Goal: Task Accomplishment & Management: Manage account settings

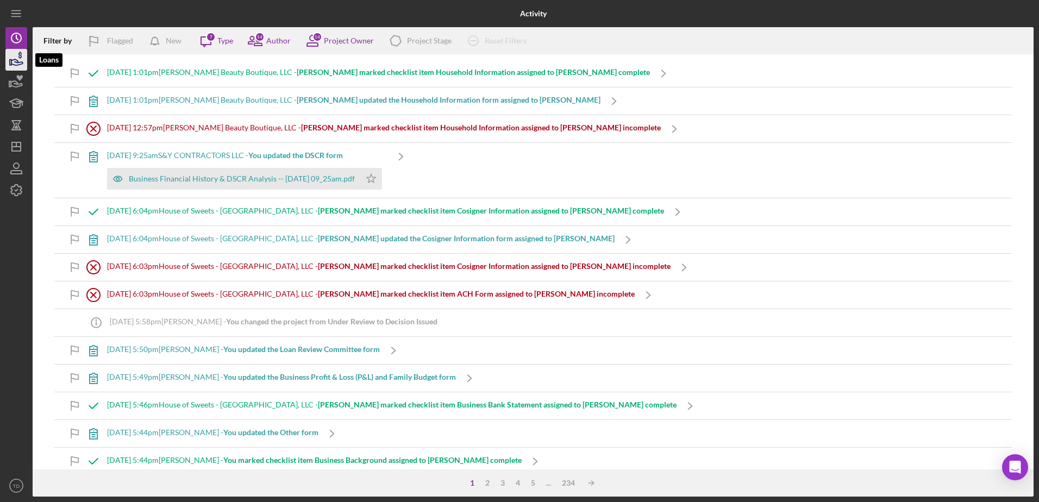
click at [16, 60] on icon "button" at bounding box center [16, 62] width 11 height 6
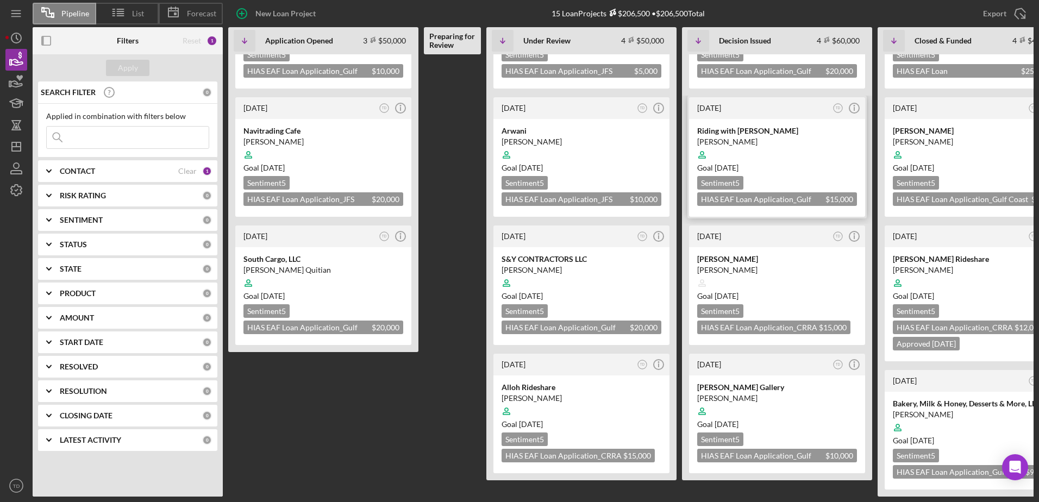
scroll to position [95, 0]
click at [723, 382] on div "[PERSON_NAME] Gallery" at bounding box center [777, 387] width 160 height 11
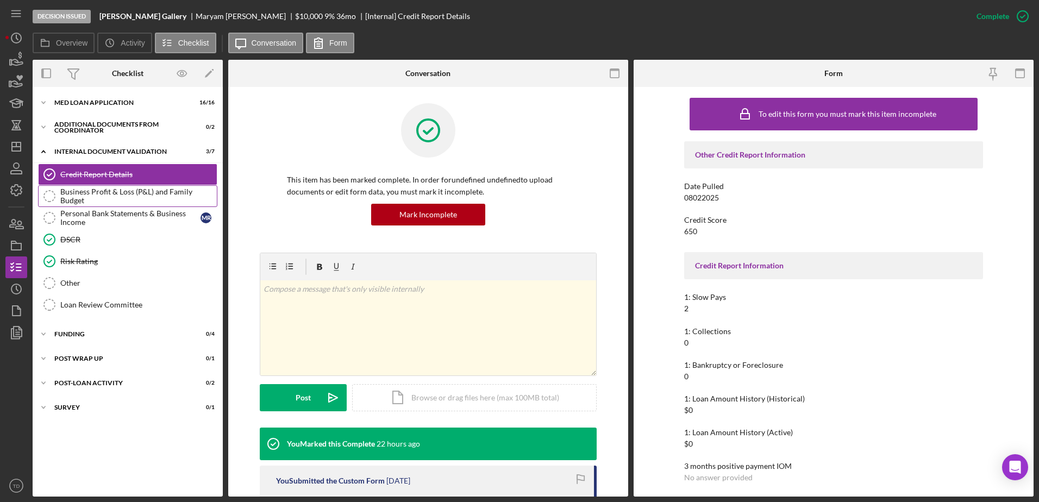
click at [102, 207] on link "Business Profit & Loss (P&L) and Family Budget Business Profit & Loss (P&L) and…" at bounding box center [127, 196] width 179 height 22
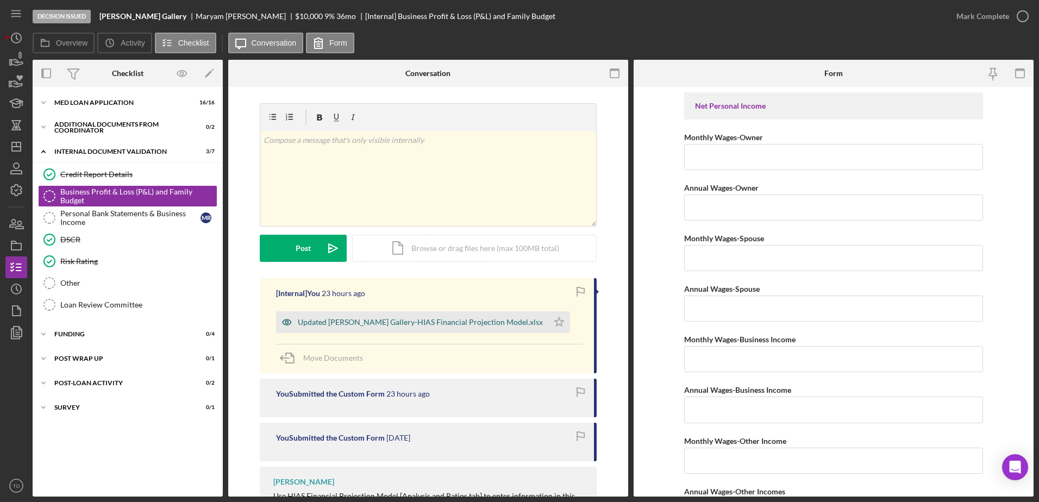
click at [386, 324] on div "Updated Jasmin Bridal Gallery-HIAS Financial Projection Model.xlsx" at bounding box center [420, 322] width 245 height 9
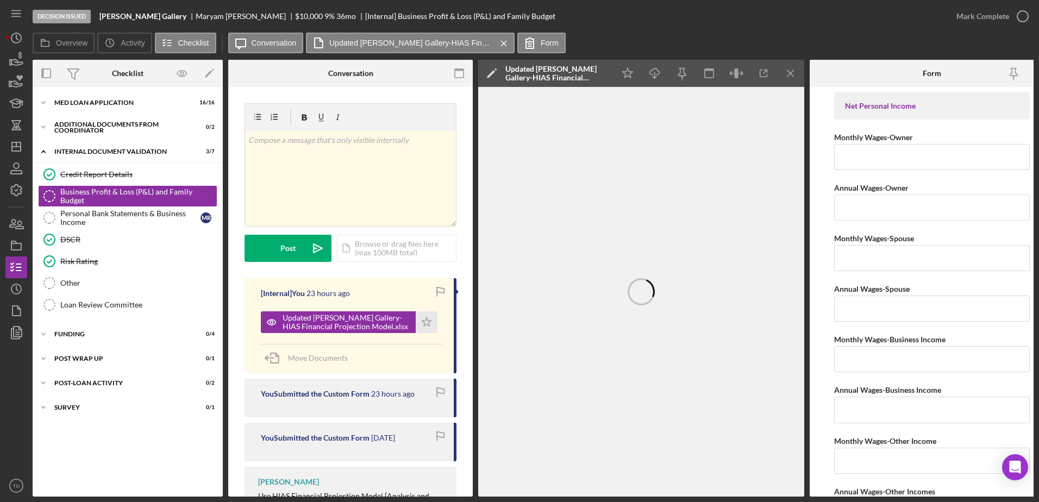
scroll to position [0, 21]
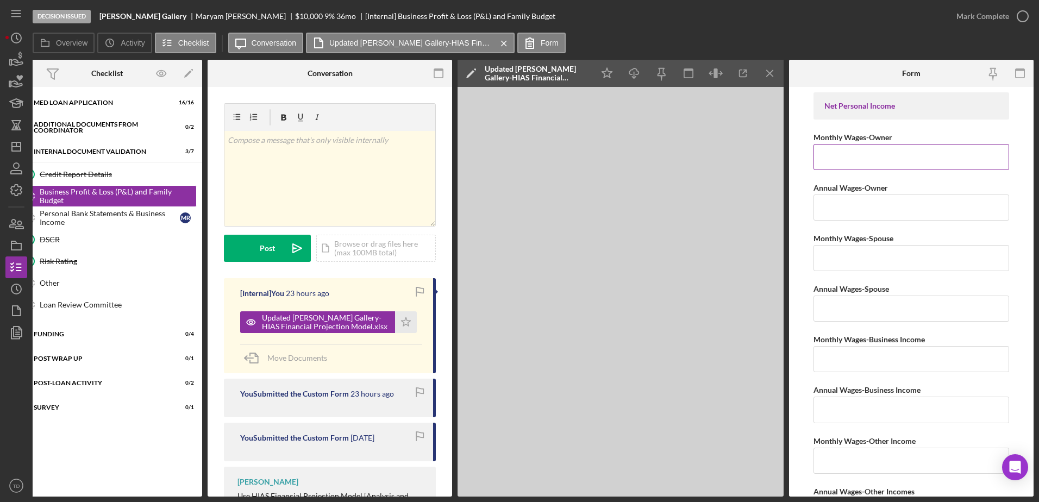
click at [900, 159] on input "Monthly Wages-Owner" at bounding box center [912, 157] width 196 height 26
type input "$3,485"
click at [863, 197] on input "Annual Wages-Owner" at bounding box center [912, 208] width 196 height 26
type input "$3"
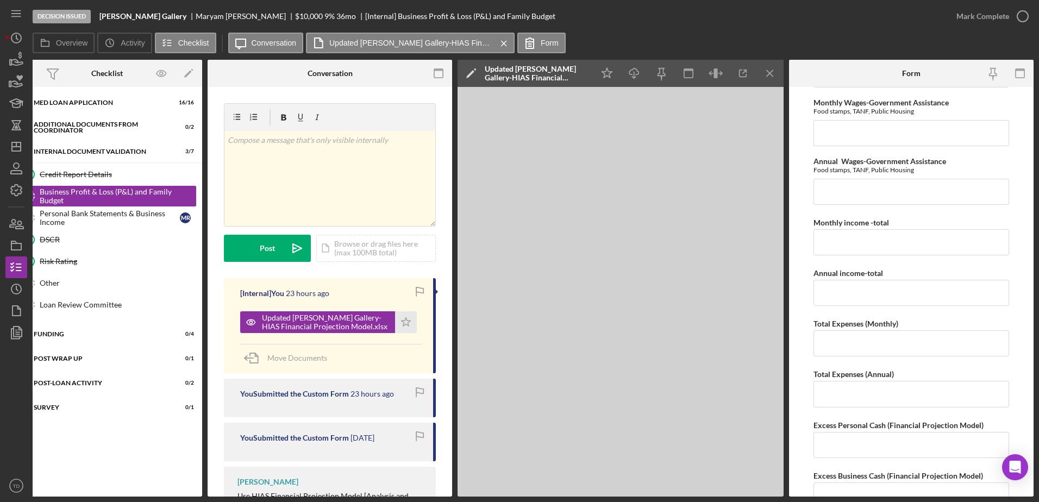
scroll to position [441, 0]
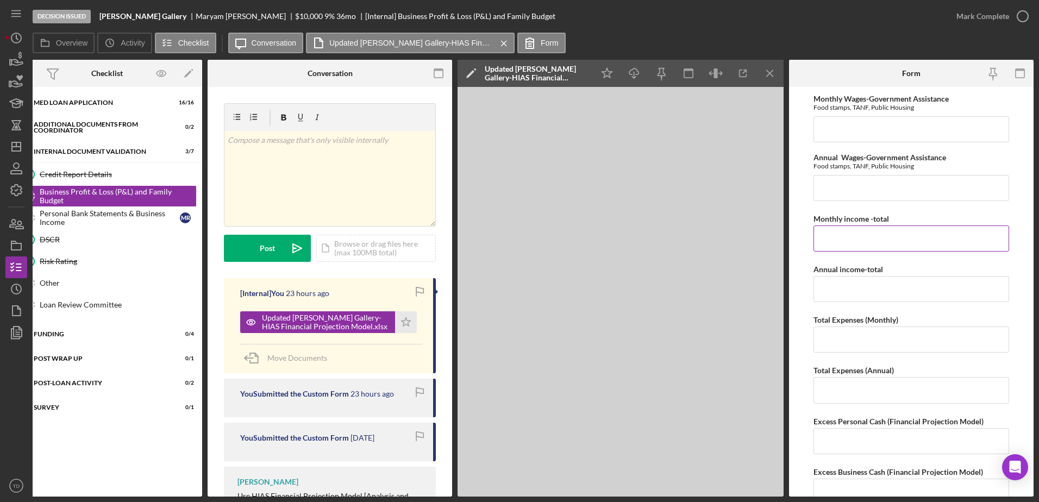
type input "$41,820"
click at [859, 237] on input "Monthly income -total" at bounding box center [912, 239] width 196 height 26
type input "$3,485"
click at [849, 281] on input "Annual income-total" at bounding box center [912, 289] width 196 height 26
click at [98, 104] on div "MED Loan Application" at bounding box center [111, 102] width 155 height 7
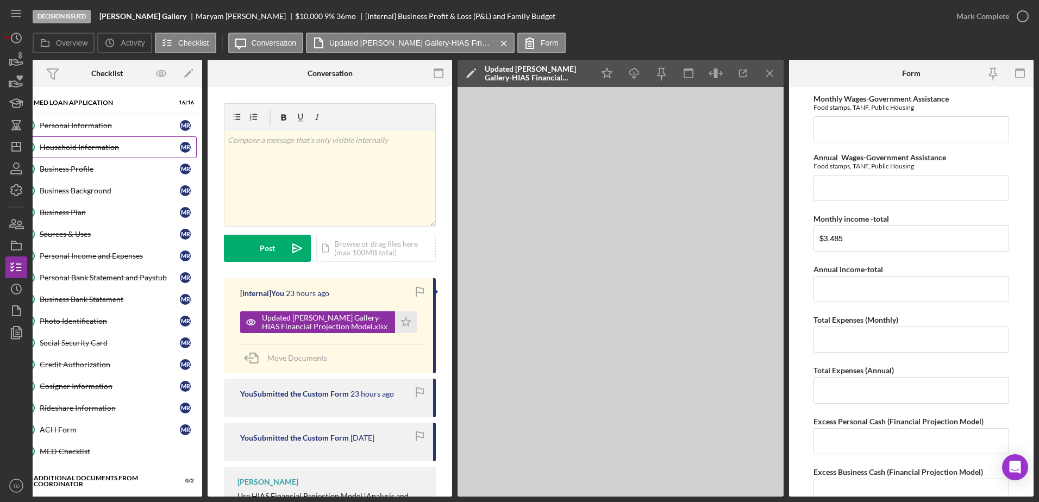
click at [86, 149] on div "Household Information" at bounding box center [110, 147] width 140 height 9
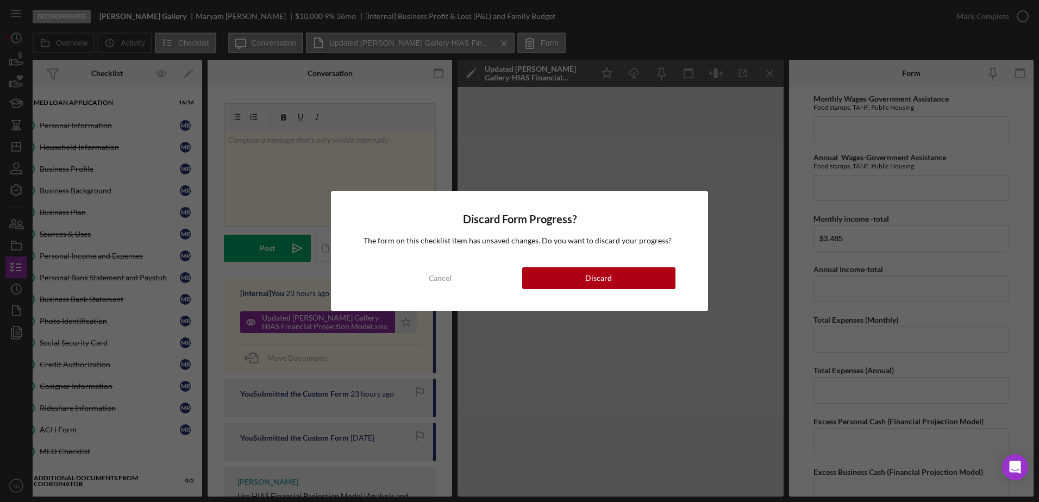
click at [463, 289] on div "Discard Form Progress? The form on this checklist item has unsaved changes. Do …" at bounding box center [519, 250] width 377 height 119
click at [456, 281] on button "Cancel" at bounding box center [440, 278] width 153 height 22
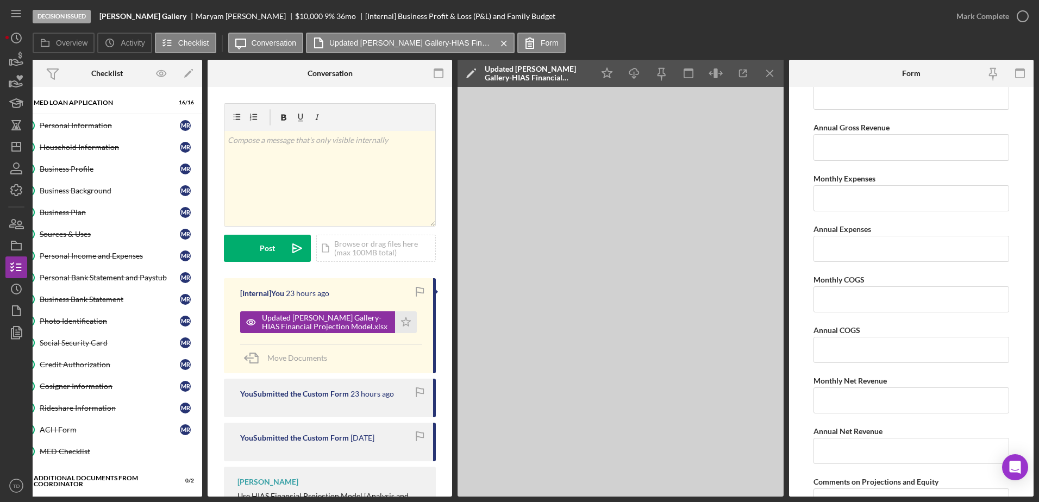
scroll to position [1507, 0]
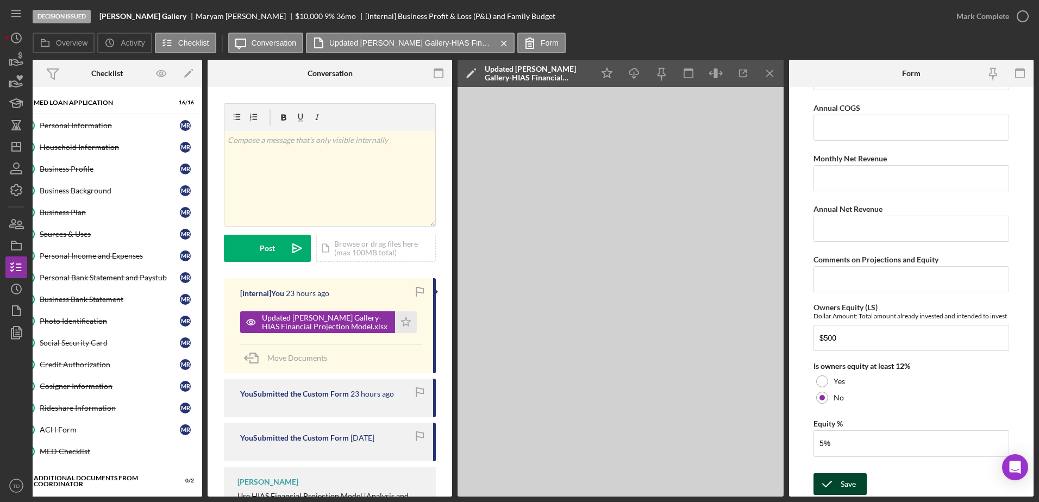
click at [833, 478] on icon "submit" at bounding box center [827, 484] width 27 height 27
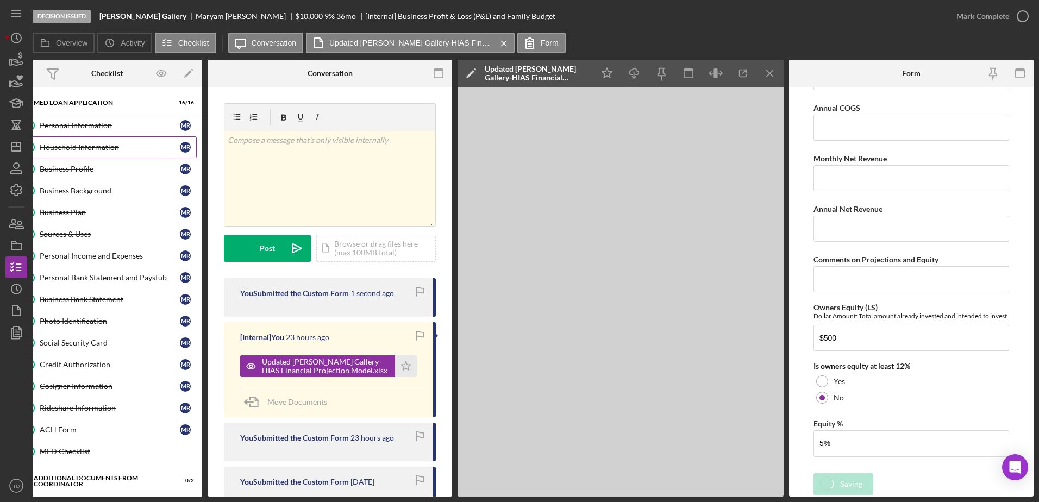
click at [124, 141] on link "Household Information Household Information M R" at bounding box center [106, 147] width 179 height 22
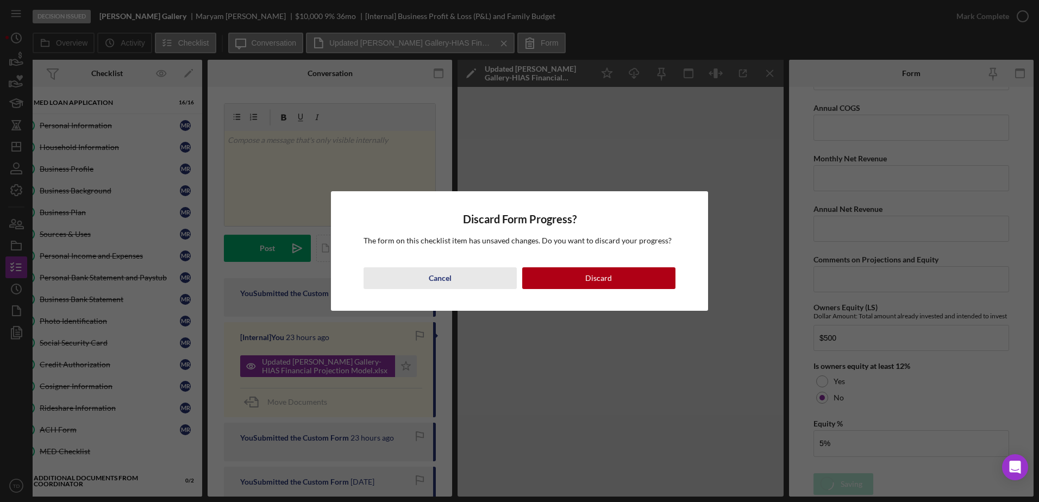
click at [489, 269] on button "Cancel" at bounding box center [440, 278] width 153 height 22
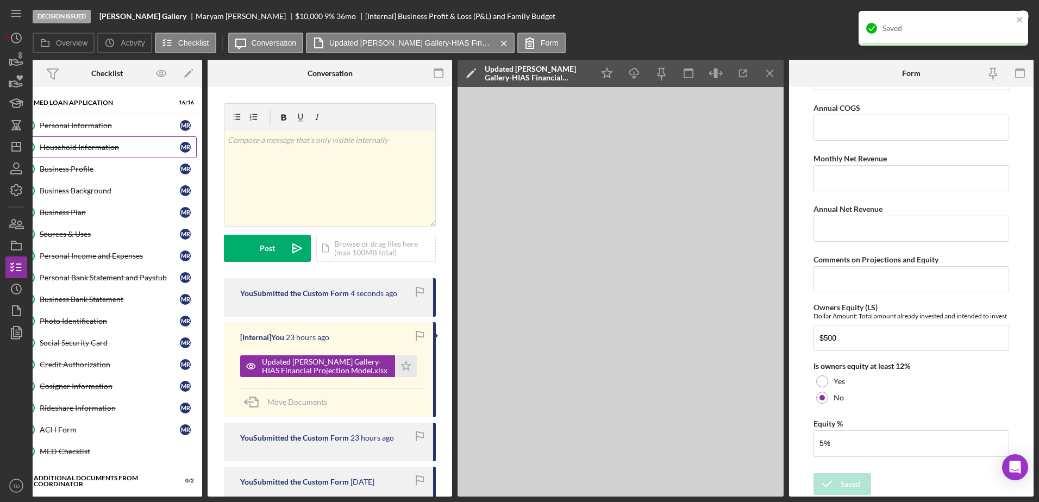
click at [105, 139] on link "Household Information Household Information M R" at bounding box center [106, 147] width 179 height 22
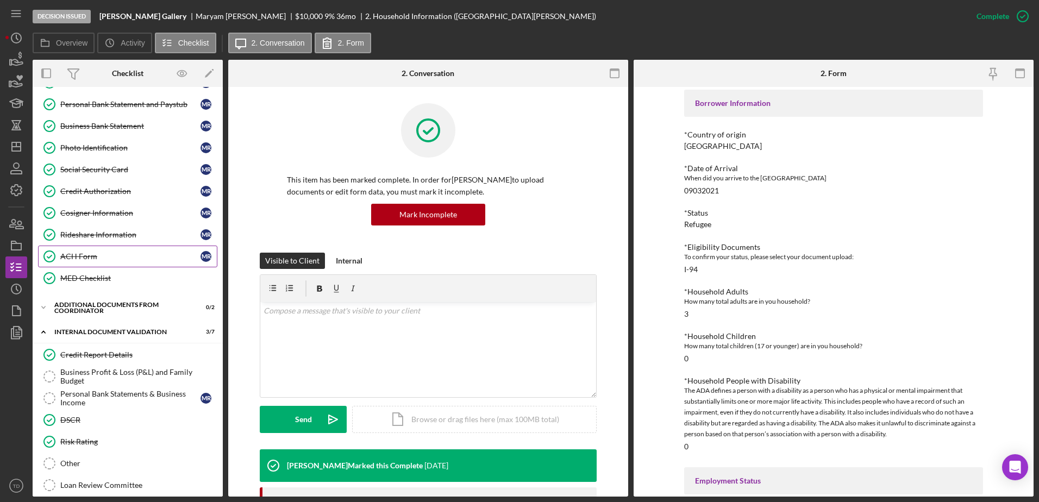
scroll to position [187, 0]
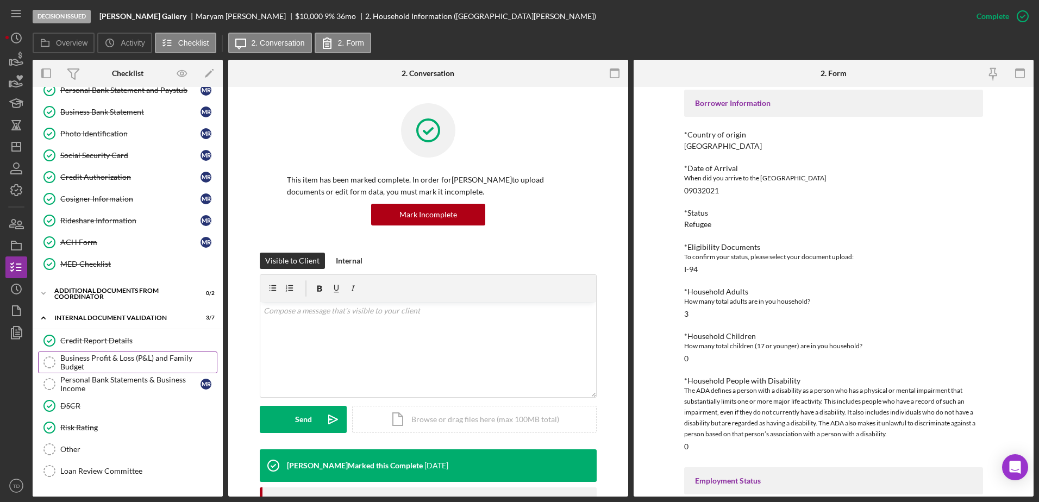
click at [115, 358] on div "Business Profit & Loss (P&L) and Family Budget" at bounding box center [138, 362] width 157 height 17
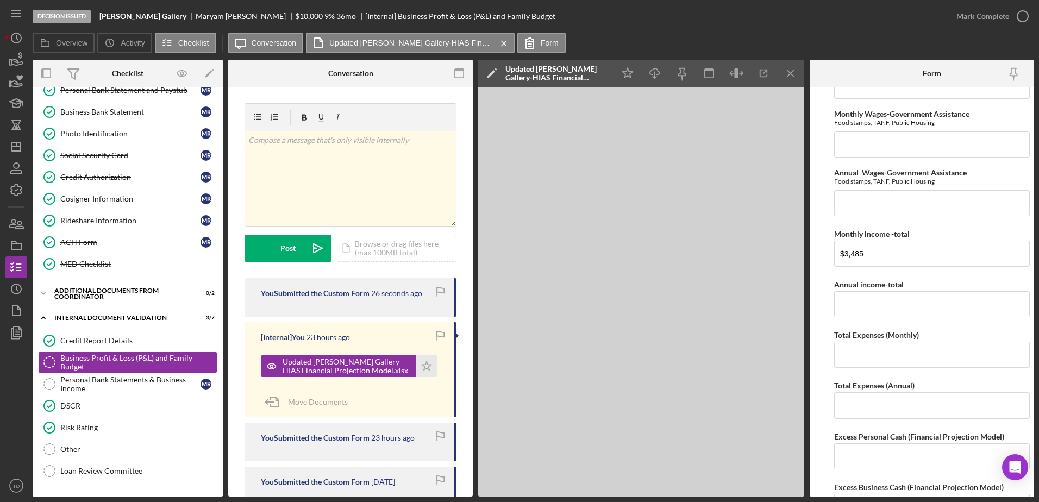
scroll to position [425, 0]
click at [850, 303] on input "Annual income-total" at bounding box center [932, 305] width 196 height 26
type input "$41,820"
click at [898, 360] on input "Total Expenses (Monthly)" at bounding box center [932, 355] width 196 height 26
type input "$2,567"
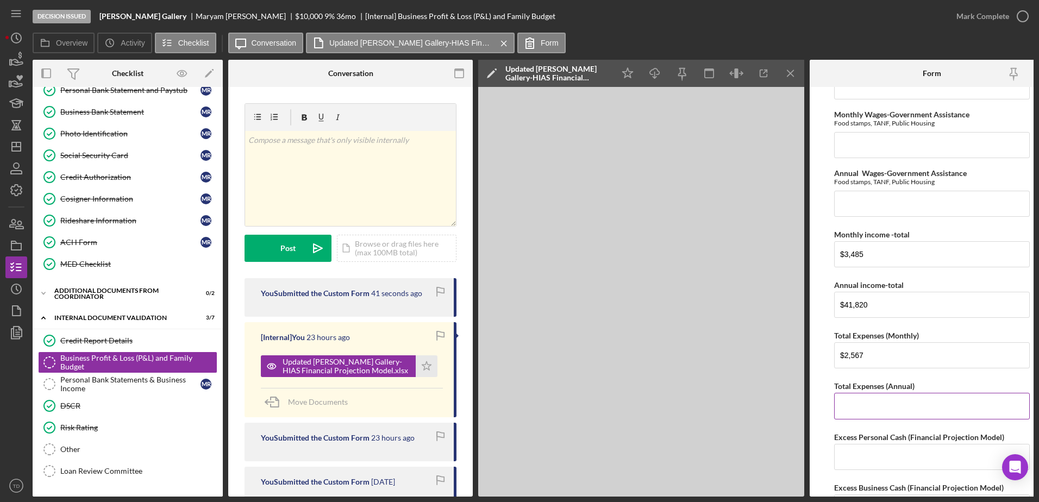
click at [874, 405] on input "Total Expenses (Annual)" at bounding box center [932, 406] width 196 height 26
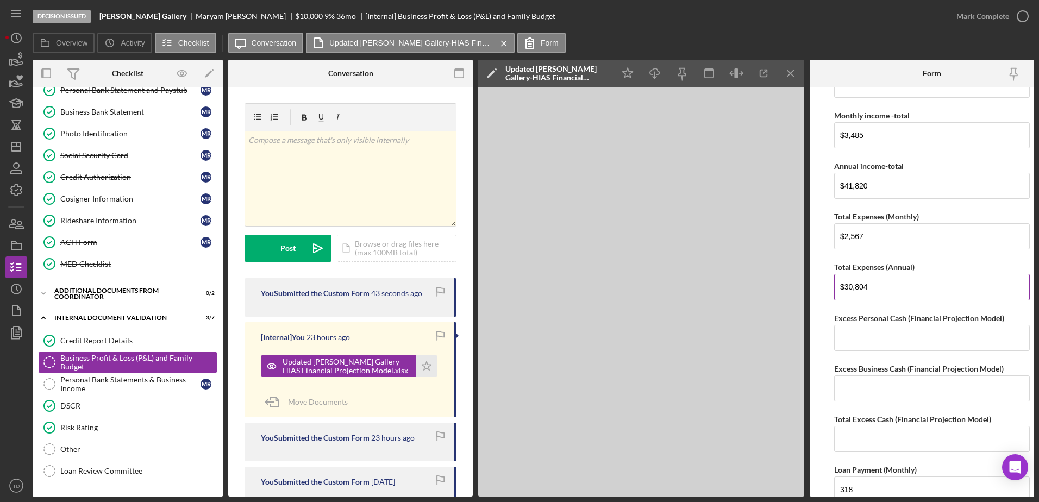
scroll to position [556, 0]
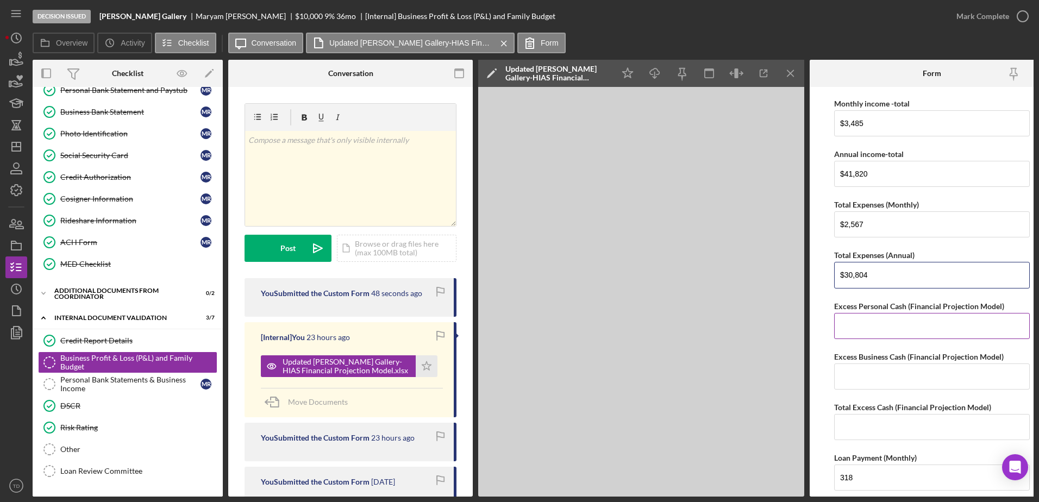
type input "$30,804"
click at [853, 331] on input "Excess Personal Cash (Financial Projection Model)" at bounding box center [932, 326] width 196 height 26
type input "$918"
click at [868, 376] on input "Excess Business Cash (Financial Projection Model)" at bounding box center [932, 377] width 196 height 26
type input "$2,877.50"
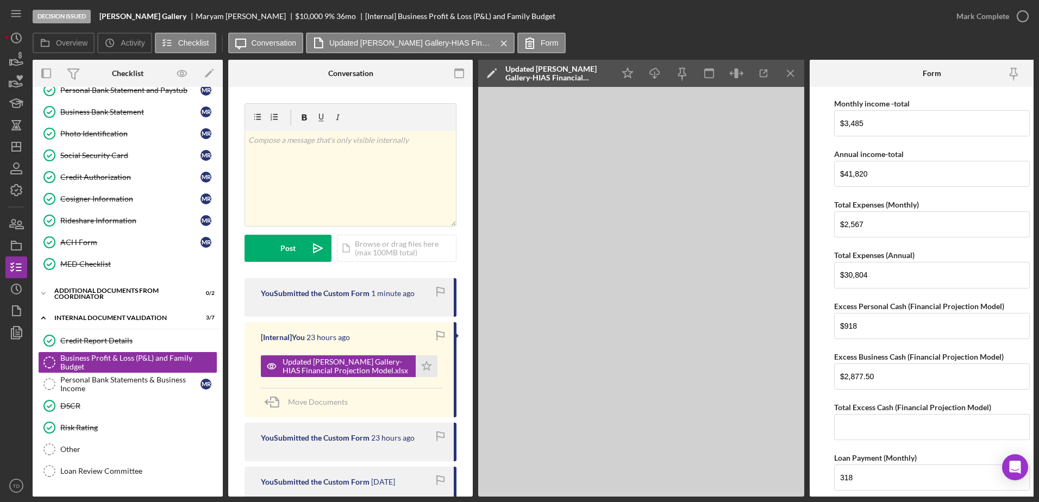
click at [872, 347] on div "Net Personal Income Monthly Wages-Owner $3,485 Annual Wages-Owner $41,820 Month…" at bounding box center [932, 472] width 196 height 1872
click at [887, 430] on input "Total Excess Cash (Financial Projection Model)" at bounding box center [932, 427] width 196 height 26
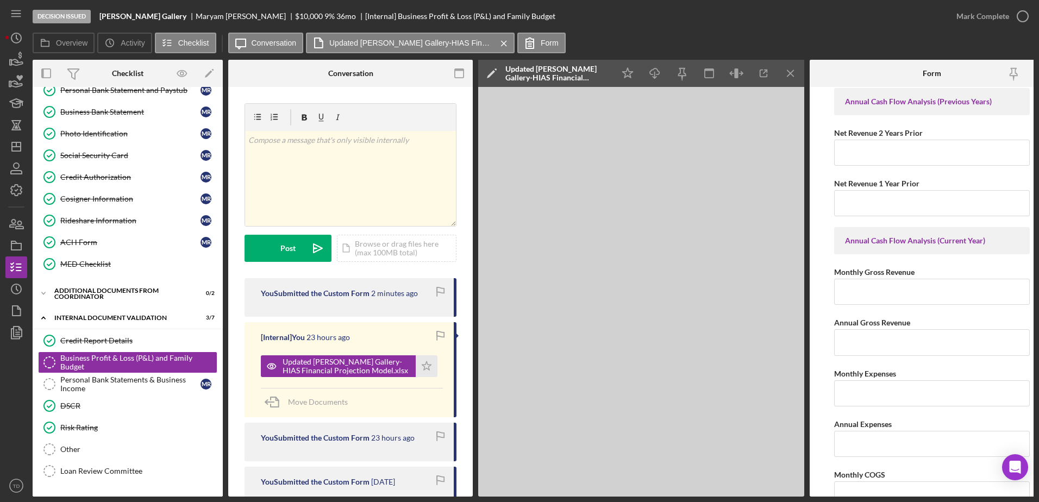
scroll to position [1084, 0]
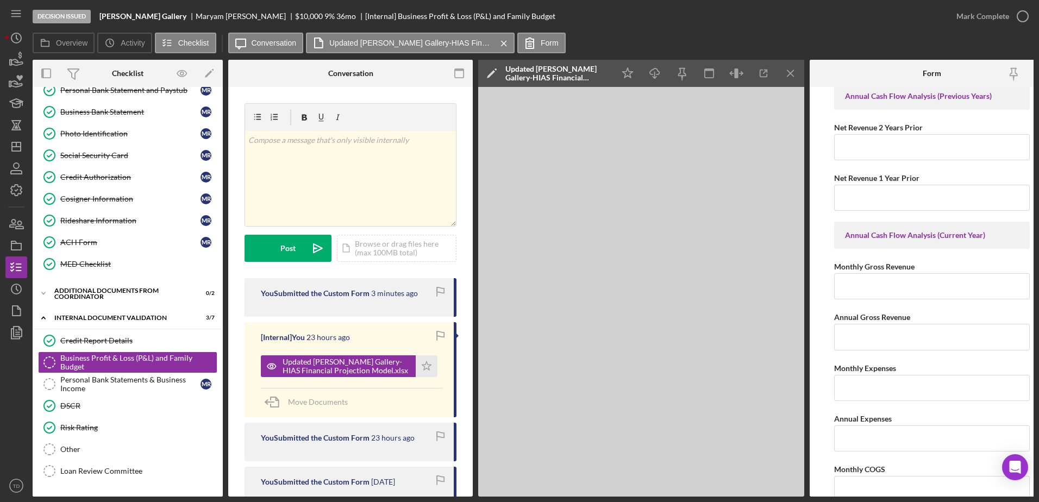
type input "$3,795.50"
click at [866, 297] on input "Monthly Gross Revenue" at bounding box center [932, 286] width 196 height 26
type input "$3,350"
click at [853, 344] on input "Annual Gross Revenue" at bounding box center [932, 337] width 196 height 26
type input "$40,200"
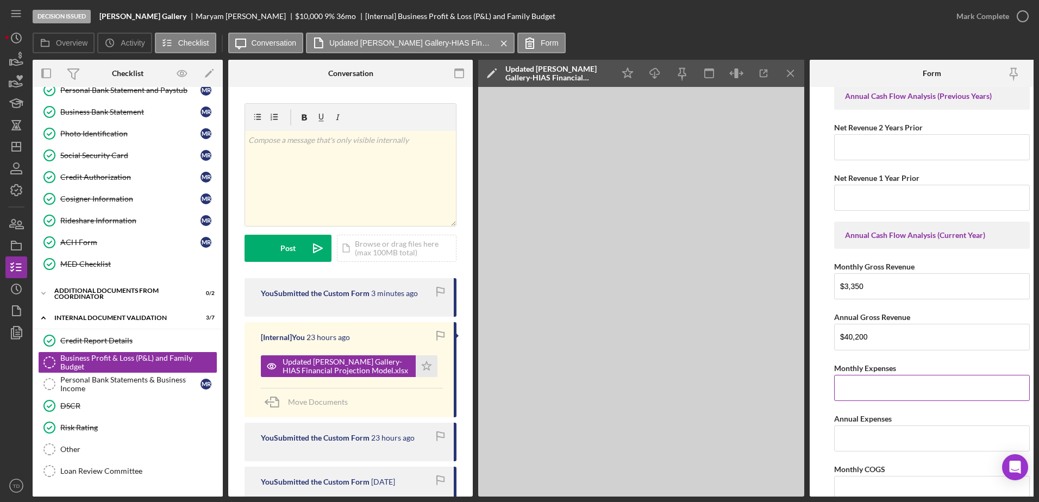
click at [853, 370] on label "Monthly Expenses" at bounding box center [865, 368] width 62 height 9
click at [853, 375] on input "Monthly Expenses" at bounding box center [932, 388] width 196 height 26
drag, startPoint x: 869, startPoint y: 391, endPoint x: 803, endPoint y: 384, distance: 67.3
click at [320, 297] on div "Overview Internal Workflow Stage Decision Issued Icon/Dropdown Arrow Archive (c…" at bounding box center [533, 278] width 1001 height 437
type input "$2"
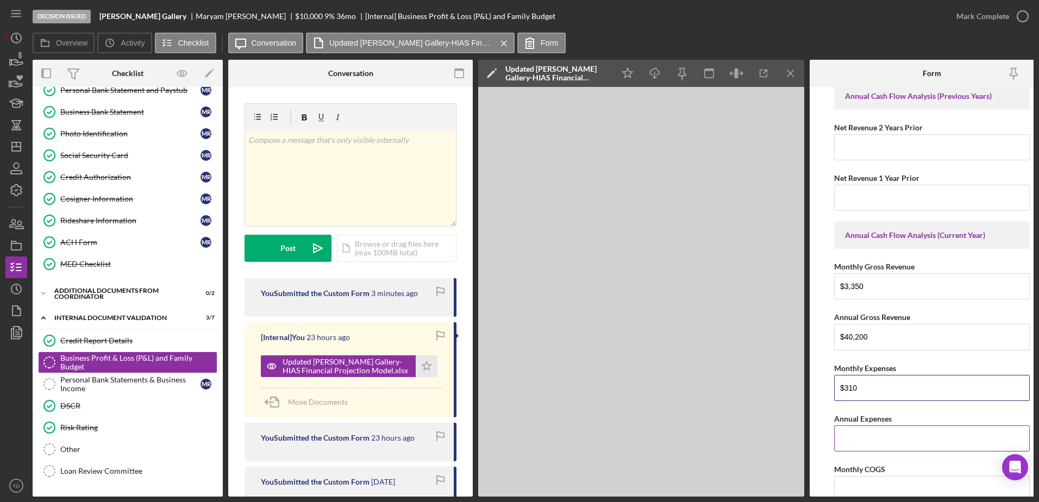
type input "$310"
click at [850, 444] on input "Annual Expenses" at bounding box center [932, 439] width 196 height 26
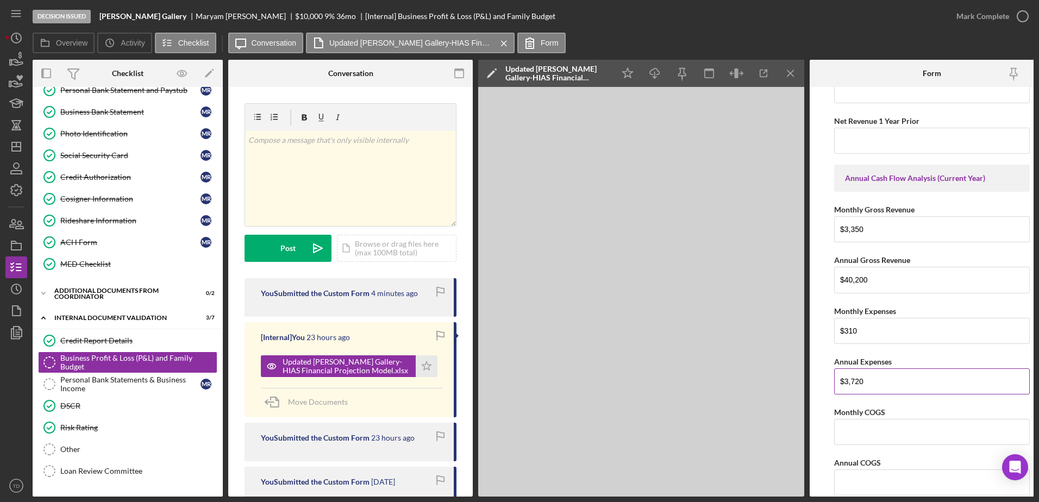
scroll to position [1143, 0]
type input "$3,720"
click at [868, 429] on input "Monthly COGS" at bounding box center [932, 430] width 196 height 26
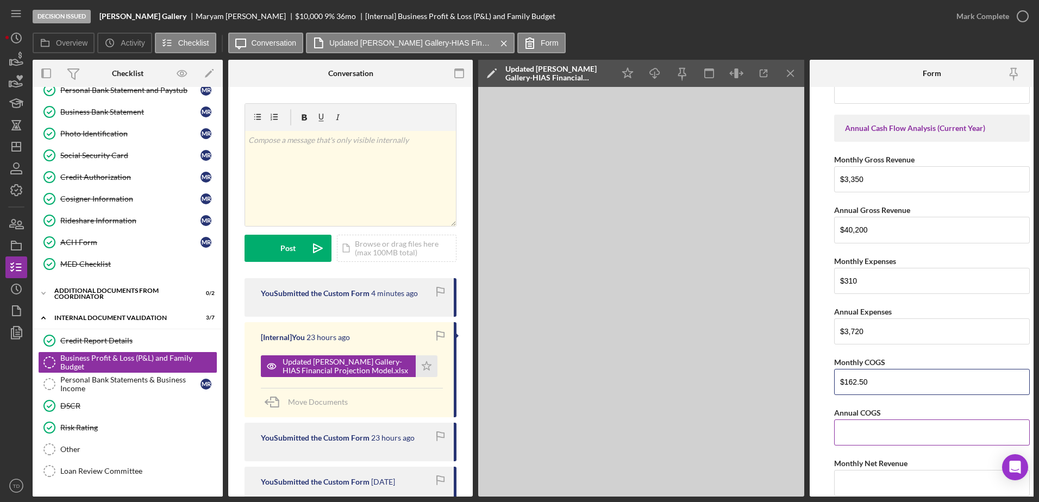
type input "$162.50"
click at [855, 441] on input "Annual COGS" at bounding box center [932, 433] width 196 height 26
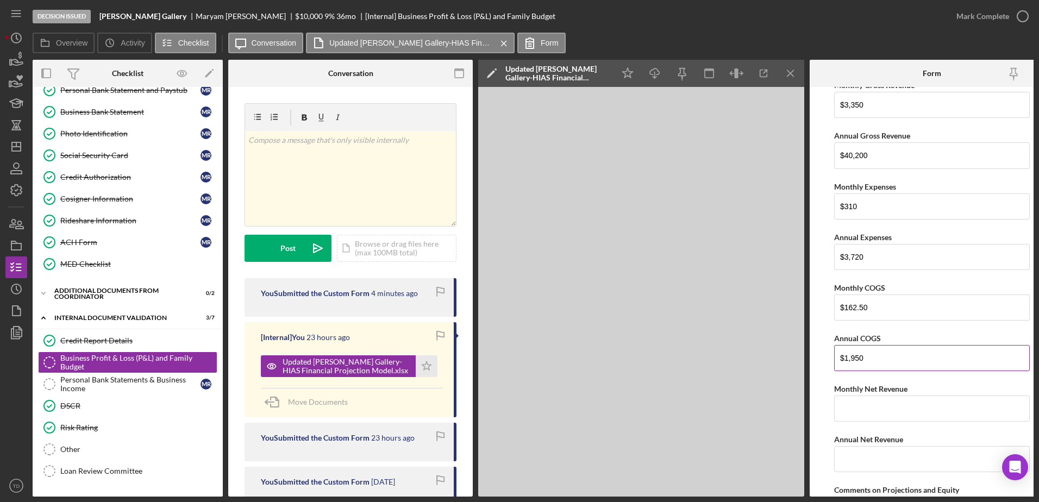
scroll to position [1266, 0]
type input "$1,950"
click at [866, 410] on input "Monthly Net Revenue" at bounding box center [932, 408] width 196 height 26
type input "$2,877.50"
click at [860, 455] on input "Annual Net Revenue" at bounding box center [932, 459] width 196 height 26
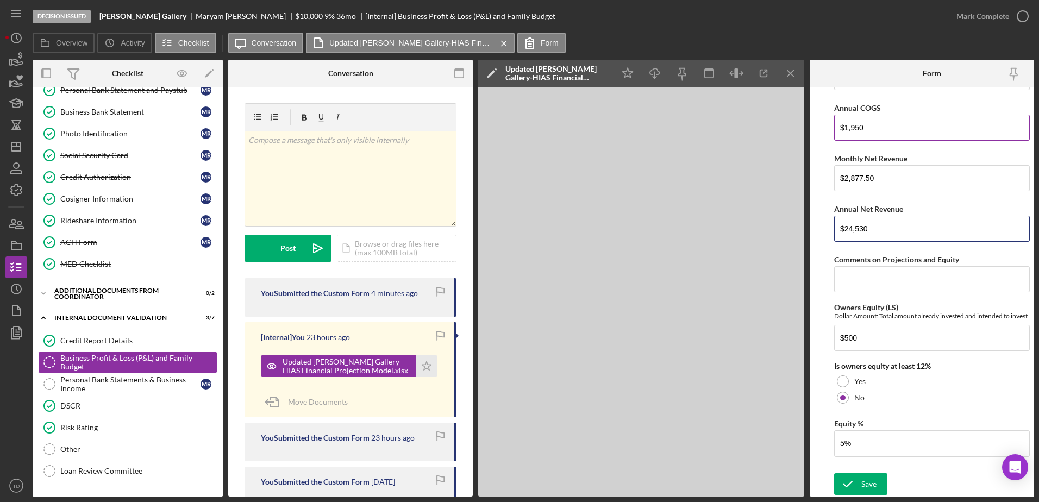
scroll to position [1507, 0]
type input "$24,530"
click at [864, 475] on div "Save" at bounding box center [868, 484] width 15 height 22
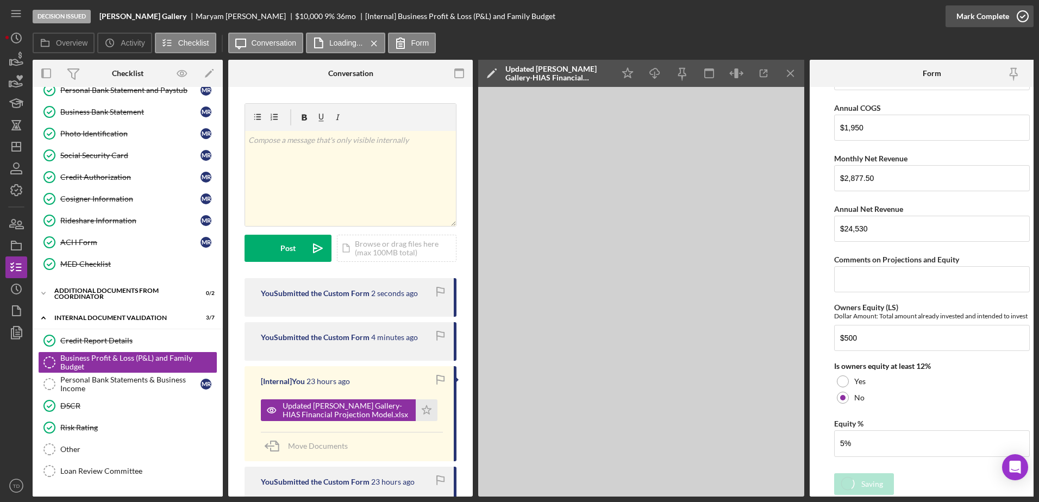
click at [1022, 13] on icon "button" at bounding box center [1022, 16] width 27 height 27
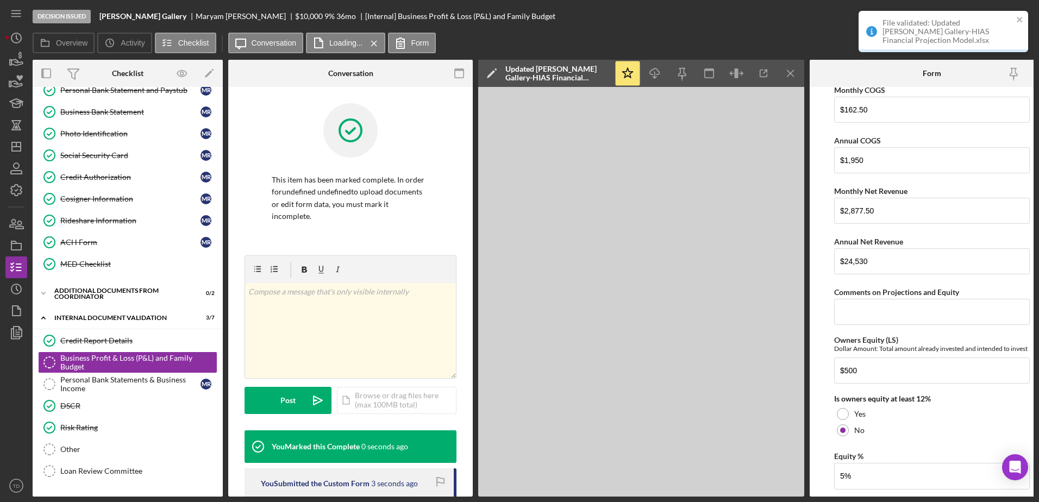
scroll to position [1550, 0]
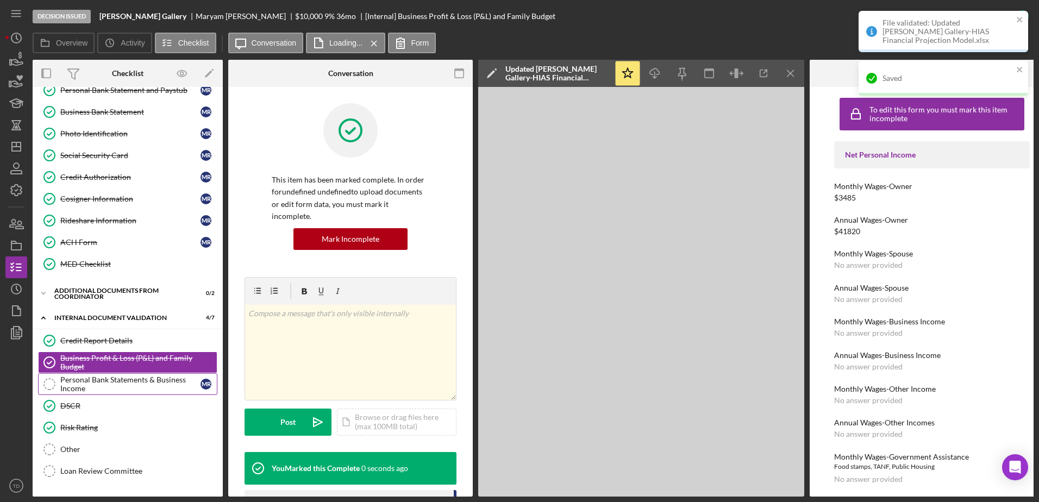
click at [121, 387] on div "Personal Bank Statements & Business Income" at bounding box center [130, 384] width 140 height 17
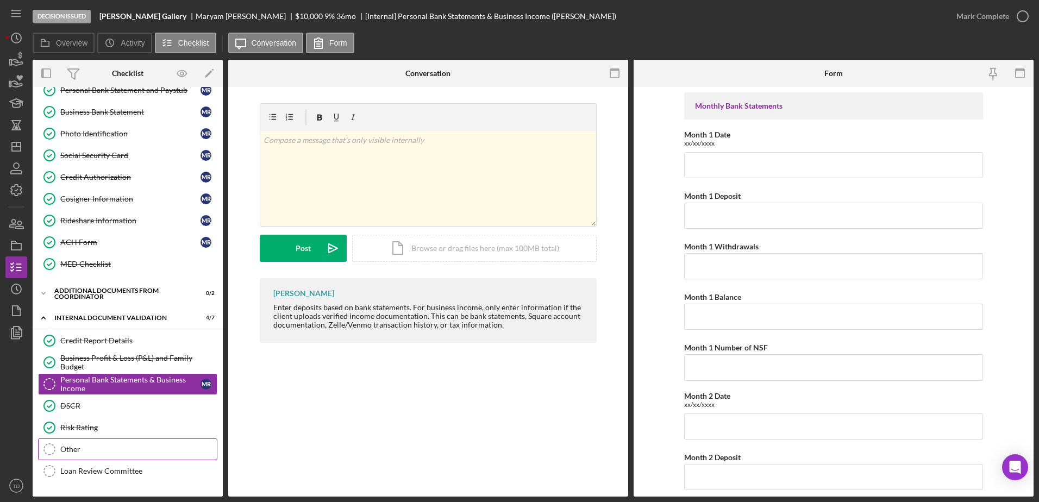
click at [93, 448] on div "Other" at bounding box center [138, 449] width 157 height 9
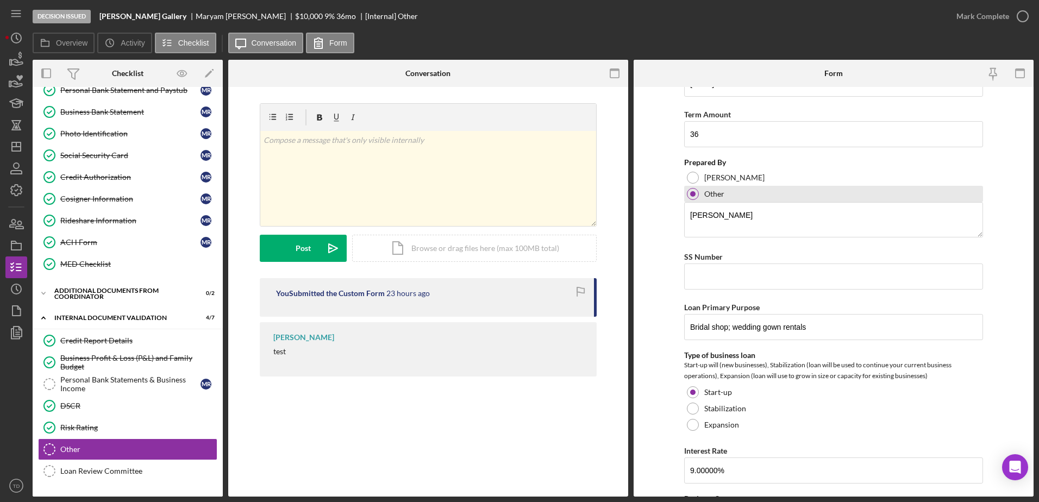
scroll to position [124, 0]
click at [728, 281] on input "SS Number" at bounding box center [833, 276] width 299 height 26
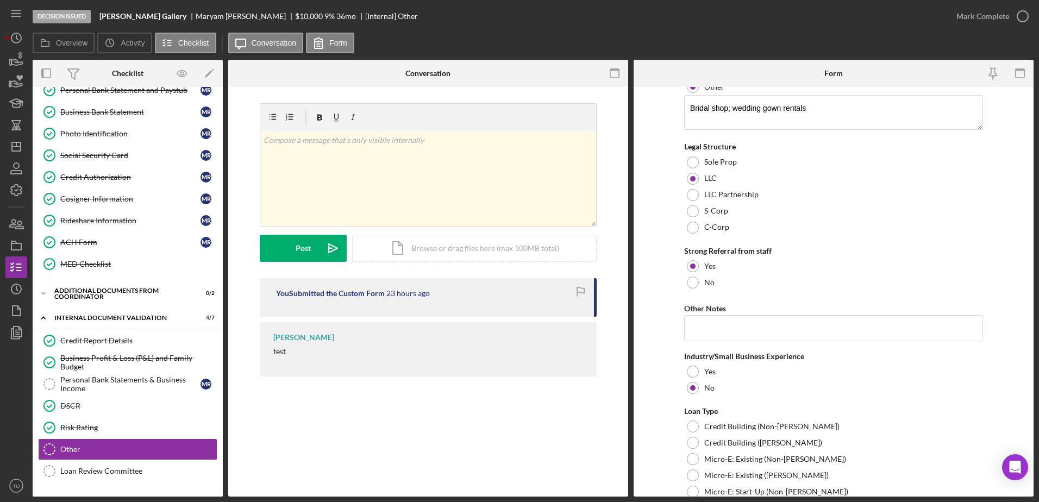
scroll to position [643, 0]
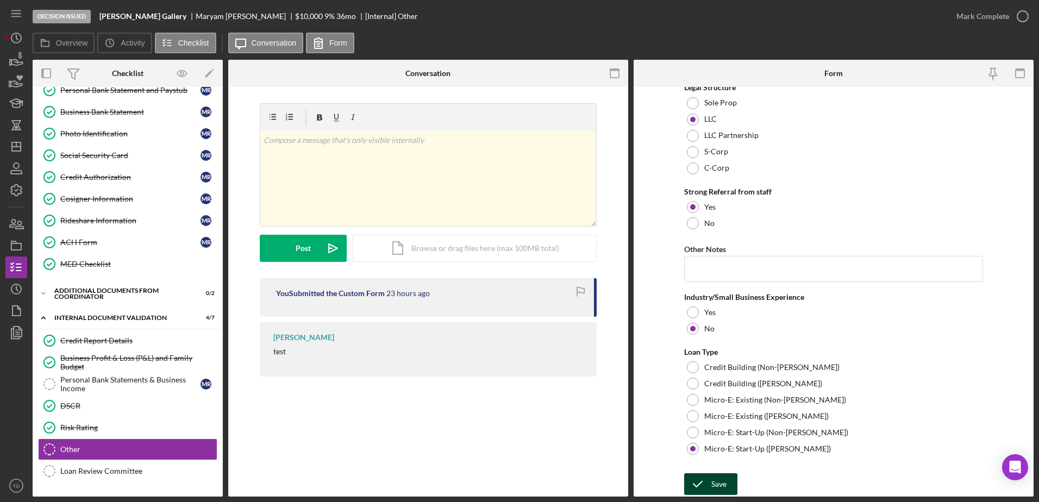
type input "026214474"
click at [717, 482] on div "Save" at bounding box center [718, 484] width 15 height 22
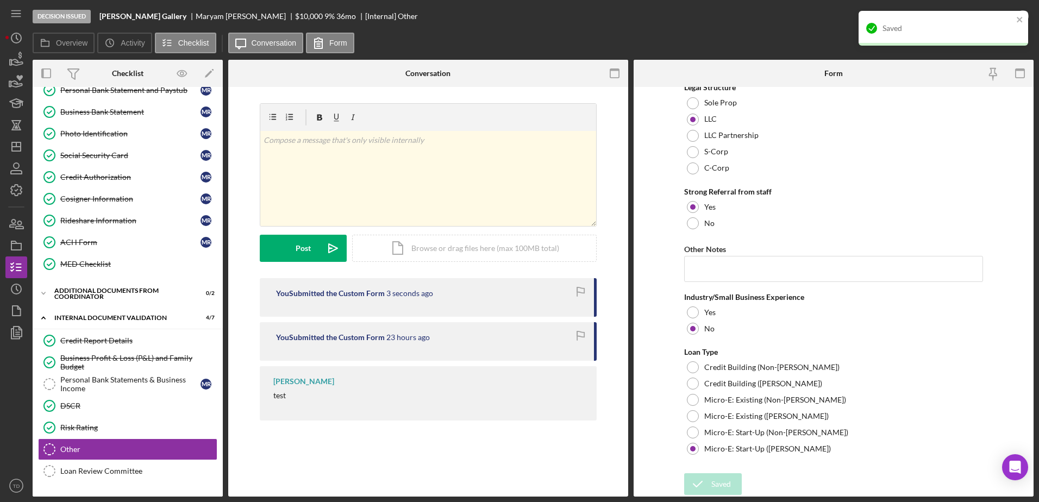
click at [835, 24] on div "Decision Issued Jasmin Bridal Gallery Maryam Rahmani $10,000 $10,000 9 % 36 mo …" at bounding box center [489, 16] width 913 height 33
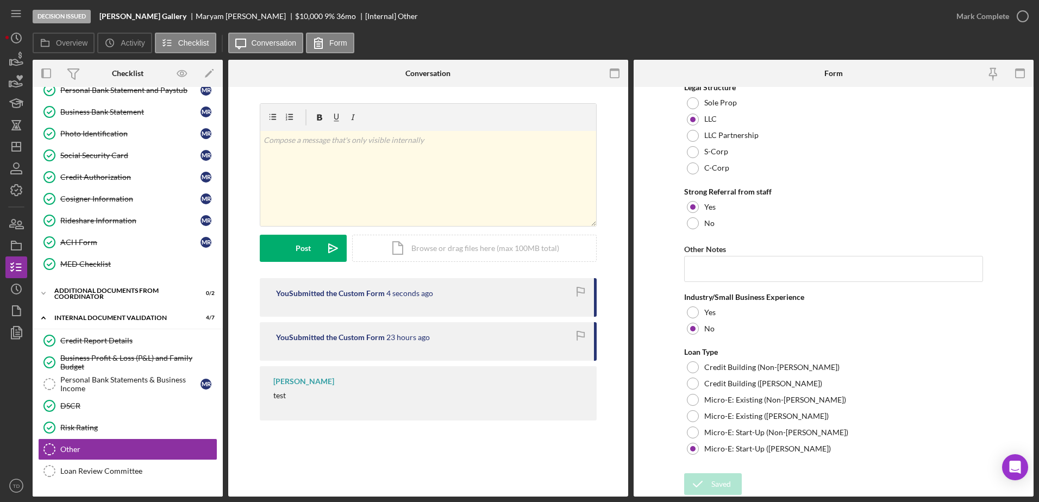
click at [1023, 15] on div "Saved" at bounding box center [943, 33] width 174 height 48
click at [0, 0] on icon "button" at bounding box center [0, 0] width 0 height 0
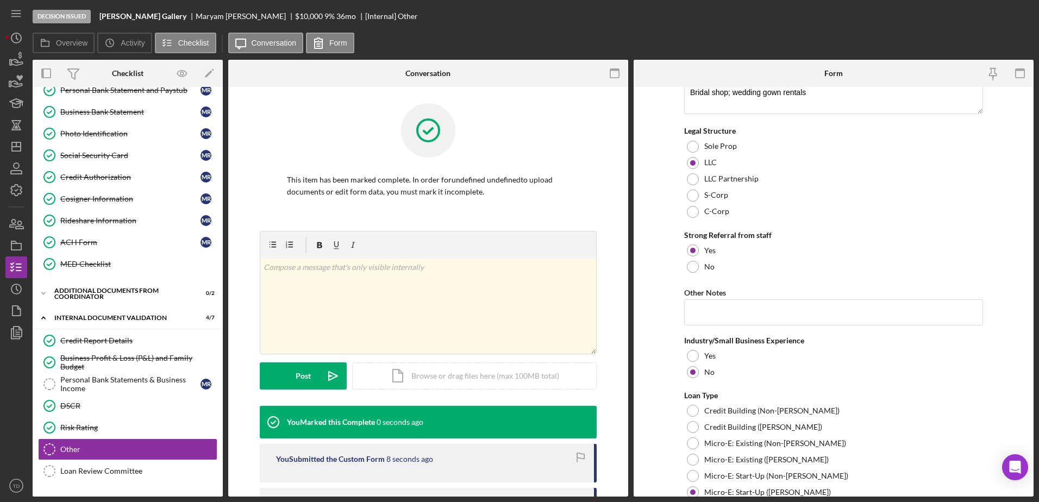
scroll to position [686, 0]
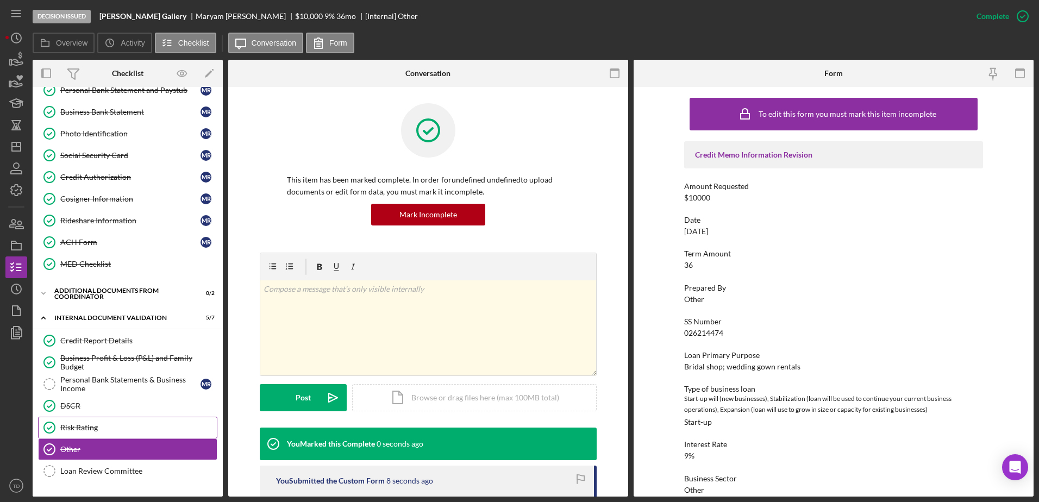
click at [108, 426] on div "Risk Rating" at bounding box center [138, 427] width 157 height 9
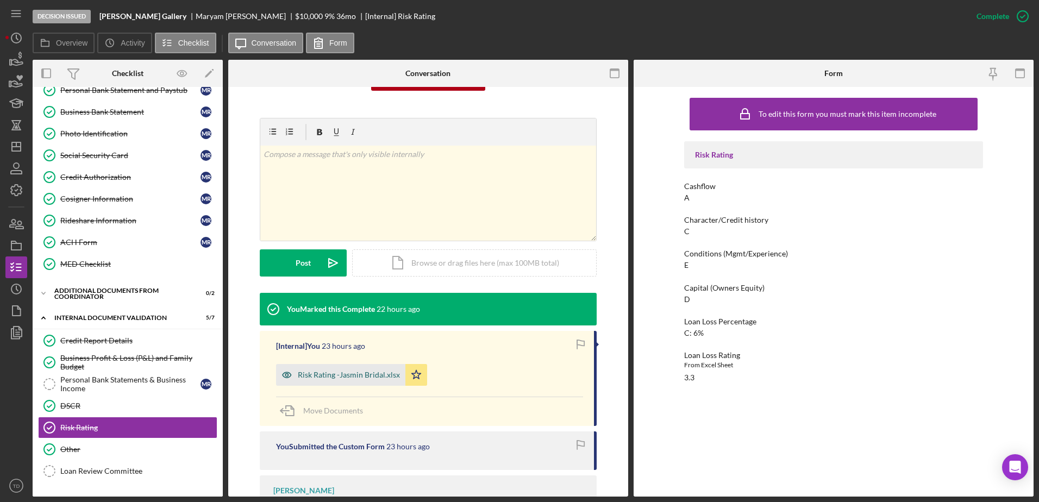
click at [348, 380] on div "Risk Rating -Jasmin Bridal.xlsx" at bounding box center [340, 375] width 129 height 22
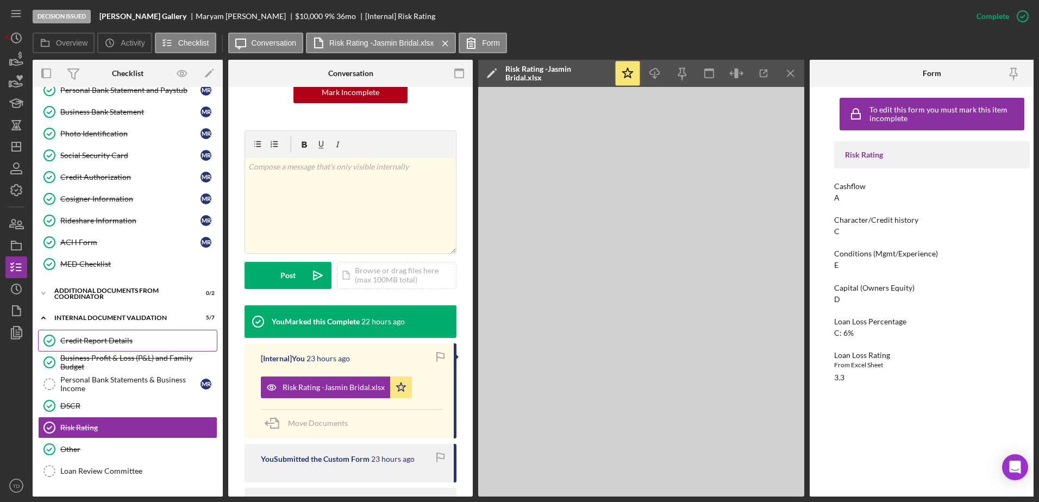
click at [111, 339] on div "Credit Report Details" at bounding box center [138, 340] width 157 height 9
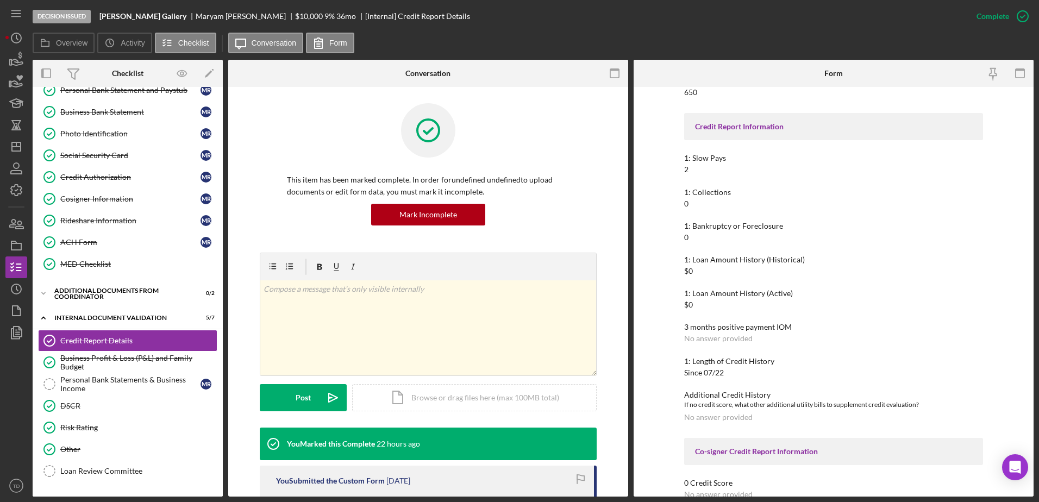
scroll to position [139, 0]
click at [18, 335] on icon "button" at bounding box center [18, 332] width 4 height 4
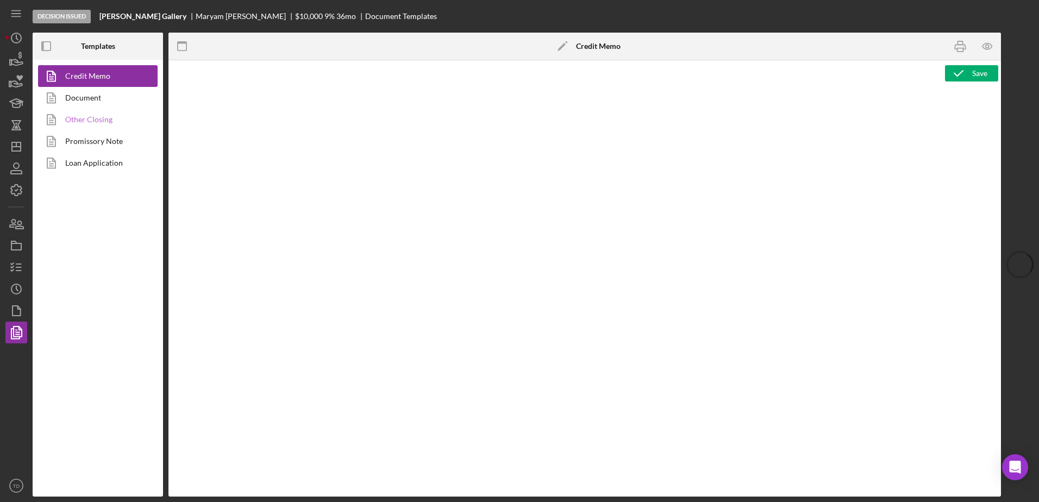
type textarea "<div style="page-break-before: always; clear: both;"> <h2><img src="https://hia…"
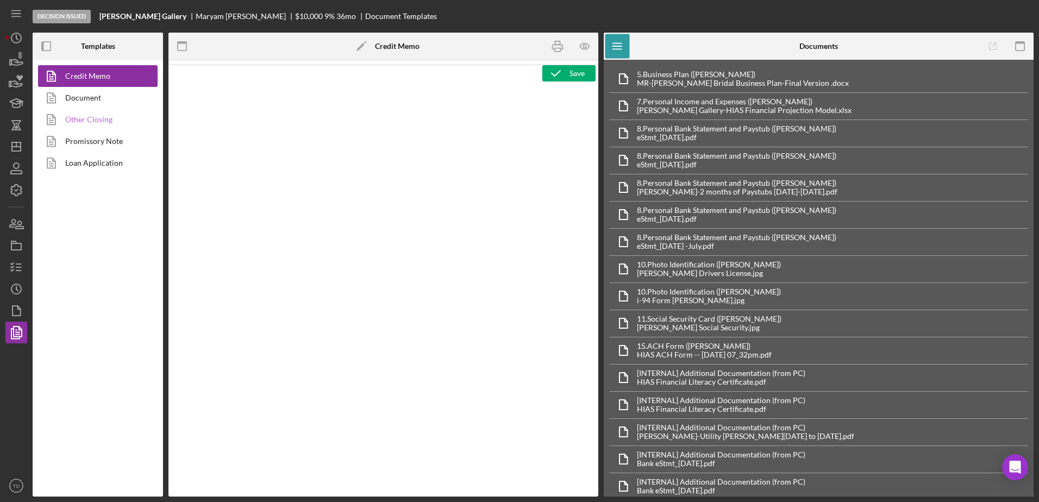
click at [89, 118] on link "Other Closing" at bounding box center [95, 120] width 114 height 22
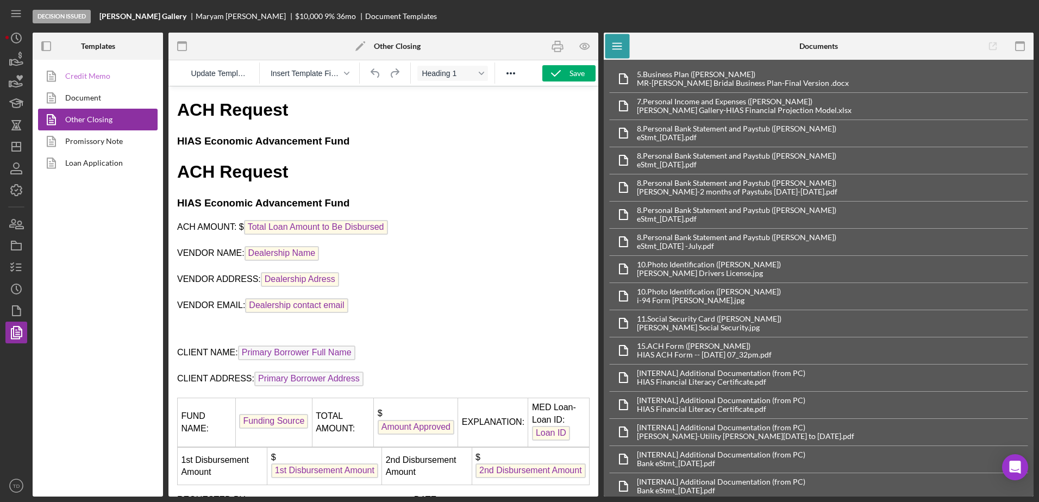
click at [92, 75] on link "Credit Memo" at bounding box center [95, 76] width 114 height 22
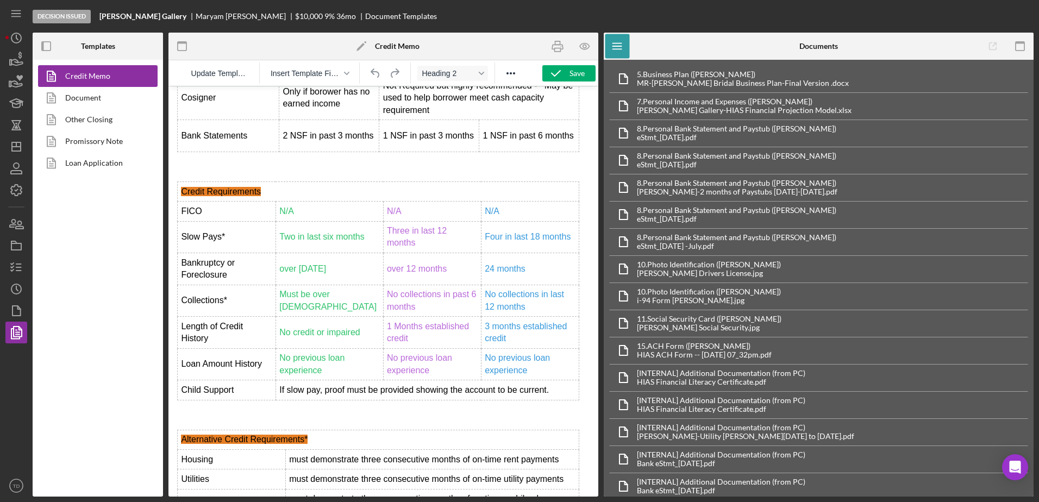
scroll to position [4702, 0]
click at [21, 245] on rect "button" at bounding box center [16, 246] width 10 height 7
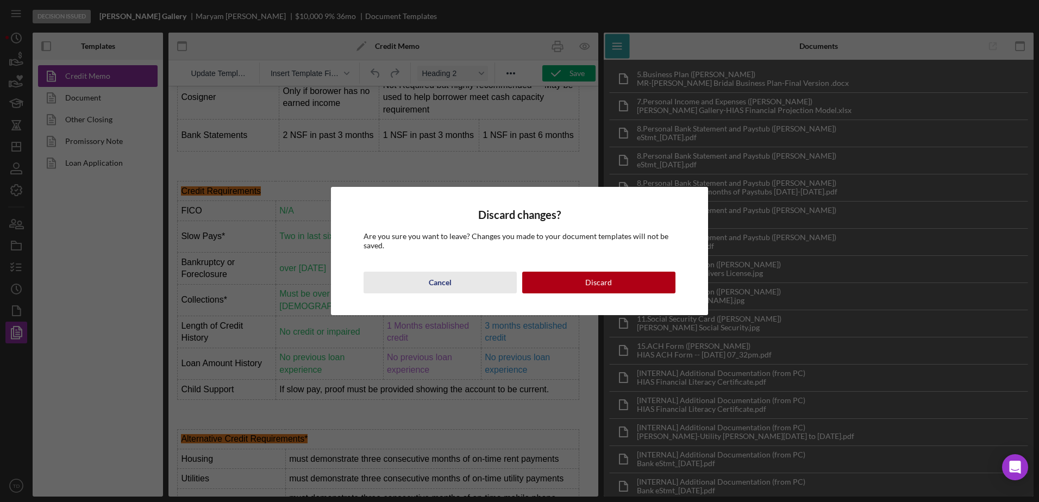
click at [465, 279] on button "Cancel" at bounding box center [440, 283] width 153 height 22
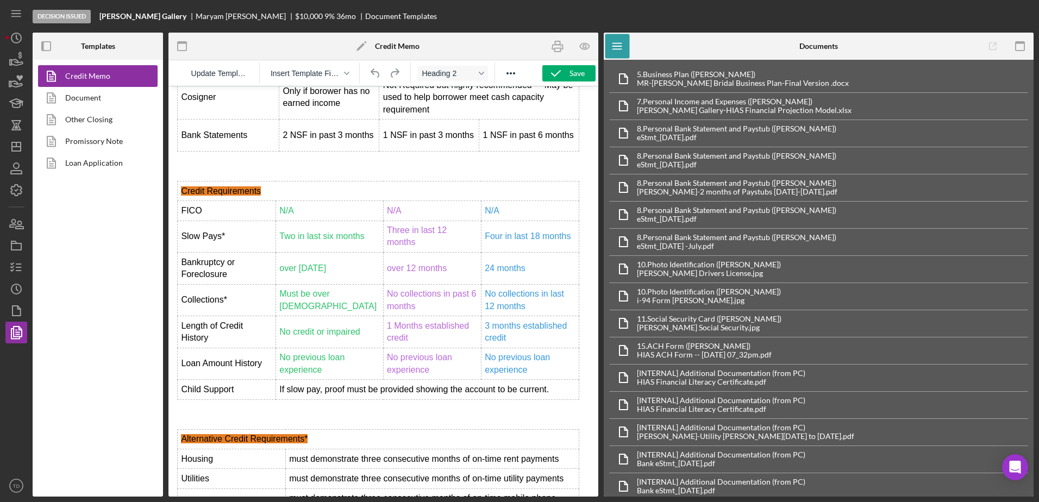
scroll to position [4784, 0]
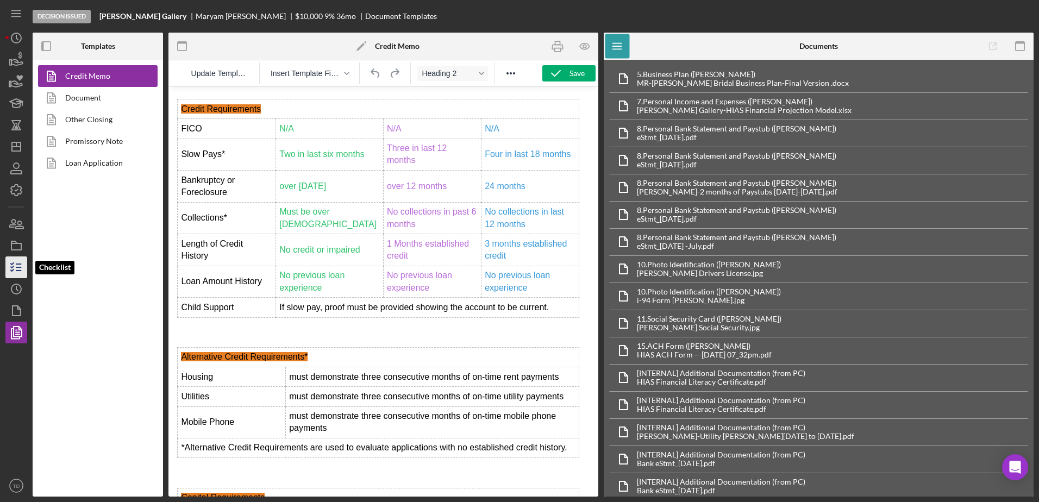
click at [21, 261] on icon "button" at bounding box center [16, 267] width 27 height 27
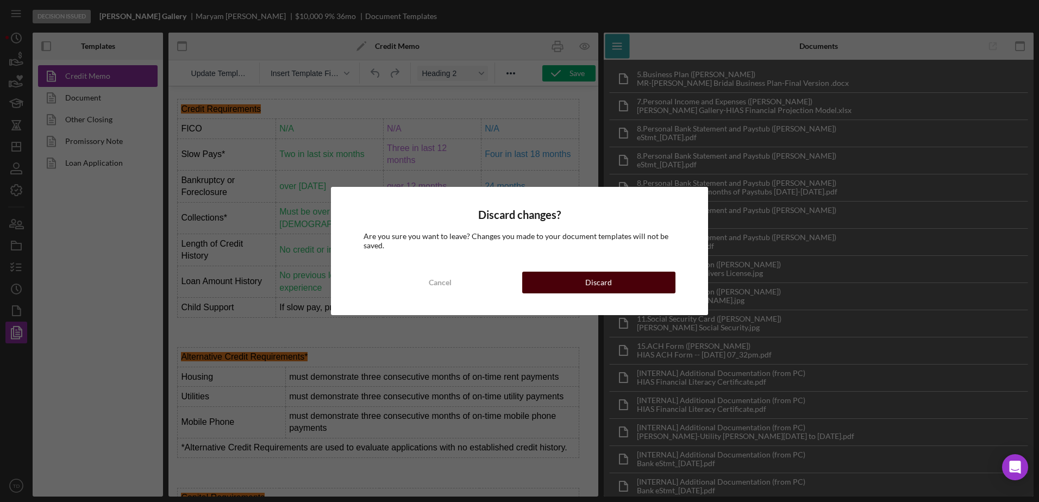
click at [565, 287] on button "Discard" at bounding box center [598, 283] width 153 height 22
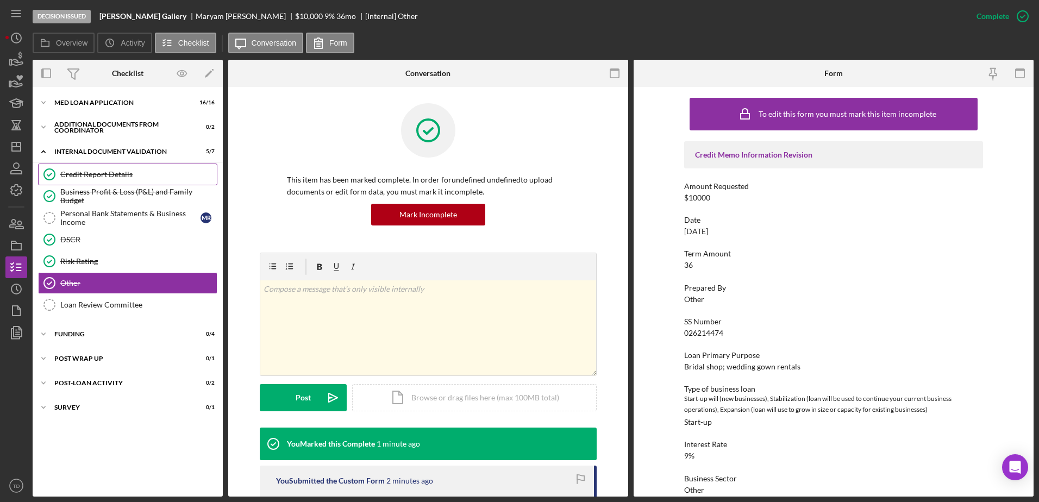
click at [114, 179] on div "Credit Report Details" at bounding box center [138, 174] width 157 height 9
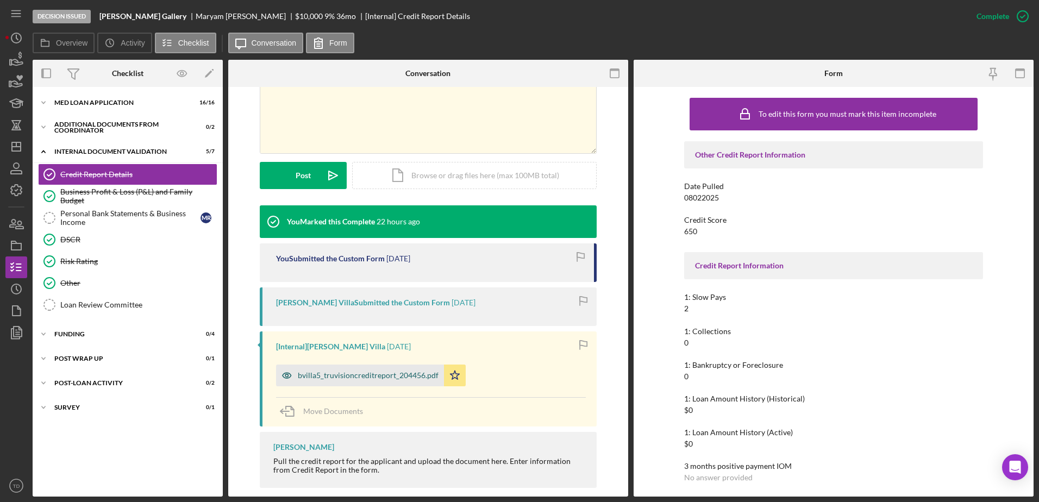
click at [405, 378] on div "bvilla5_truvisioncreditreport_204456.pdf" at bounding box center [368, 375] width 141 height 9
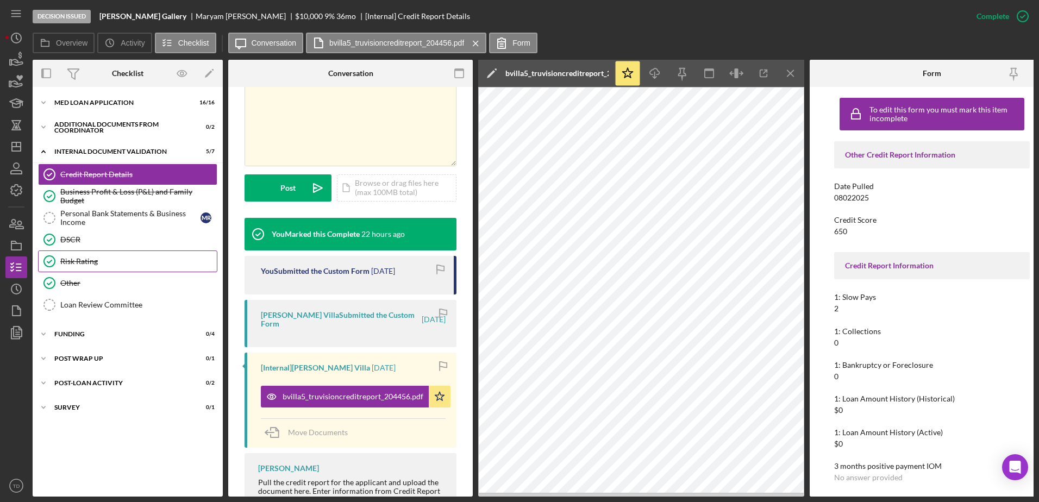
click at [97, 267] on link "Risk Rating Risk Rating" at bounding box center [127, 262] width 179 height 22
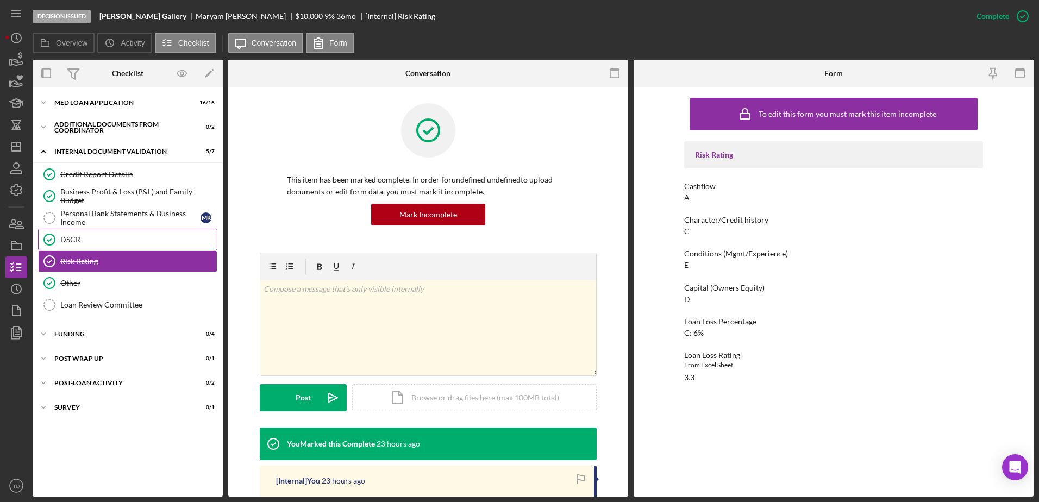
click at [134, 241] on div "DSCR" at bounding box center [138, 239] width 157 height 9
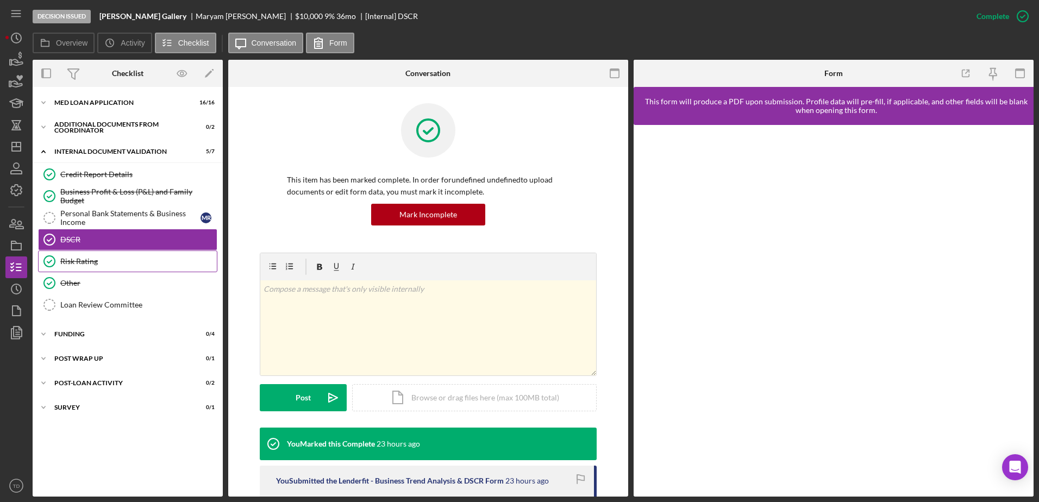
click at [73, 259] on div "Risk Rating" at bounding box center [138, 261] width 157 height 9
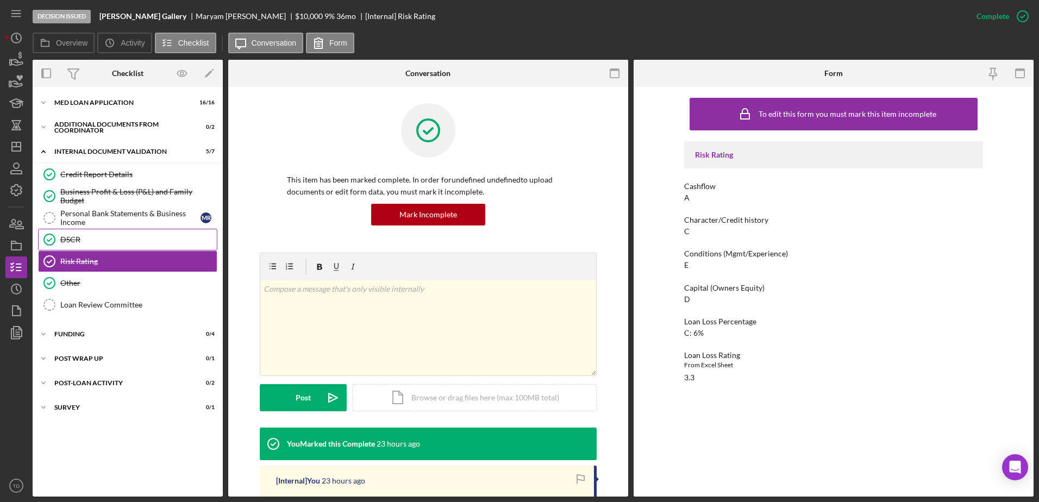
click at [73, 239] on div "DSCR" at bounding box center [138, 239] width 157 height 9
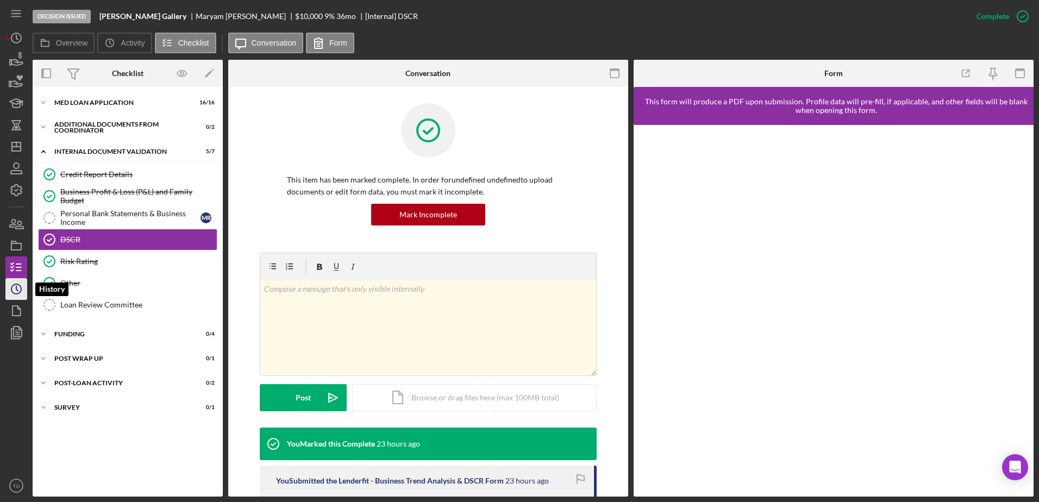
click at [12, 291] on icon "Icon/History" at bounding box center [16, 289] width 27 height 27
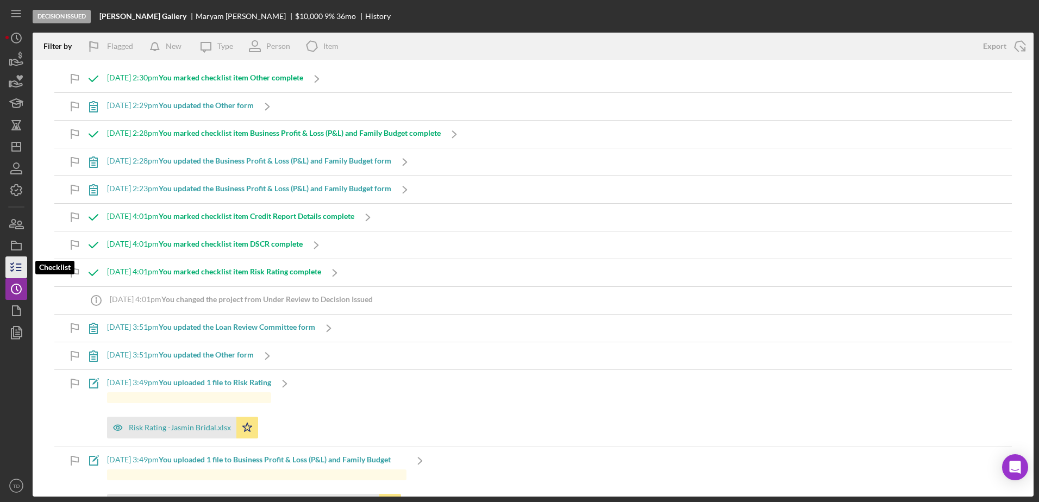
click at [15, 273] on icon "button" at bounding box center [16, 267] width 27 height 27
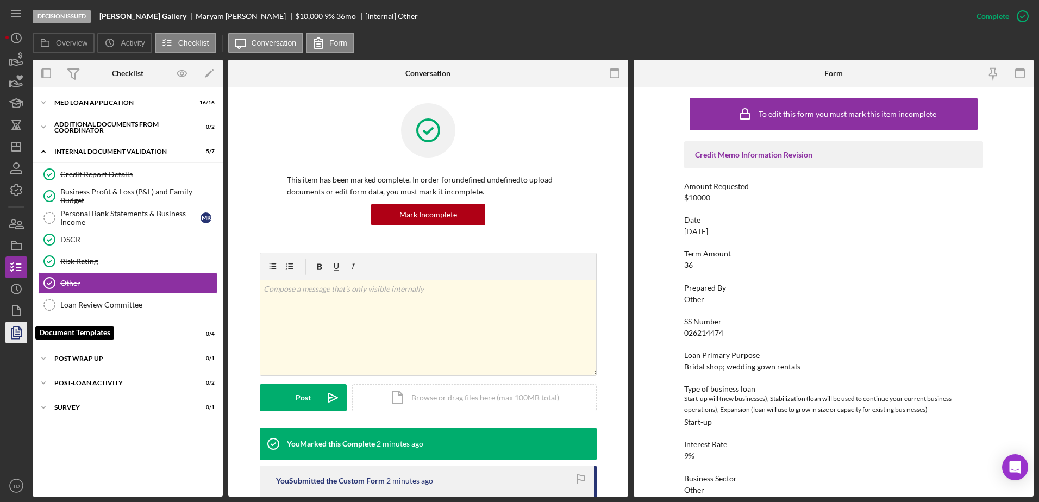
click at [17, 335] on icon "button" at bounding box center [16, 332] width 27 height 27
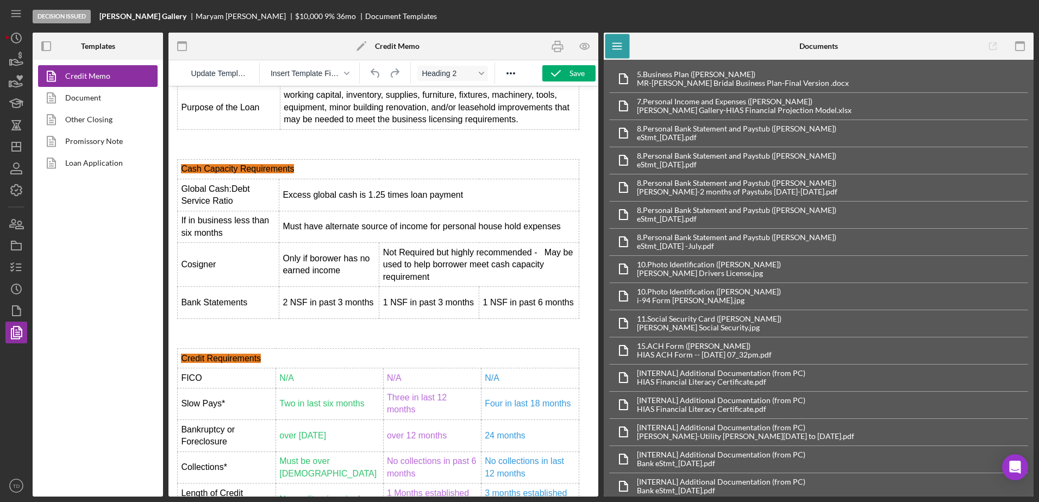
scroll to position [4534, 0]
click at [19, 288] on icon "Icon/History" at bounding box center [16, 289] width 27 height 27
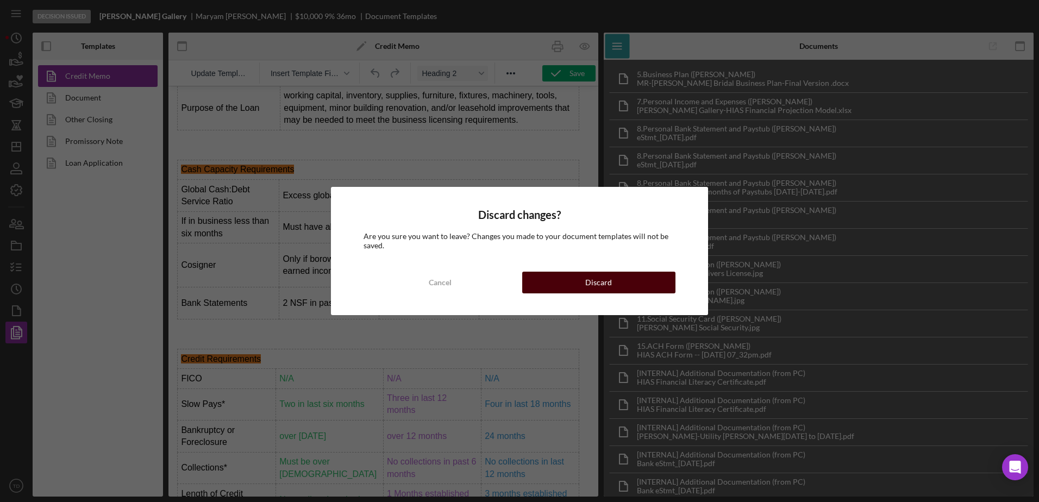
click at [624, 283] on button "Discard" at bounding box center [598, 283] width 153 height 22
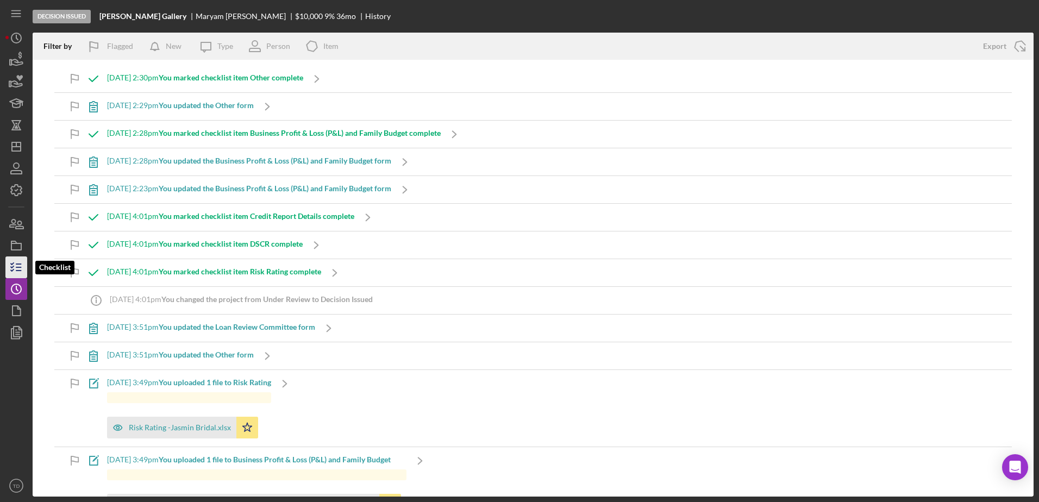
click at [21, 268] on icon "button" at bounding box center [16, 267] width 27 height 27
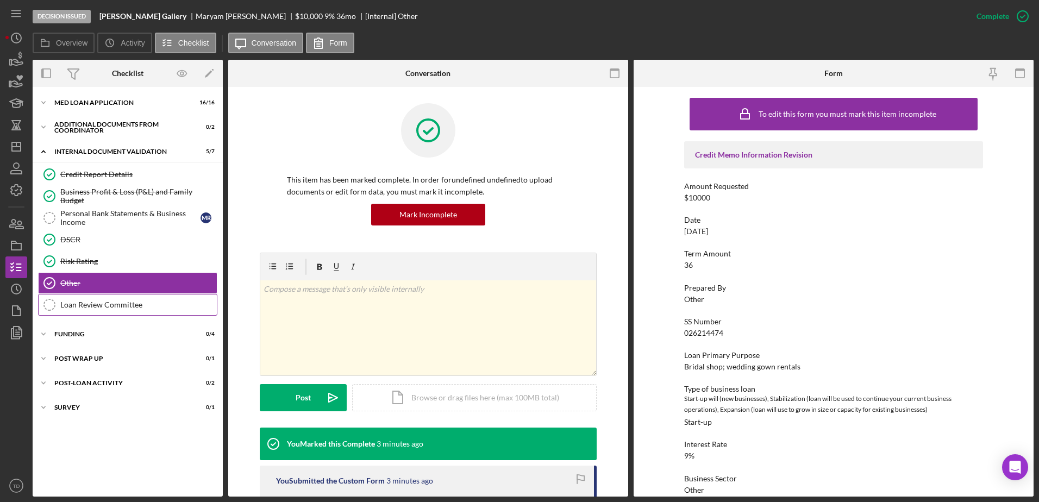
click at [108, 304] on div "Loan Review Committee" at bounding box center [138, 305] width 157 height 9
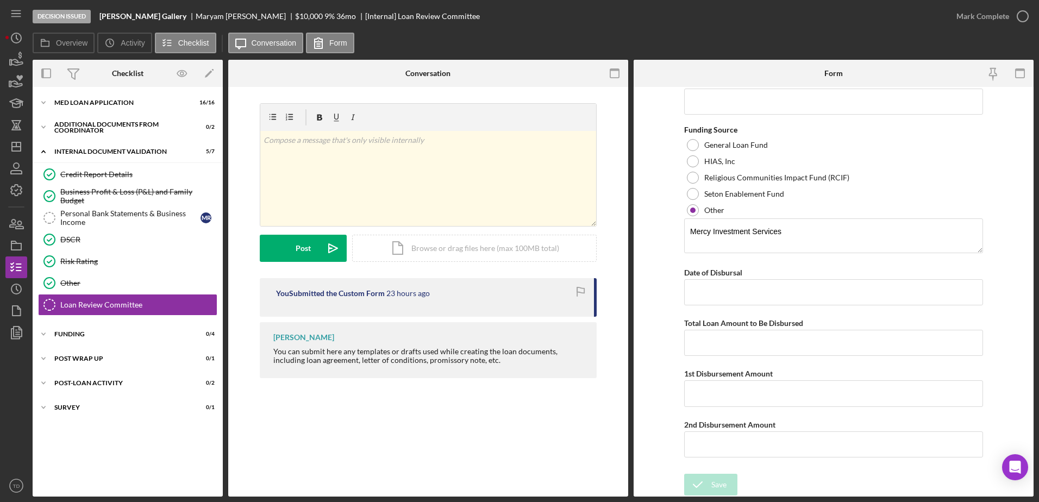
scroll to position [430, 0]
click at [722, 289] on input "Date of Disbursal" at bounding box center [833, 293] width 299 height 26
drag, startPoint x: 722, startPoint y: 289, endPoint x: 722, endPoint y: 295, distance: 6.0
click at [722, 295] on input "Date of Disbursal" at bounding box center [833, 293] width 299 height 26
type input "09/29/2025"
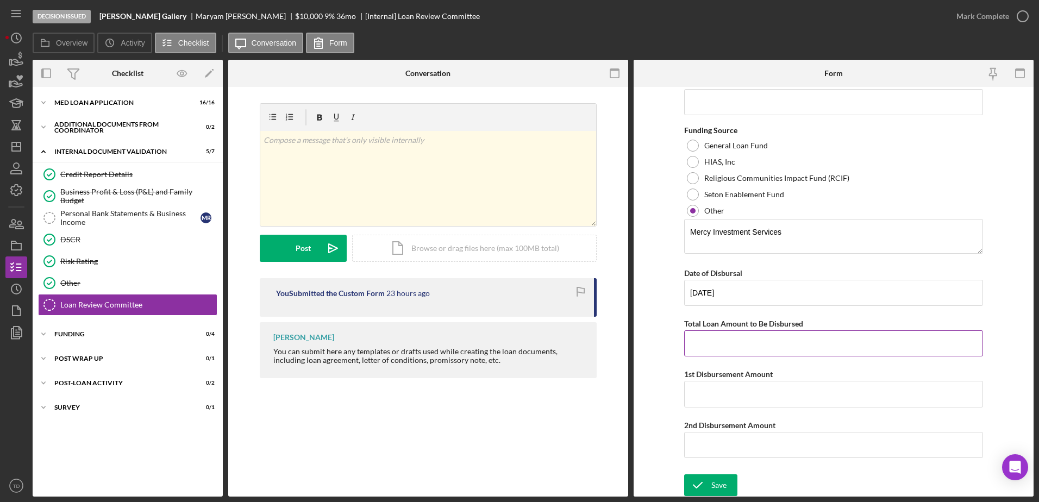
click at [719, 349] on input "Total Loan Amount to Be Disbursed" at bounding box center [833, 343] width 299 height 26
type input "$10,000"
click at [724, 398] on input "1st Disbursement Amount" at bounding box center [833, 394] width 299 height 26
type input "$10,000"
click at [656, 378] on form "Loan Approved Reason for denied application Phillip Approval Yes No Keith Appro…" at bounding box center [834, 292] width 400 height 410
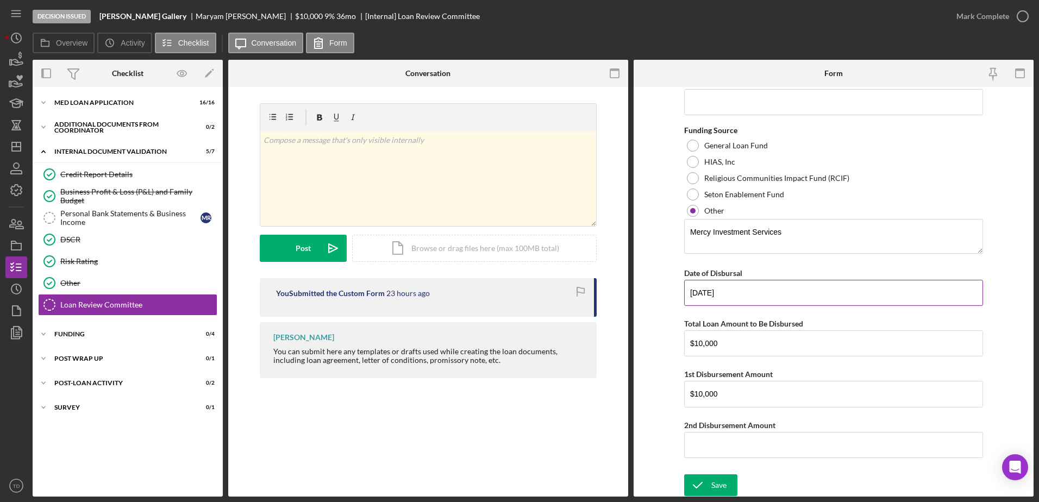
scroll to position [0, 0]
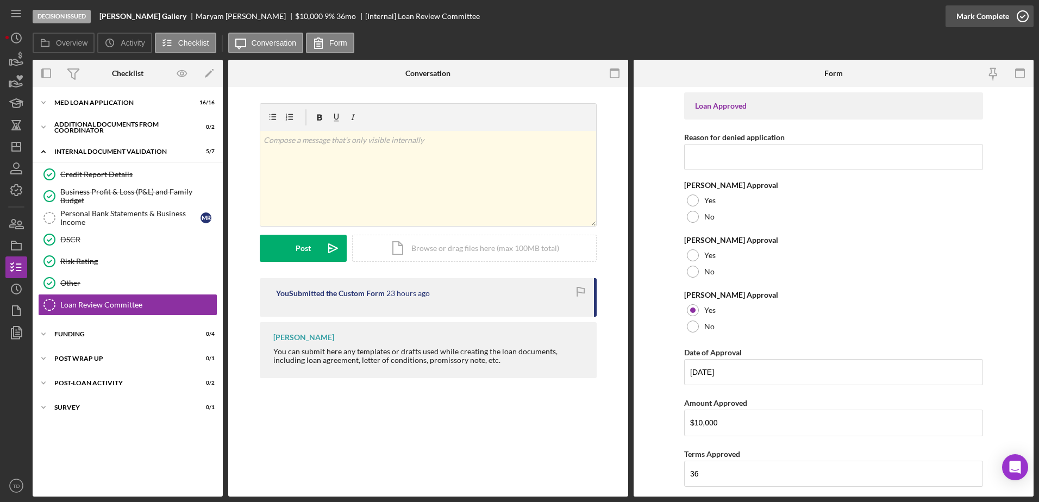
click at [1030, 18] on icon "button" at bounding box center [1022, 16] width 27 height 27
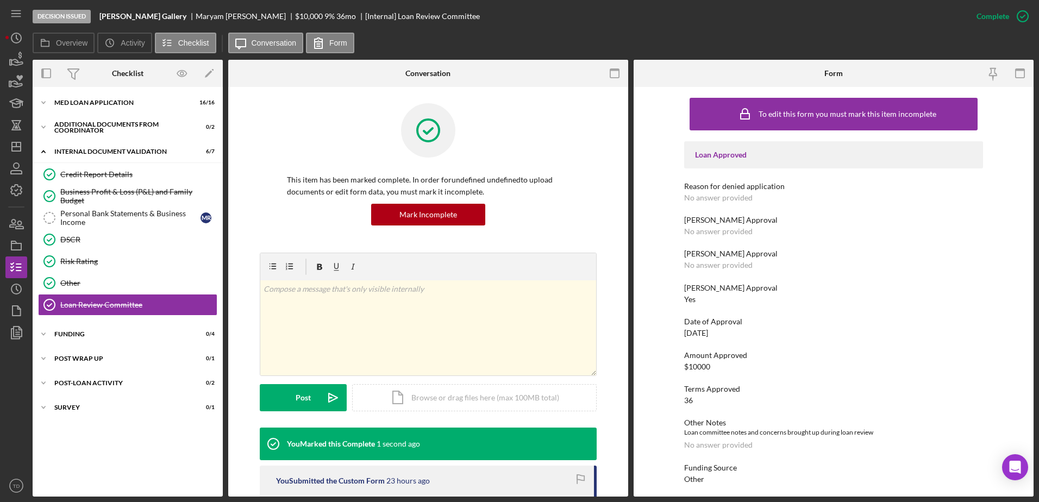
scroll to position [138, 0]
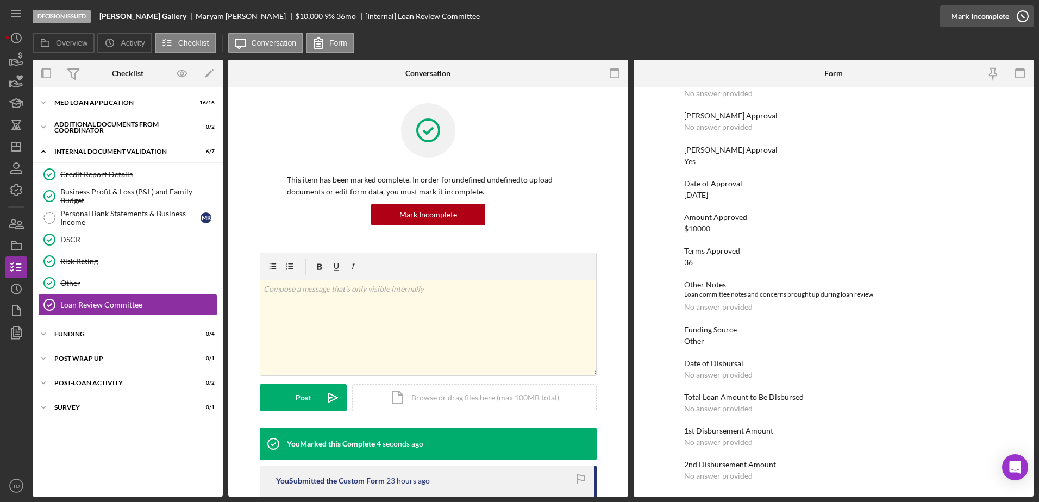
click at [1019, 17] on icon "button" at bounding box center [1022, 16] width 27 height 27
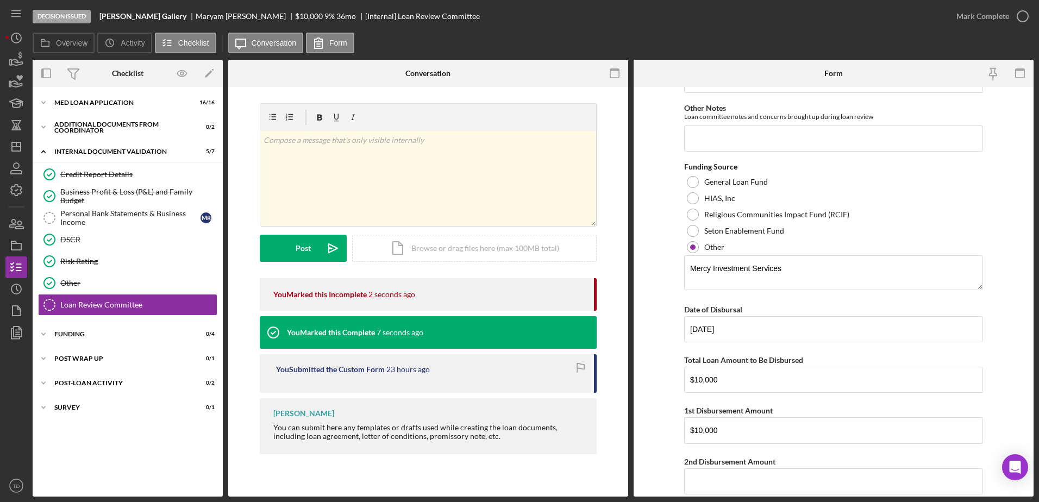
scroll to position [431, 0]
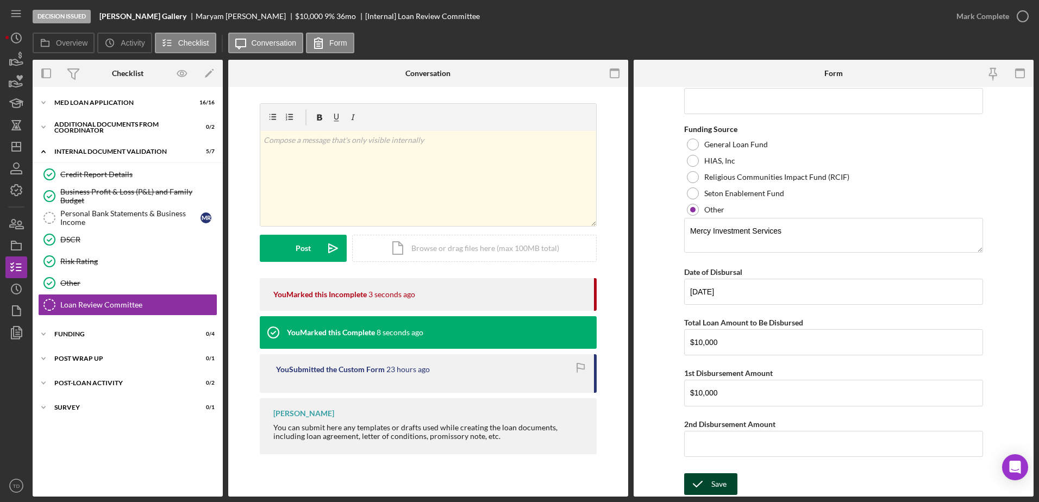
click at [717, 489] on div "Save" at bounding box center [718, 484] width 15 height 22
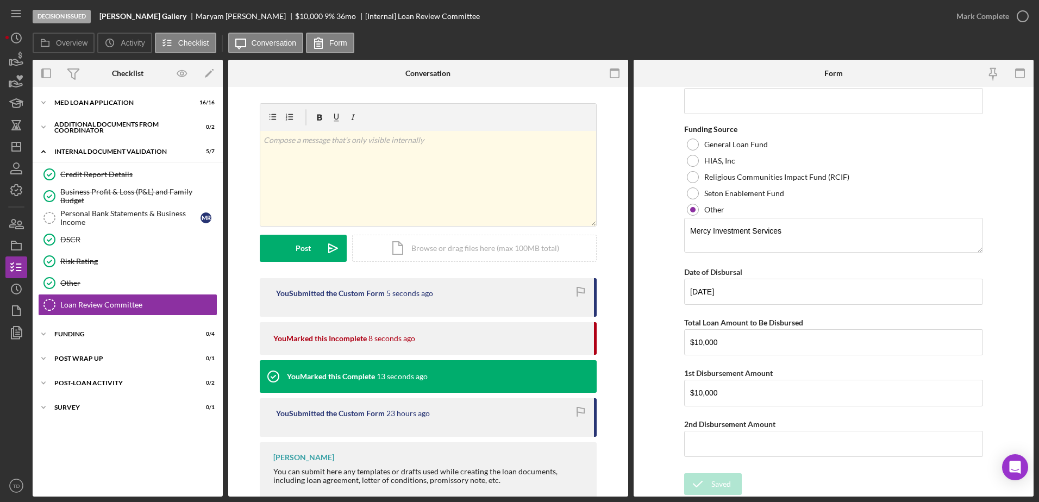
click at [1019, 19] on button "Mark Complete" at bounding box center [990, 16] width 88 height 22
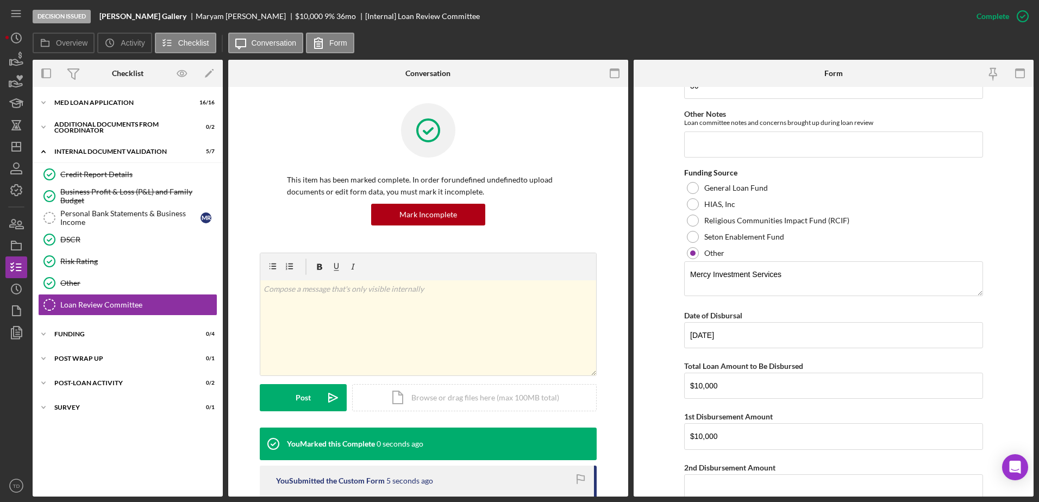
scroll to position [475, 0]
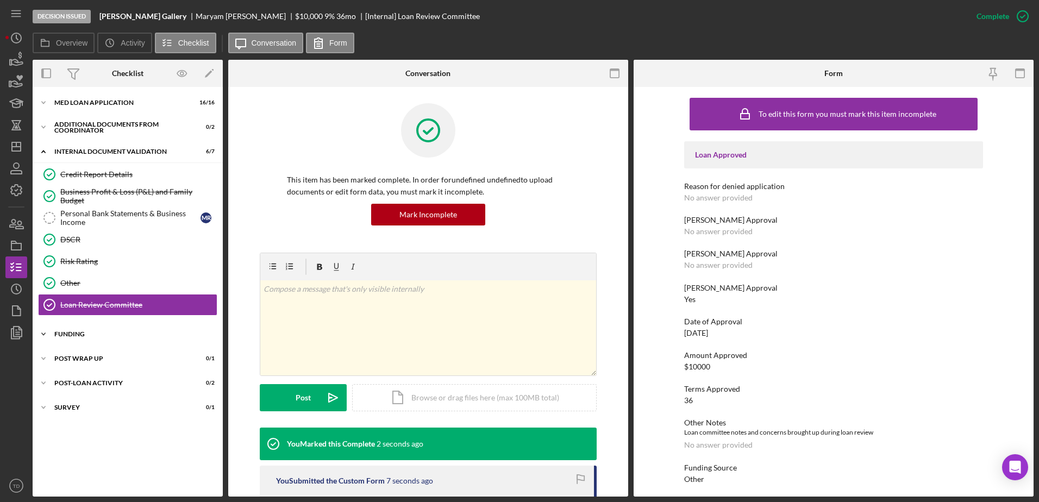
click at [104, 329] on div "Icon/Expander Funding 0 / 4" at bounding box center [128, 334] width 190 height 22
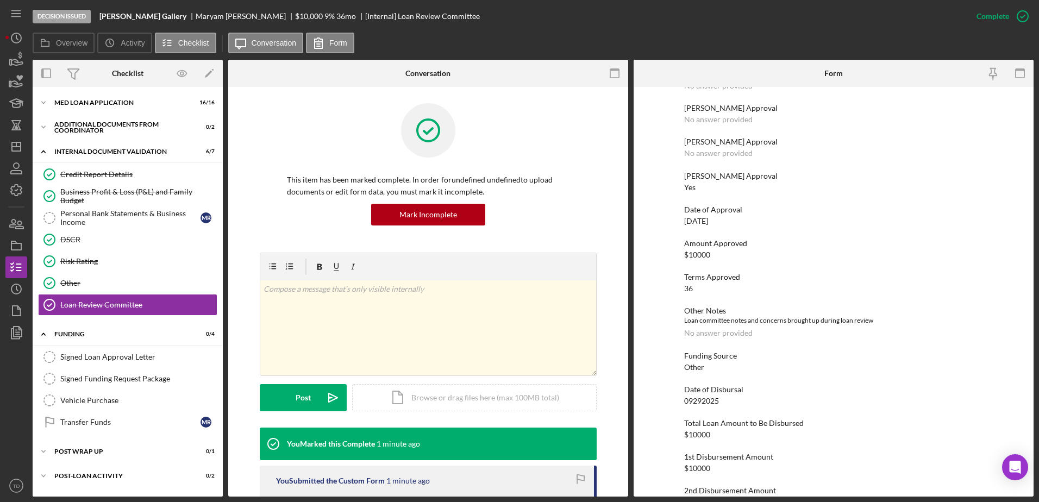
scroll to position [138, 0]
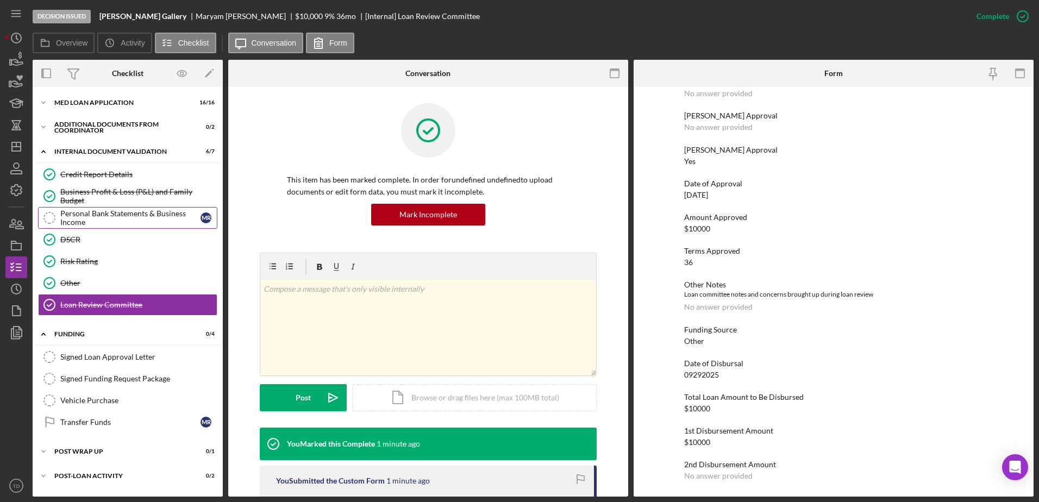
click at [116, 213] on div "Personal Bank Statements & Business Income" at bounding box center [130, 217] width 140 height 17
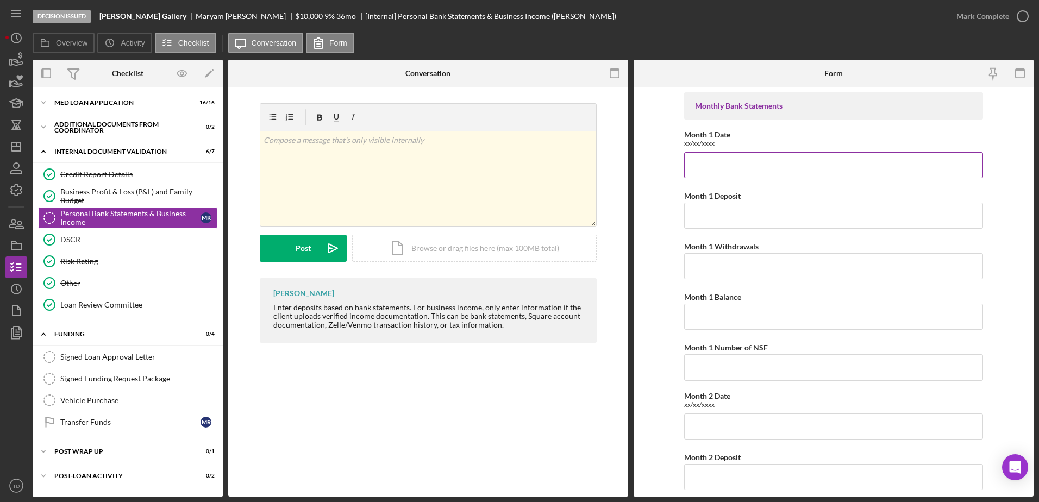
click at [708, 175] on input "Month 1 Date" at bounding box center [833, 165] width 299 height 26
type input "05/16/2025-06/13/2025"
click at [765, 214] on input "Month 1 Deposit" at bounding box center [833, 216] width 299 height 26
type input "$5,161.28"
click at [725, 254] on input "Month 1 Withdrawals" at bounding box center [833, 266] width 299 height 26
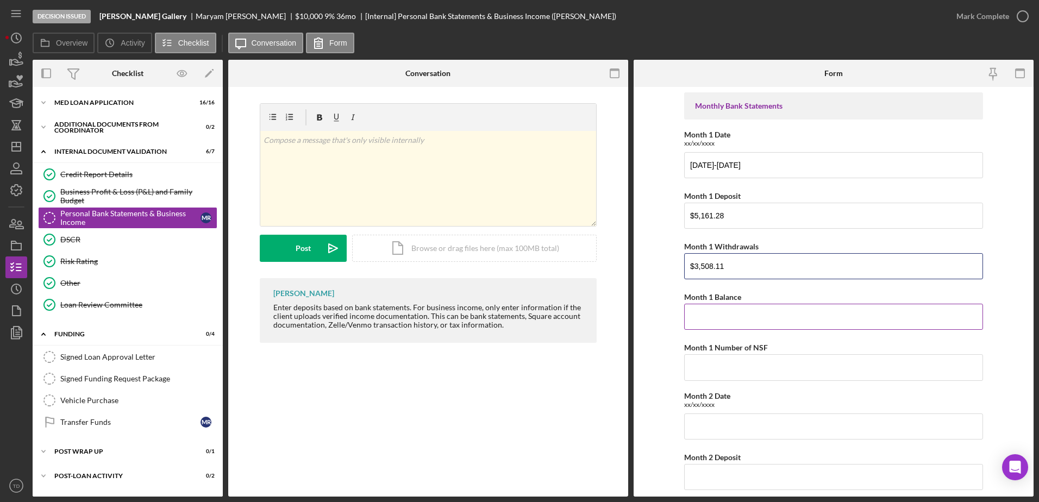
type input "$3,508.11"
click at [734, 308] on input "Month 1 Balance" at bounding box center [833, 317] width 299 height 26
type input "$1,654.76"
click at [710, 374] on input "Month 1 Number of NSF" at bounding box center [833, 367] width 299 height 26
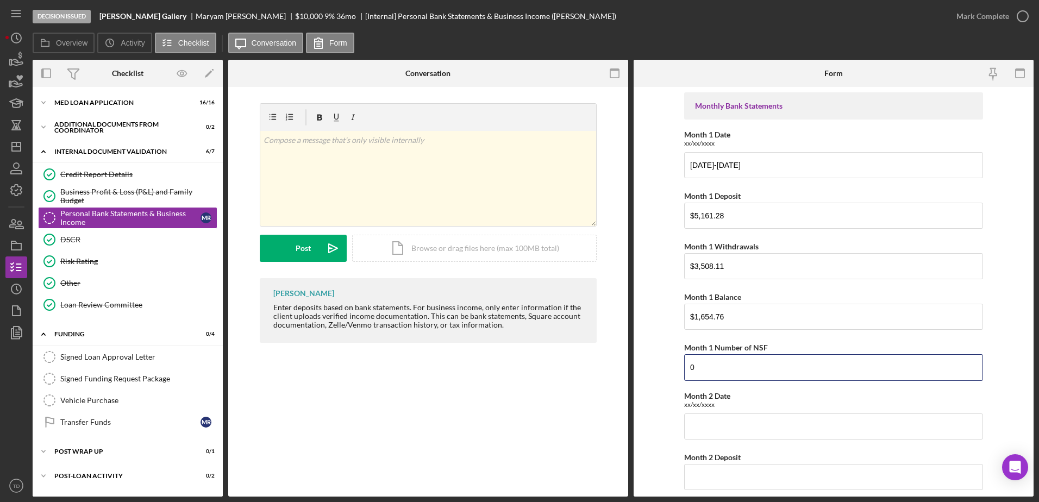
type input "0"
click at [699, 421] on input "Month 2 Date" at bounding box center [833, 427] width 299 height 26
type input "06/14/2025-07/17/2025"
click at [703, 475] on input "Month 2 Deposit" at bounding box center [833, 477] width 299 height 26
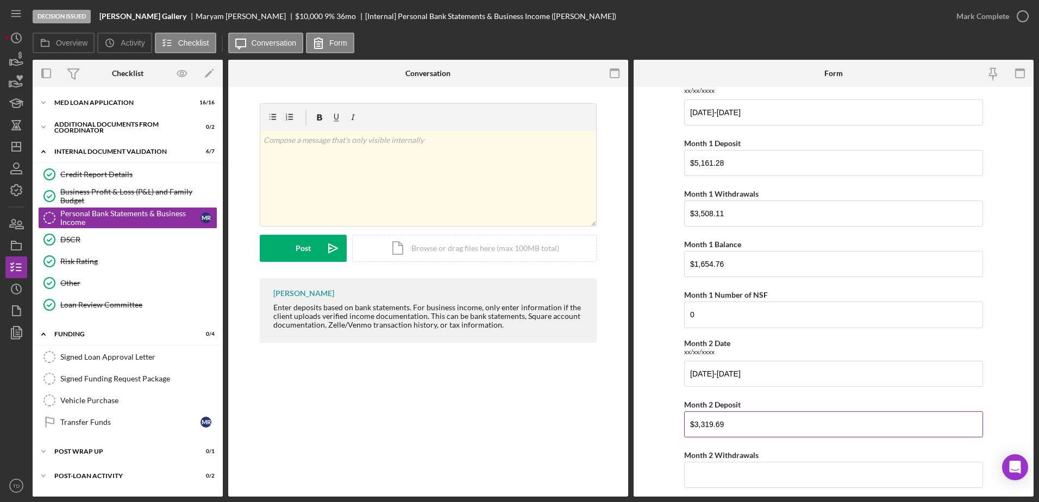
scroll to position [53, 0]
type input "$3,319.69"
click at [704, 471] on input "Month 2 Withdrawals" at bounding box center [833, 474] width 299 height 26
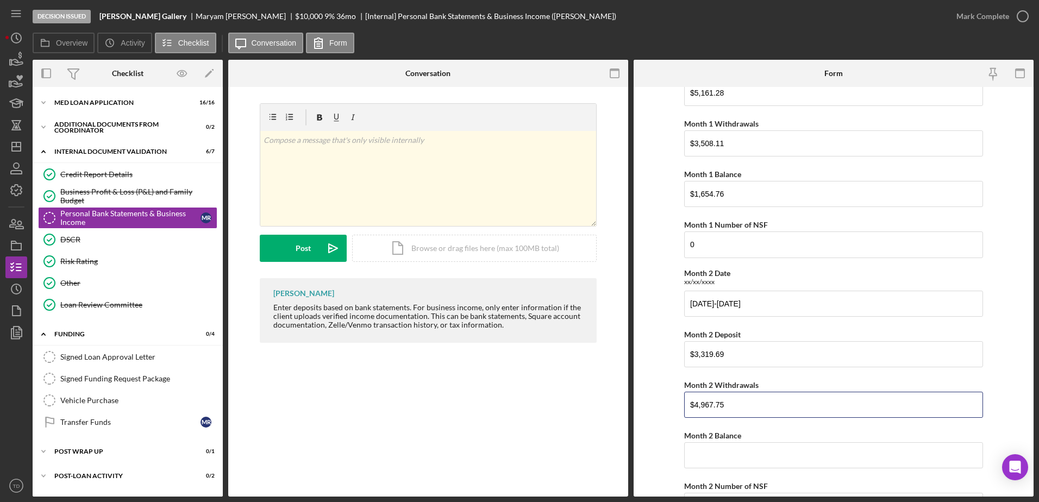
scroll to position [126, 0]
type input "$4,967.75"
click at [724, 441] on input "Month 2 Balance" at bounding box center [833, 453] width 299 height 26
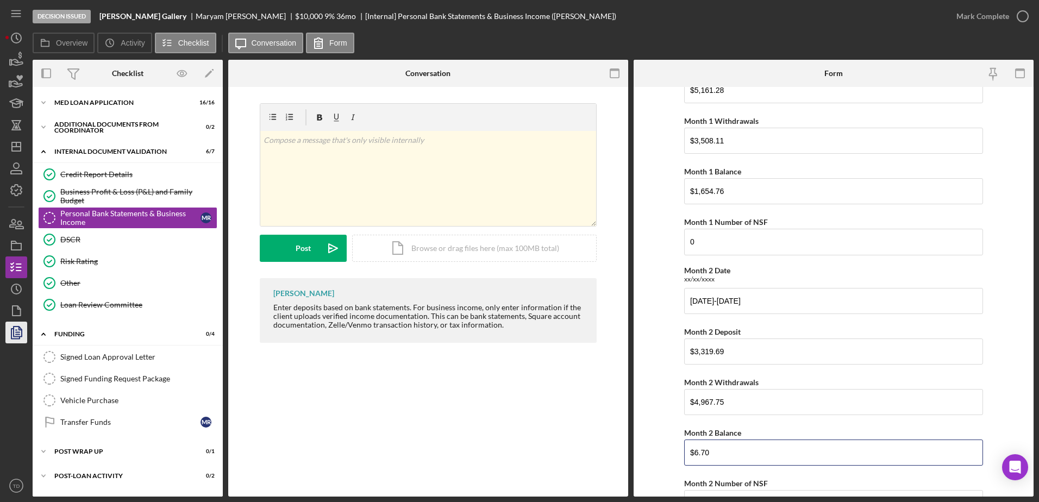
type input "$6.70"
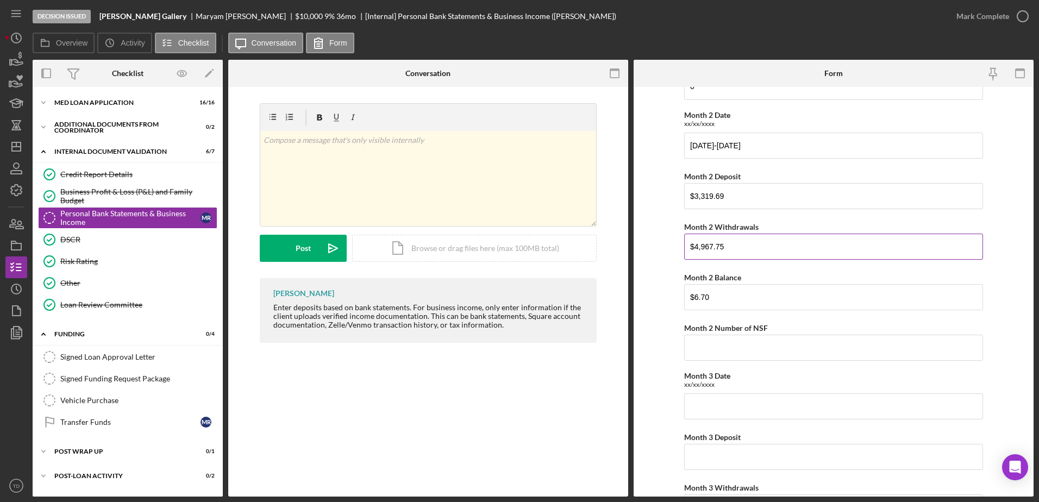
scroll to position [285, 0]
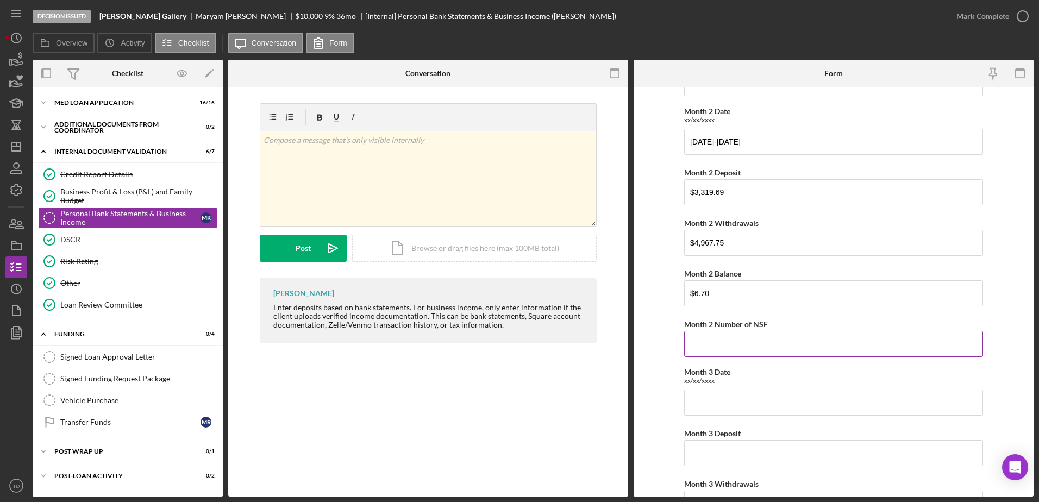
click at [730, 344] on input "Month 2 Number of NSF" at bounding box center [833, 344] width 299 height 26
type input "0"
click at [704, 408] on input "Month 3 Date" at bounding box center [833, 403] width 299 height 26
click at [746, 402] on input "07/18/2025-08/152025" at bounding box center [833, 403] width 299 height 26
type input "07/18/2025-08/15/2025"
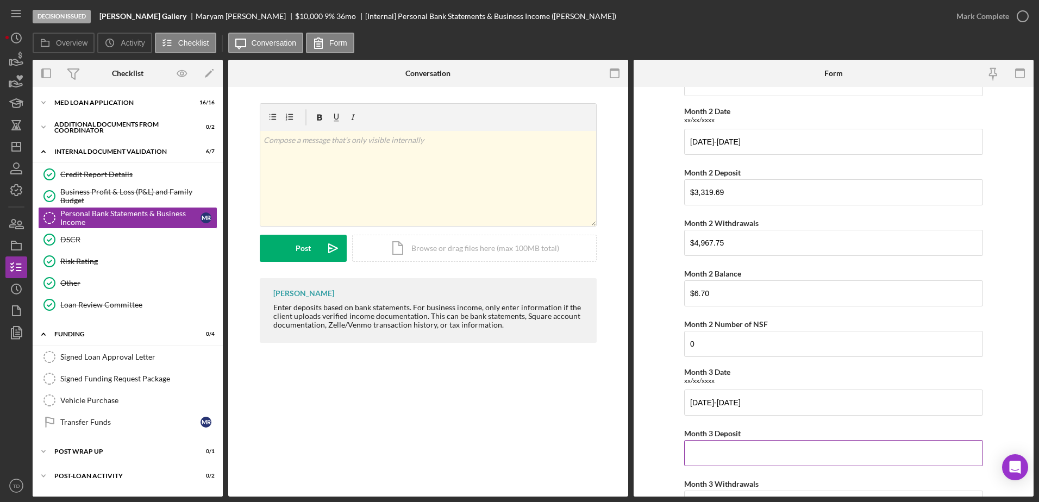
click at [703, 457] on input "Month 3 Deposit" at bounding box center [833, 453] width 299 height 26
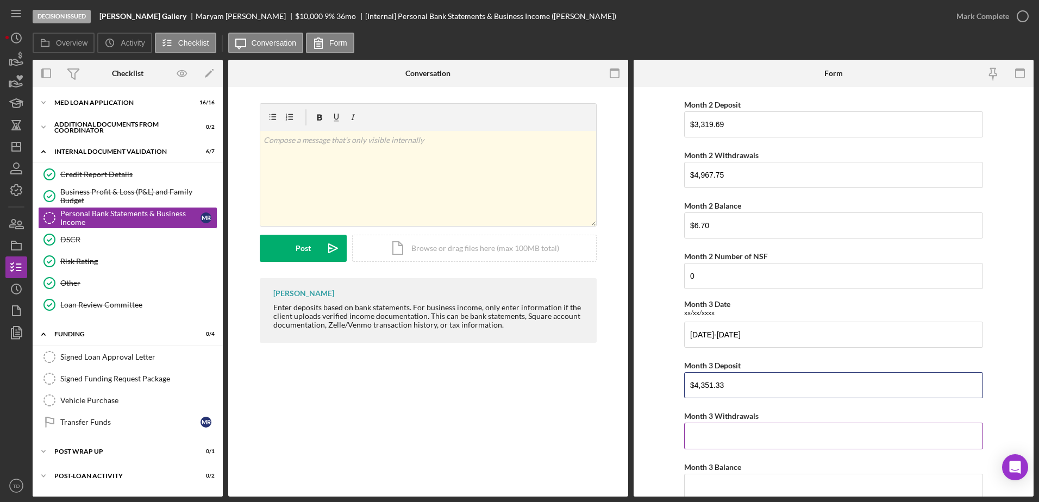
type input "$4,351.33"
click at [742, 434] on input "Month 3 Withdrawals" at bounding box center [833, 436] width 299 height 26
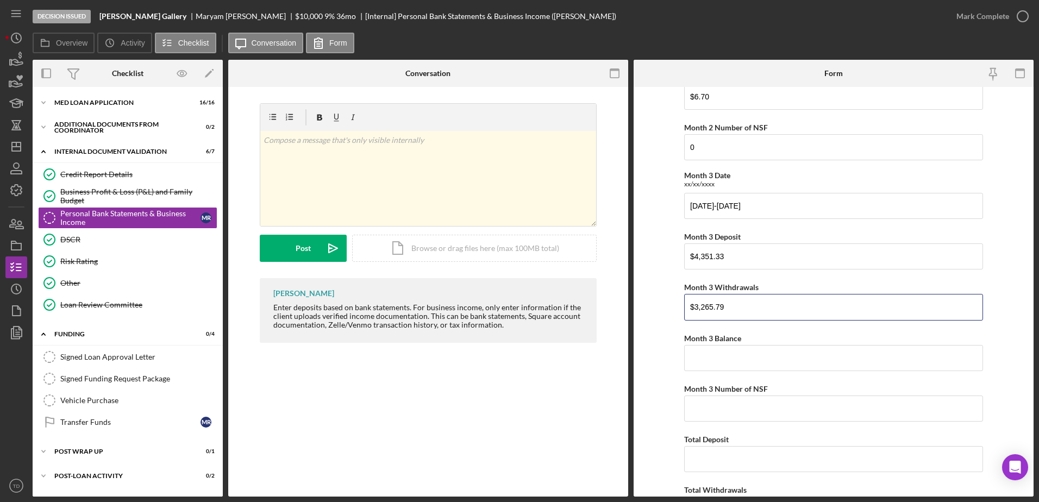
scroll to position [481, 0]
type input "$3,265.79"
click at [708, 365] on input "Month 3 Balance" at bounding box center [833, 359] width 299 height 26
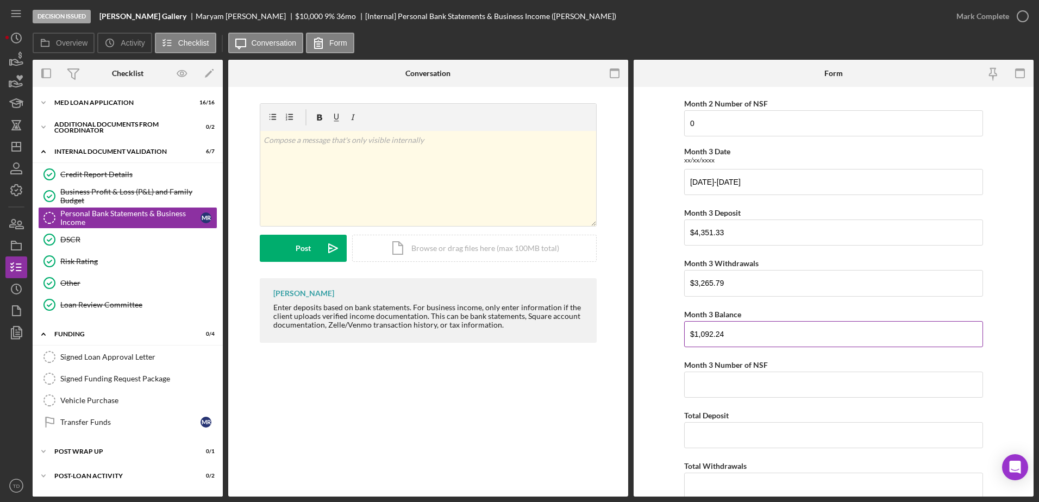
scroll to position [507, 0]
type input "$1,092.24"
click at [706, 374] on input "Month 3 Number of NSF" at bounding box center [833, 383] width 299 height 26
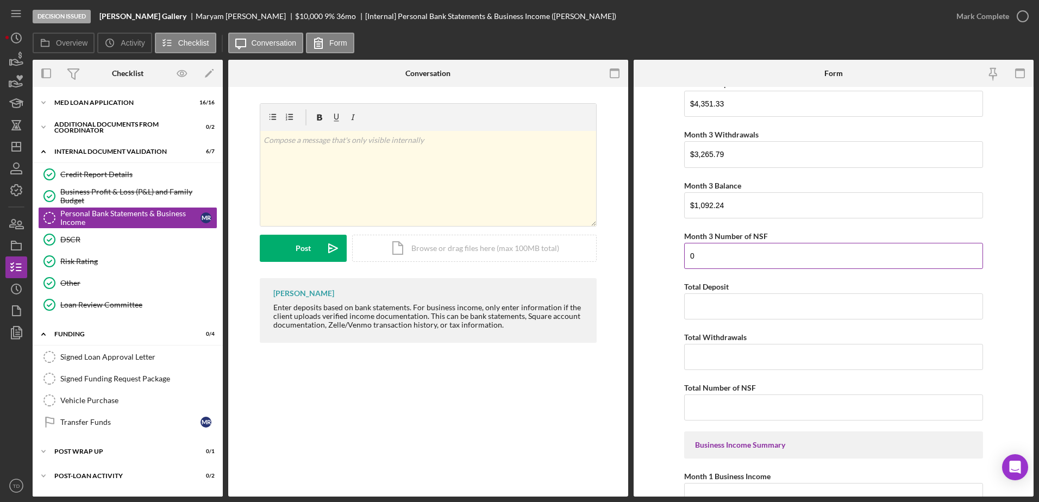
scroll to position [776, 0]
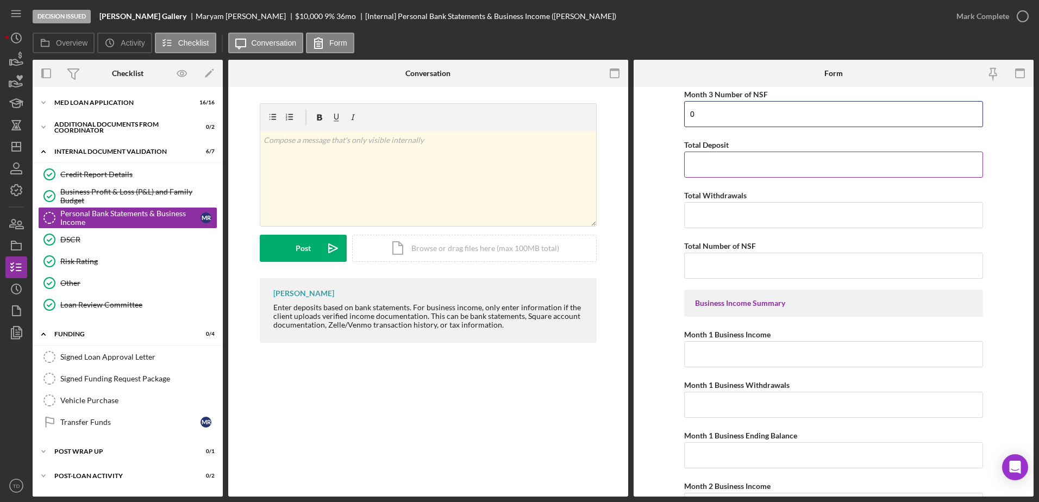
type input "0"
click at [698, 167] on input "Total Deposit" at bounding box center [833, 165] width 299 height 26
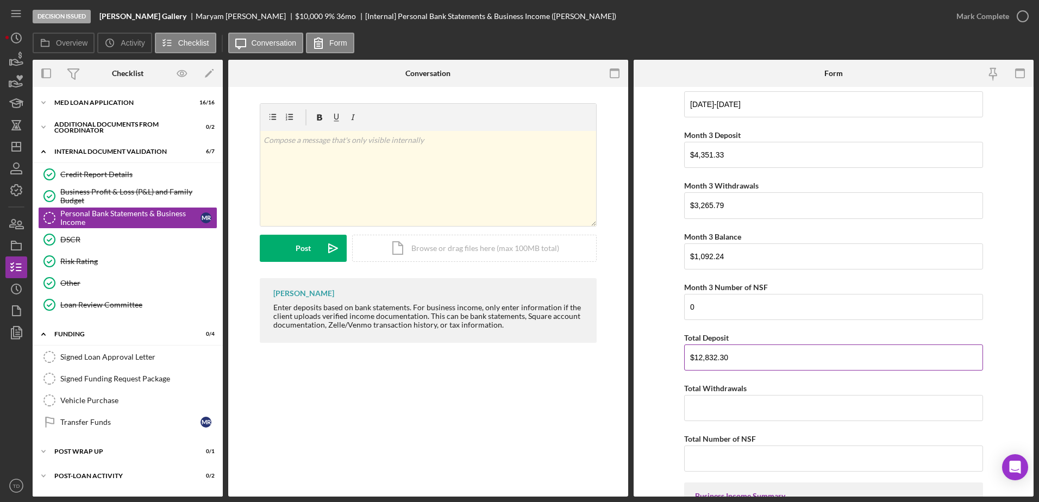
scroll to position [684, 0]
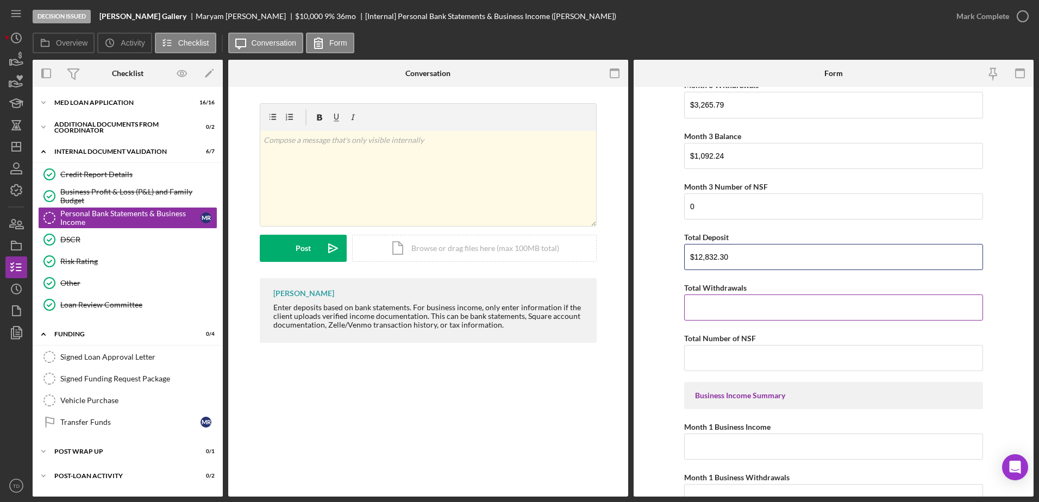
type input "$12,832.30"
click at [725, 315] on input "Total Withdrawals" at bounding box center [833, 308] width 299 height 26
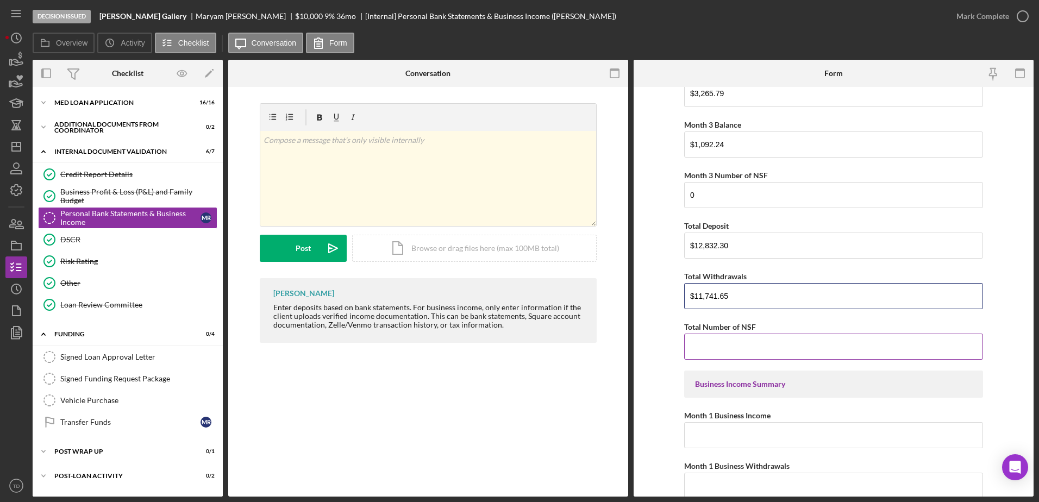
type input "$11,741.65"
click at [703, 344] on input "Total Number of NSF" at bounding box center [833, 347] width 299 height 26
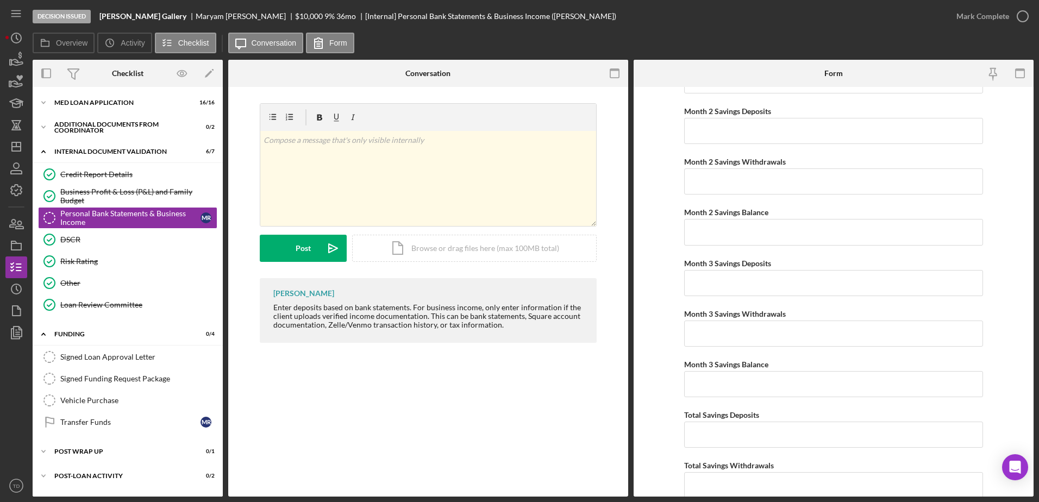
scroll to position [1787, 0]
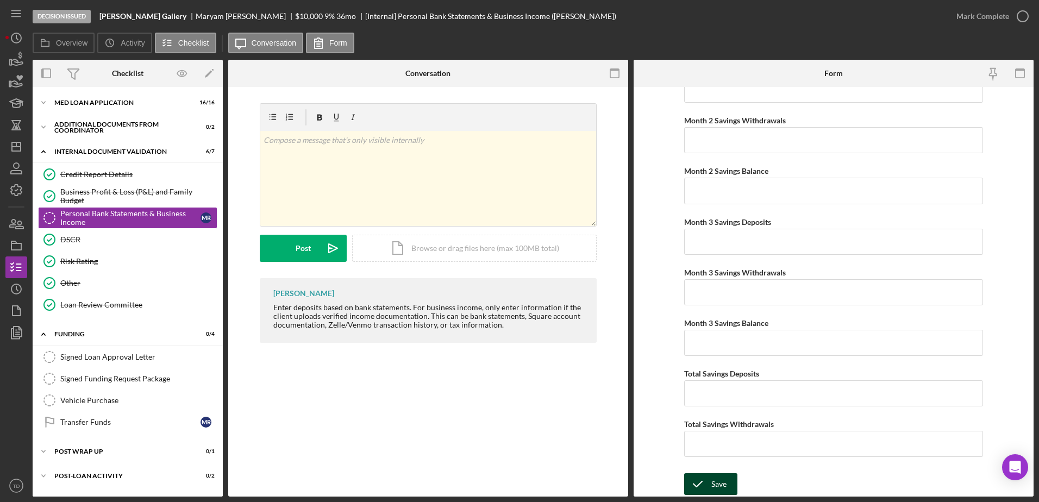
type input "0"
click at [719, 487] on div "Save" at bounding box center [718, 484] width 15 height 22
click at [1020, 17] on icon "button" at bounding box center [1022, 16] width 27 height 27
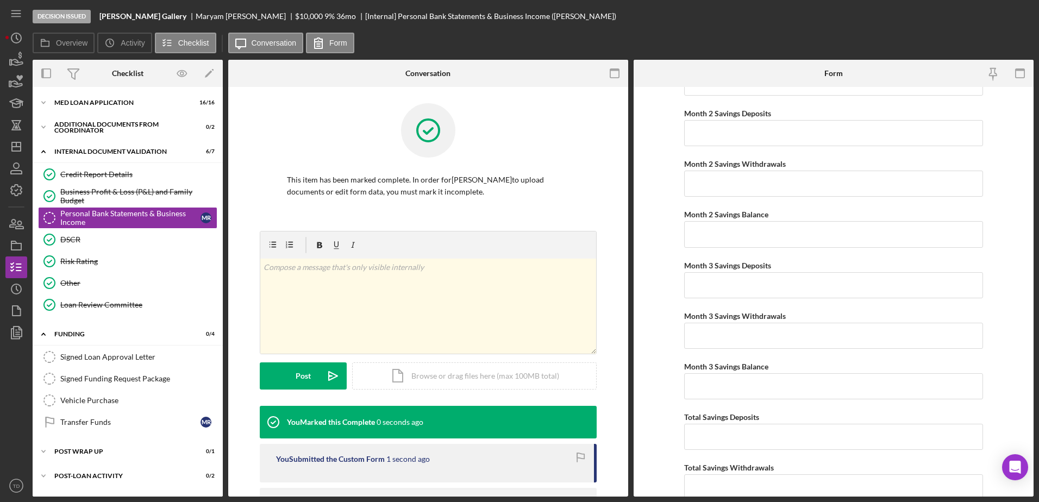
scroll to position [1830, 0]
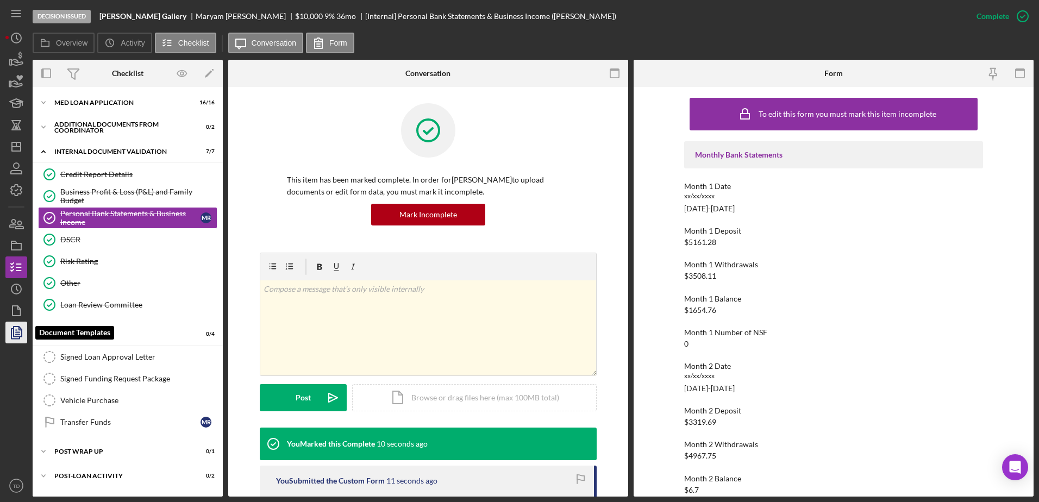
click at [18, 326] on icon "button" at bounding box center [16, 332] width 27 height 27
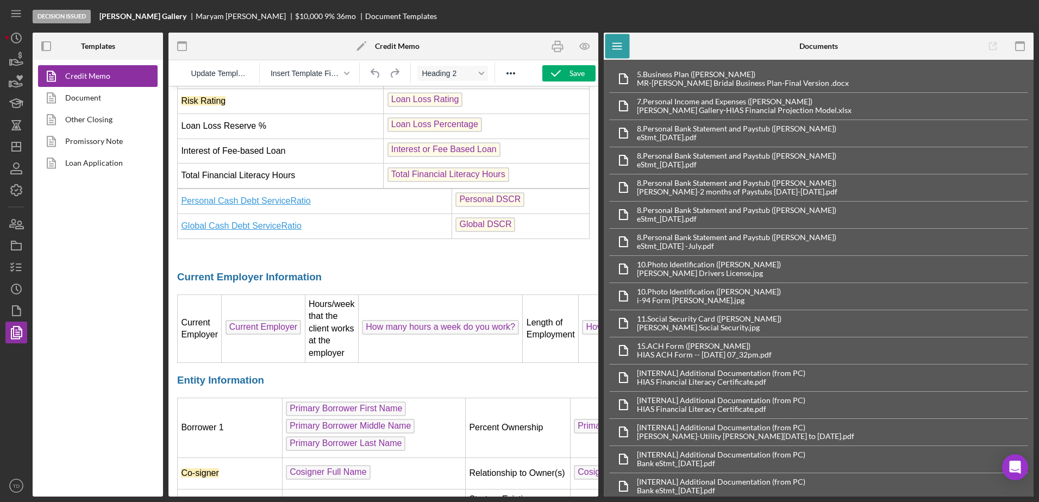
scroll to position [975, 0]
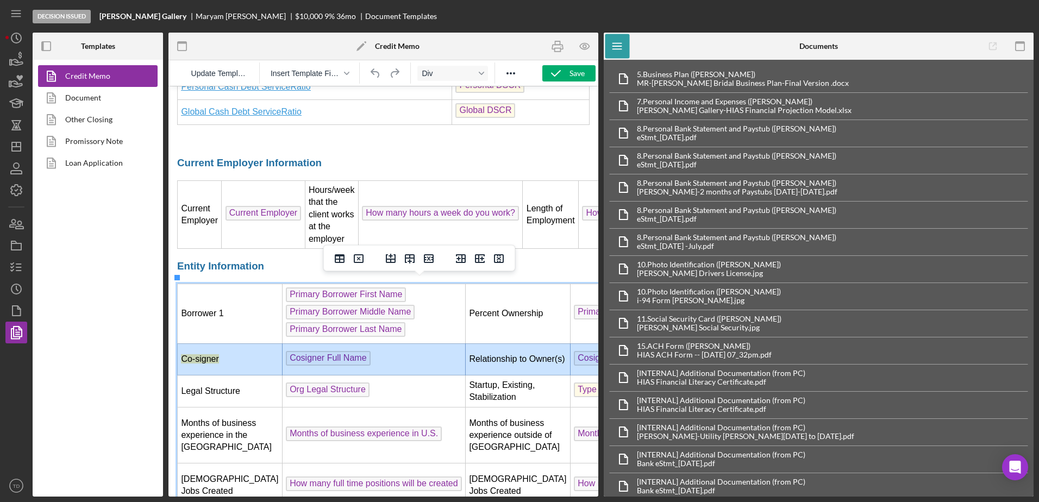
drag, startPoint x: 190, startPoint y: 351, endPoint x: 504, endPoint y: 349, distance: 313.6
click at [504, 349] on tr "Co-signer Cosigner Full Name Relationship to Owner(s) Cosigner relationship to …" at bounding box center [490, 359] width 625 height 32
click at [430, 263] on icon "Delete row" at bounding box center [429, 258] width 10 height 9
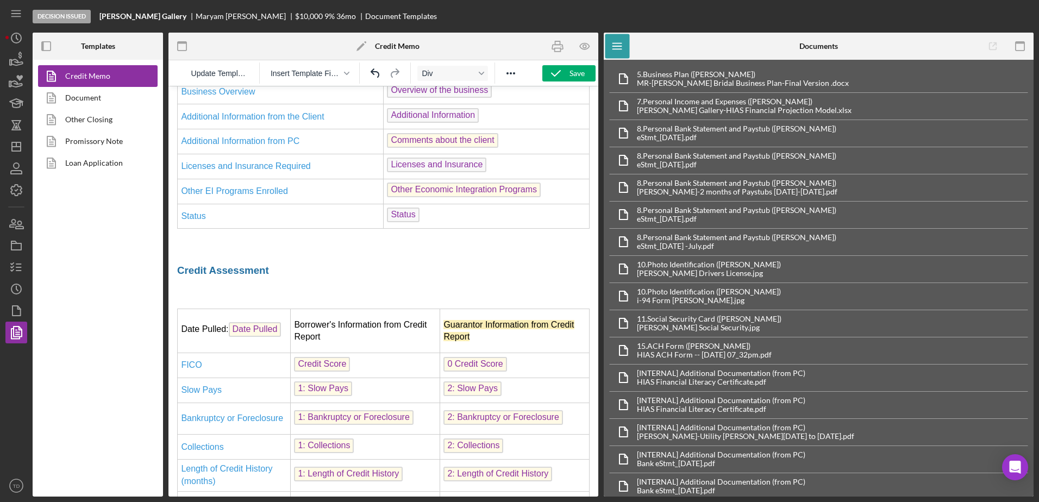
scroll to position [1578, 0]
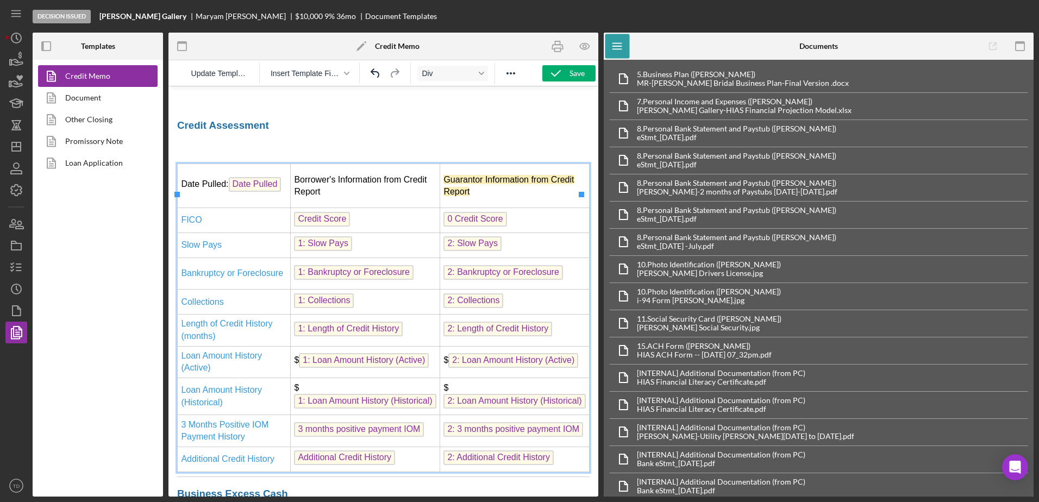
click at [485, 208] on td "Guarantor Information from Credit Report" at bounding box center [514, 186] width 149 height 44
click at [461, 179] on icon "Delete column" at bounding box center [459, 175] width 10 height 9
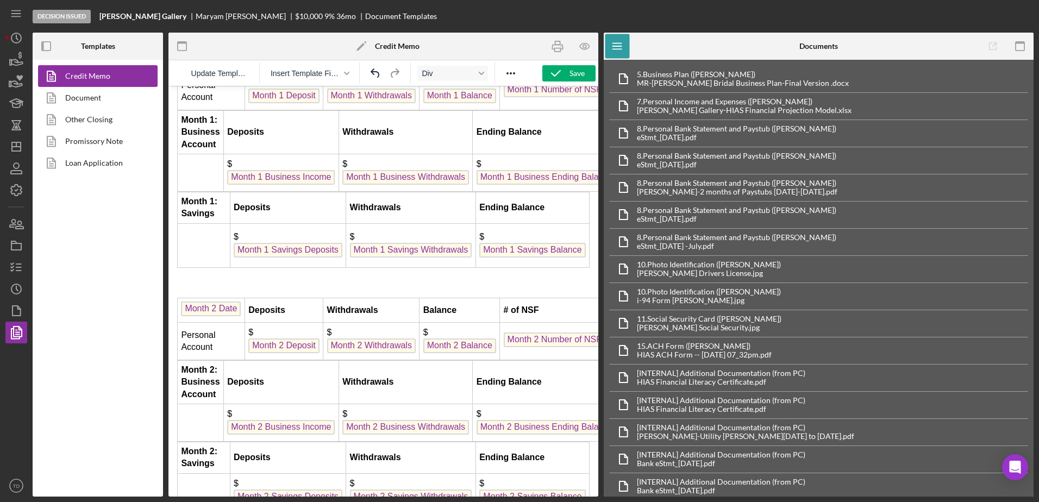
scroll to position [2874, 0]
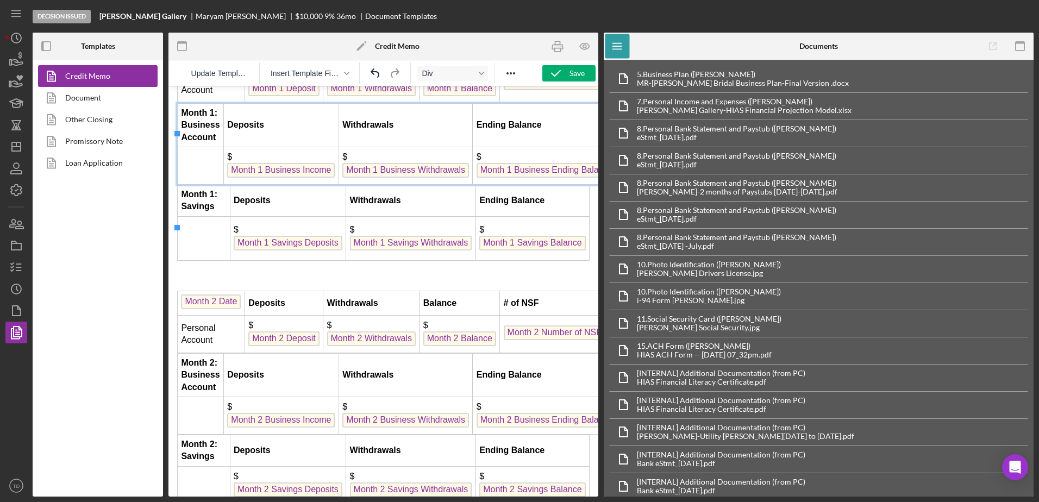
click at [201, 142] on strong "Month 1: Business Account" at bounding box center [200, 125] width 39 height 34
click at [401, 118] on icon "Delete row" at bounding box center [403, 114] width 10 height 9
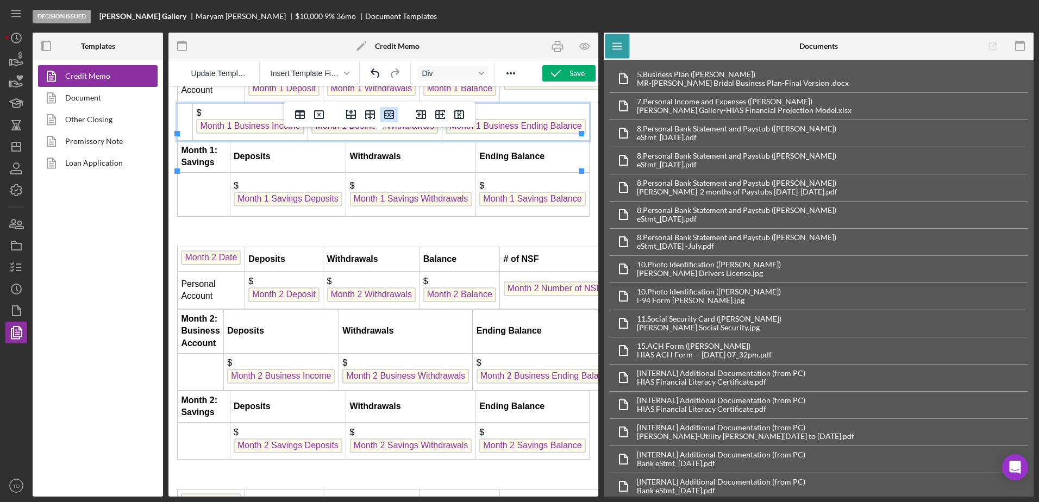
click at [393, 118] on icon "Delete row" at bounding box center [389, 114] width 10 height 9
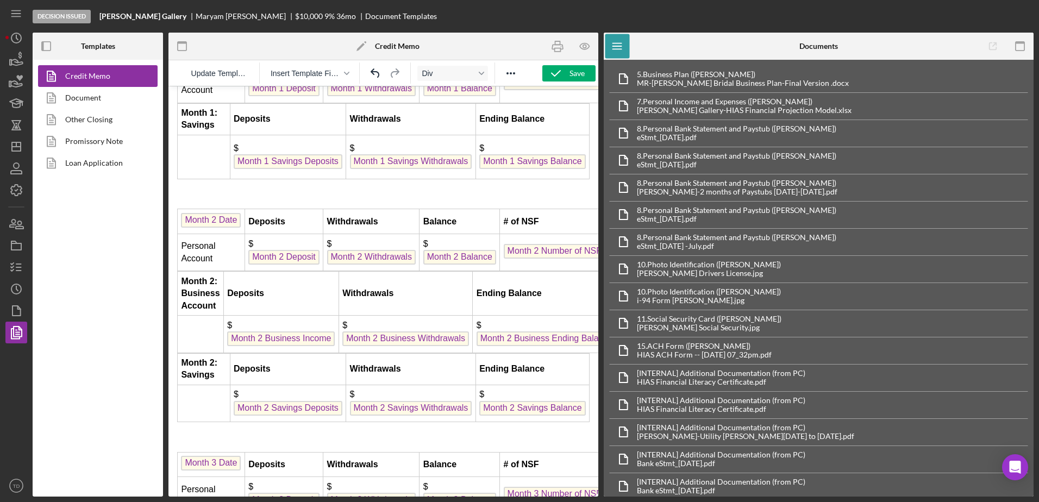
click at [329, 135] on td "Deposits" at bounding box center [288, 119] width 116 height 32
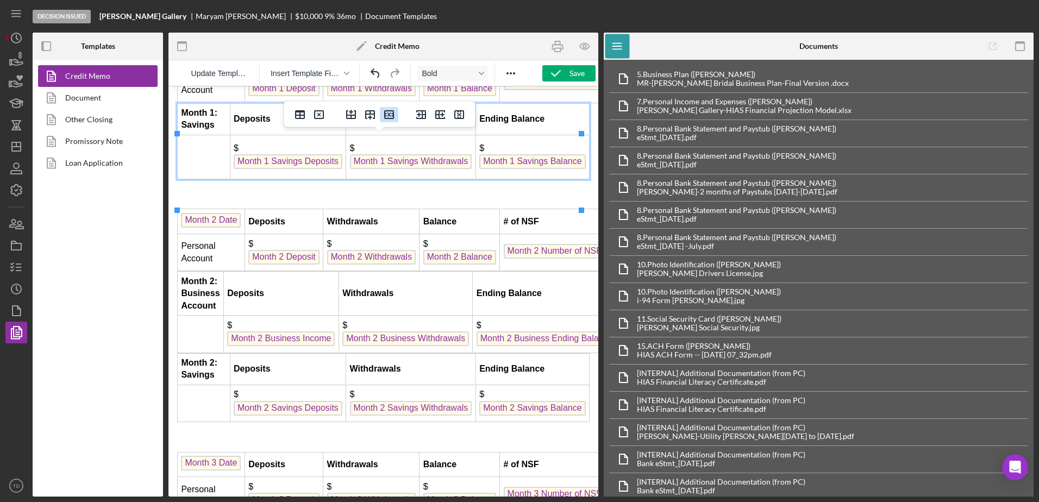
click at [389, 120] on icon "Delete row" at bounding box center [389, 114] width 13 height 13
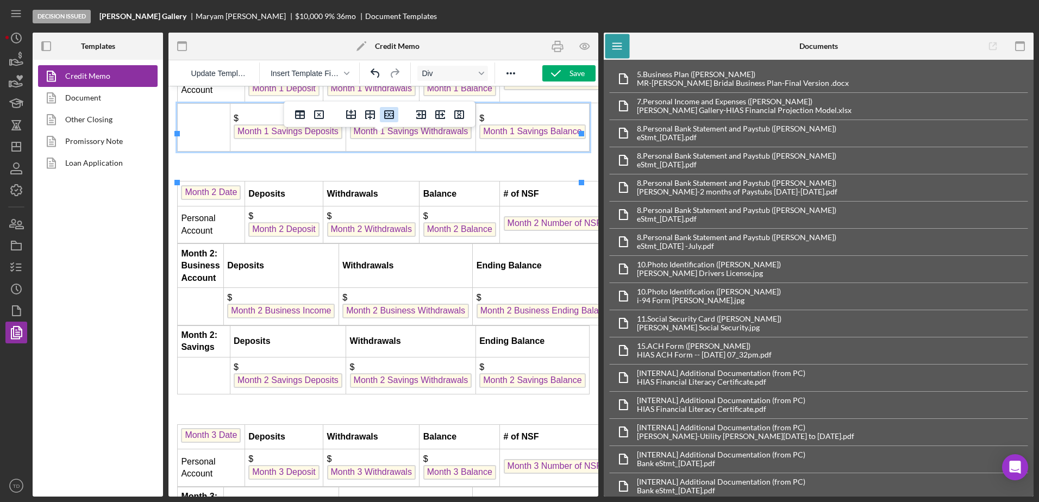
click at [387, 118] on icon "Delete row" at bounding box center [389, 114] width 10 height 9
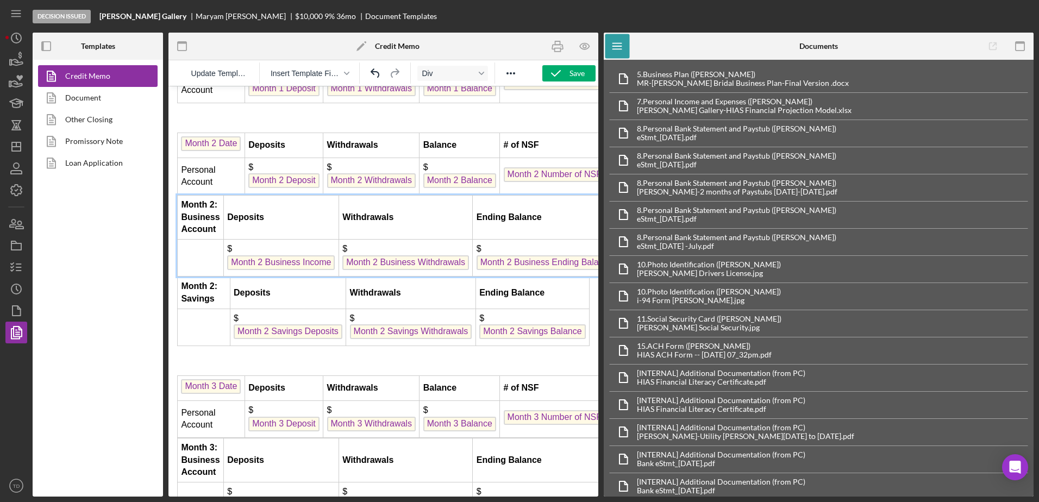
click at [245, 239] on td "Deposits" at bounding box center [280, 217] width 115 height 44
click at [410, 207] on button "Delete row" at bounding box center [403, 206] width 18 height 15
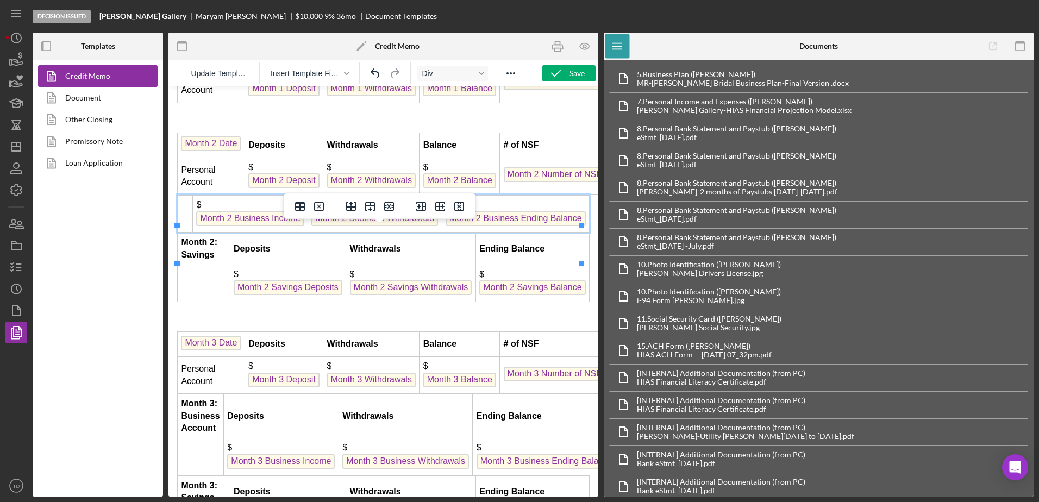
click at [296, 232] on td "$ Month 2 Business Income" at bounding box center [250, 213] width 115 height 37
click at [393, 209] on icon "Delete row" at bounding box center [389, 206] width 10 height 9
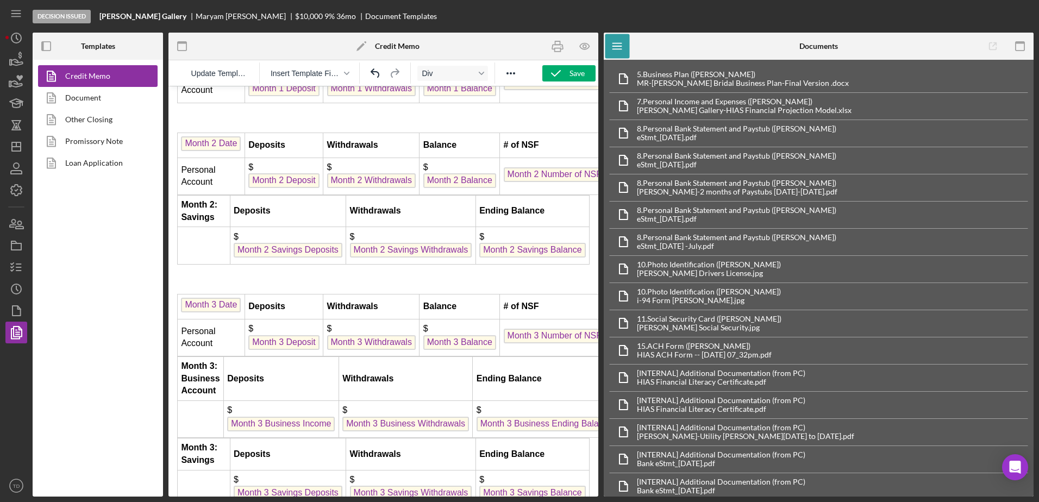
click at [295, 227] on td "Deposits" at bounding box center [288, 211] width 116 height 32
click at [391, 204] on icon "Delete row" at bounding box center [389, 206] width 13 height 13
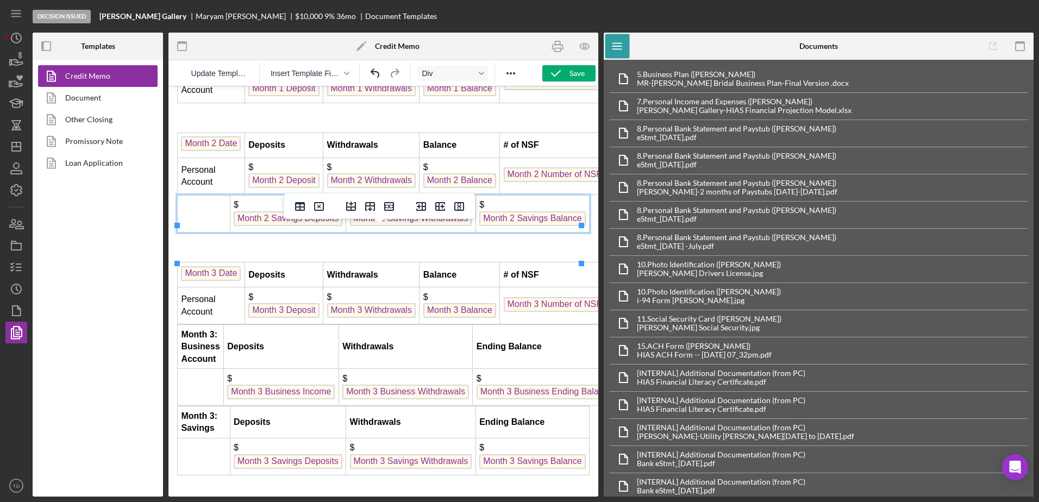
click at [301, 232] on td "$ Month 2 Savings Deposits" at bounding box center [288, 213] width 116 height 37
click at [385, 207] on icon "Delete row" at bounding box center [389, 206] width 10 height 9
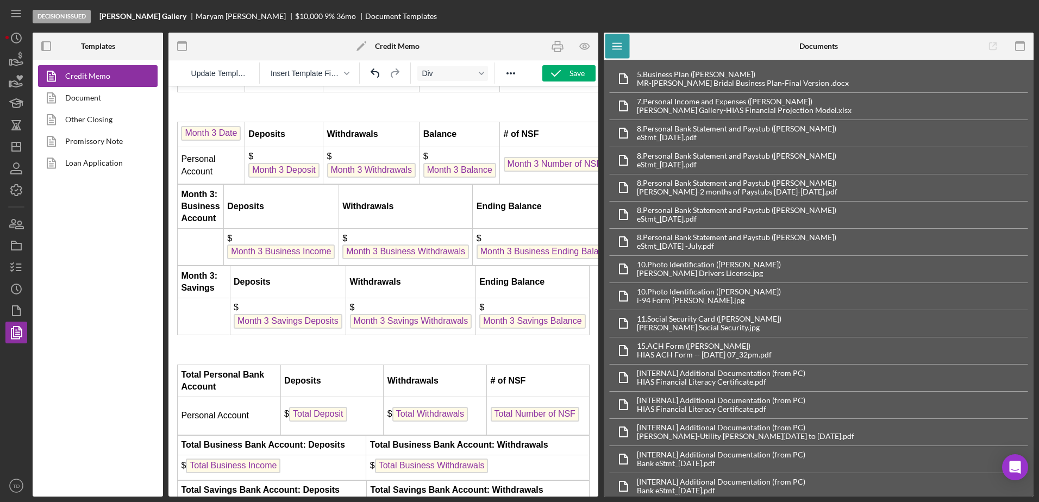
scroll to position [2976, 0]
click at [316, 229] on td "Deposits" at bounding box center [280, 207] width 115 height 44
click at [410, 197] on button "Delete row" at bounding box center [403, 196] width 18 height 15
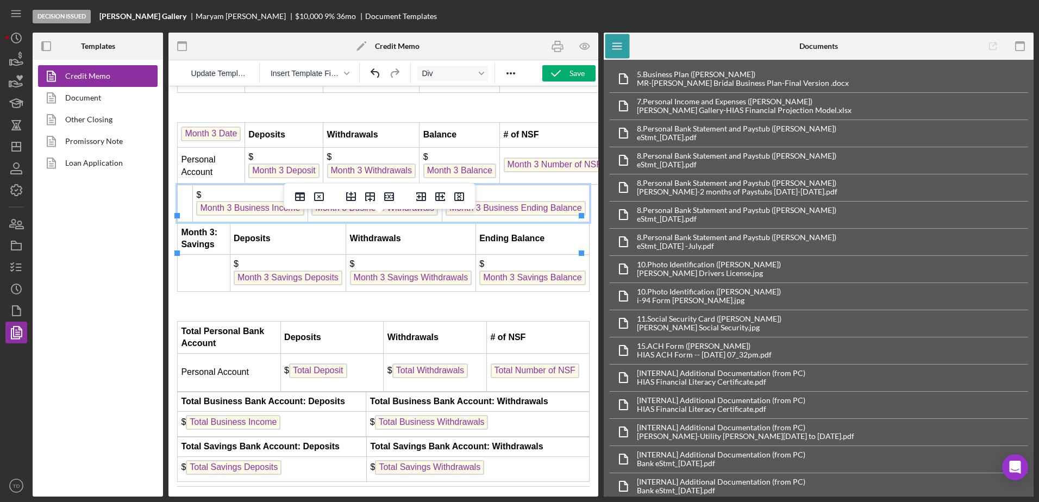
click at [292, 219] on td "$ Month 3 Business Income" at bounding box center [250, 203] width 115 height 37
click at [388, 199] on icon "Delete row" at bounding box center [389, 196] width 13 height 13
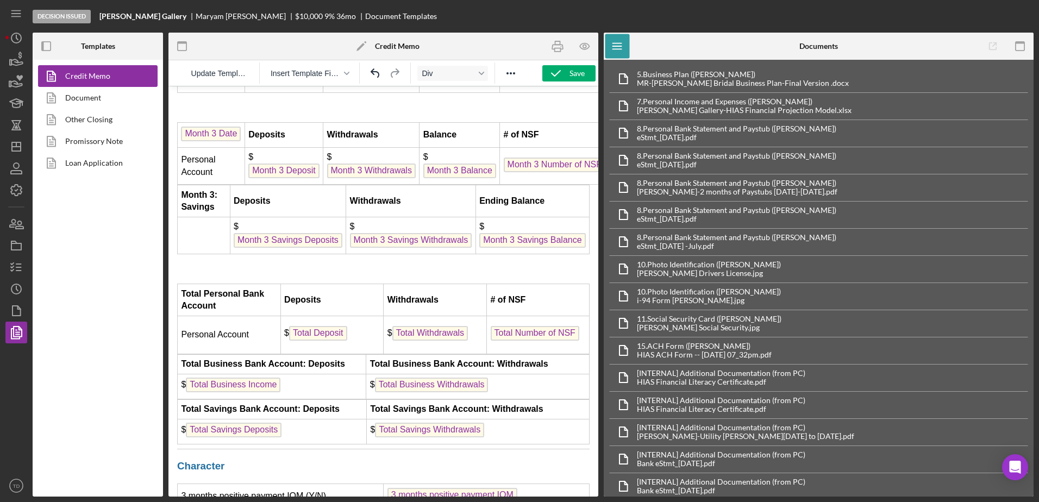
click at [291, 252] on td "$ Month 3 Savings Deposits" at bounding box center [288, 235] width 116 height 37
click at [395, 197] on icon "Delete row" at bounding box center [389, 196] width 13 height 13
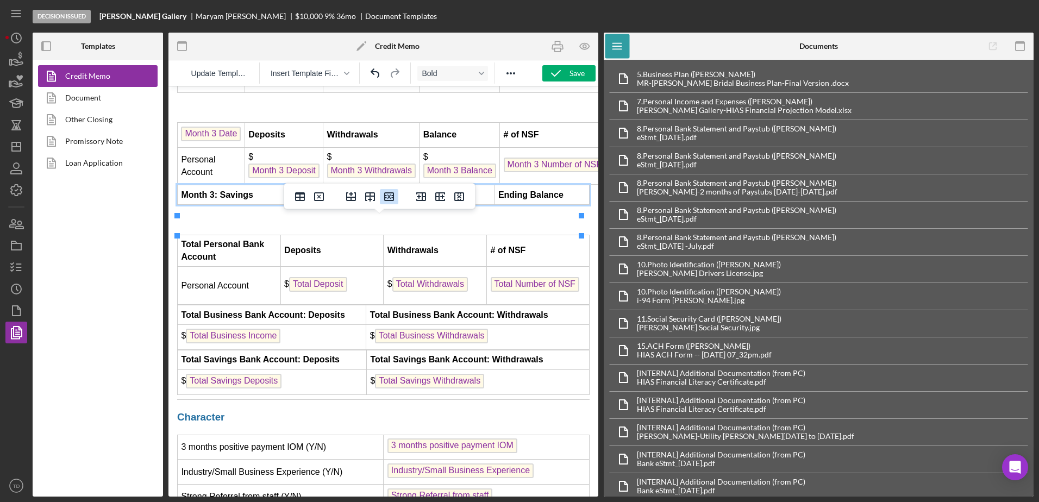
click at [394, 196] on icon "Delete row" at bounding box center [389, 196] width 10 height 9
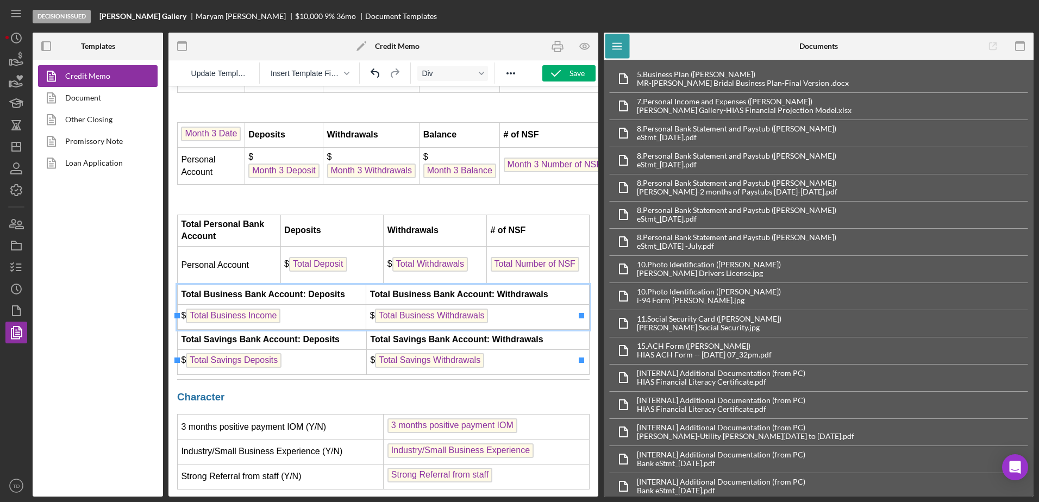
click at [278, 299] on strong "Total Business Bank Account: Deposits" at bounding box center [263, 294] width 164 height 9
click at [391, 299] on icon "Delete row" at bounding box center [389, 296] width 13 height 13
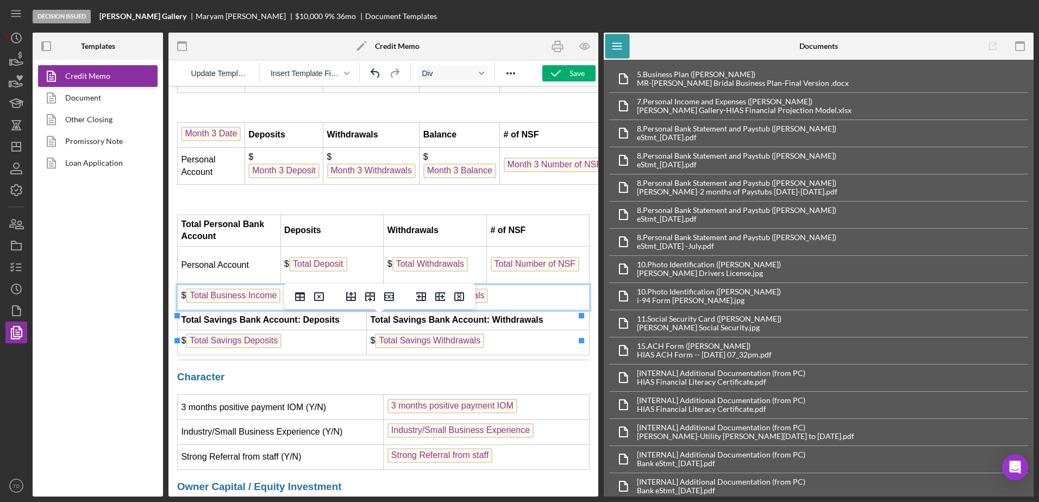
click at [391, 299] on icon "Delete row" at bounding box center [389, 296] width 13 height 13
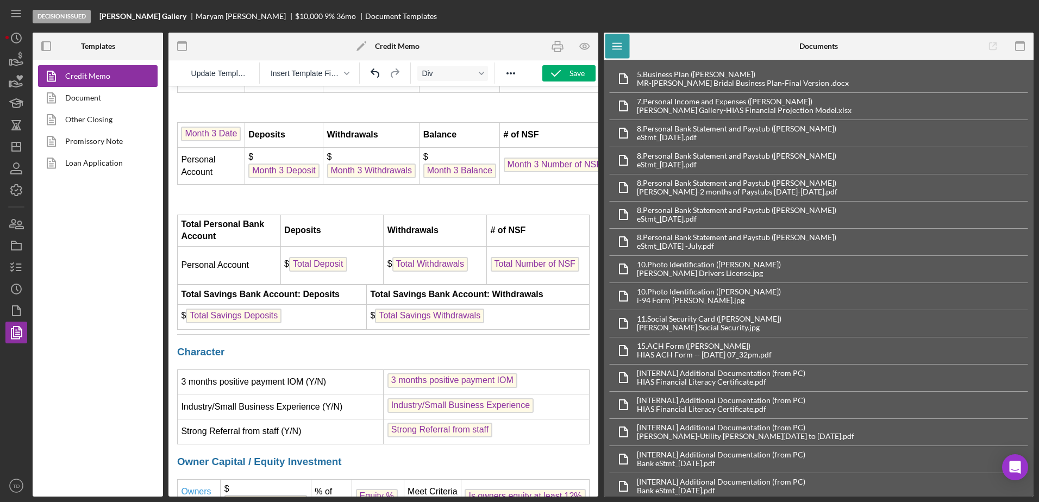
click at [323, 299] on strong "Total Savings Bank Account: Deposits" at bounding box center [260, 294] width 159 height 9
click at [388, 297] on icon "Delete row" at bounding box center [389, 296] width 13 height 13
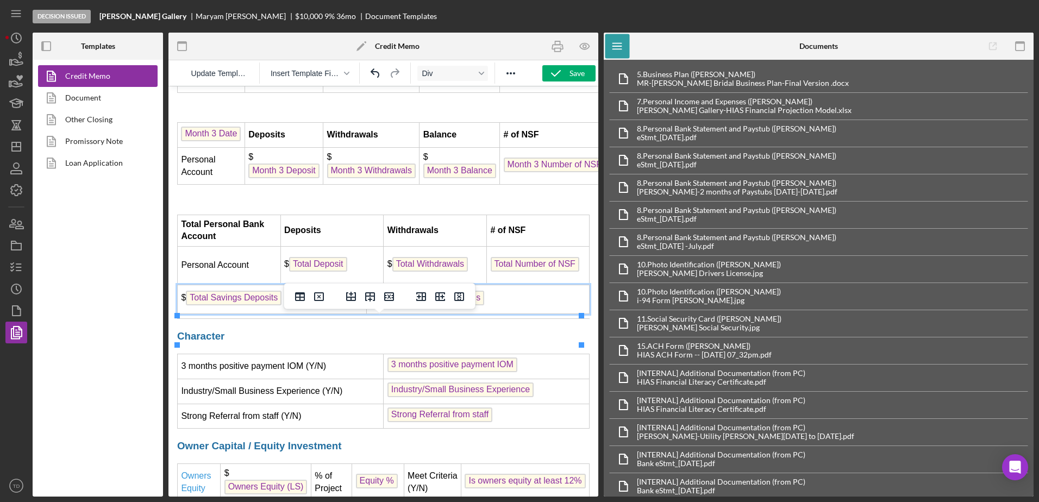
click at [335, 314] on td "$ Total Savings Deposits" at bounding box center [272, 299] width 189 height 29
click at [396, 298] on button "Delete row" at bounding box center [389, 296] width 18 height 15
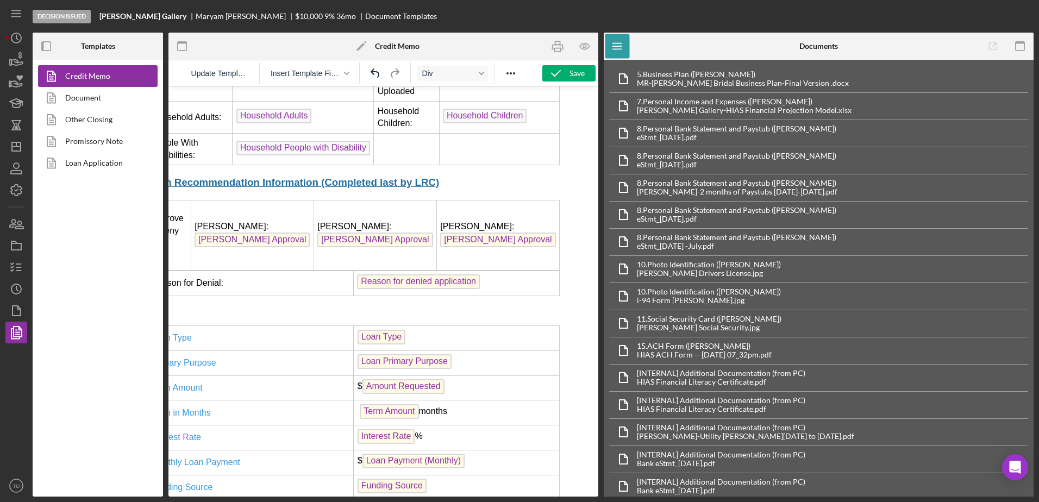
scroll to position [0, 30]
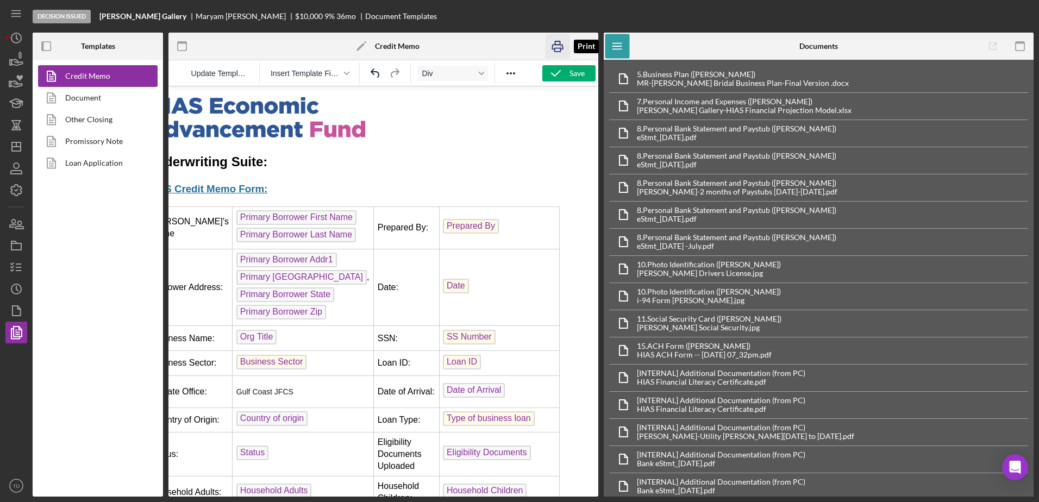
click at [561, 49] on icon "button" at bounding box center [557, 47] width 11 height 4
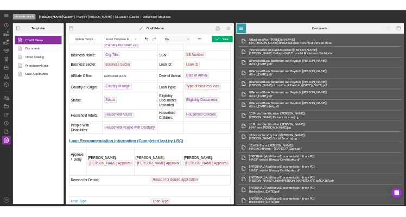
scroll to position [223, 0]
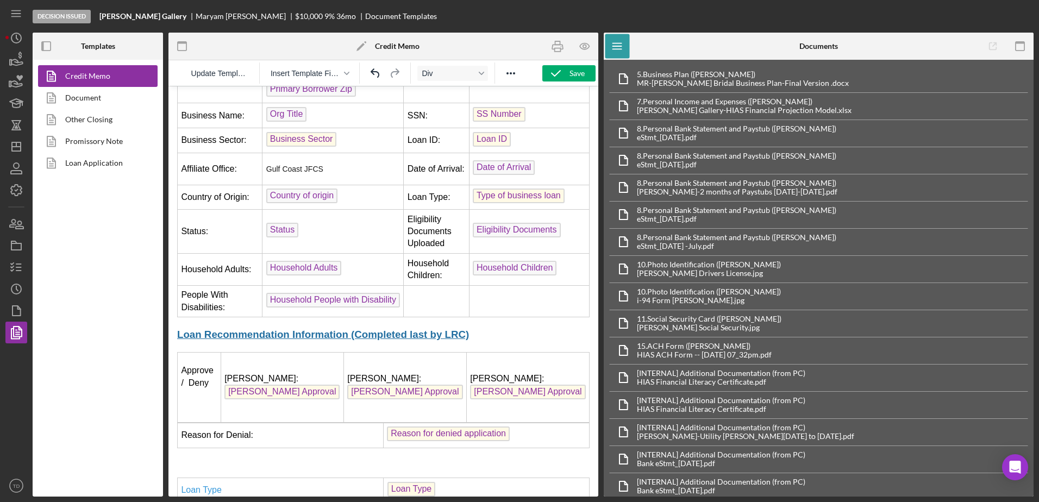
click at [522, 378] on td "Brenda Villa: Brenda Approval" at bounding box center [527, 388] width 123 height 70
drag, startPoint x: 505, startPoint y: 376, endPoint x: 496, endPoint y: 378, distance: 9.0
click at [496, 378] on td "Brenda Villa: Brenda Approval" at bounding box center [527, 388] width 123 height 70
drag, startPoint x: 525, startPoint y: 377, endPoint x: 477, endPoint y: 376, distance: 48.9
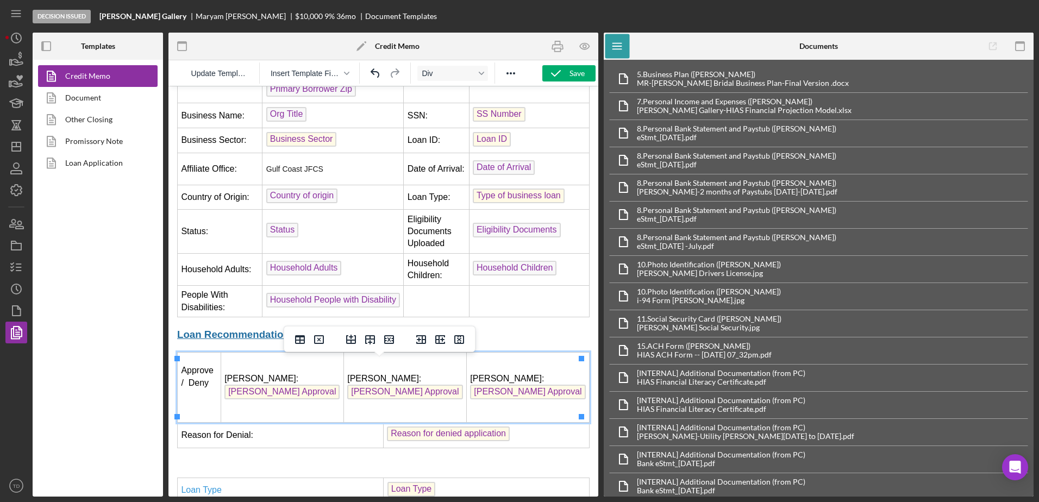
click at [423, 385] on td "Keith Combs: Keith Approval" at bounding box center [404, 388] width 123 height 70
click at [320, 345] on icon "Delete table" at bounding box center [318, 339] width 13 height 13
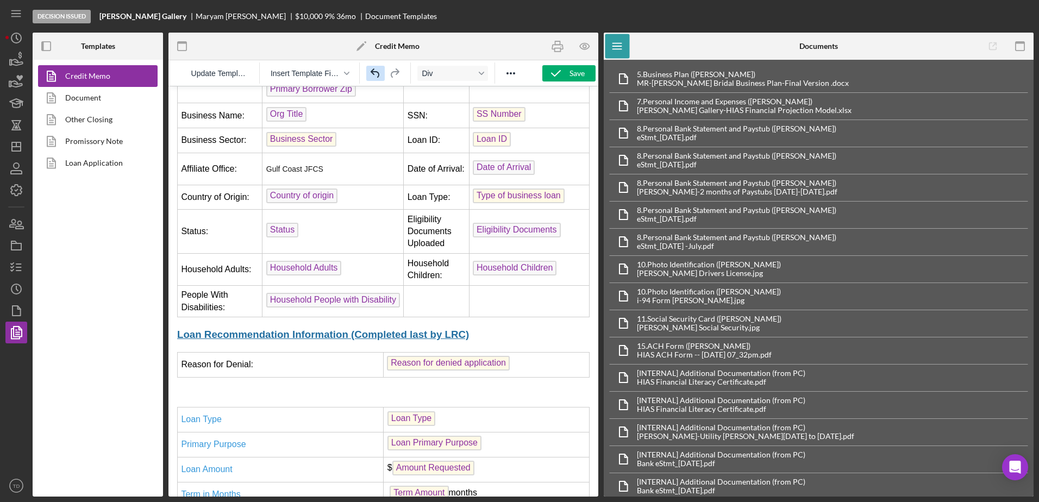
click at [374, 77] on icon "Undo" at bounding box center [375, 73] width 13 height 13
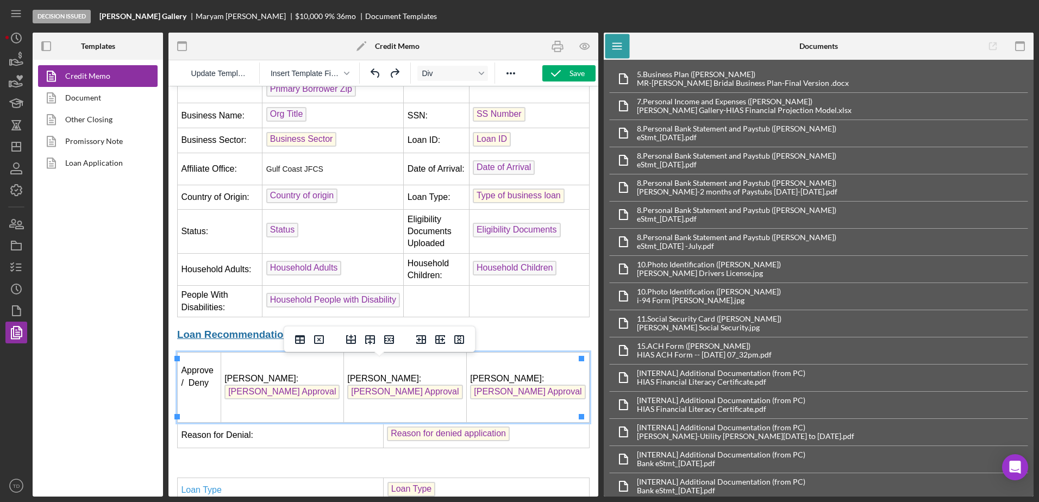
drag, startPoint x: 452, startPoint y: 394, endPoint x: 383, endPoint y: 366, distance: 74.6
click at [383, 366] on td "Keith Combs: Keith Approval ﻿" at bounding box center [404, 388] width 123 height 70
click at [556, 47] on icon "button" at bounding box center [558, 46] width 24 height 24
click at [89, 93] on link "Document" at bounding box center [95, 98] width 114 height 22
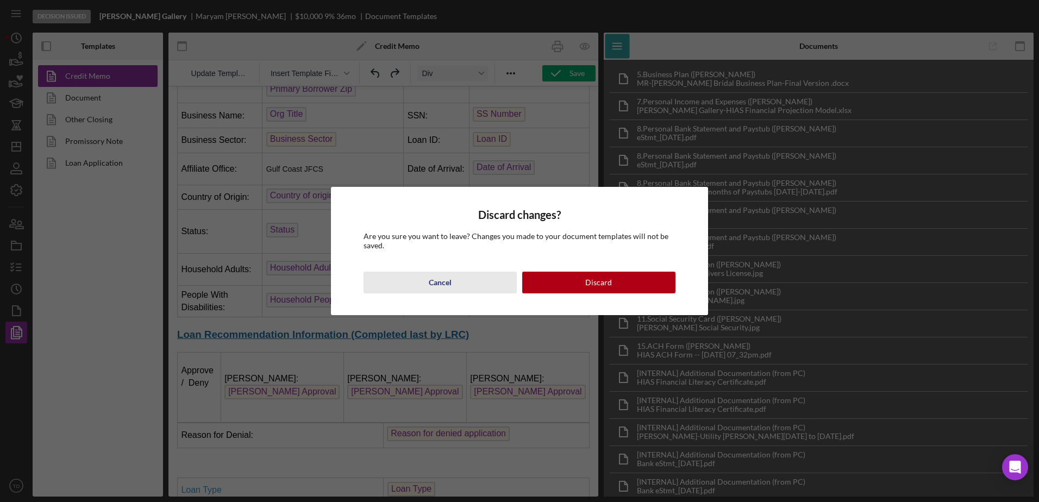
click at [450, 277] on div "Cancel" at bounding box center [440, 283] width 23 height 22
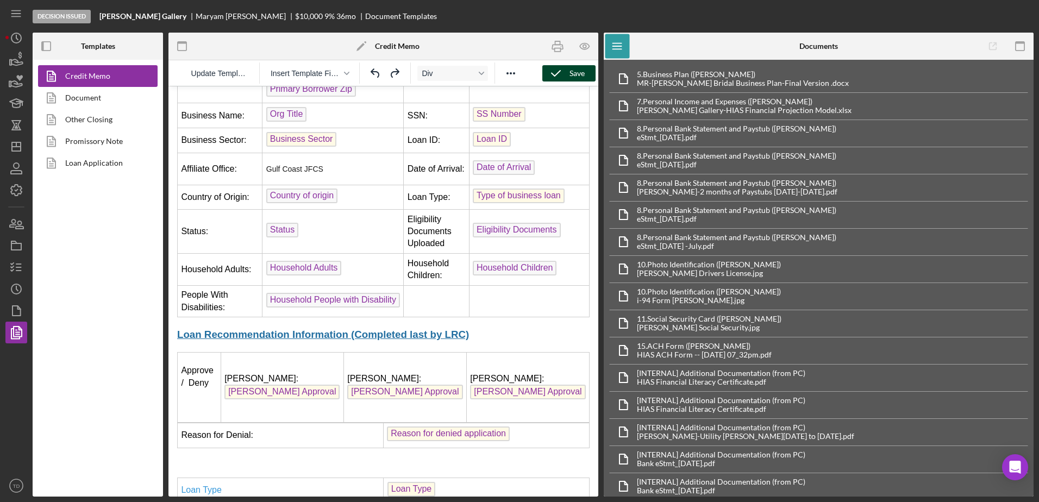
click at [555, 75] on icon "button" at bounding box center [555, 73] width 27 height 27
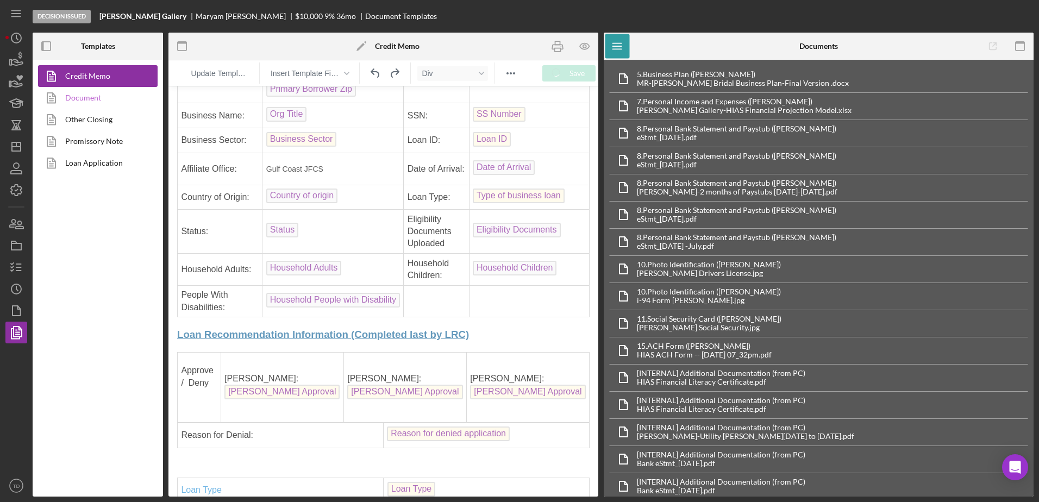
click at [96, 102] on link "Document" at bounding box center [95, 98] width 114 height 22
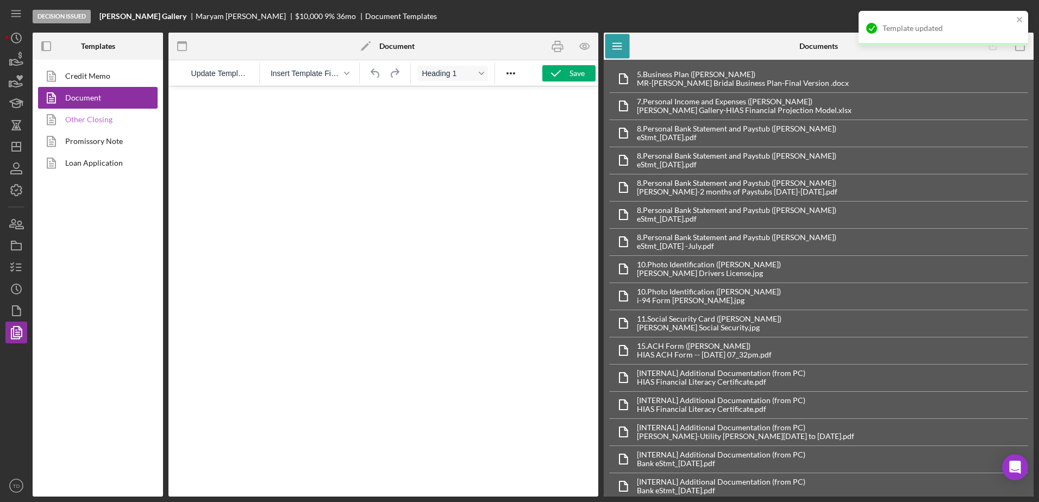
click at [91, 123] on link "Other Closing" at bounding box center [95, 120] width 114 height 22
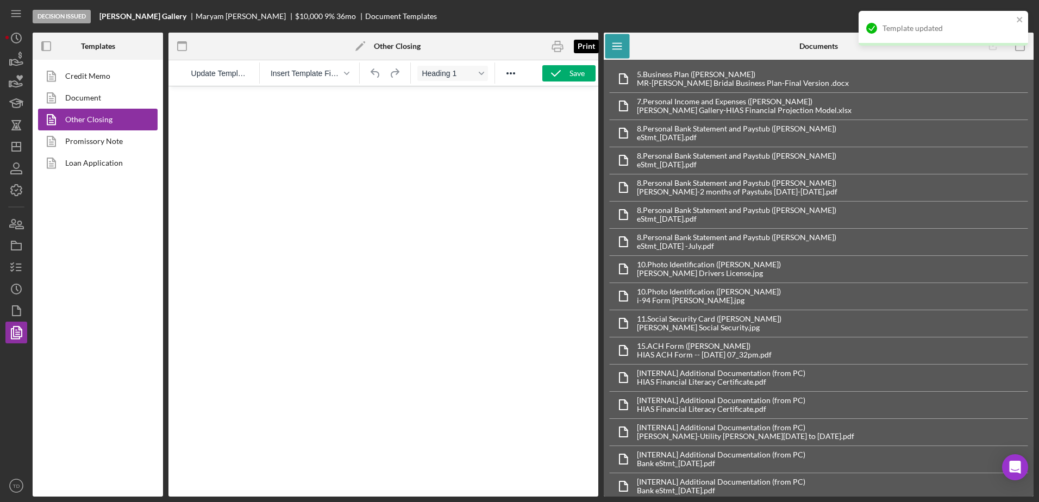
click at [551, 52] on icon "button" at bounding box center [558, 46] width 24 height 24
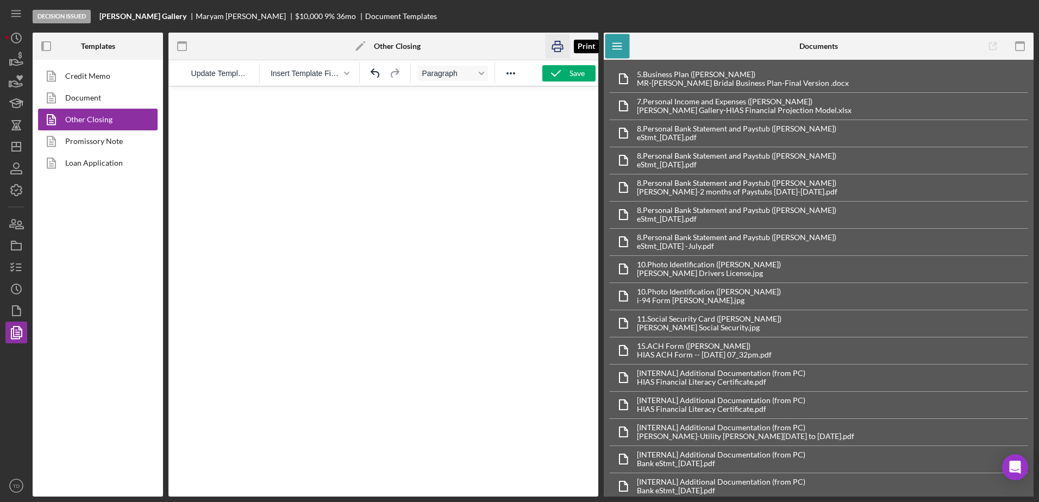
click at [552, 42] on icon "button" at bounding box center [558, 46] width 24 height 24
click at [11, 264] on polyline "button" at bounding box center [12, 264] width 3 height 2
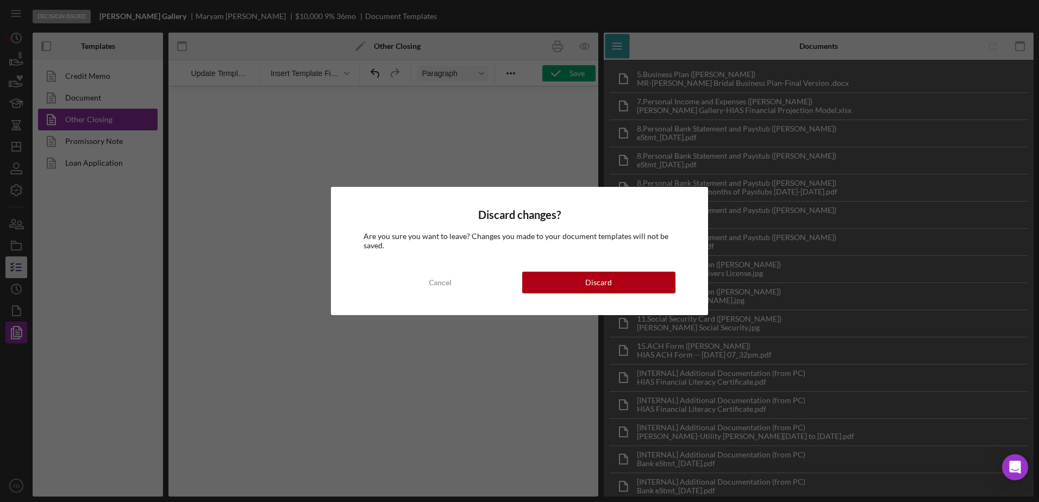
click at [11, 264] on div "Discard changes? Are you sure you want to leave? Changes you made to your docum…" at bounding box center [519, 251] width 1039 height 502
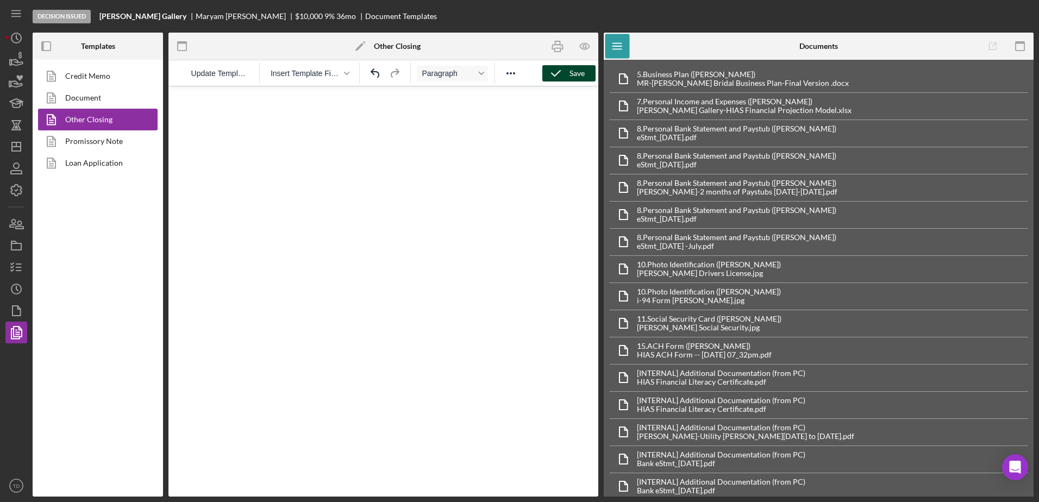
click at [577, 70] on div "Save" at bounding box center [577, 73] width 15 height 16
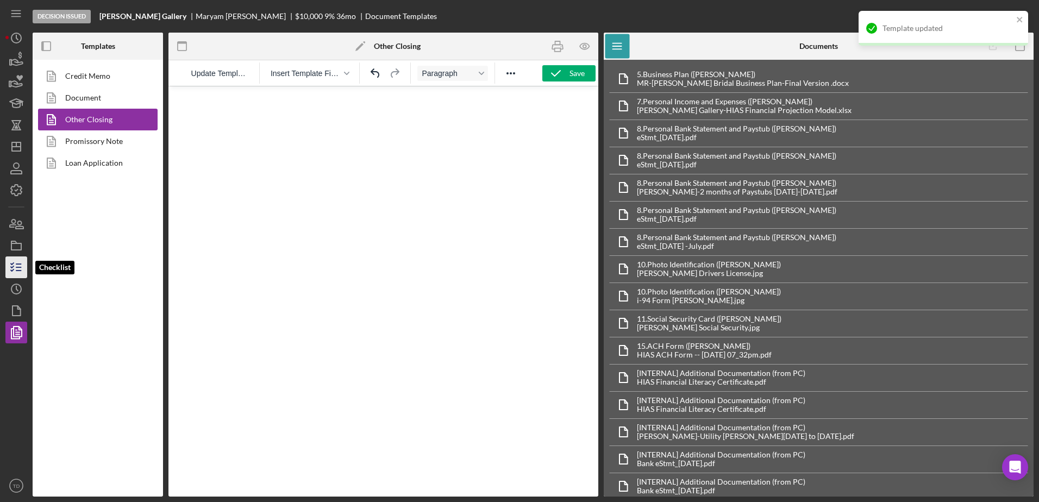
click at [20, 266] on icon "button" at bounding box center [16, 267] width 27 height 27
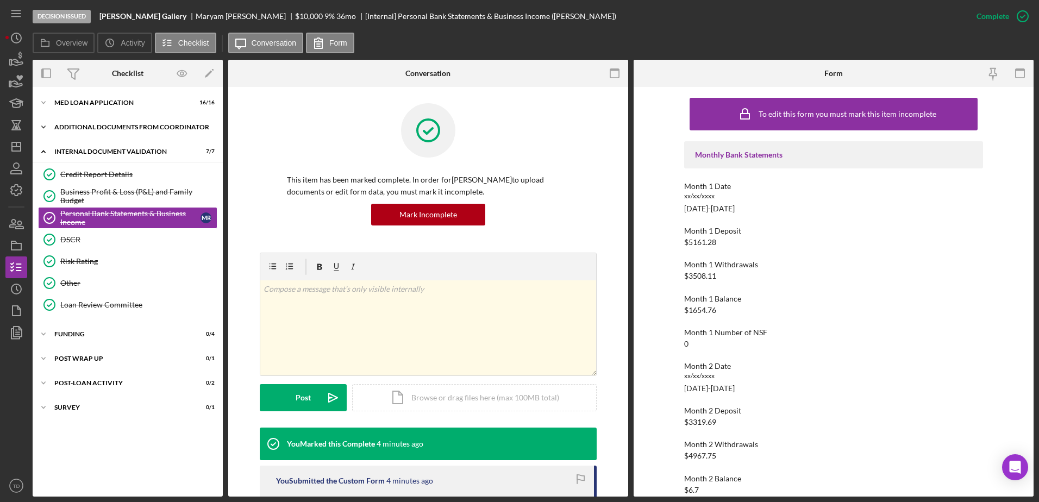
click at [109, 123] on div "Icon/Expander Additional Documents from Coordinator 0 / 2" at bounding box center [128, 127] width 190 height 22
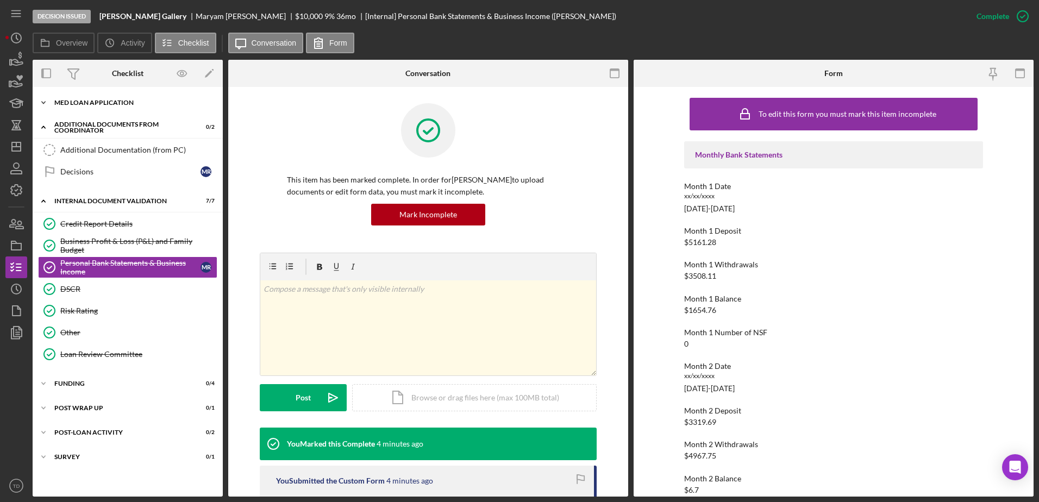
click at [84, 103] on div "MED Loan Application" at bounding box center [131, 102] width 155 height 7
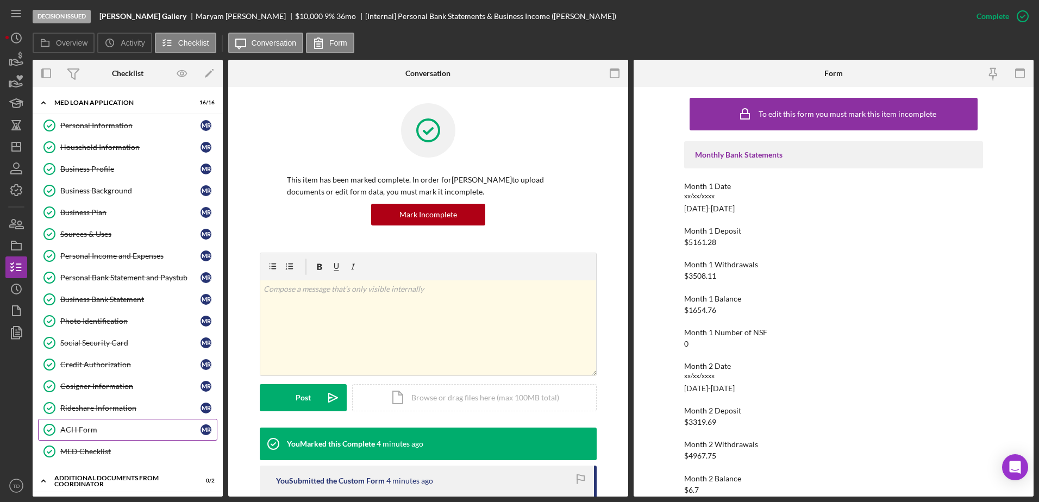
click at [89, 419] on link "ACH Form ACH Form M R" at bounding box center [127, 430] width 179 height 22
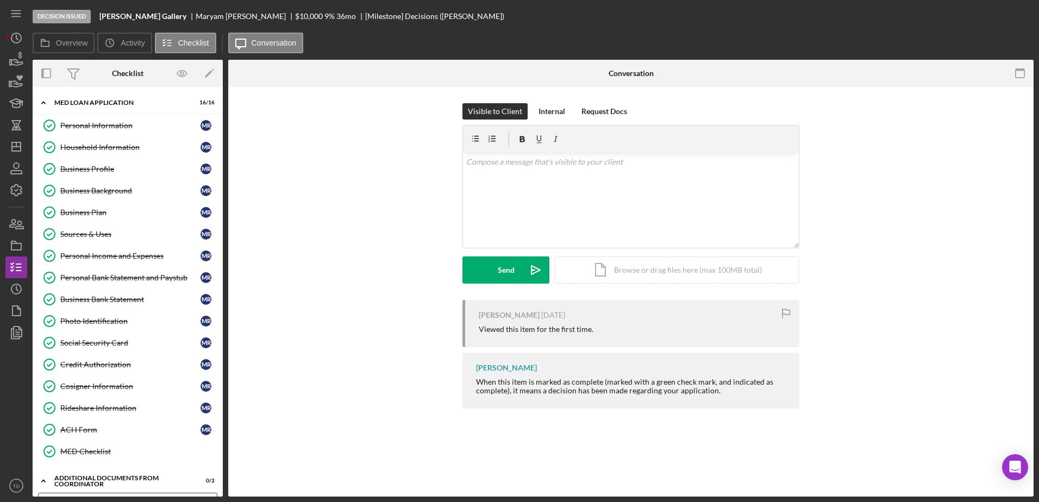
click at [103, 499] on div "Additional Documentation (from PC)" at bounding box center [138, 503] width 157 height 9
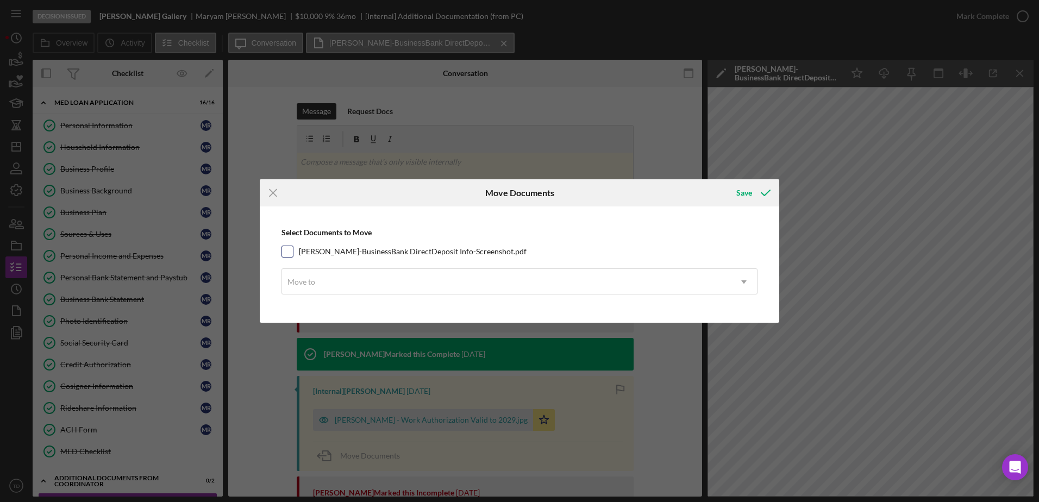
click at [284, 252] on input "Maryam Rahmani-BusinessBank DirectDeposit Info-Screenshot.pdf" at bounding box center [287, 251] width 11 height 11
checkbox input "true"
click at [321, 278] on div "Move to" at bounding box center [506, 282] width 449 height 25
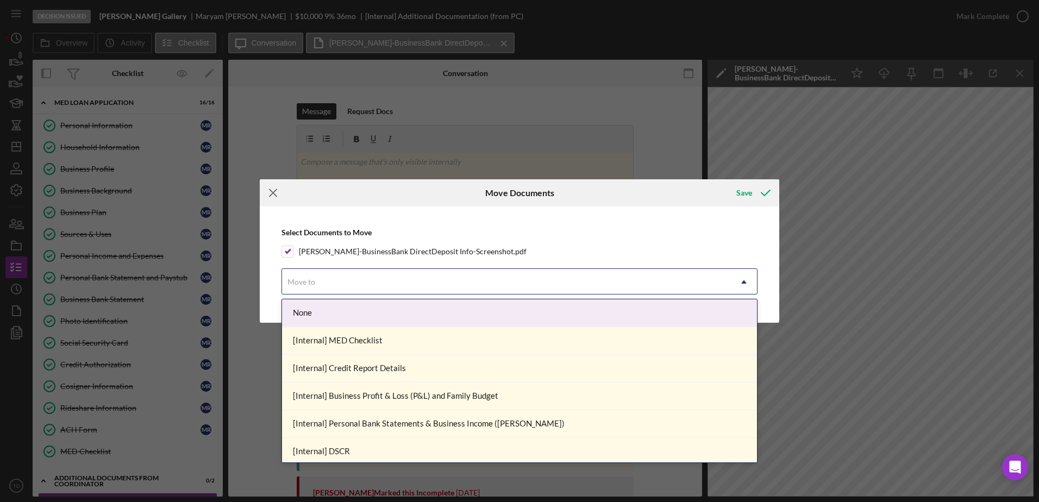
click at [274, 195] on line at bounding box center [273, 193] width 7 height 7
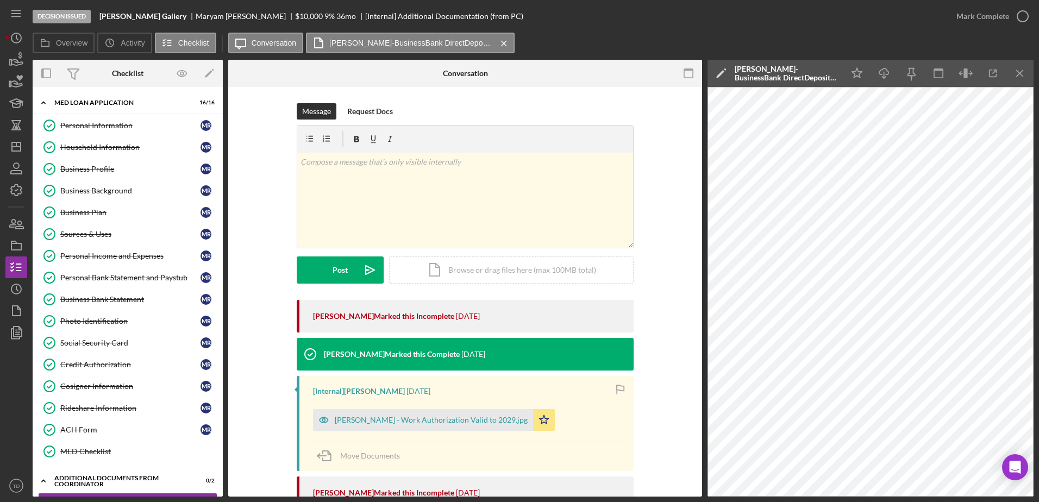
click at [998, 78] on icon "button" at bounding box center [993, 73] width 24 height 24
click at [102, 419] on link "ACH Form ACH Form M R" at bounding box center [127, 430] width 179 height 22
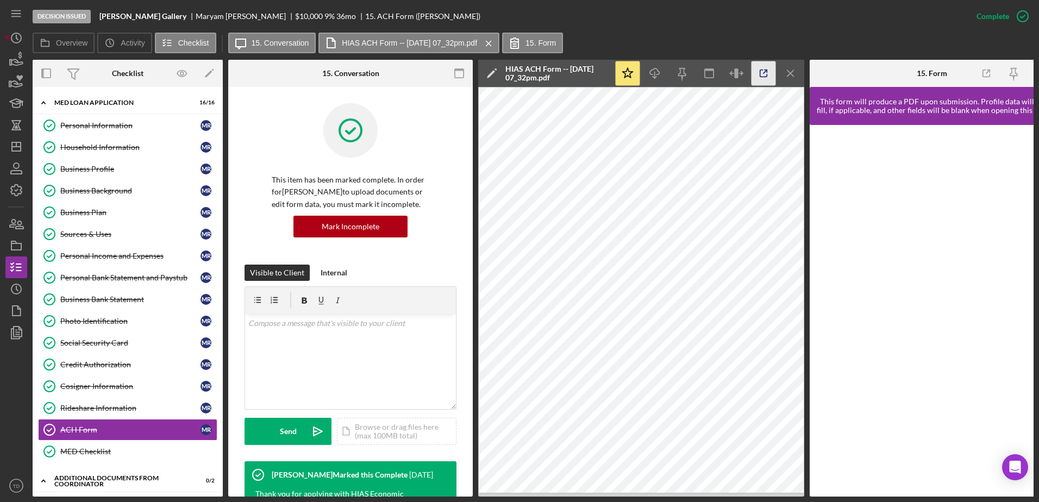
click at [762, 75] on icon "button" at bounding box center [764, 73] width 24 height 24
click at [11, 232] on icon "button" at bounding box center [16, 223] width 27 height 27
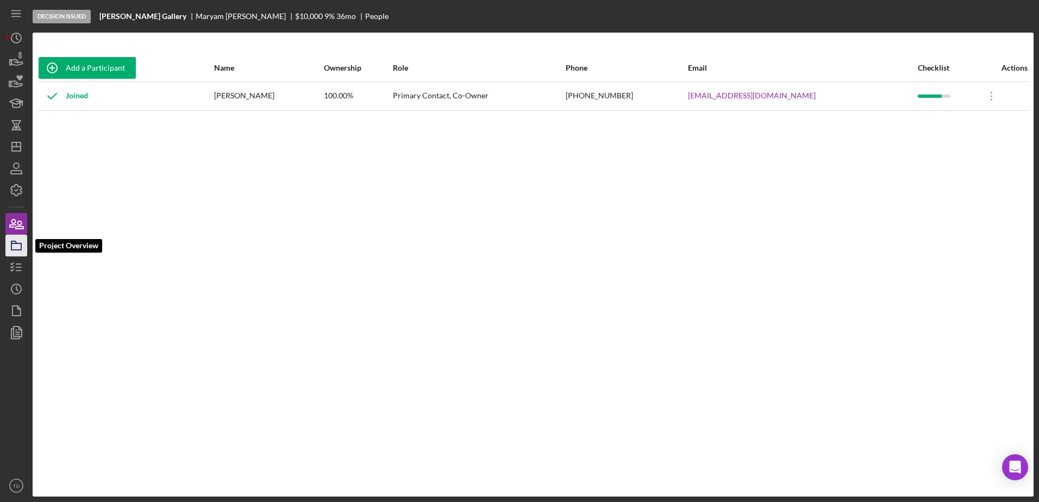
click at [14, 247] on icon "button" at bounding box center [16, 245] width 27 height 27
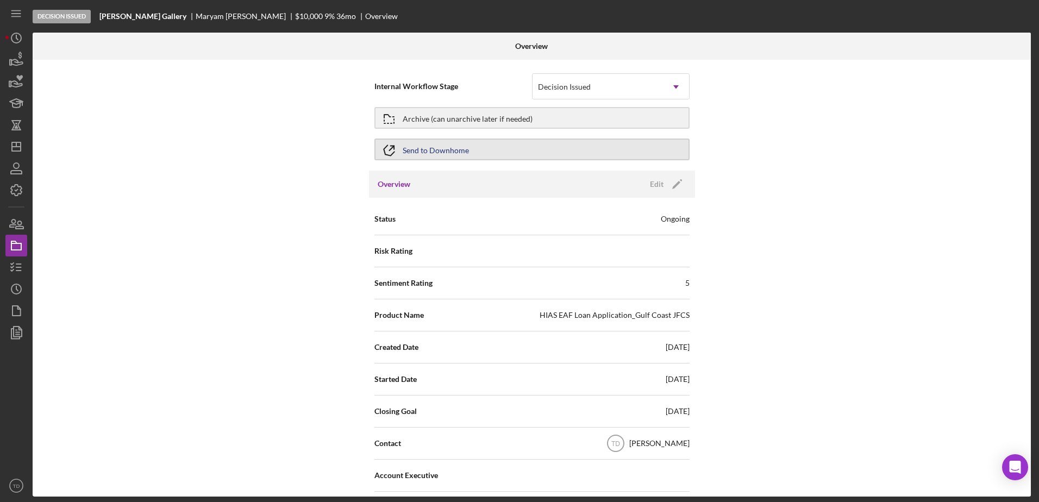
click at [481, 149] on button "Send to Downhome" at bounding box center [531, 150] width 315 height 22
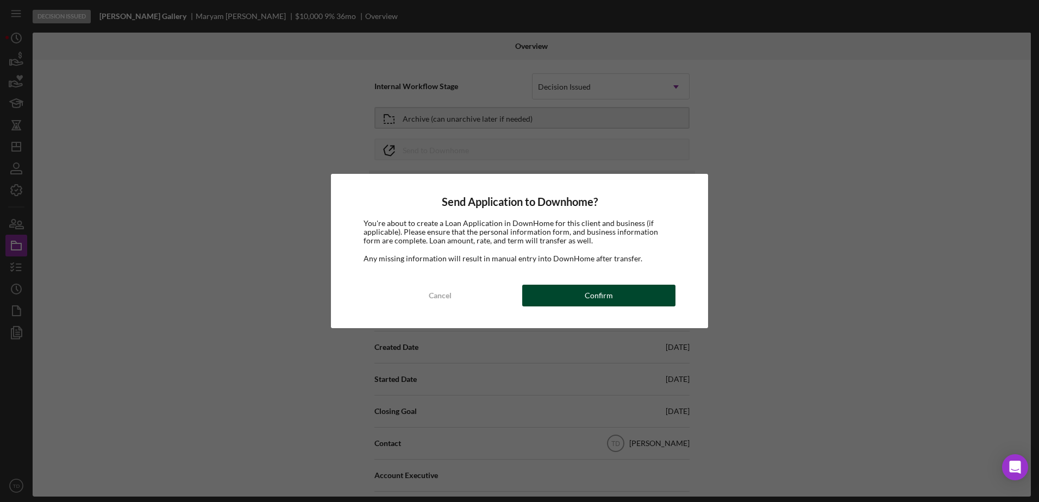
click at [618, 296] on button "Confirm" at bounding box center [598, 296] width 153 height 22
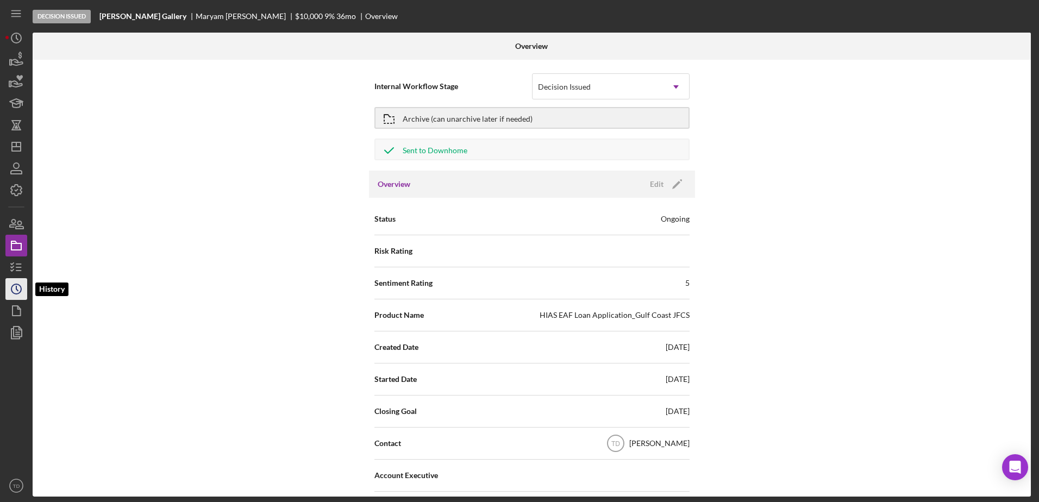
click at [23, 280] on icon "Icon/History" at bounding box center [16, 289] width 27 height 27
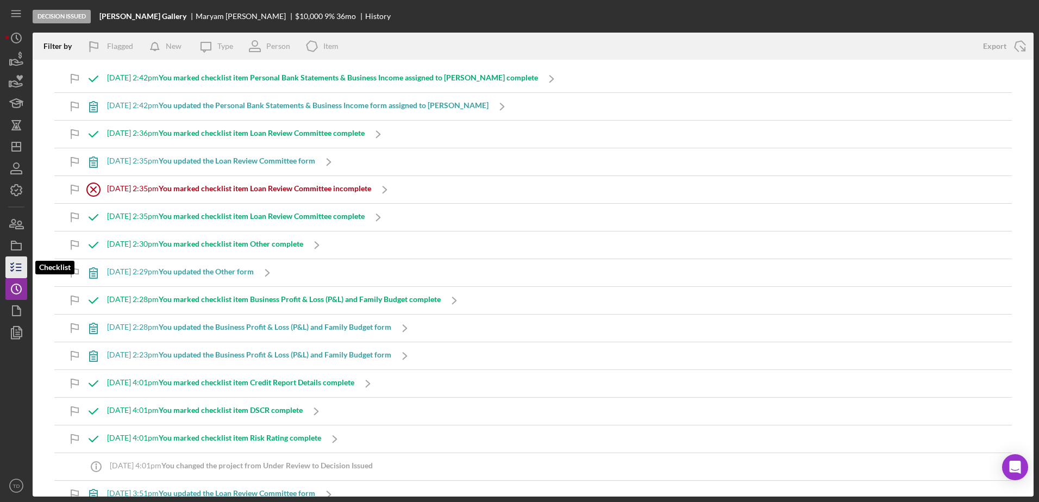
click at [19, 267] on line "button" at bounding box center [18, 267] width 5 height 0
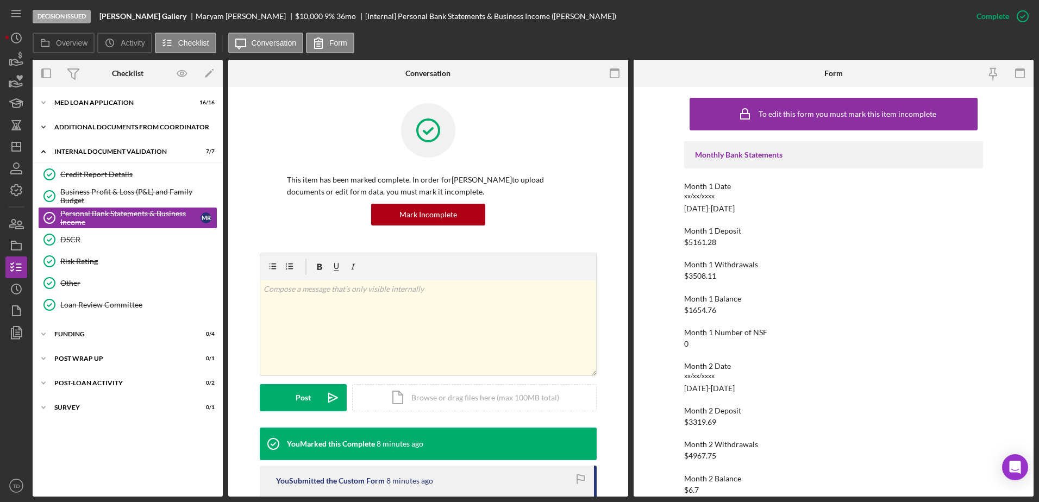
click at [79, 130] on div "Icon/Expander Additional Documents from Coordinator 0 / 2" at bounding box center [128, 127] width 190 height 22
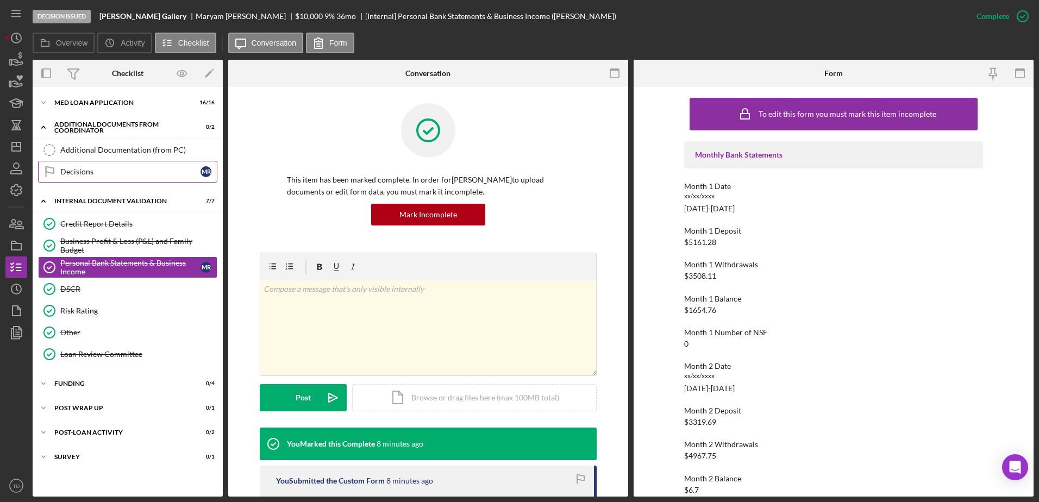
click at [101, 173] on div "Decisions" at bounding box center [130, 171] width 140 height 9
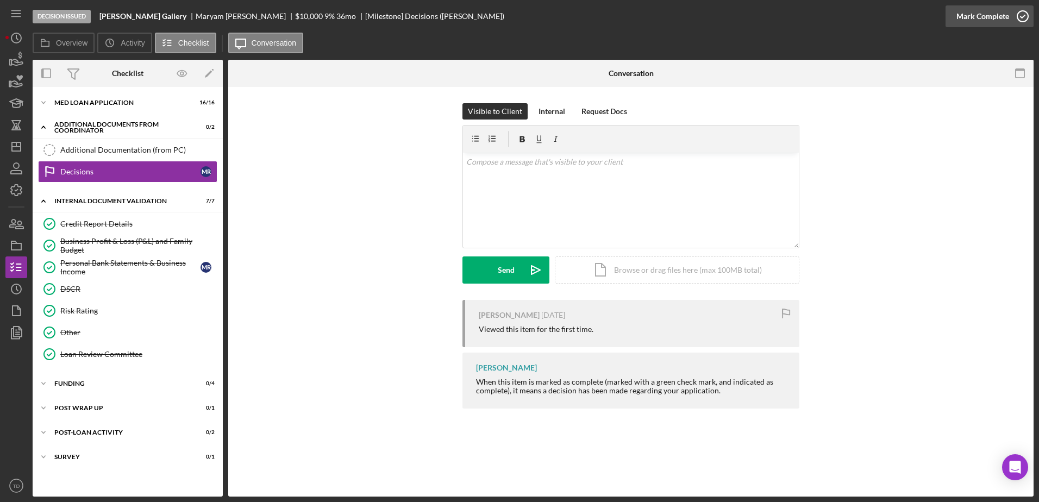
click at [1023, 16] on icon "button" at bounding box center [1022, 16] width 27 height 27
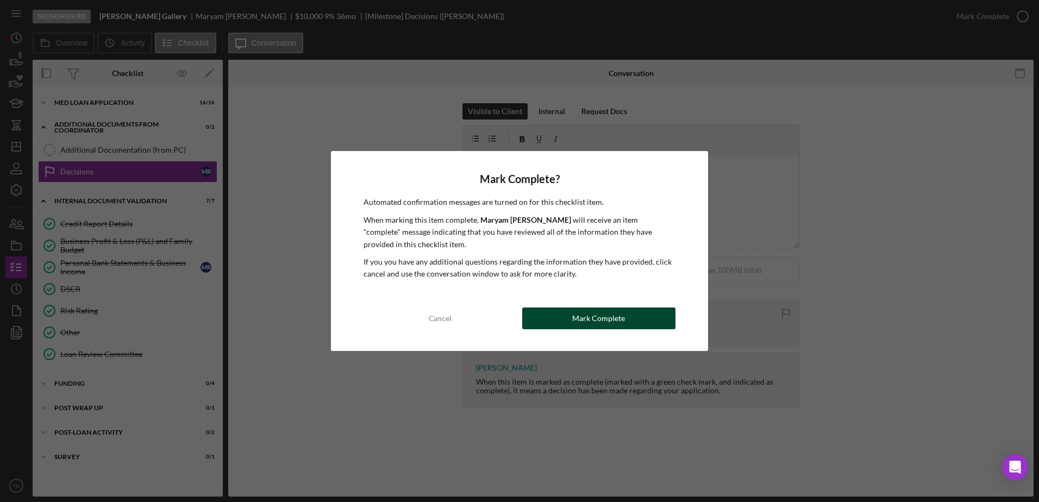
click at [581, 316] on div "Mark Complete" at bounding box center [598, 319] width 53 height 22
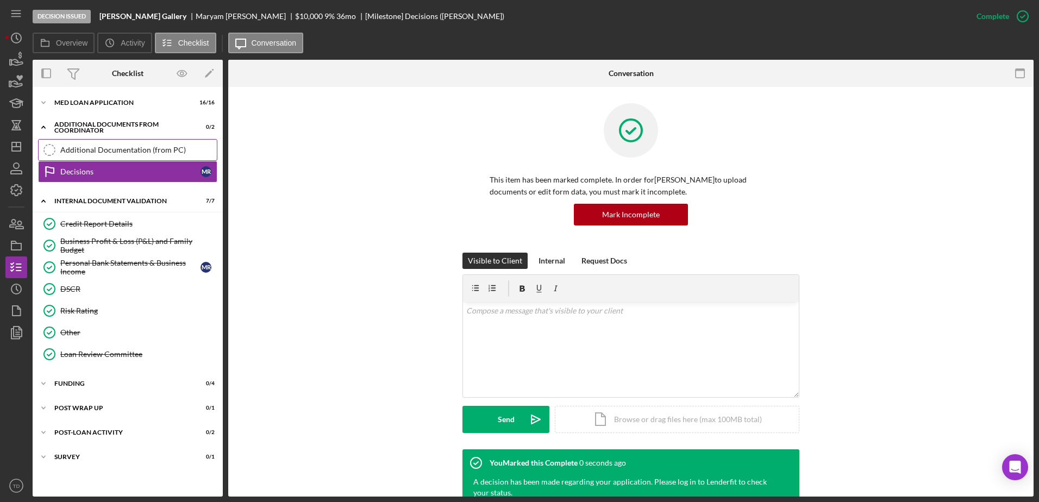
click at [167, 144] on link "Additional Documentation (from PC) Additional Documentation (from PC)" at bounding box center [127, 150] width 179 height 22
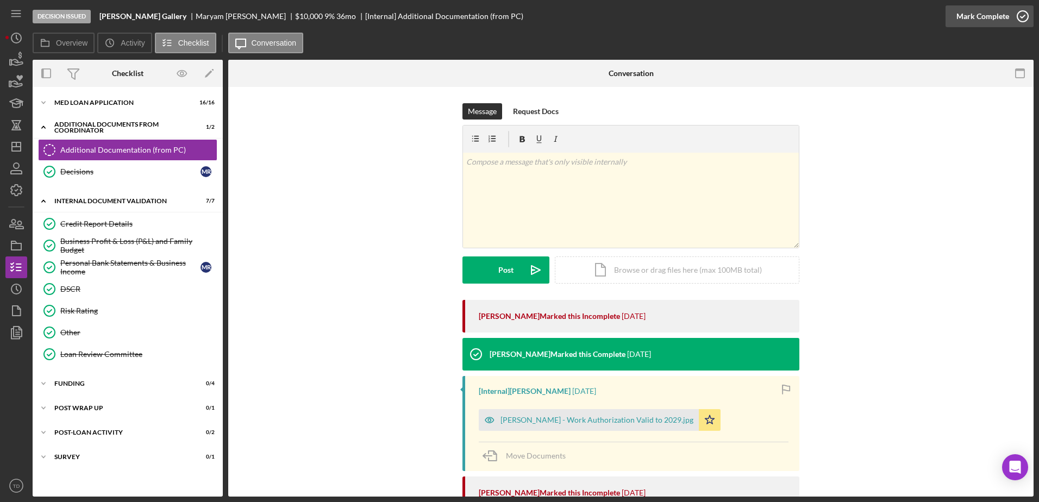
click at [1019, 20] on icon "button" at bounding box center [1022, 16] width 27 height 27
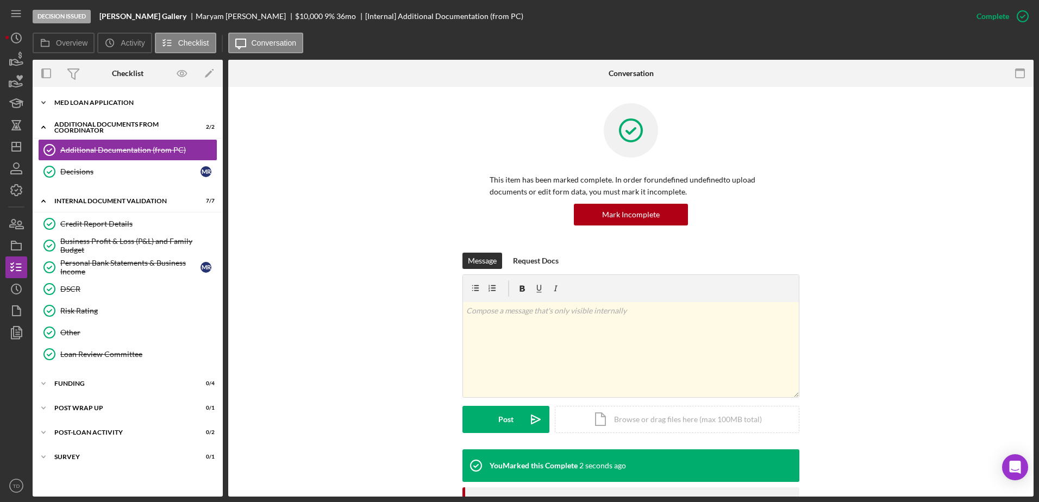
click at [80, 103] on div "MED Loan Application" at bounding box center [131, 102] width 155 height 7
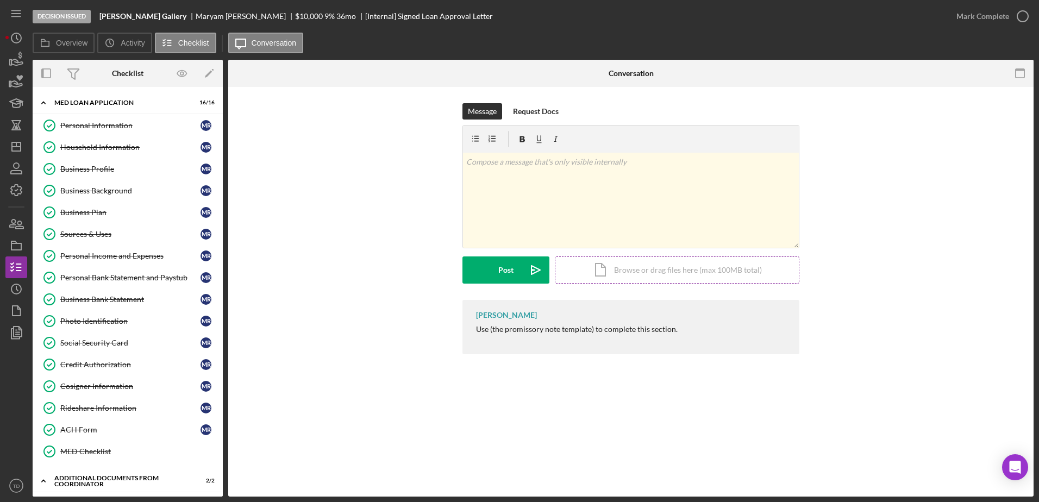
click at [604, 265] on div "Icon/Document Browse or drag files here (max 100MB total) Tap to choose files o…" at bounding box center [677, 269] width 245 height 27
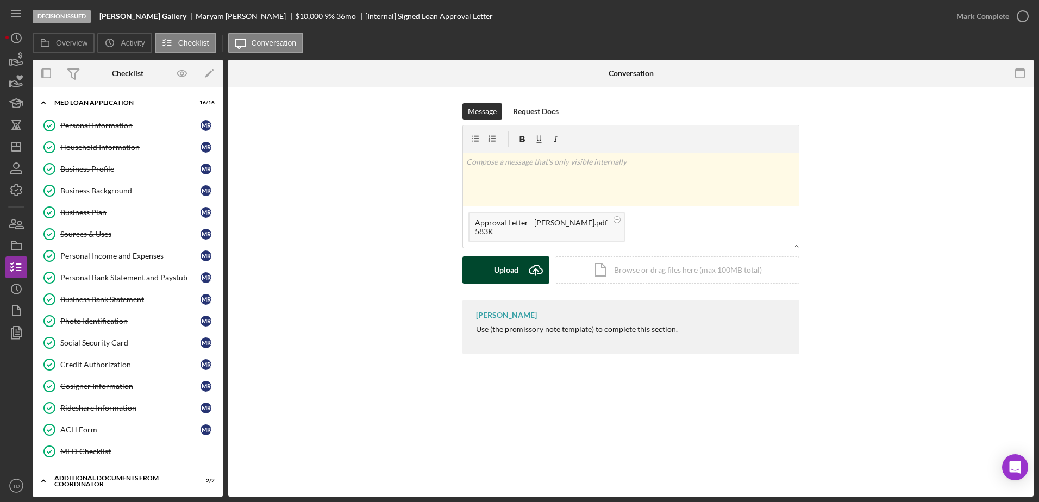
click at [507, 278] on div "Upload" at bounding box center [506, 269] width 24 height 27
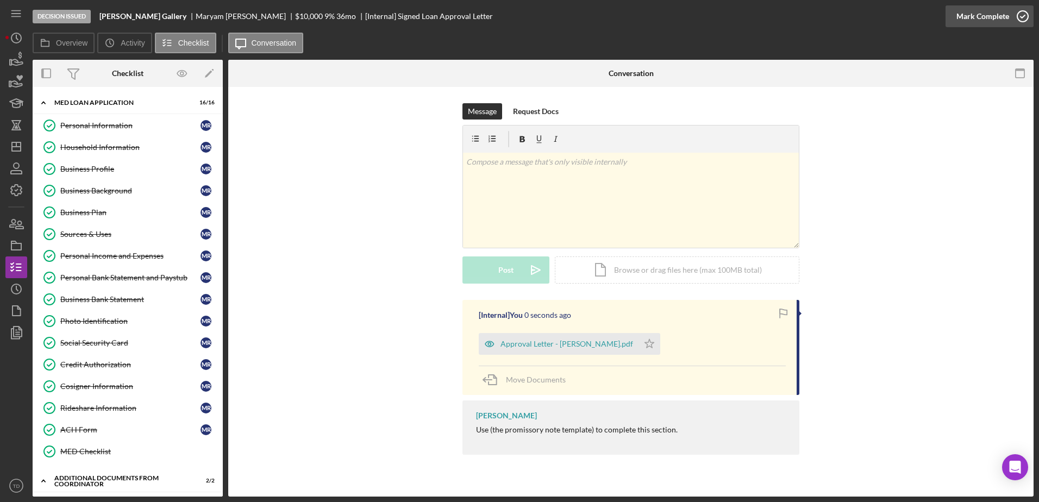
click at [1024, 20] on icon "button" at bounding box center [1022, 16] width 27 height 27
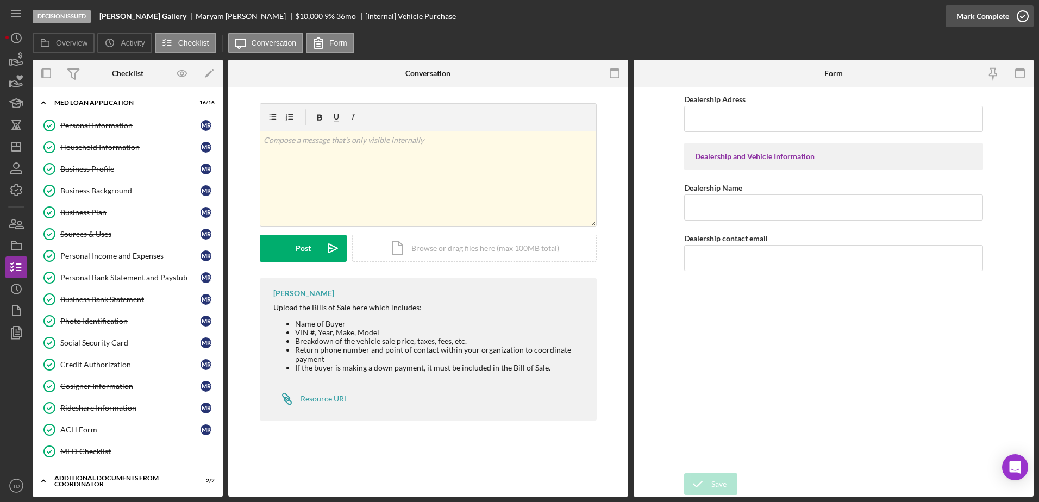
click at [1022, 13] on icon "button" at bounding box center [1022, 16] width 27 height 27
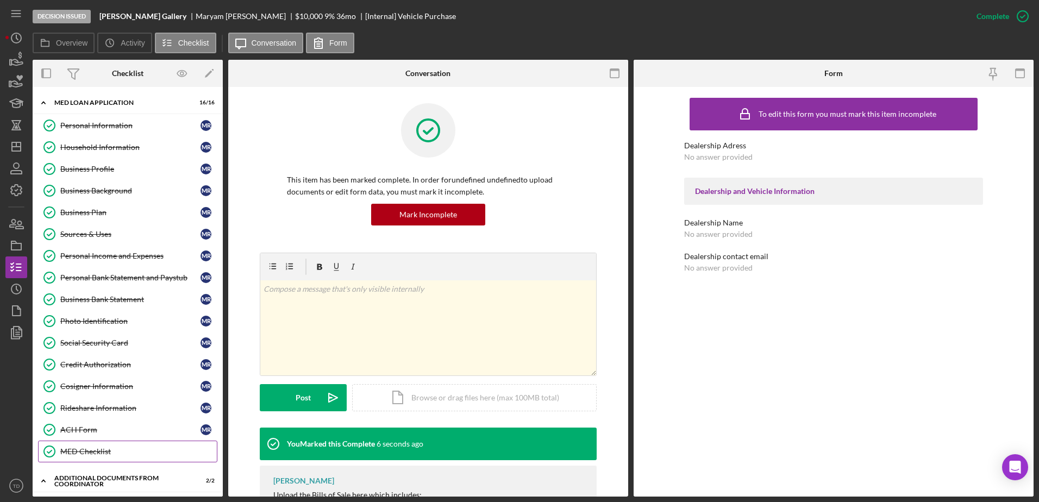
click at [109, 441] on link "MED Checklist MED Checklist" at bounding box center [127, 452] width 179 height 22
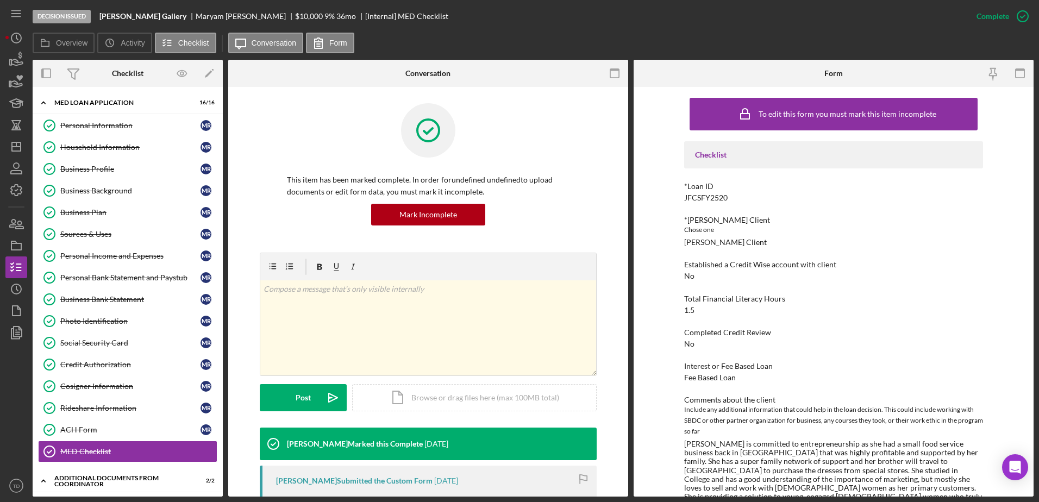
drag, startPoint x: 731, startPoint y: 201, endPoint x: 677, endPoint y: 197, distance: 53.9
click at [677, 197] on div "To edit this form you must mark this item incomplete Checklist *Loan ID JFCSFY2…" at bounding box center [834, 292] width 400 height 410
click at [108, 317] on div "Photo Identification" at bounding box center [130, 321] width 140 height 9
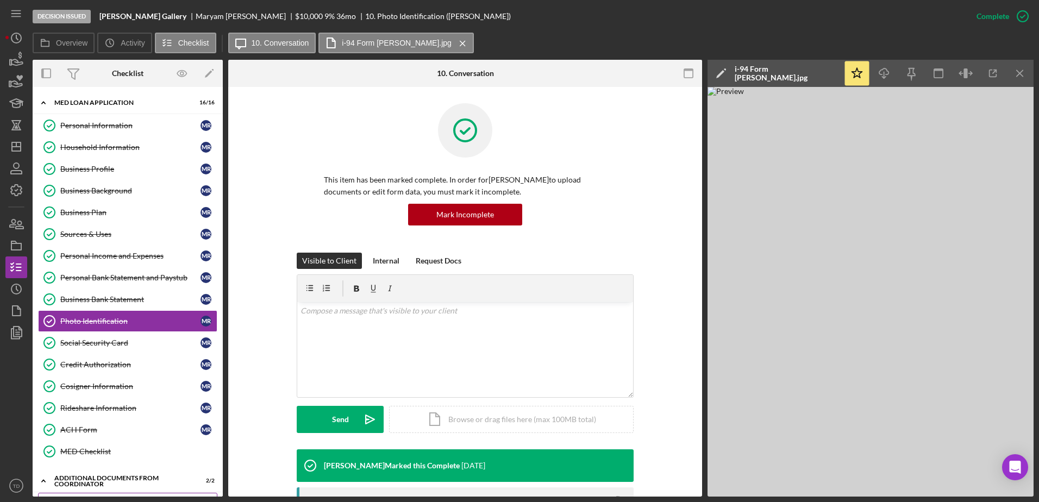
click at [142, 499] on div "Additional Documentation (from PC)" at bounding box center [138, 503] width 157 height 9
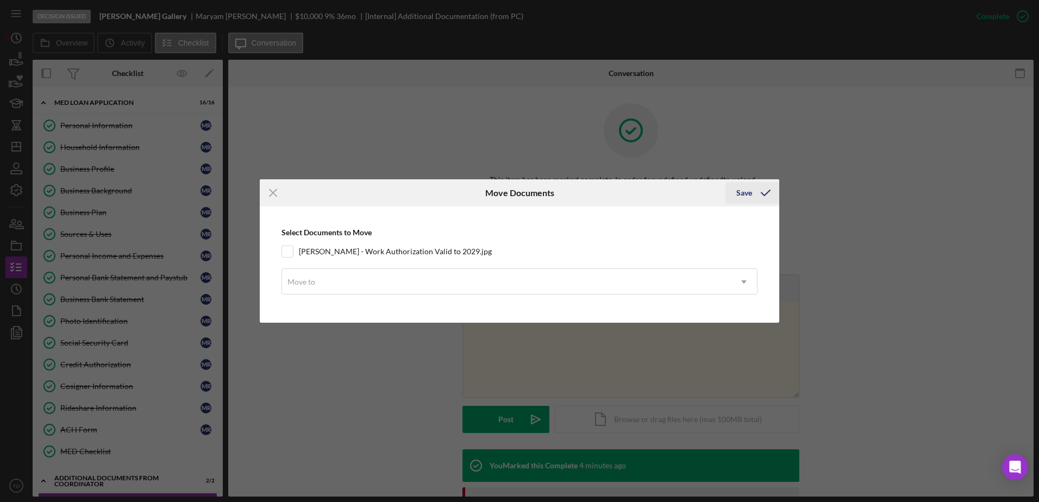
click at [761, 193] on polyline "submit" at bounding box center [765, 192] width 9 height 5
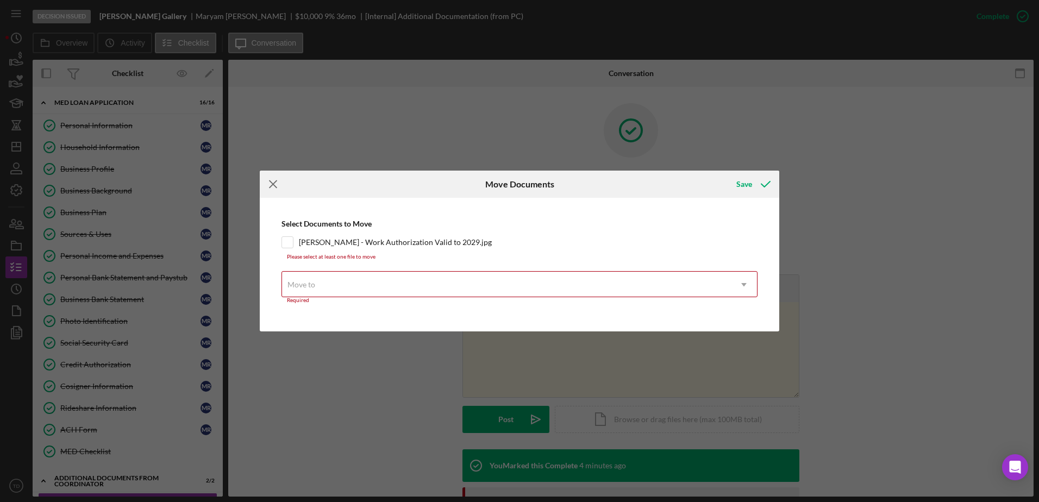
click at [272, 185] on icon "Icon/Menu Close" at bounding box center [273, 184] width 27 height 27
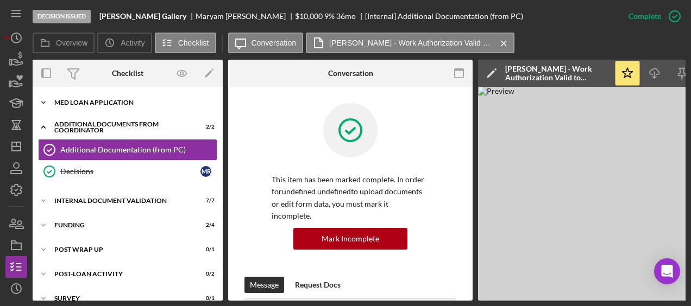
click at [91, 99] on div "MED Loan Application" at bounding box center [131, 102] width 155 height 7
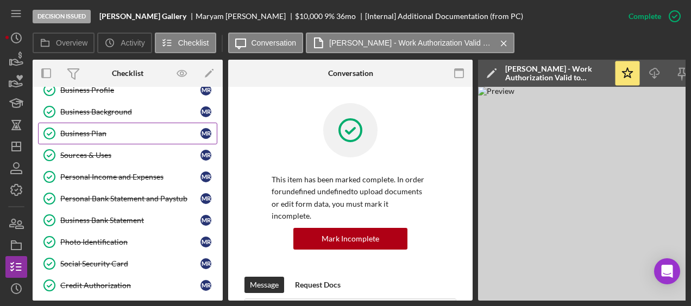
scroll to position [98, 0]
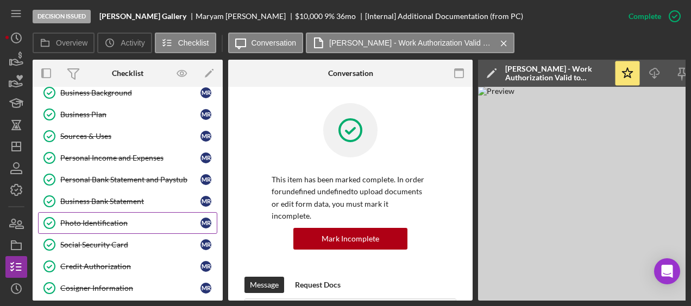
drag, startPoint x: 113, startPoint y: 218, endPoint x: 93, endPoint y: 214, distance: 20.0
click at [93, 214] on link "Photo Identification Photo Identification M R" at bounding box center [127, 223] width 179 height 22
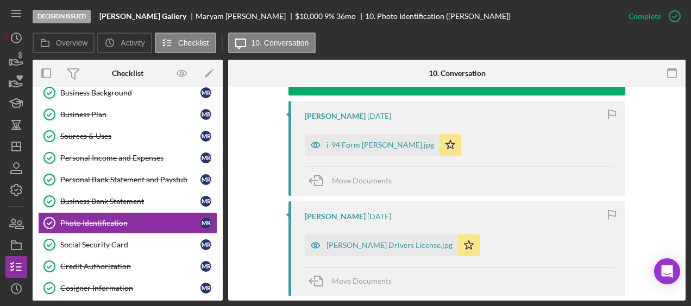
scroll to position [386, 0]
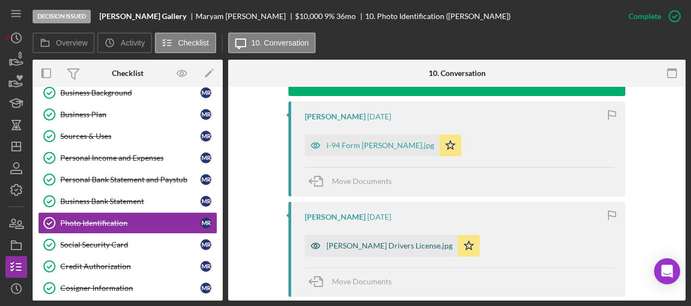
click at [382, 248] on div "Maryam Rahmani Drivers License.jpg" at bounding box center [390, 246] width 126 height 9
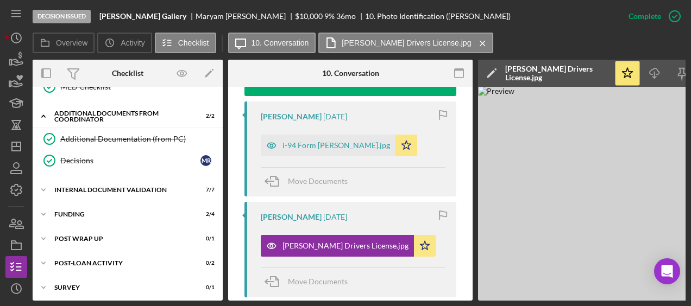
scroll to position [364, 0]
click at [101, 187] on div "Internal Document Validation" at bounding box center [131, 190] width 155 height 7
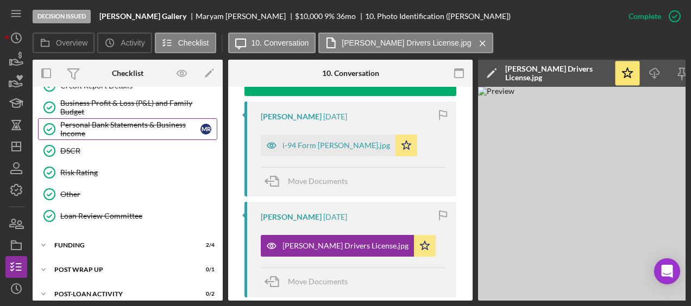
scroll to position [508, 0]
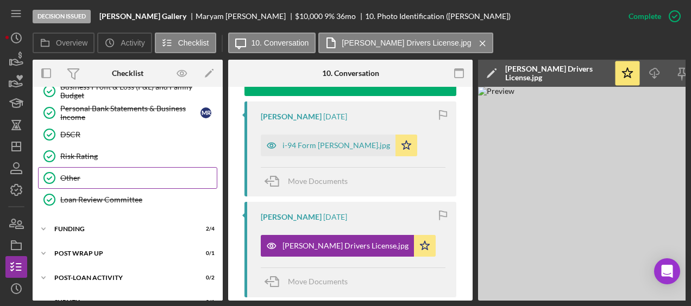
click at [95, 174] on link "Other Other" at bounding box center [127, 178] width 179 height 22
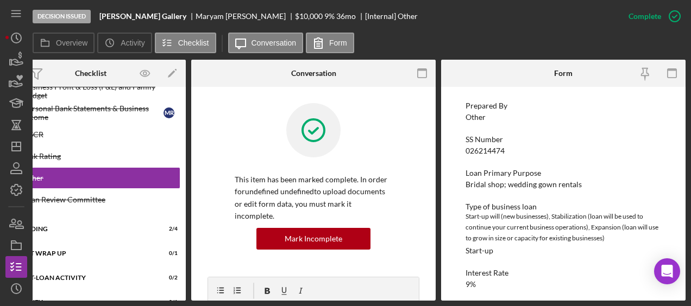
scroll to position [178, 0]
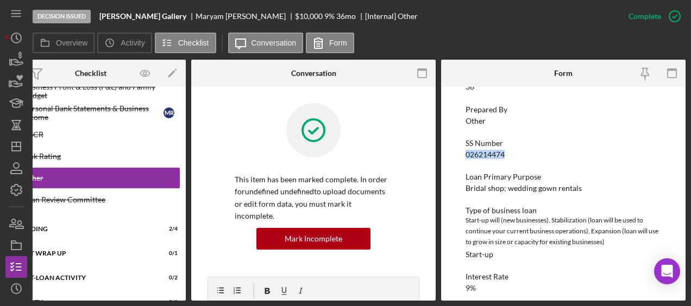
drag, startPoint x: 511, startPoint y: 152, endPoint x: 455, endPoint y: 154, distance: 56.6
click at [455, 154] on div "To edit this form you must mark this item incomplete Credit Memo Information Re…" at bounding box center [563, 194] width 245 height 214
copy div "026214474"
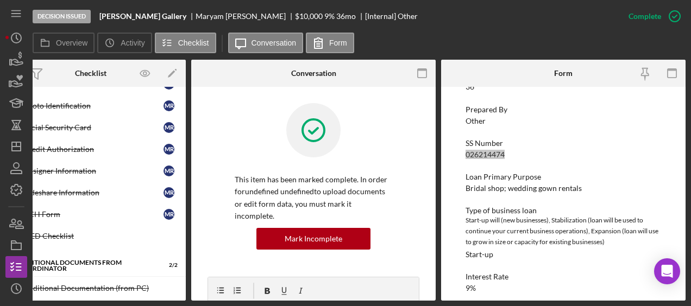
scroll to position [215, 0]
click at [89, 117] on link "Social Security Card Social Security Card M R" at bounding box center [90, 128] width 179 height 22
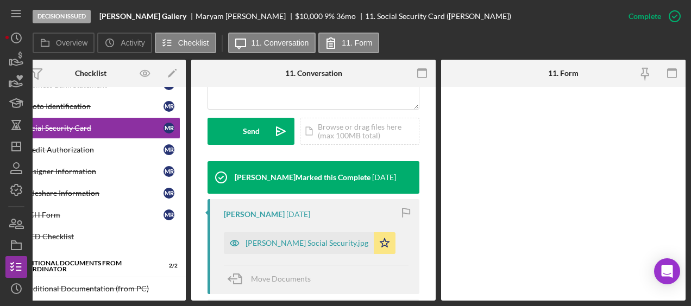
scroll to position [313, 0]
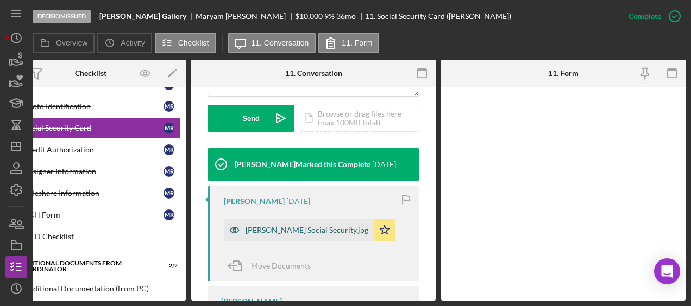
click at [293, 232] on div "Maryann Social Security.jpg" at bounding box center [307, 230] width 123 height 9
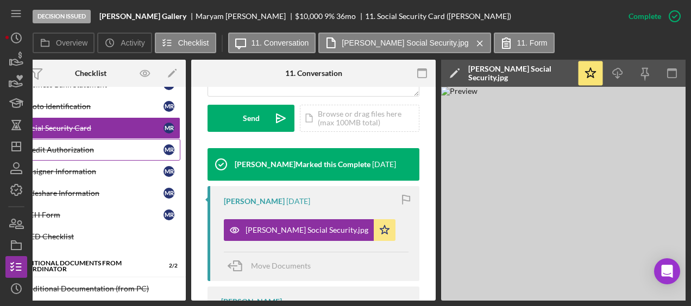
scroll to position [148, 0]
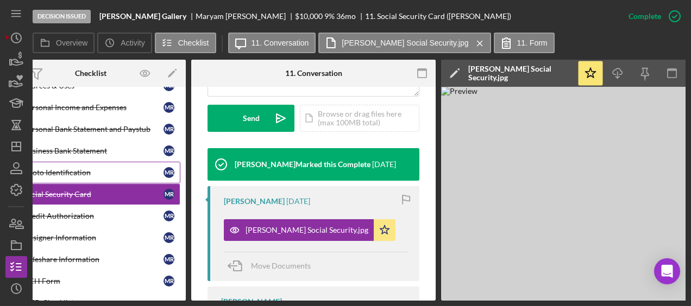
click at [85, 172] on div "Photo Identification" at bounding box center [93, 172] width 140 height 9
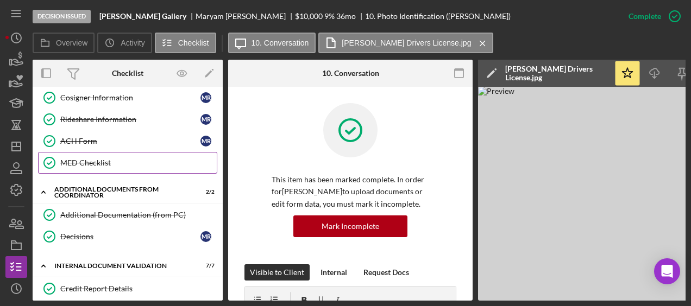
click at [97, 159] on div "MED Checklist" at bounding box center [138, 163] width 157 height 9
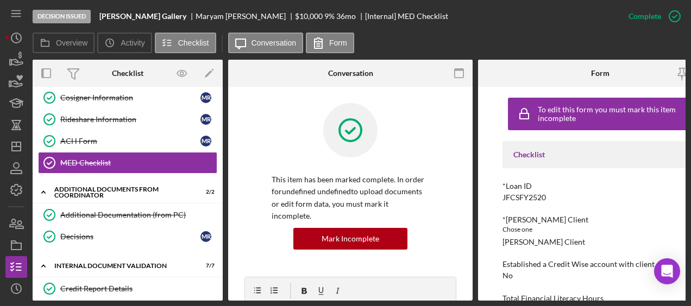
scroll to position [0, 37]
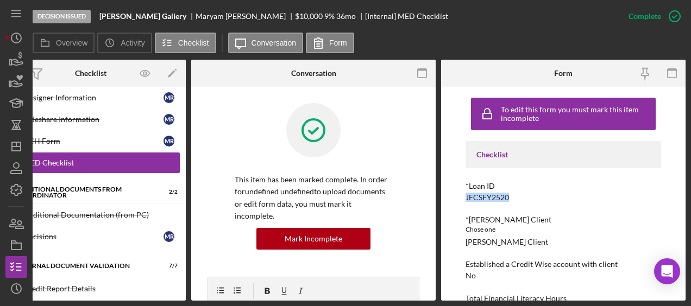
drag, startPoint x: 518, startPoint y: 198, endPoint x: 449, endPoint y: 197, distance: 69.6
click at [449, 197] on div "To edit this form you must mark this item incomplete Checklist *Loan ID JFCSFY2…" at bounding box center [563, 194] width 245 height 214
copy div "JFCSFY2520"
click at [16, 227] on icon "button" at bounding box center [20, 225] width 8 height 8
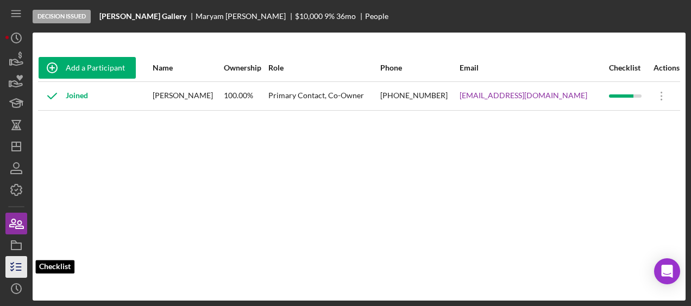
click at [14, 260] on icon "button" at bounding box center [16, 267] width 27 height 27
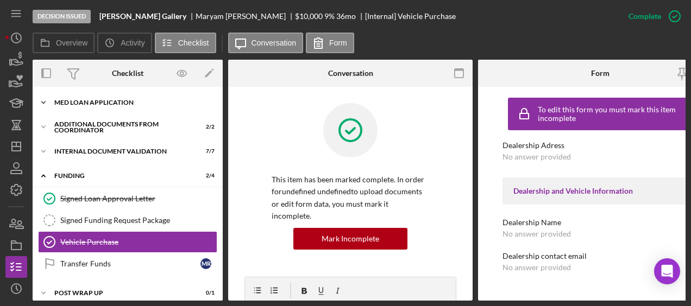
click at [96, 95] on div "Icon/Expander MED Loan Application 16 / 16" at bounding box center [128, 103] width 190 height 22
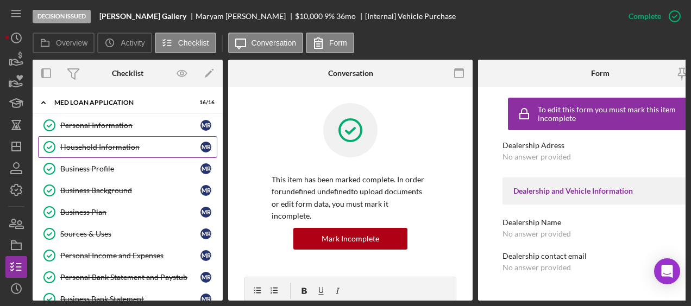
click at [102, 151] on div "Household Information" at bounding box center [130, 147] width 140 height 9
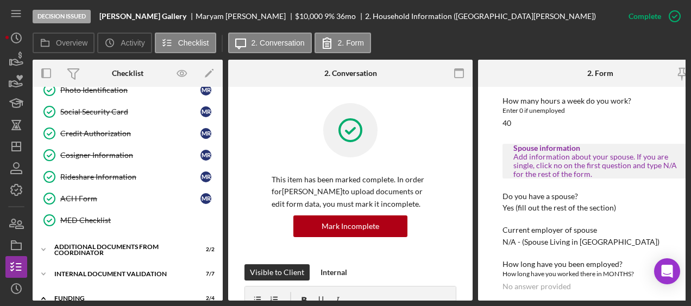
scroll to position [234, 0]
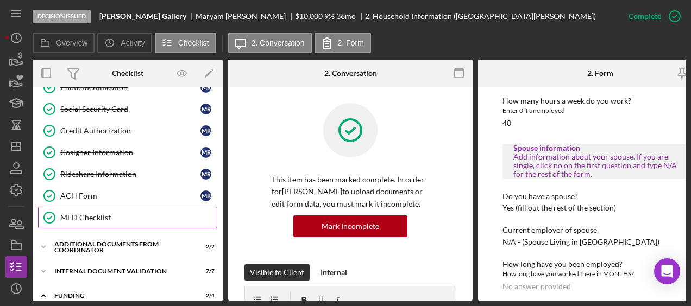
click at [101, 214] on div "MED Checklist" at bounding box center [138, 218] width 157 height 9
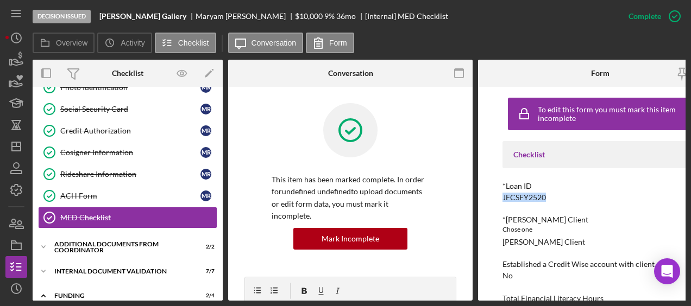
drag, startPoint x: 549, startPoint y: 197, endPoint x: 497, endPoint y: 199, distance: 52.2
click at [497, 199] on div "To edit this form you must mark this item incomplete Checklist *Loan ID JFCSFY2…" at bounding box center [600, 194] width 245 height 214
copy div "JFCSFY2520"
click at [20, 221] on icon "button" at bounding box center [20, 225] width 8 height 8
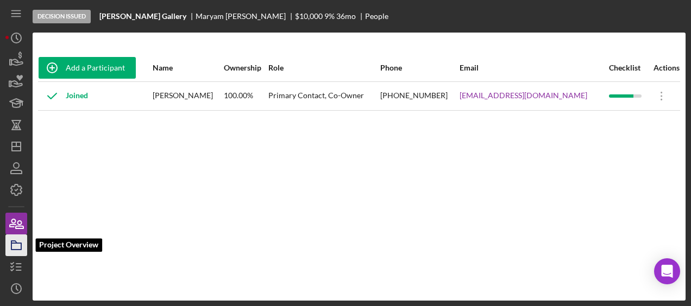
click at [17, 248] on icon "button" at bounding box center [16, 245] width 27 height 27
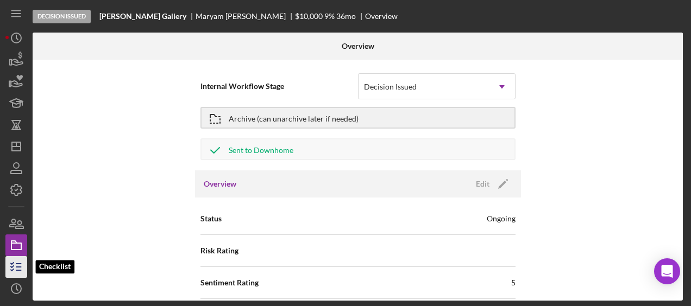
click at [22, 266] on icon "button" at bounding box center [16, 267] width 27 height 27
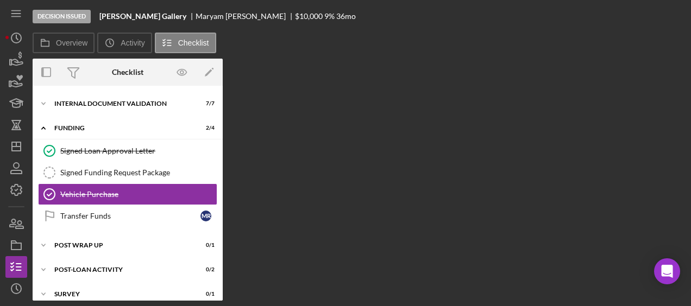
scroll to position [64, 0]
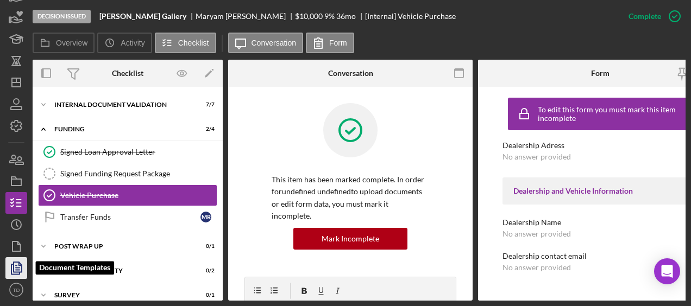
click at [21, 259] on icon "button" at bounding box center [16, 268] width 27 height 27
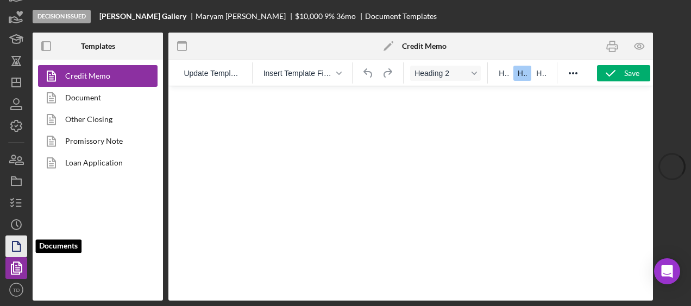
click at [20, 247] on icon "button" at bounding box center [16, 246] width 27 height 27
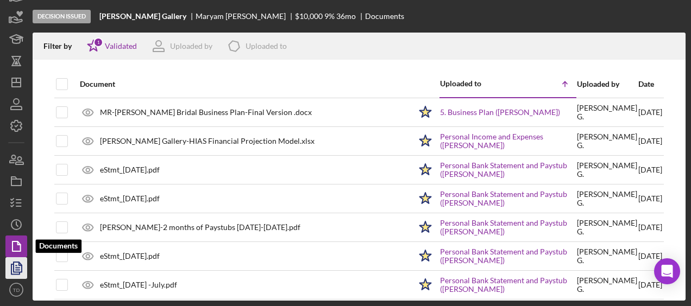
click at [18, 272] on polygon "button" at bounding box center [18, 267] width 8 height 10
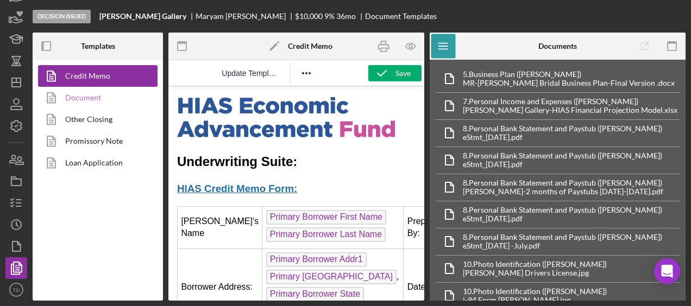
click at [102, 102] on link "Document" at bounding box center [95, 98] width 114 height 22
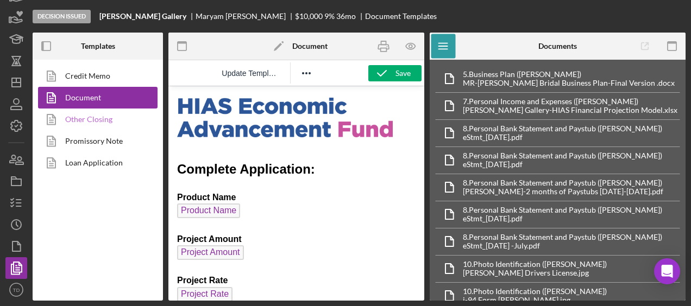
click at [100, 116] on link "Other Closing" at bounding box center [95, 120] width 114 height 22
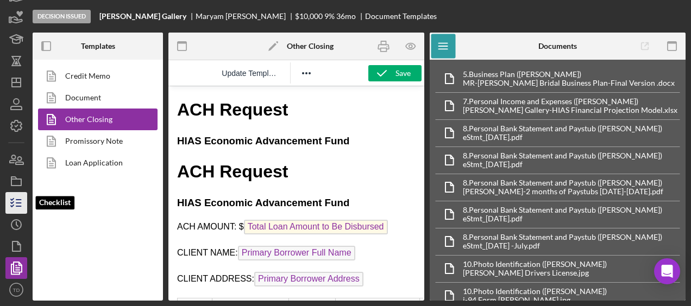
click at [24, 209] on icon "button" at bounding box center [16, 203] width 27 height 27
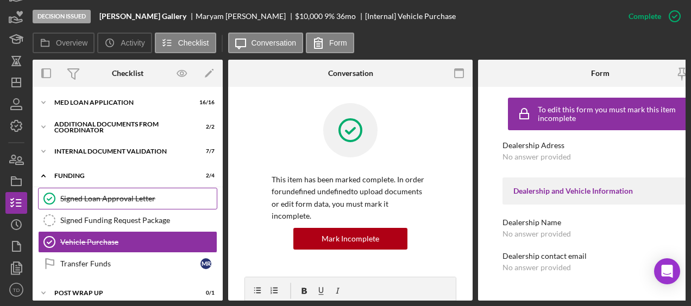
scroll to position [1, 0]
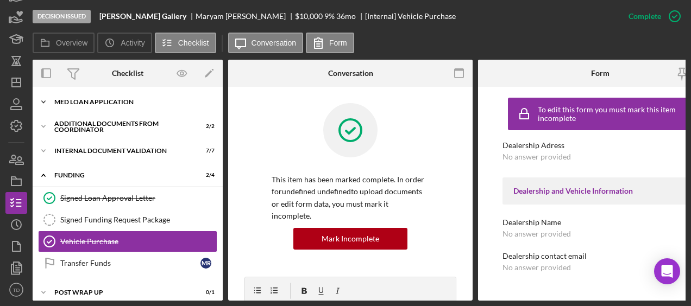
click at [98, 106] on div "Icon/Expander MED Loan Application 16 / 16" at bounding box center [128, 102] width 190 height 22
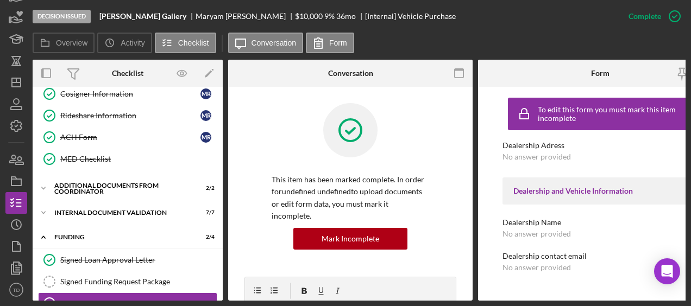
scroll to position [292, 0]
click at [115, 155] on div "MED Checklist" at bounding box center [138, 159] width 157 height 9
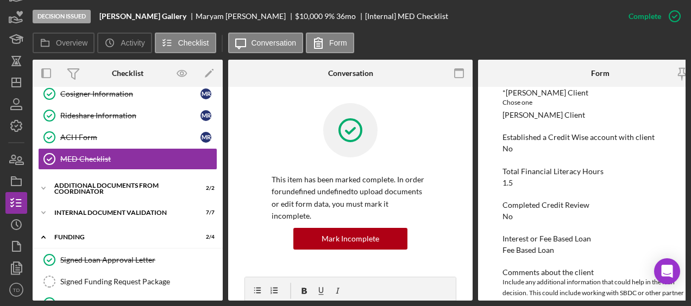
scroll to position [0, 37]
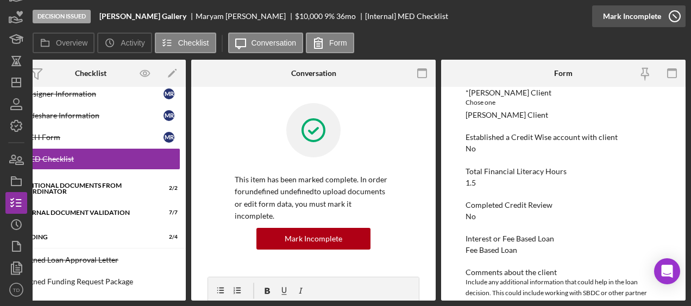
click at [672, 17] on icon "button" at bounding box center [674, 16] width 27 height 27
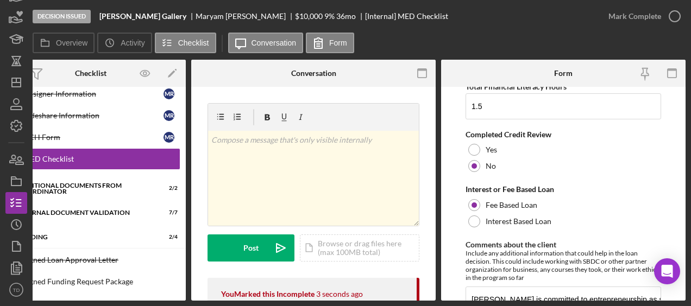
scroll to position [212, 0]
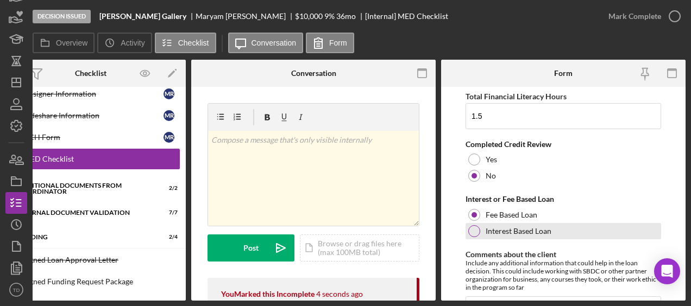
click at [473, 231] on div at bounding box center [474, 232] width 12 height 12
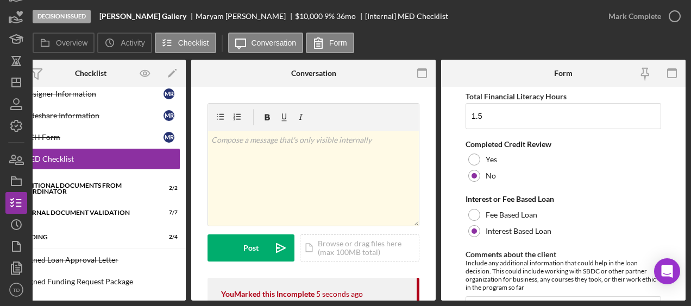
scroll to position [495, 0]
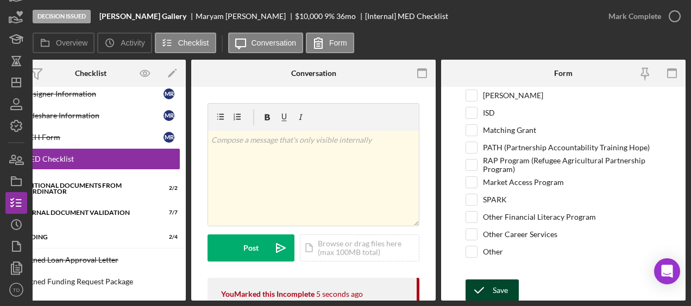
click at [481, 296] on icon "submit" at bounding box center [479, 290] width 27 height 27
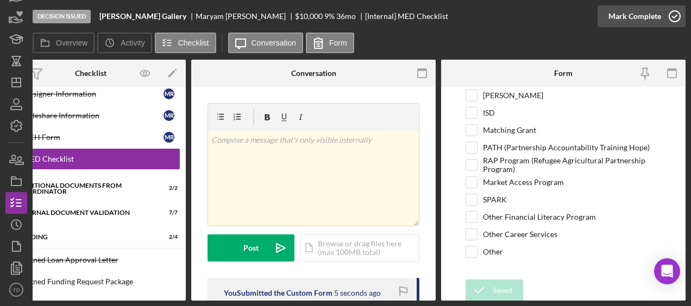
click at [670, 17] on icon "button" at bounding box center [674, 16] width 27 height 27
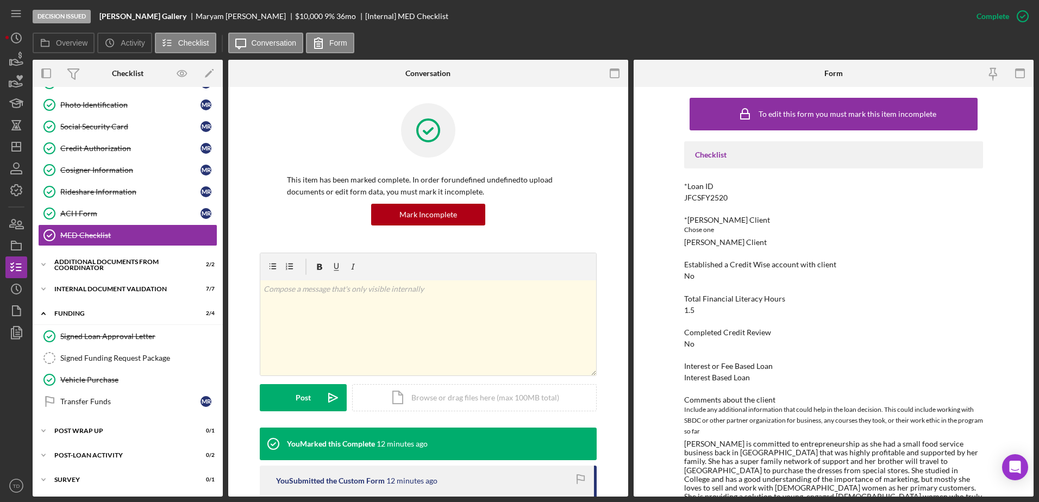
scroll to position [0, 0]
click at [107, 261] on div "Additional Documents from Coordinator" at bounding box center [131, 264] width 155 height 7
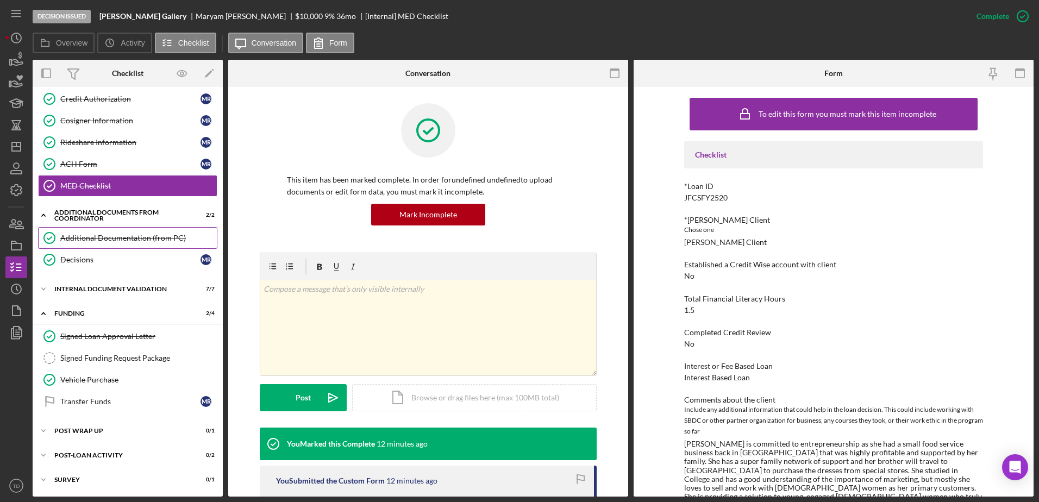
click at [141, 245] on link "Additional Documentation (from PC) Additional Documentation (from PC)" at bounding box center [127, 238] width 179 height 22
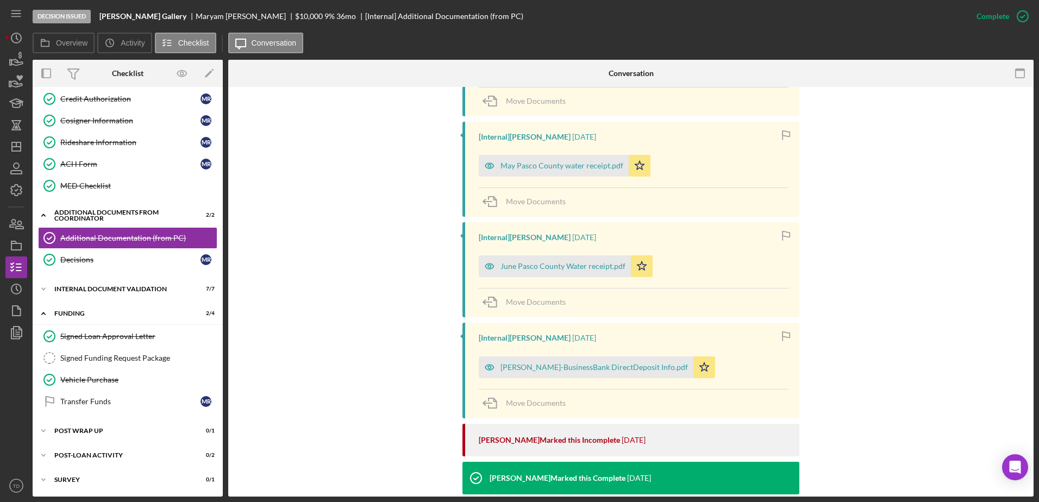
scroll to position [1528, 0]
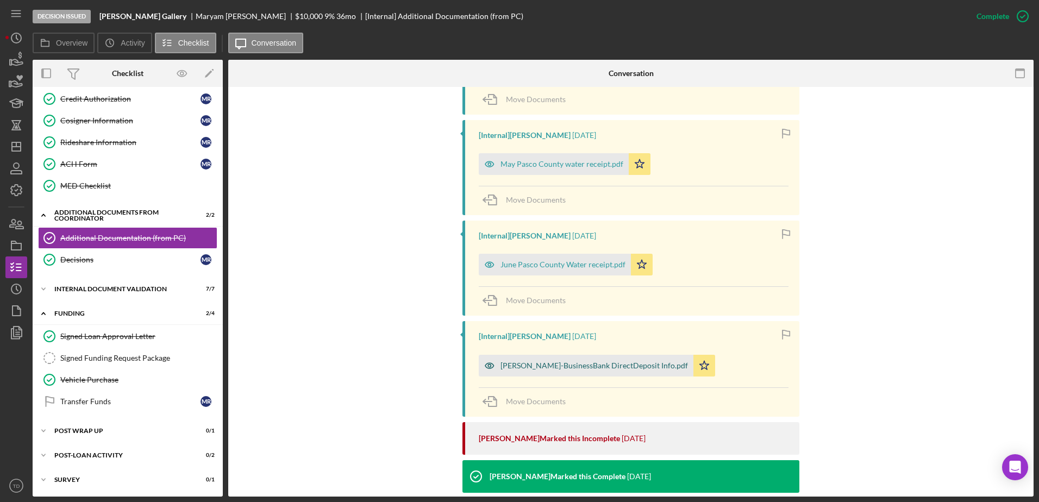
click at [549, 362] on div "Jasmin Bridal-BusinessBank DirectDeposit Info.pdf" at bounding box center [593, 365] width 187 height 9
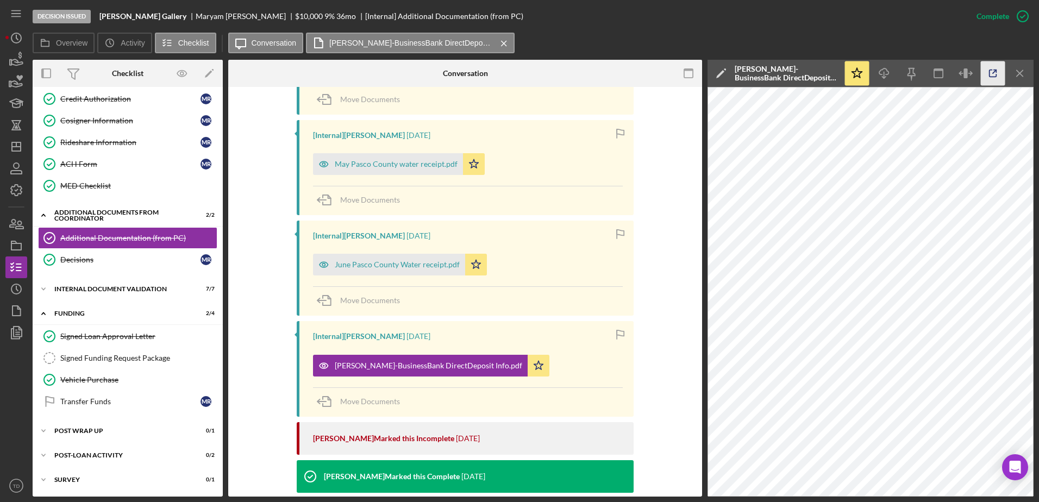
click at [988, 74] on icon "button" at bounding box center [993, 73] width 24 height 24
click at [92, 162] on div "ACH Form" at bounding box center [130, 164] width 140 height 9
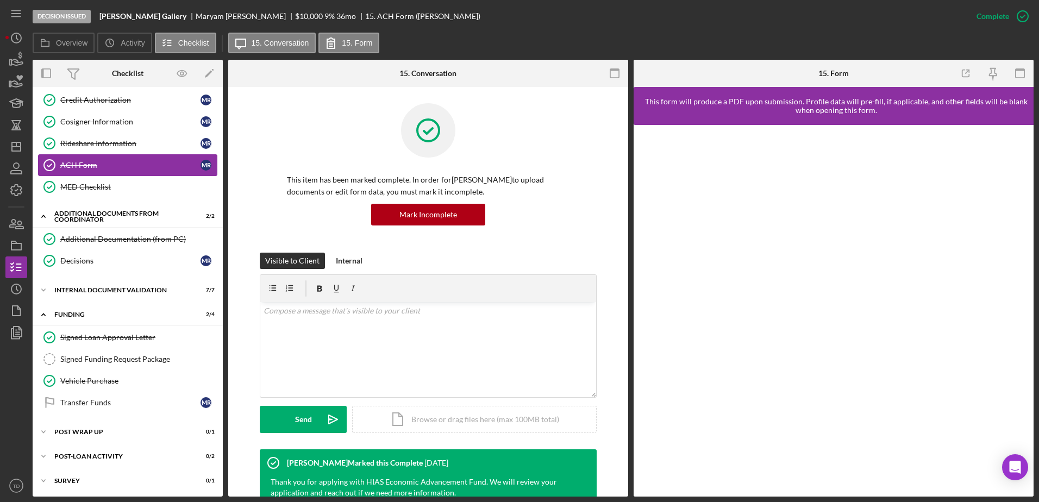
scroll to position [266, 0]
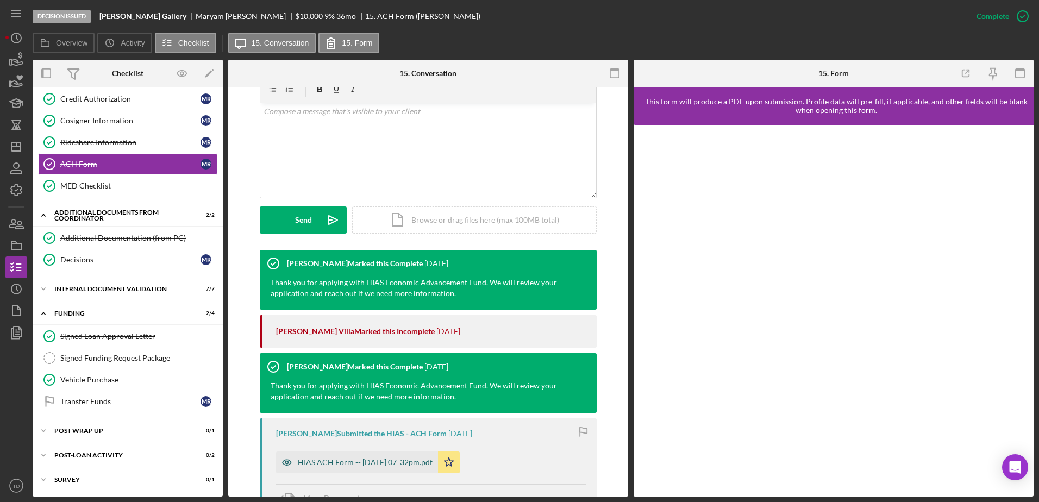
click at [395, 462] on div "HIAS ACH Form -- 2025-07-25 07_32pm.pdf" at bounding box center [365, 462] width 135 height 9
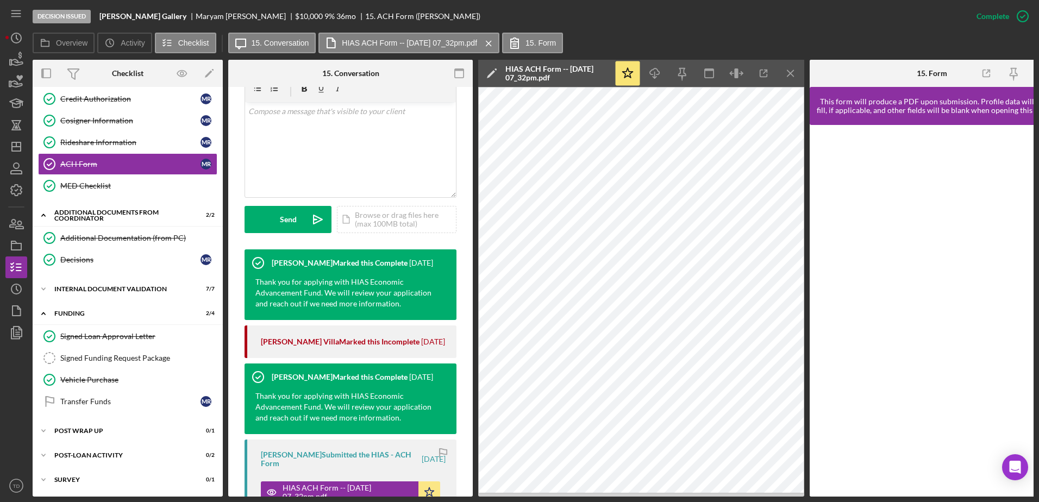
scroll to position [212, 0]
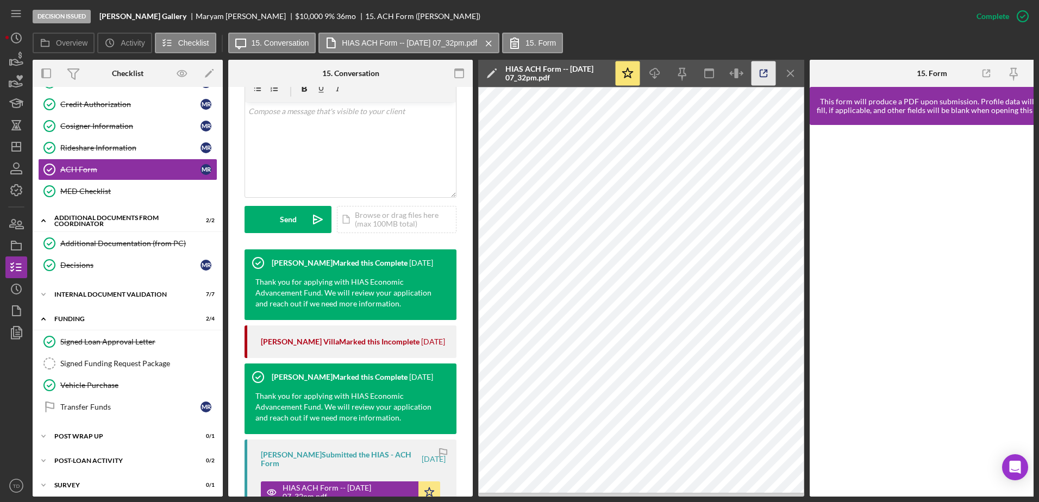
click at [767, 79] on icon "button" at bounding box center [764, 73] width 24 height 24
click at [20, 331] on icon "button" at bounding box center [16, 332] width 27 height 27
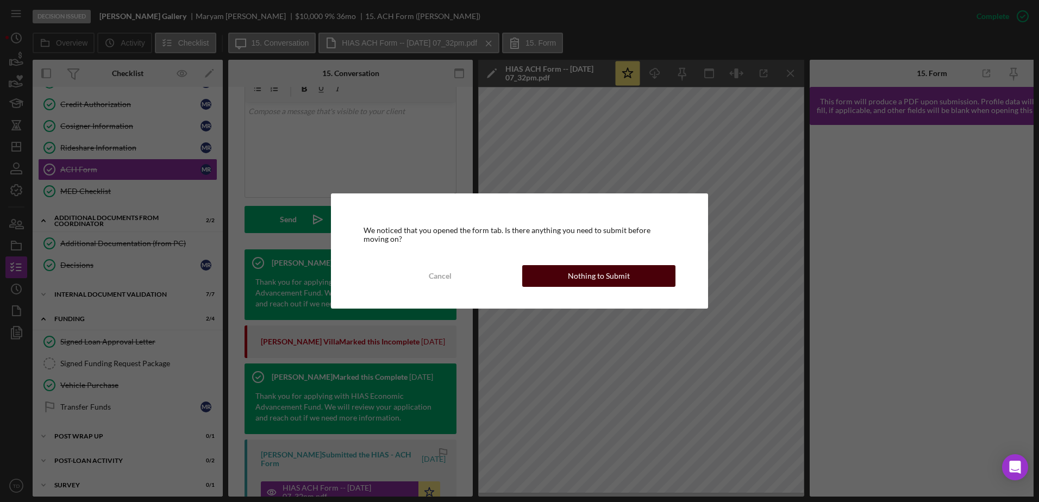
click at [570, 278] on div "Nothing to Submit" at bounding box center [599, 276] width 62 height 22
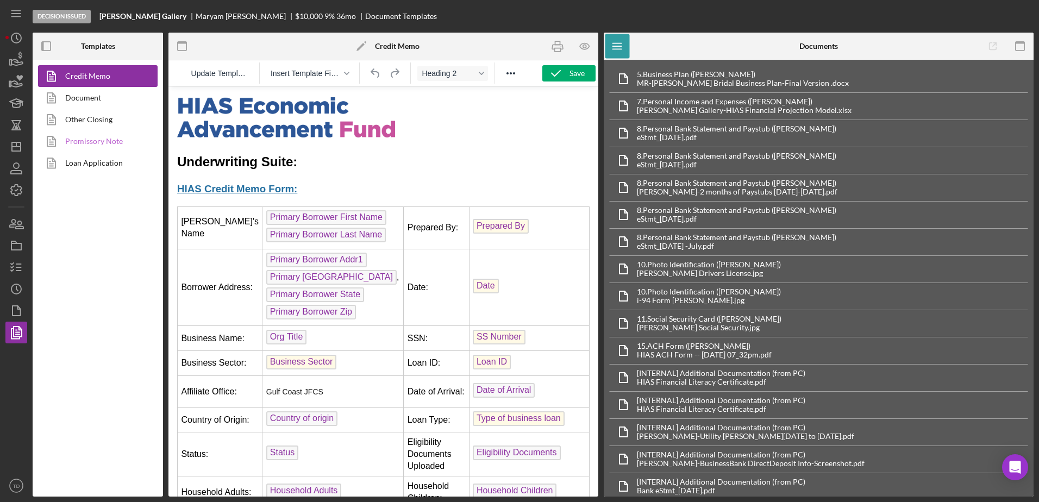
click at [84, 140] on link "Promissory Note" at bounding box center [95, 141] width 114 height 22
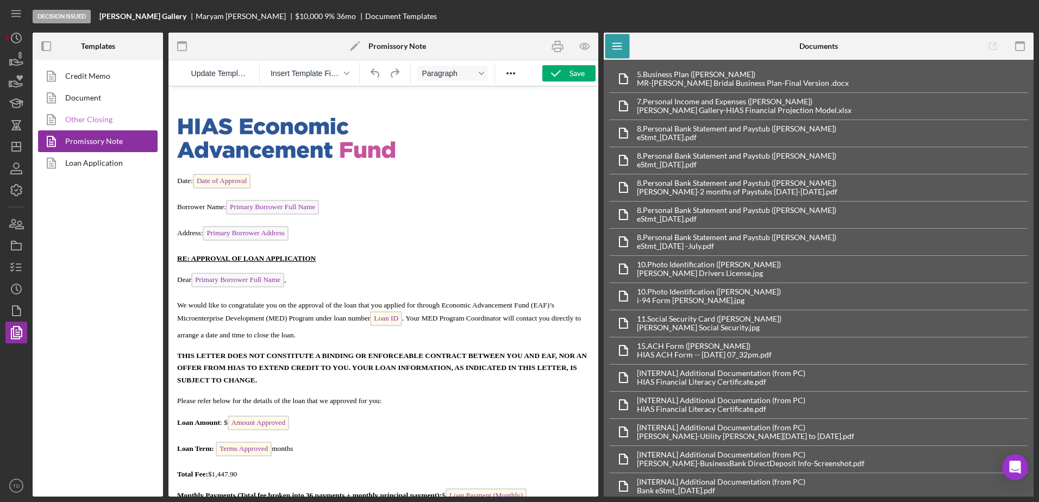
click at [85, 125] on link "Other Closing" at bounding box center [95, 120] width 114 height 22
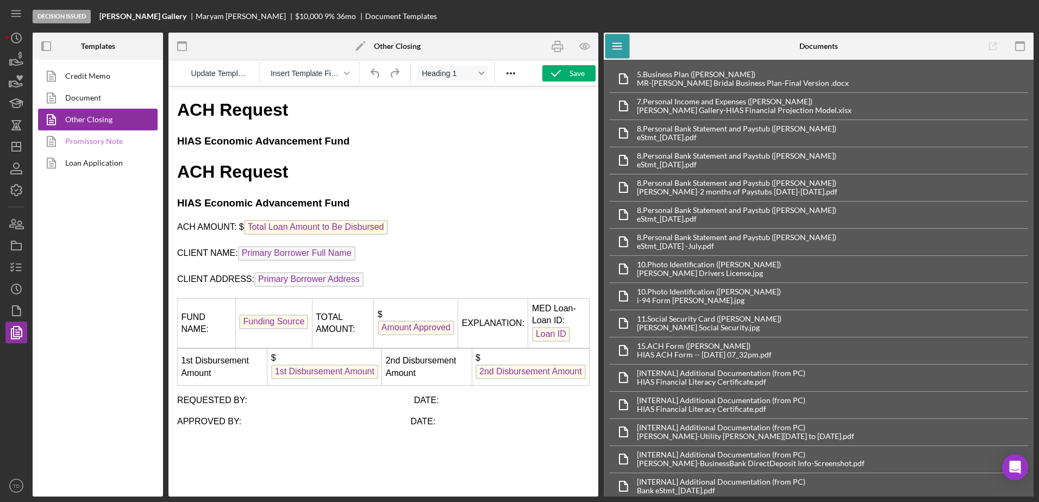
click at [93, 146] on link "Promissory Note" at bounding box center [95, 141] width 114 height 22
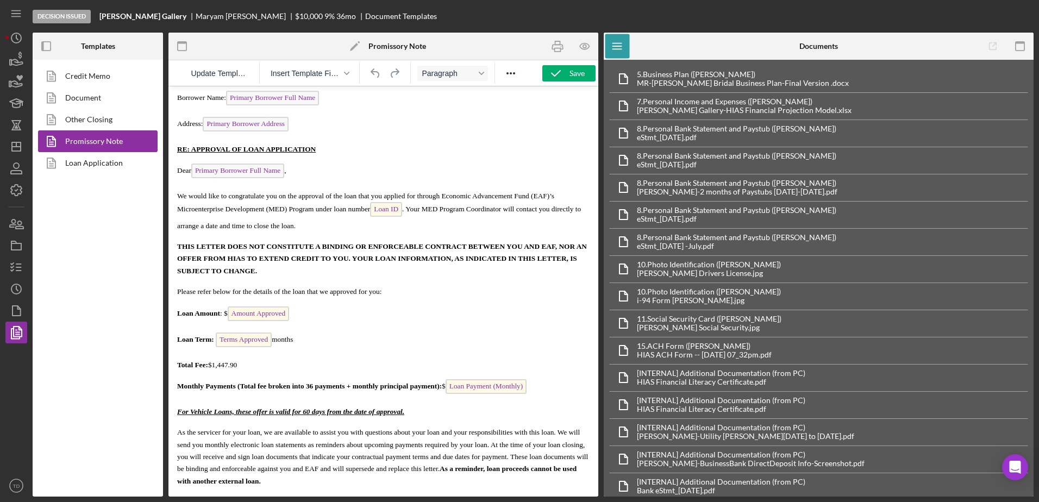
scroll to position [150, 0]
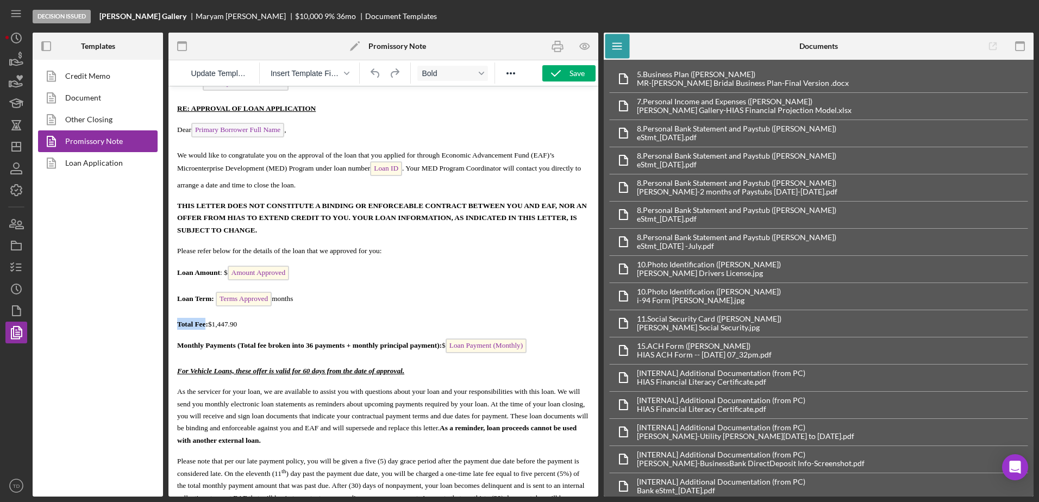
drag, startPoint x: 204, startPoint y: 326, endPoint x: 176, endPoint y: 327, distance: 28.3
click at [176, 327] on html "Date: Date of Approval Borrower Name: Primary Borrower Full Name Address: Prima…" at bounding box center [383, 373] width 430 height 875
drag, startPoint x: 440, startPoint y: 346, endPoint x: 236, endPoint y: 343, distance: 203.8
click at [236, 343] on span "Monthly Payments (Total fee broken into 36 payments + monthly principal payment…" at bounding box center [309, 345] width 265 height 8
drag, startPoint x: 255, startPoint y: 326, endPoint x: 222, endPoint y: 325, distance: 32.6
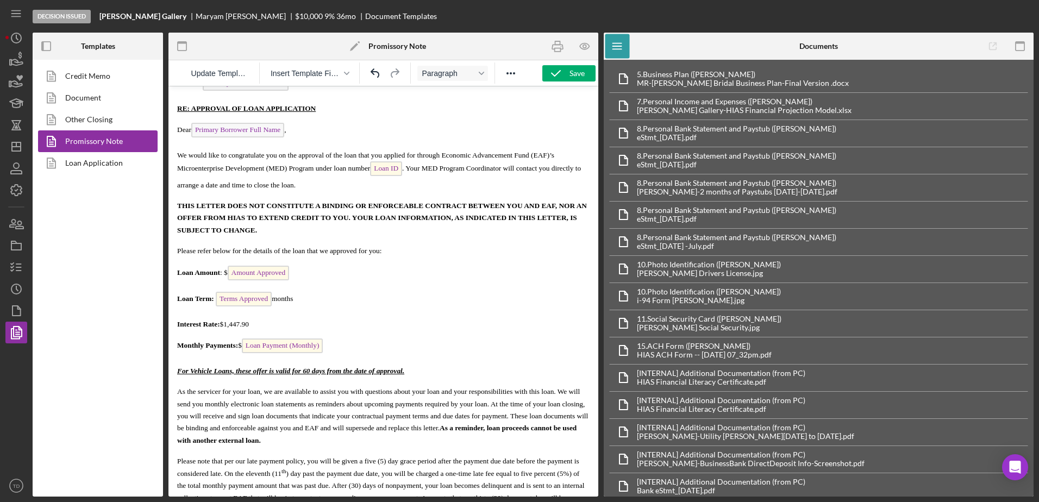
click at [222, 325] on p "Interest Rate: $1,447.90" at bounding box center [383, 324] width 412 height 12
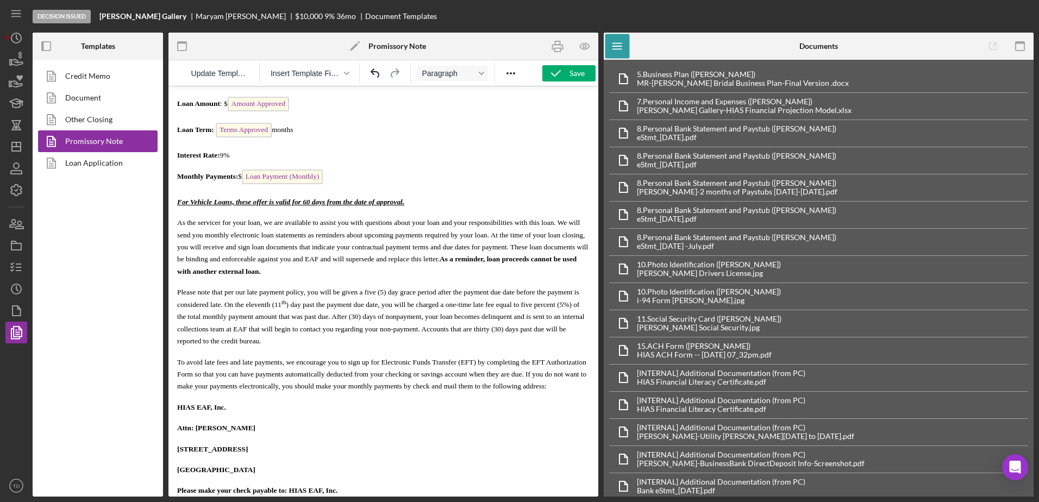
scroll to position [320, 0]
click at [550, 37] on icon "button" at bounding box center [558, 46] width 24 height 24
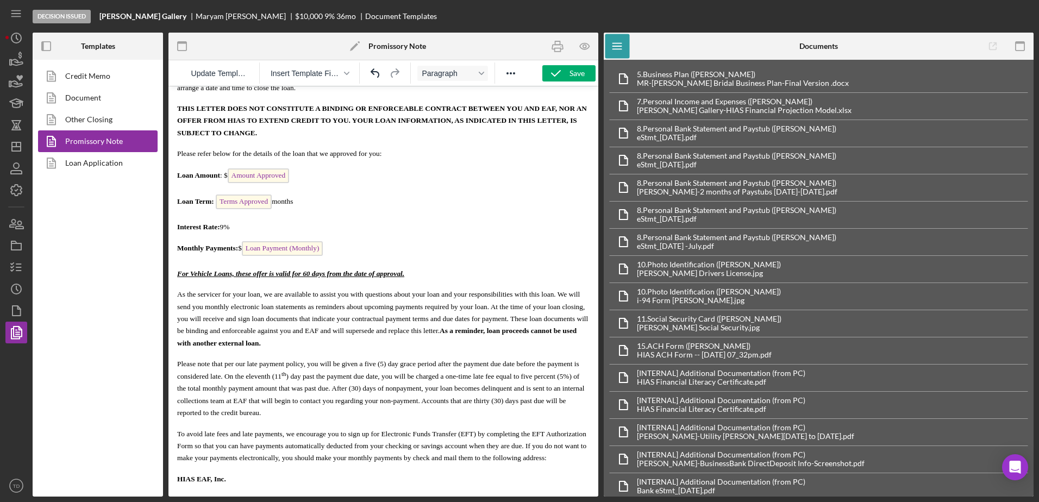
scroll to position [247, 0]
click at [176, 226] on html "Date: Date of Approval Borrower Name: Primary Borrower Full Name Address: Prima…" at bounding box center [383, 277] width 430 height 875
click at [581, 74] on div "Save" at bounding box center [577, 73] width 15 height 16
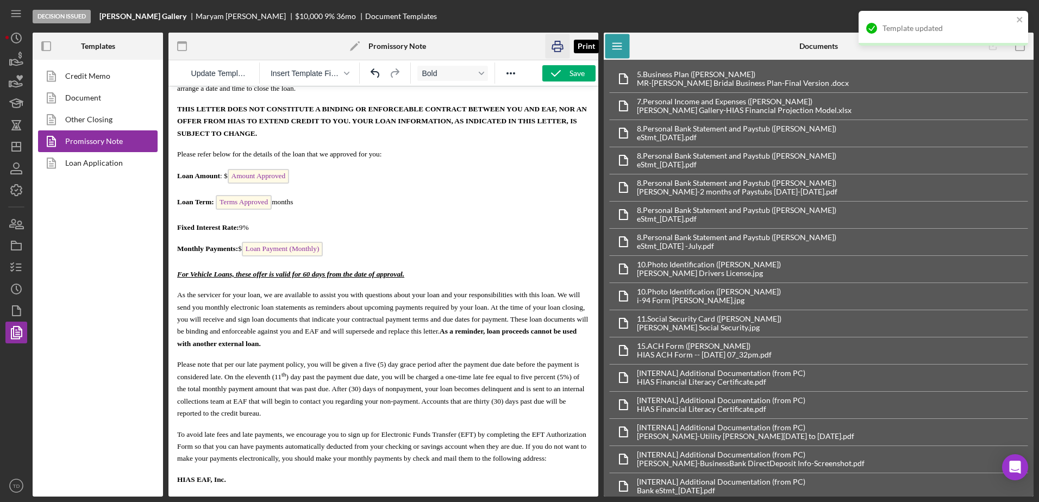
click at [552, 43] on icon "button" at bounding box center [558, 46] width 24 height 24
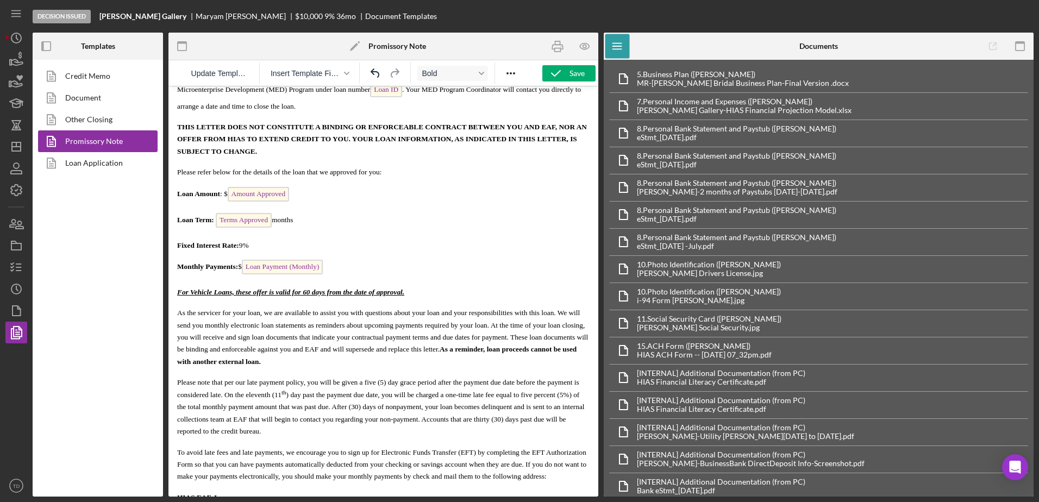
scroll to position [228, 0]
click at [17, 259] on icon "button" at bounding box center [16, 267] width 27 height 27
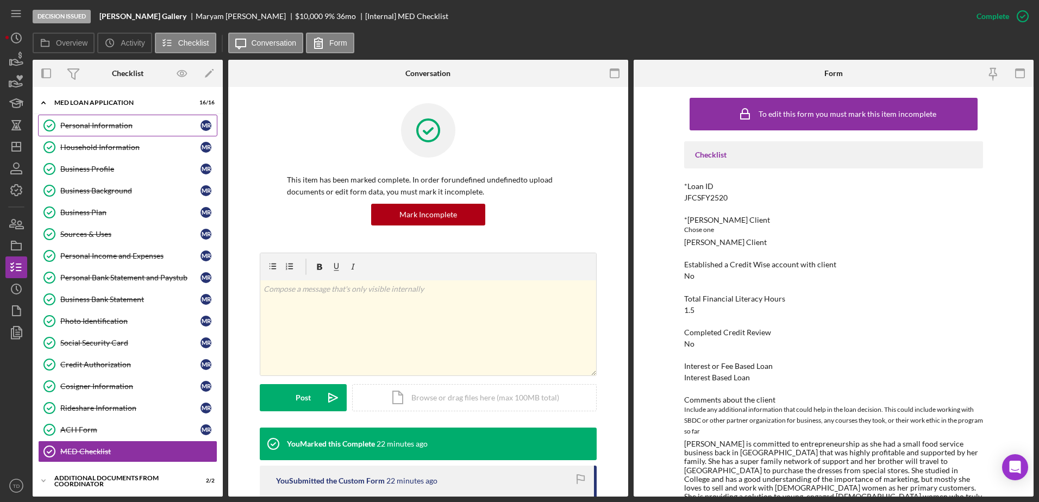
click at [89, 118] on link "Personal Information Personal Information M R" at bounding box center [127, 126] width 179 height 22
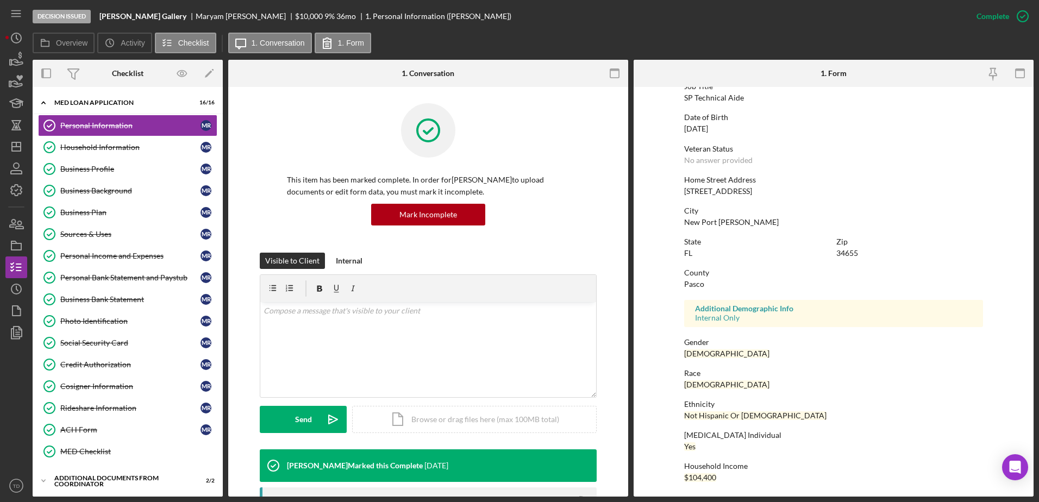
scroll to position [97, 0]
click at [15, 148] on icon "Icon/Dashboard" at bounding box center [16, 146] width 27 height 27
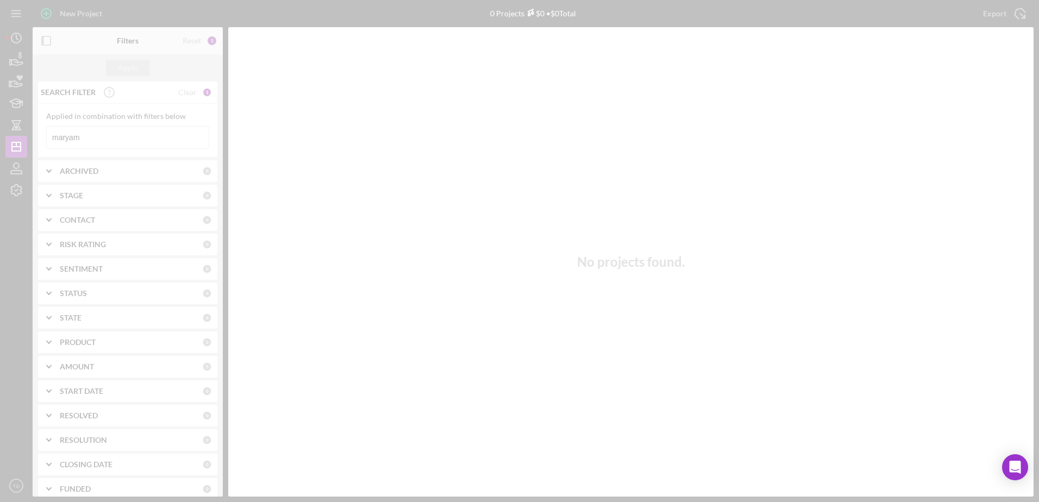
click at [88, 139] on div at bounding box center [519, 251] width 1039 height 502
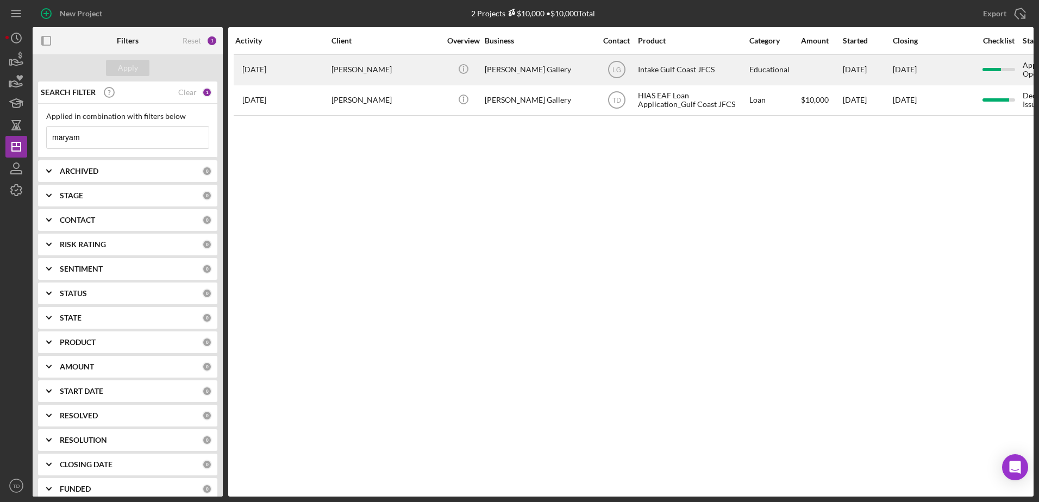
click at [357, 80] on div "[PERSON_NAME]" at bounding box center [385, 69] width 109 height 29
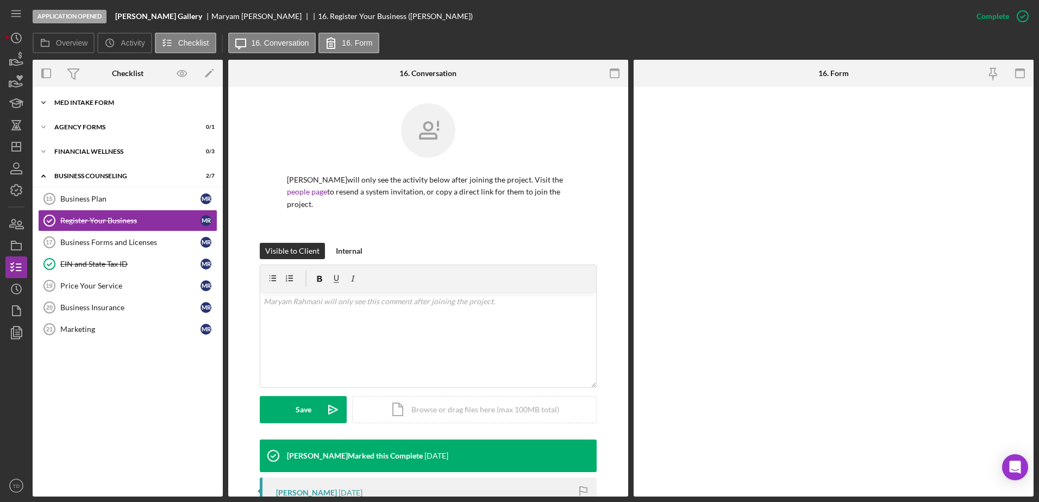
click at [90, 104] on div "MED Intake Form" at bounding box center [131, 102] width 155 height 7
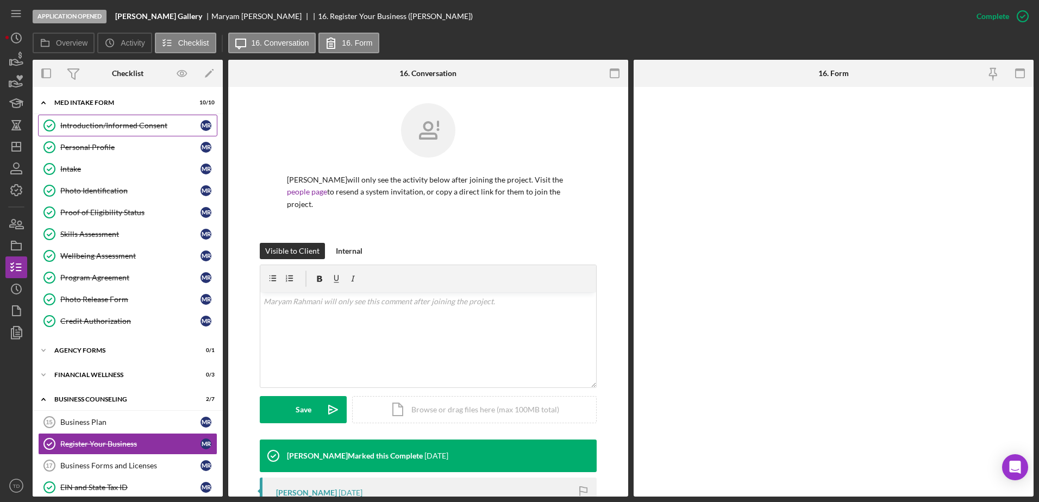
click at [99, 122] on div "Introduction/Informed Consent" at bounding box center [130, 125] width 140 height 9
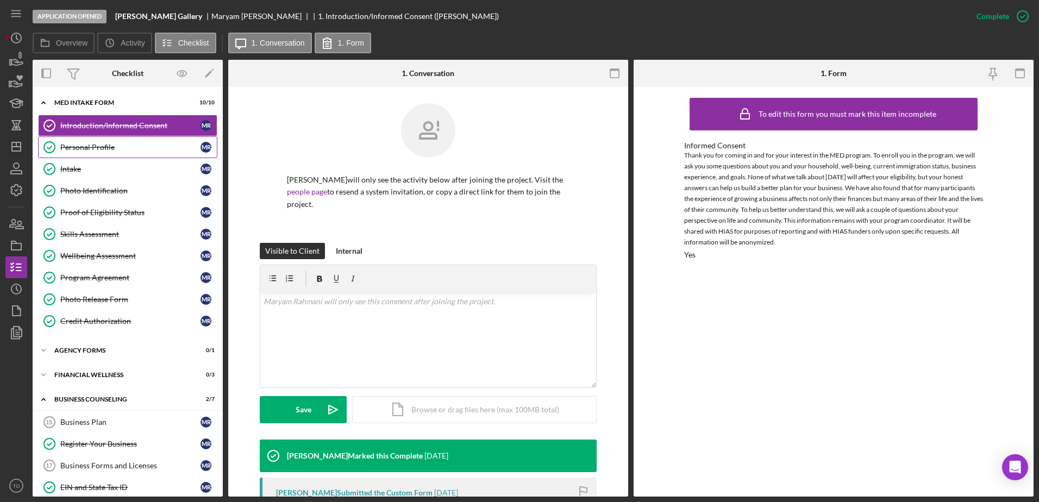
click at [99, 138] on link "Personal Profile Personal Profile M R" at bounding box center [127, 147] width 179 height 22
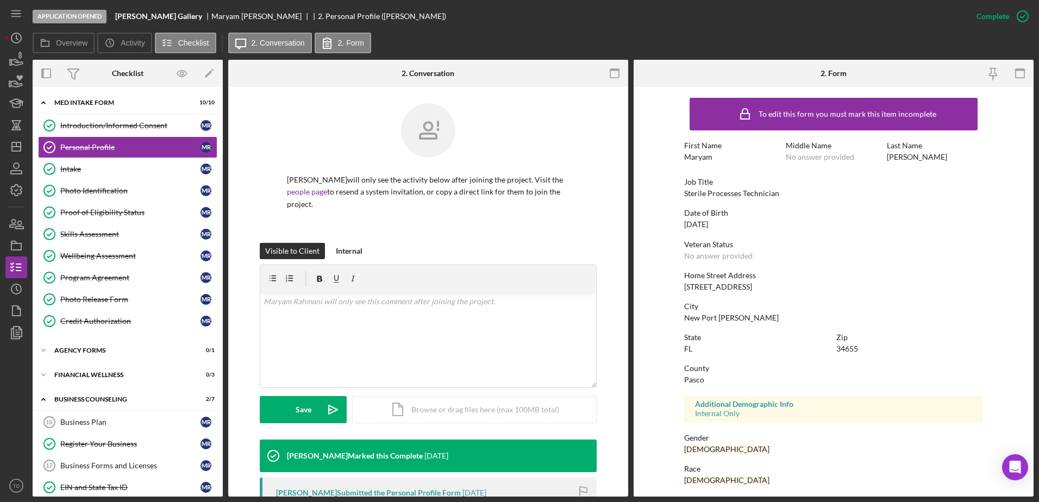
scroll to position [97, 0]
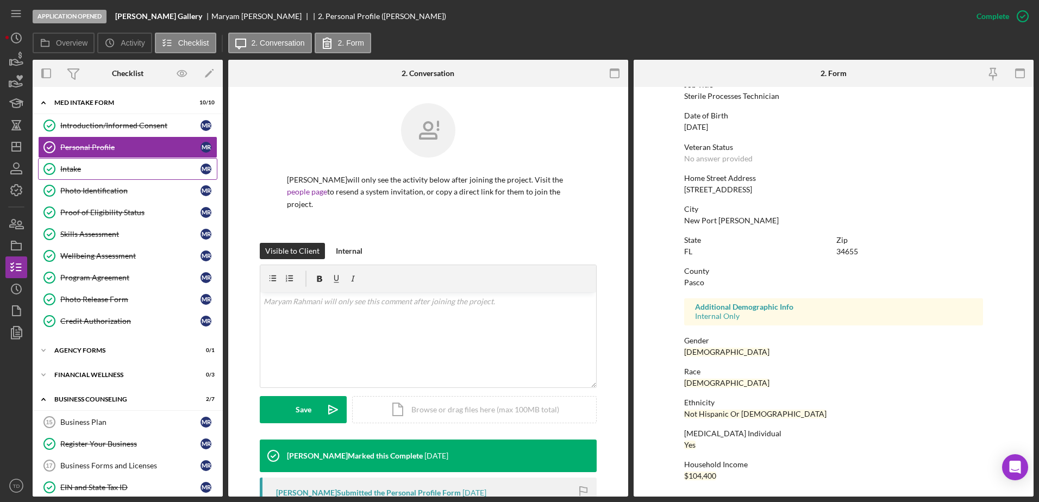
click at [57, 169] on icon "Intake" at bounding box center [49, 168] width 27 height 27
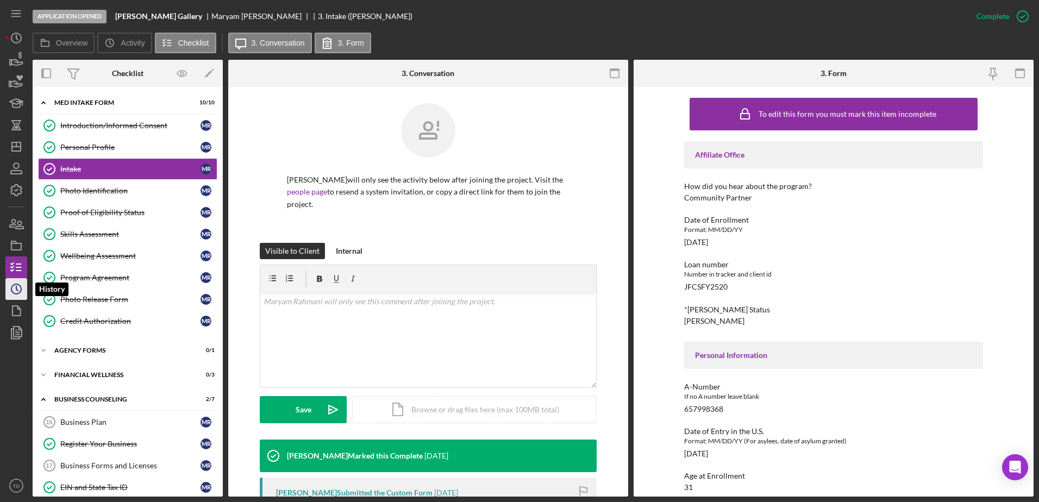
click at [18, 279] on icon "Icon/History" at bounding box center [16, 289] width 27 height 27
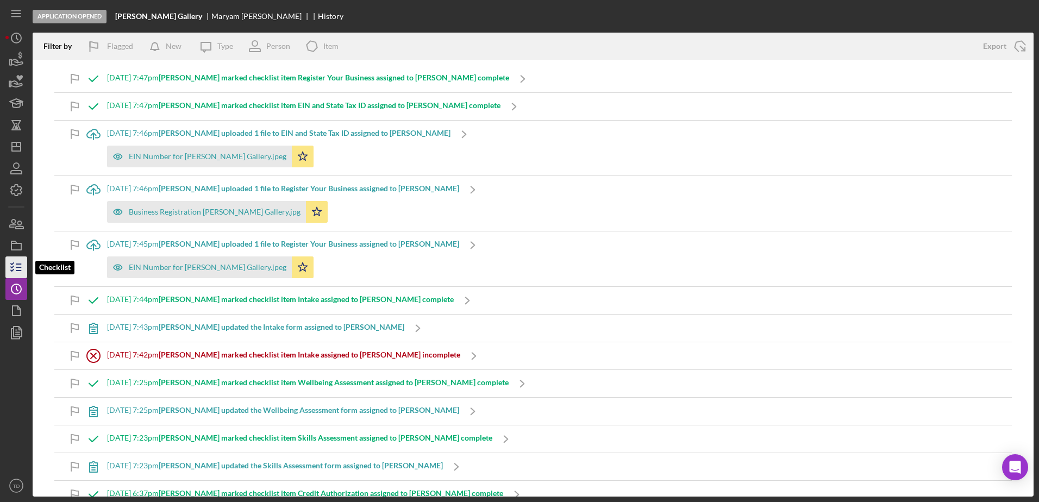
click at [19, 258] on icon "button" at bounding box center [16, 267] width 27 height 27
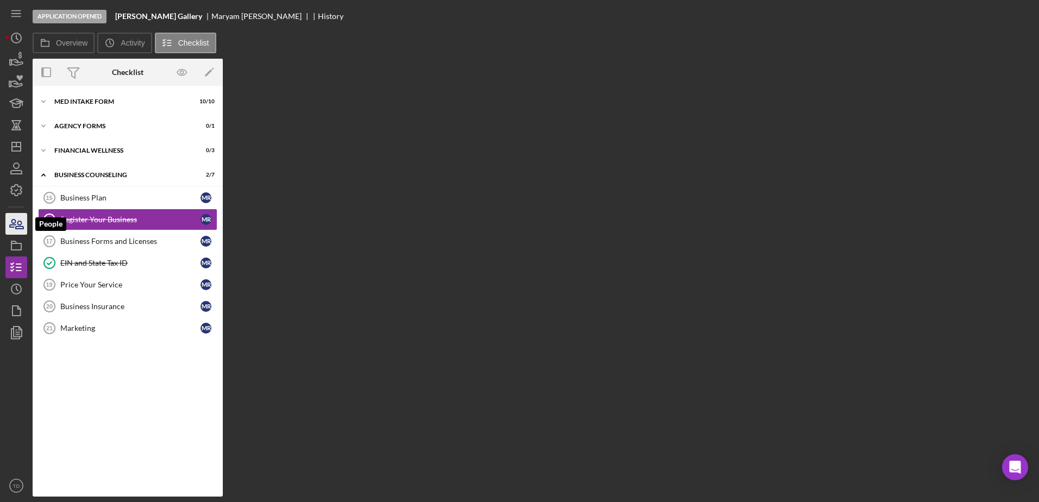
click at [15, 233] on icon "button" at bounding box center [16, 223] width 27 height 27
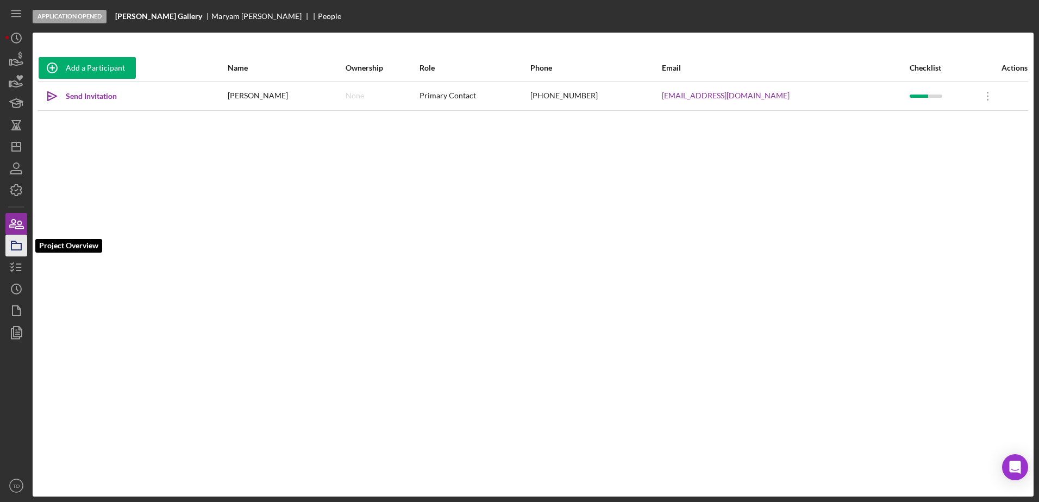
click at [23, 254] on icon "button" at bounding box center [16, 245] width 27 height 27
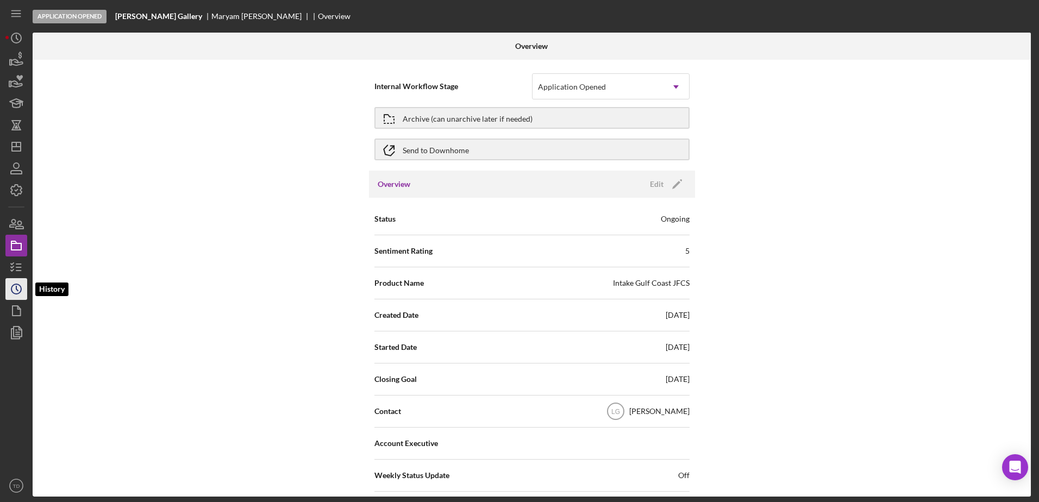
click at [19, 289] on icon "Icon/History" at bounding box center [16, 289] width 27 height 27
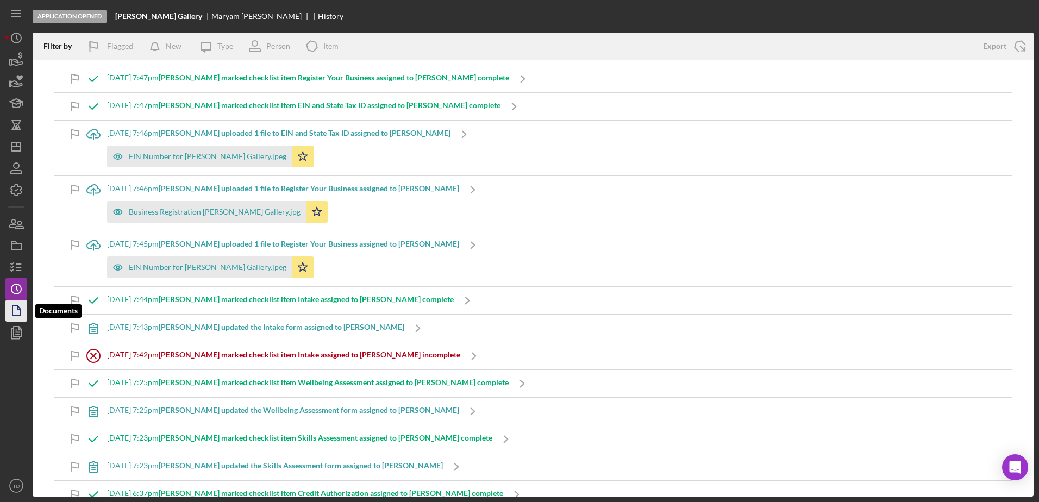
click at [18, 306] on polygon "button" at bounding box center [16, 311] width 8 height 10
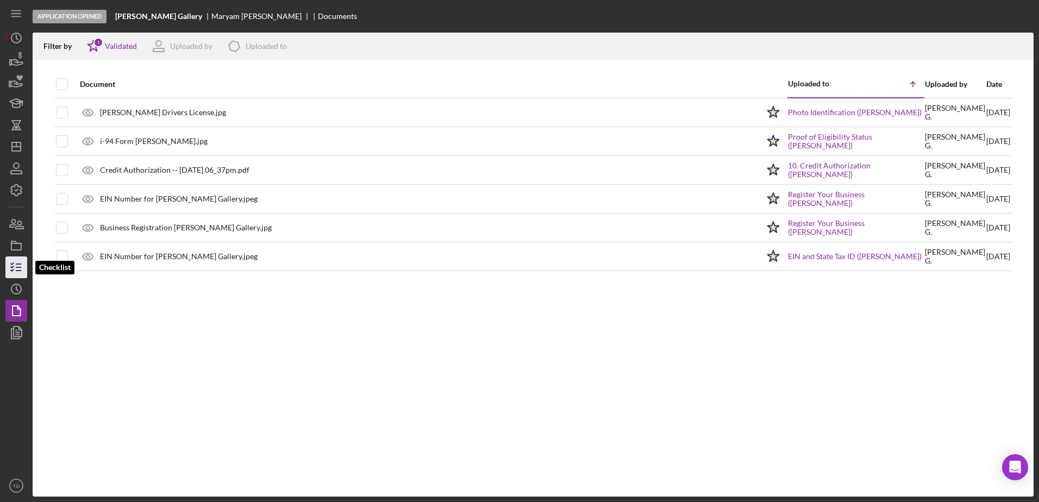
click at [15, 260] on icon "button" at bounding box center [16, 267] width 27 height 27
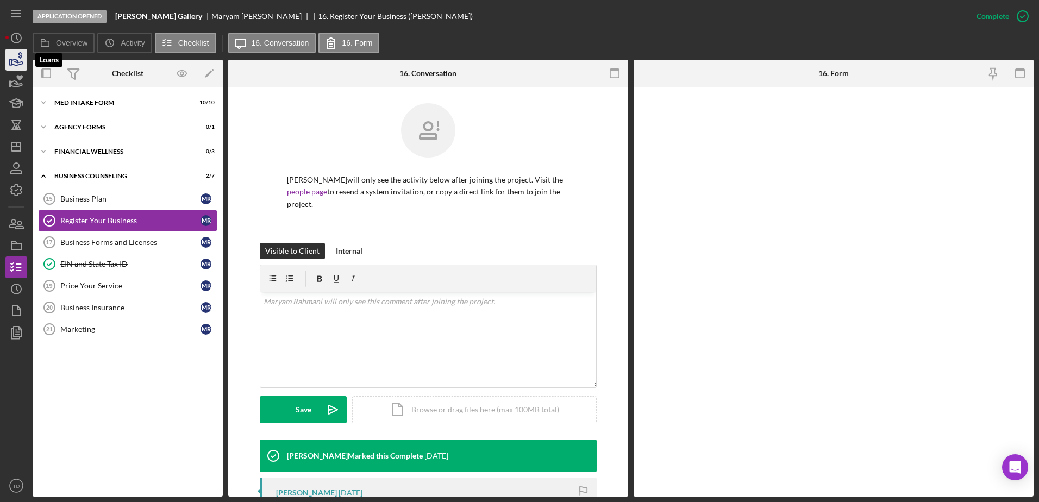
click at [16, 64] on icon "button" at bounding box center [16, 59] width 27 height 27
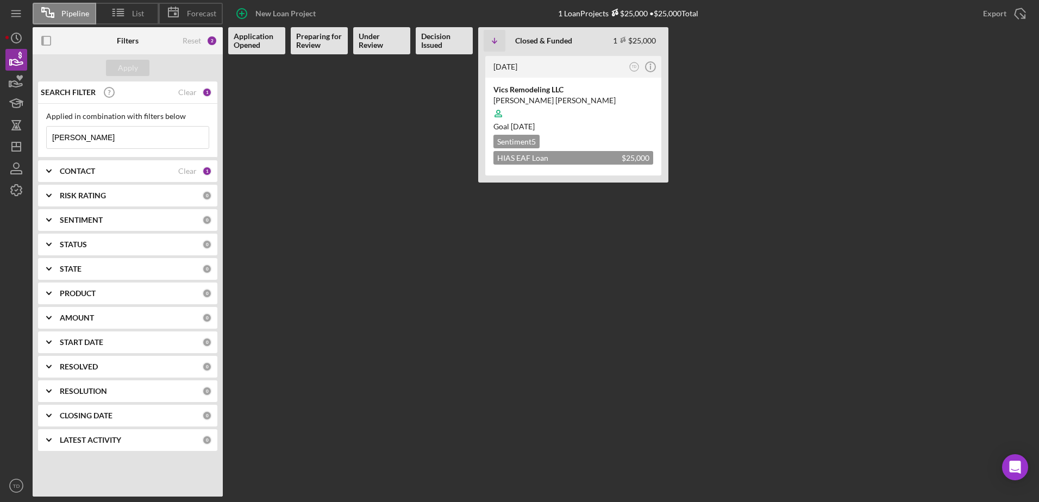
click at [105, 136] on input "victor" at bounding box center [128, 138] width 162 height 22
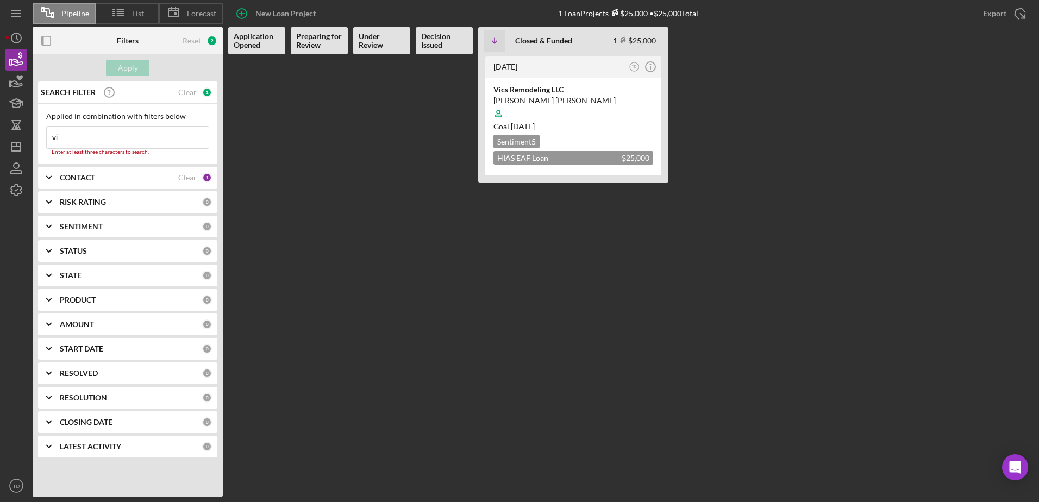
type input "v"
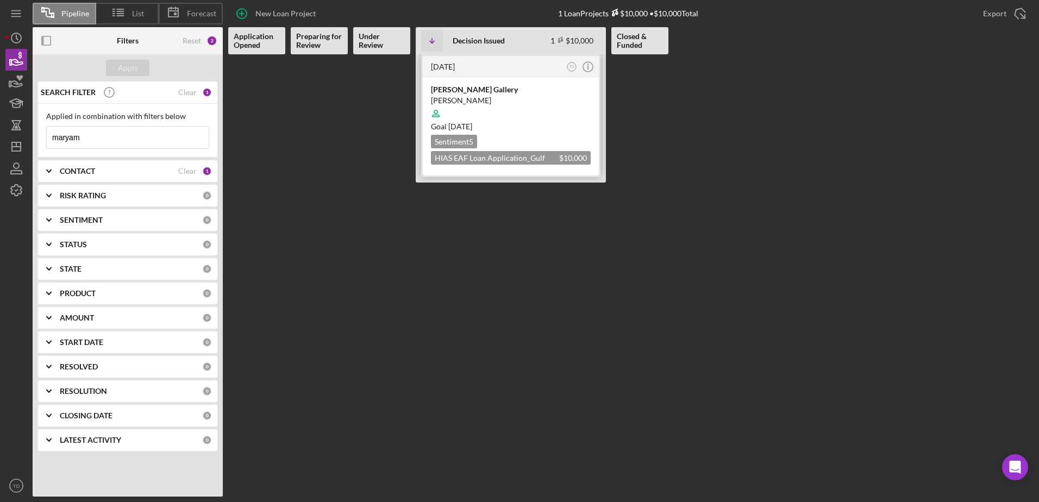
type input "maryam"
click at [465, 108] on div at bounding box center [511, 113] width 160 height 21
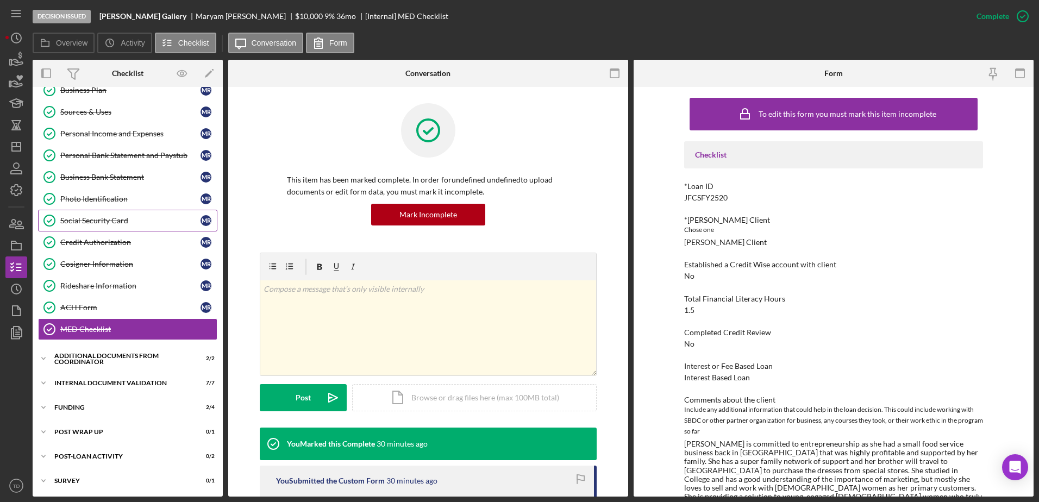
scroll to position [67, 0]
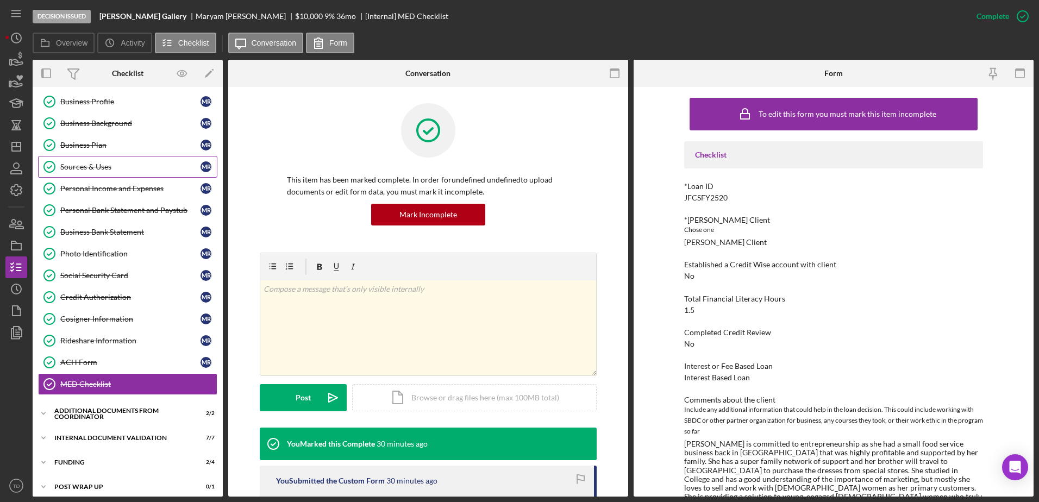
click at [97, 162] on div "Sources & Uses" at bounding box center [130, 166] width 140 height 9
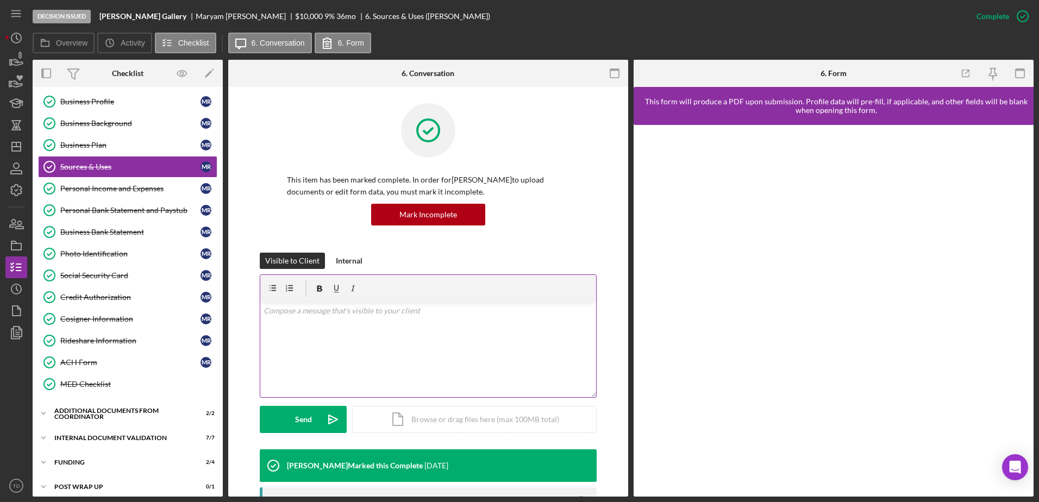
scroll to position [214, 0]
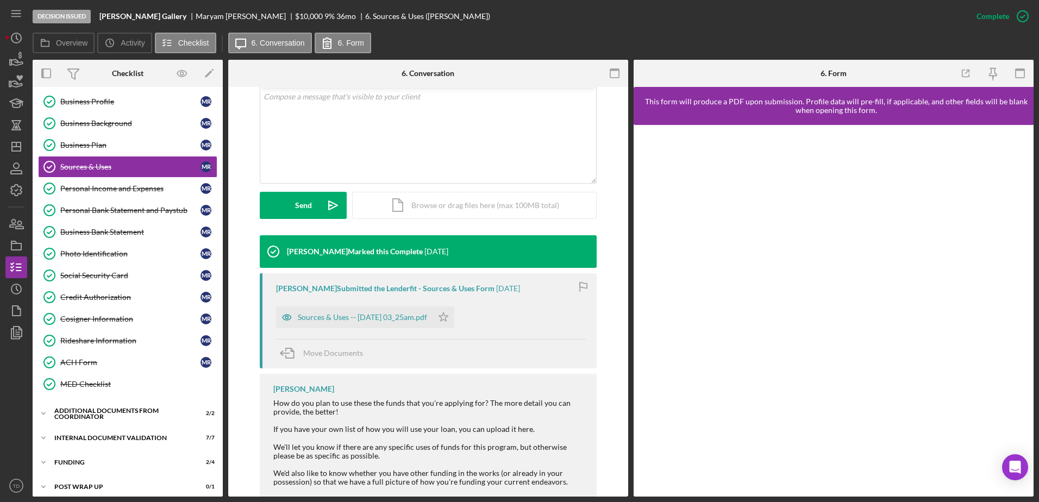
click at [367, 330] on div "Lorene Gregory Submitted the Lenderfit - Sources & Uses Form 2 months ago Sourc…" at bounding box center [428, 320] width 337 height 95
click at [371, 321] on div "Sources & Uses -- 2025-07-31 03_25am.pdf" at bounding box center [362, 317] width 129 height 9
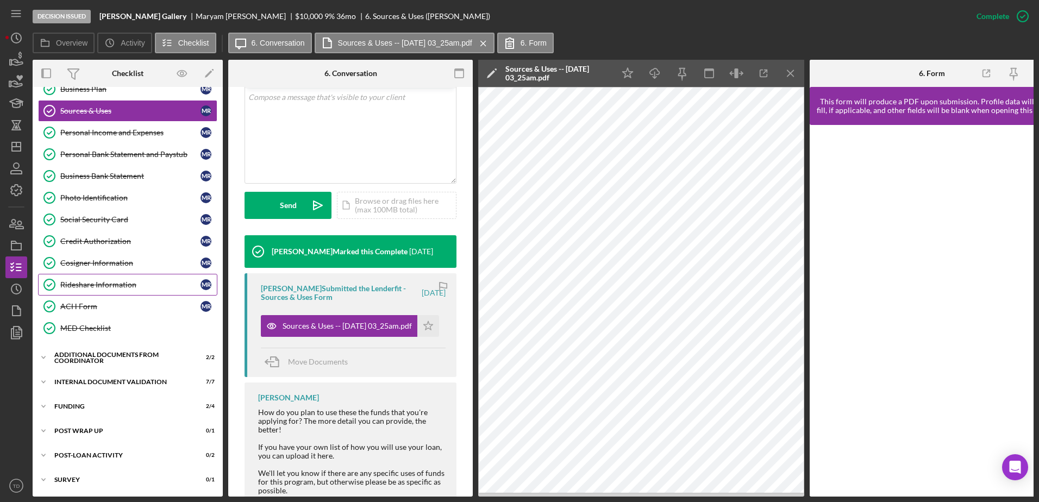
scroll to position [127, 0]
click at [20, 309] on icon "button" at bounding box center [19, 307] width 3 height 3
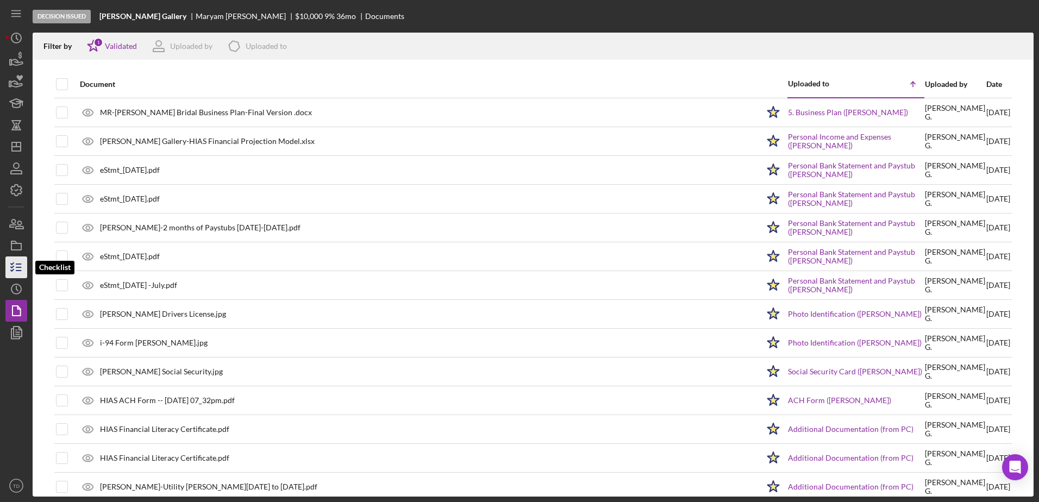
click at [20, 266] on icon "button" at bounding box center [16, 267] width 27 height 27
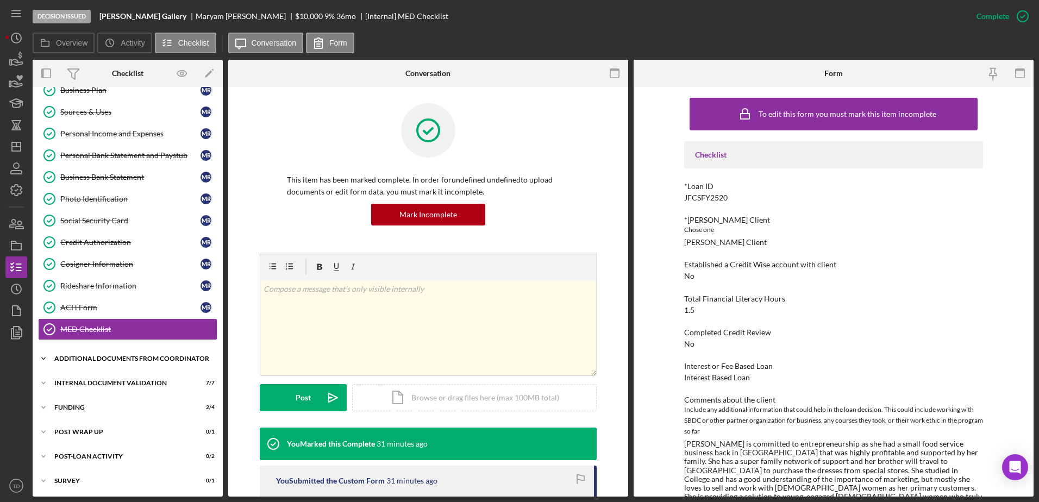
scroll to position [123, 0]
click at [109, 383] on div "Internal Document Validation" at bounding box center [131, 382] width 155 height 7
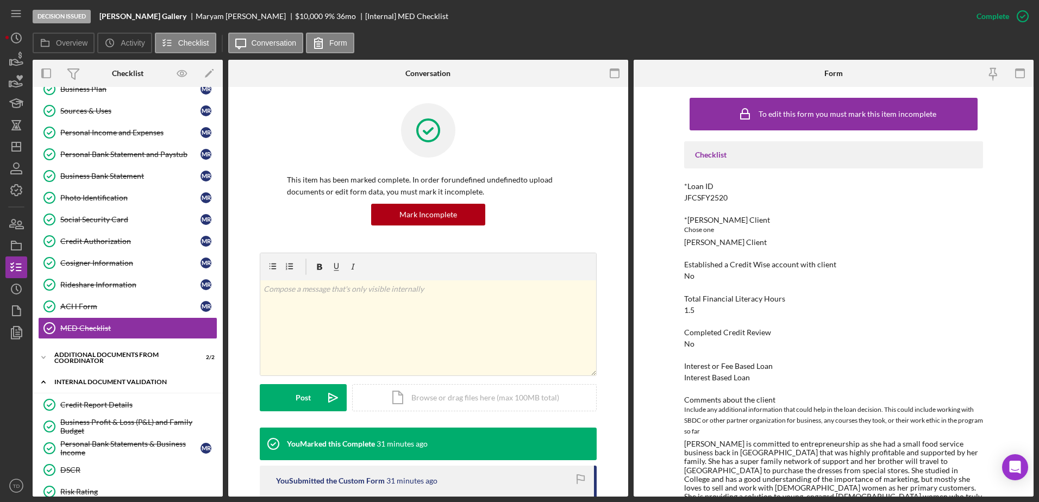
scroll to position [281, 0]
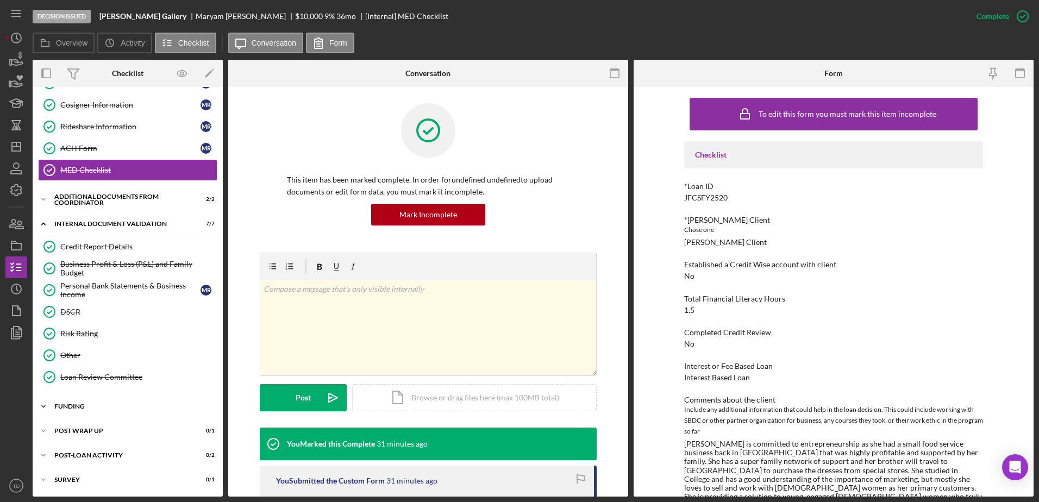
click at [92, 406] on div "Funding" at bounding box center [131, 406] width 155 height 7
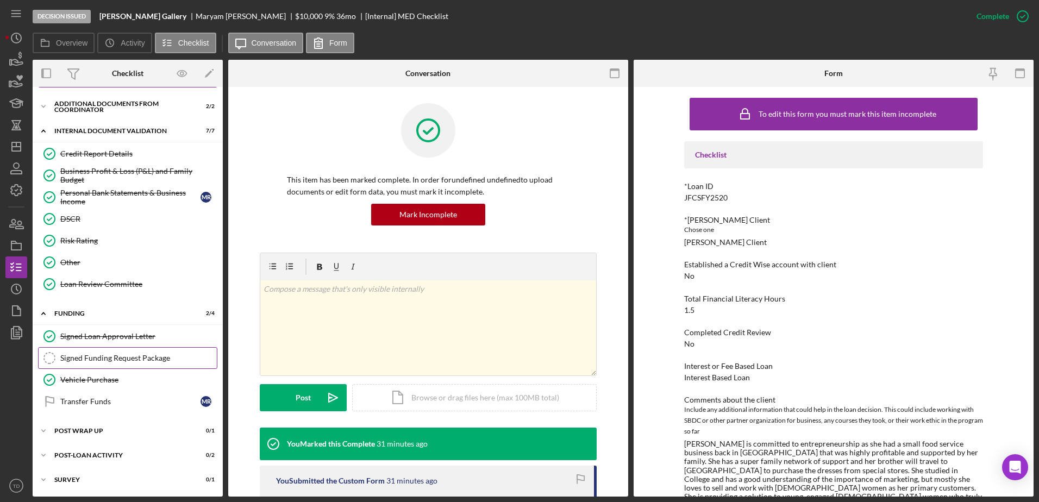
click at [103, 362] on div "Signed Funding Request Package" at bounding box center [138, 358] width 157 height 9
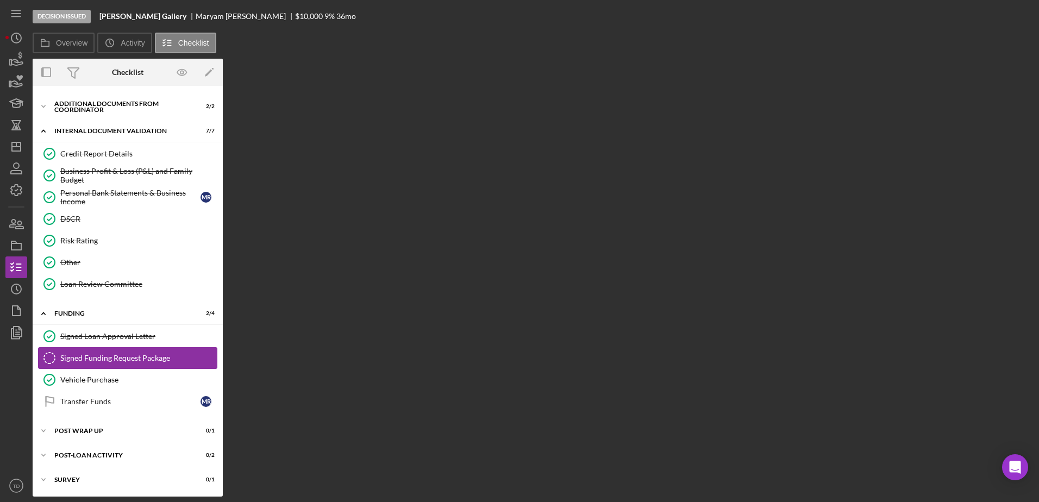
scroll to position [374, 0]
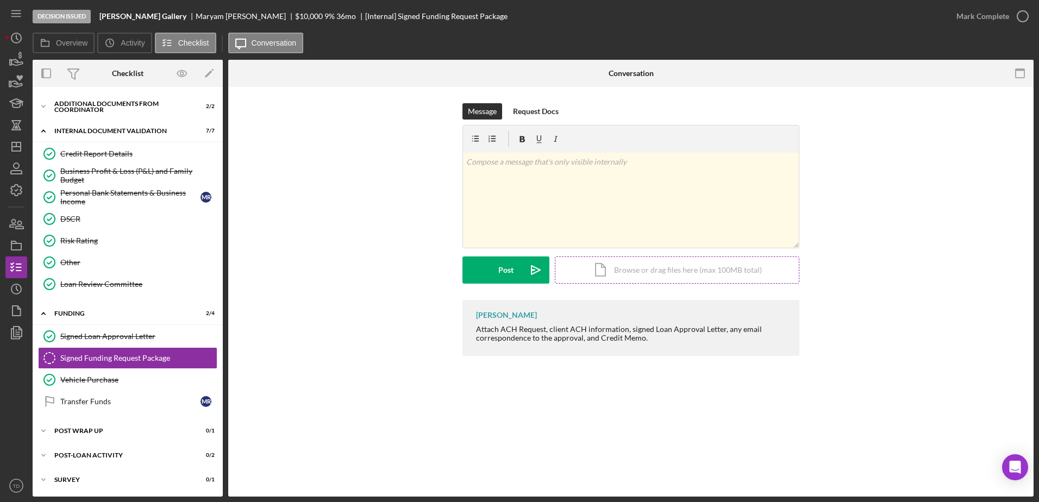
click at [644, 270] on div "Icon/Document Browse or drag files here (max 100MB total) Tap to choose files o…" at bounding box center [677, 269] width 245 height 27
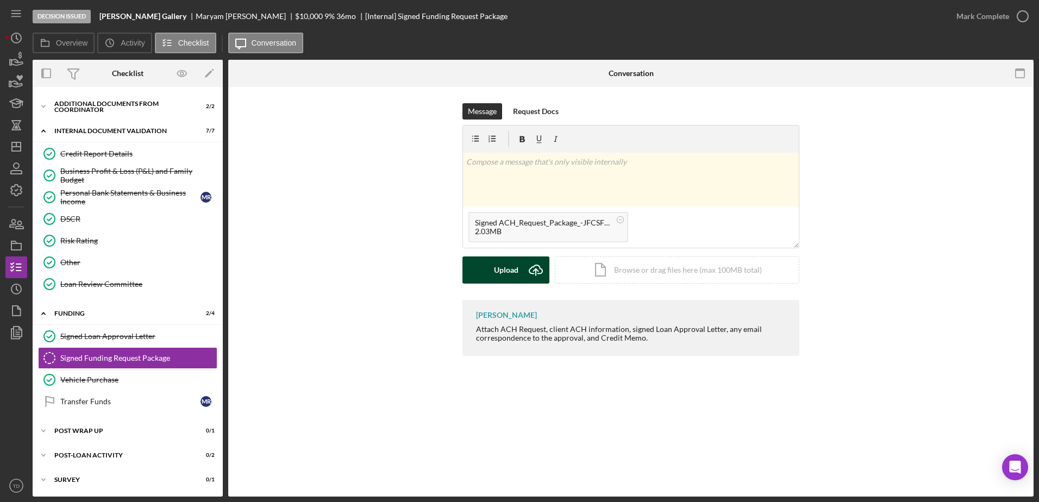
click at [509, 265] on div "Upload" at bounding box center [506, 269] width 24 height 27
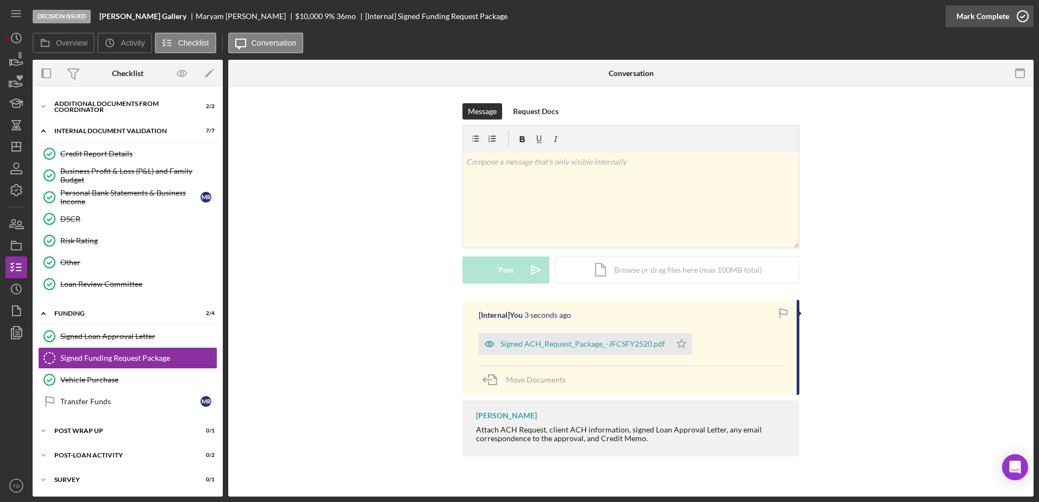
click at [1024, 21] on icon "button" at bounding box center [1022, 16] width 27 height 27
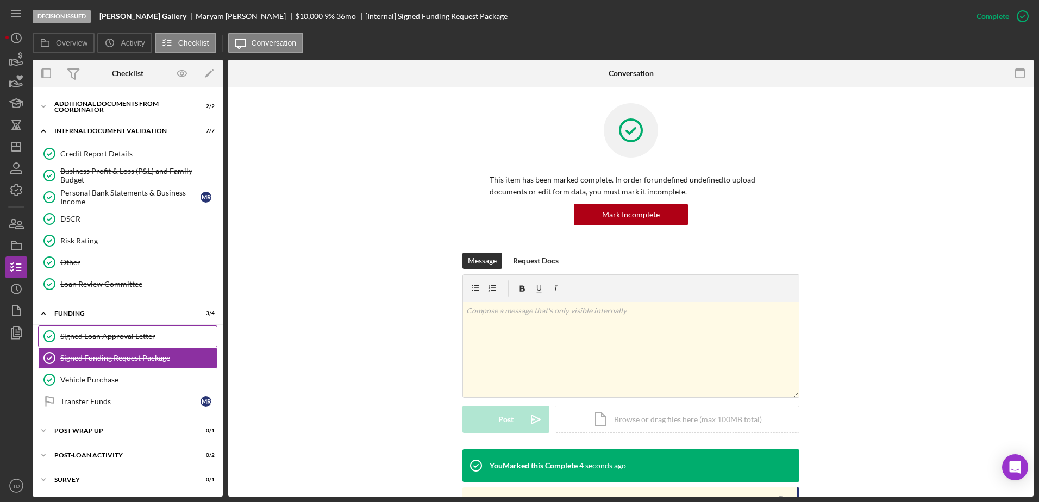
click at [154, 342] on link "Signed Loan Approval Letter Signed Loan Approval Letter" at bounding box center [127, 337] width 179 height 22
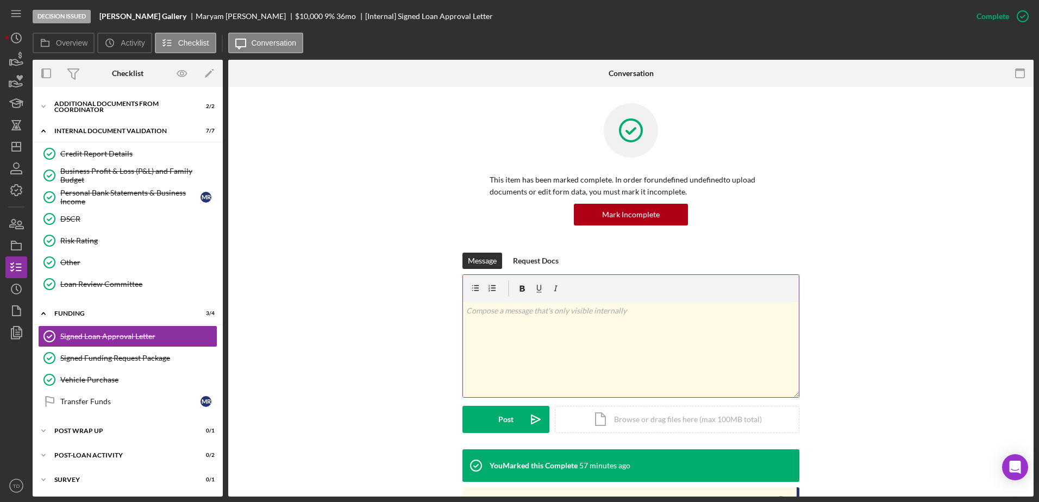
scroll to position [167, 0]
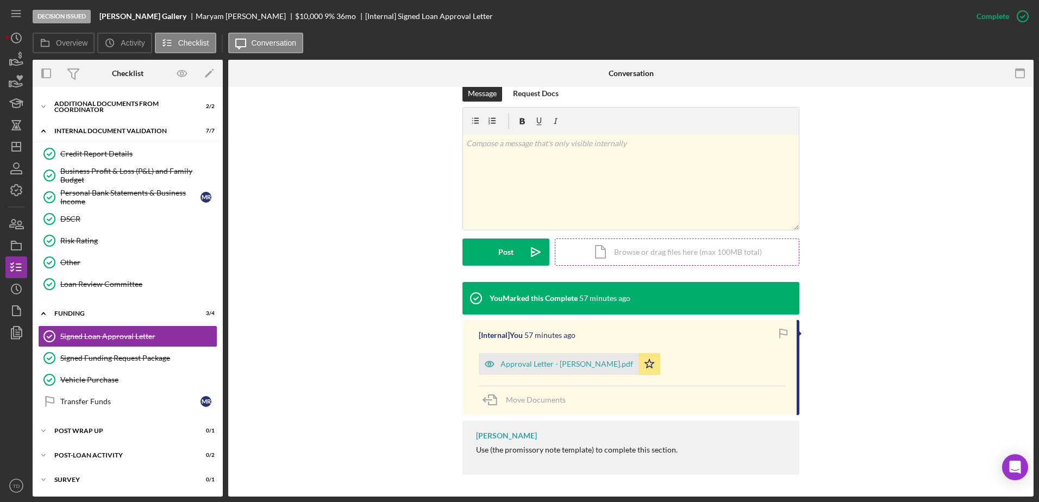
click at [655, 260] on div "Icon/Document Browse or drag files here (max 100MB total) Tap to choose files o…" at bounding box center [677, 252] width 245 height 27
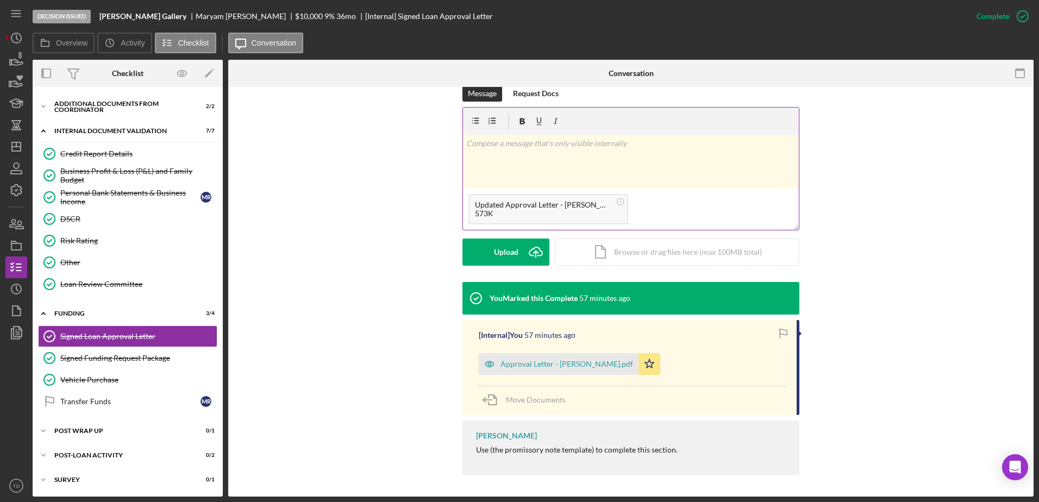
click at [639, 176] on div "v Color teal Color pink Remove color Add row above Add row below Add column bef…" at bounding box center [631, 162] width 336 height 54
click at [522, 256] on icon "Icon/icon-invite-send" at bounding box center [535, 252] width 27 height 27
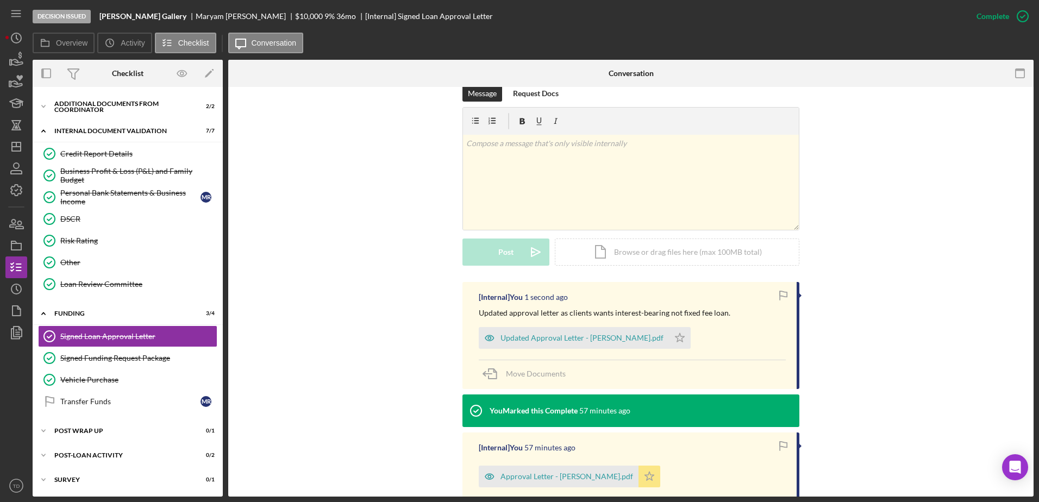
click at [639, 478] on icon "Icon/Star" at bounding box center [650, 477] width 22 height 22
click at [669, 329] on icon "Icon/Star" at bounding box center [680, 338] width 22 height 22
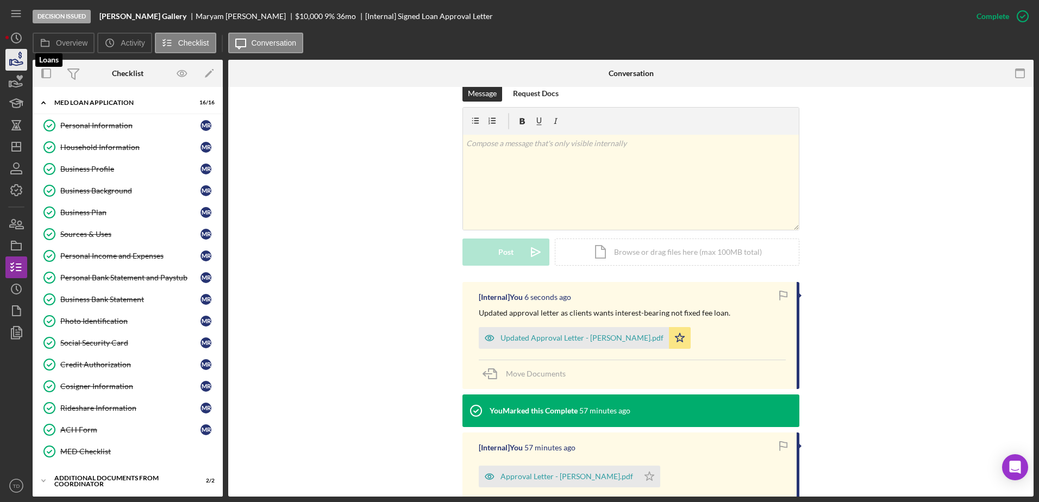
click at [22, 55] on icon "button" at bounding box center [16, 59] width 27 height 27
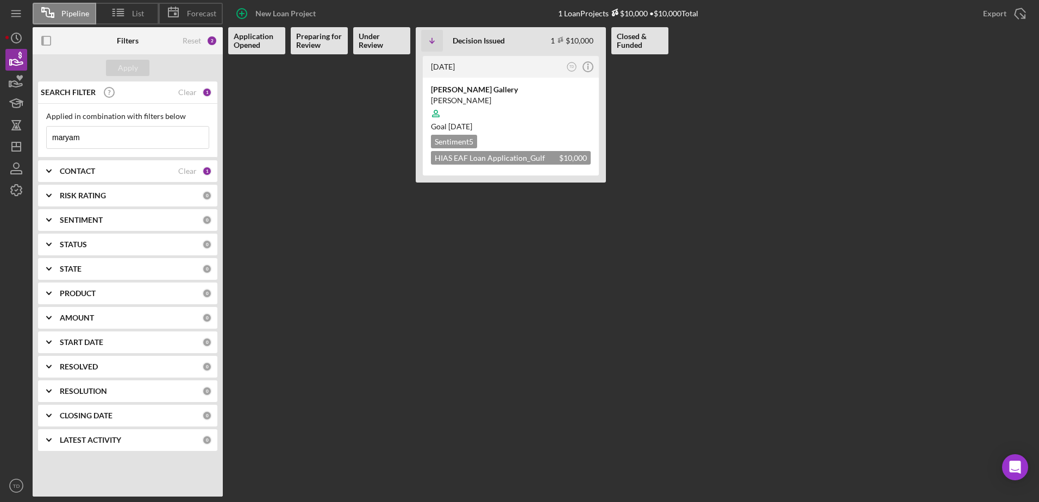
click at [95, 134] on input "maryam" at bounding box center [128, 138] width 162 height 22
type input "m"
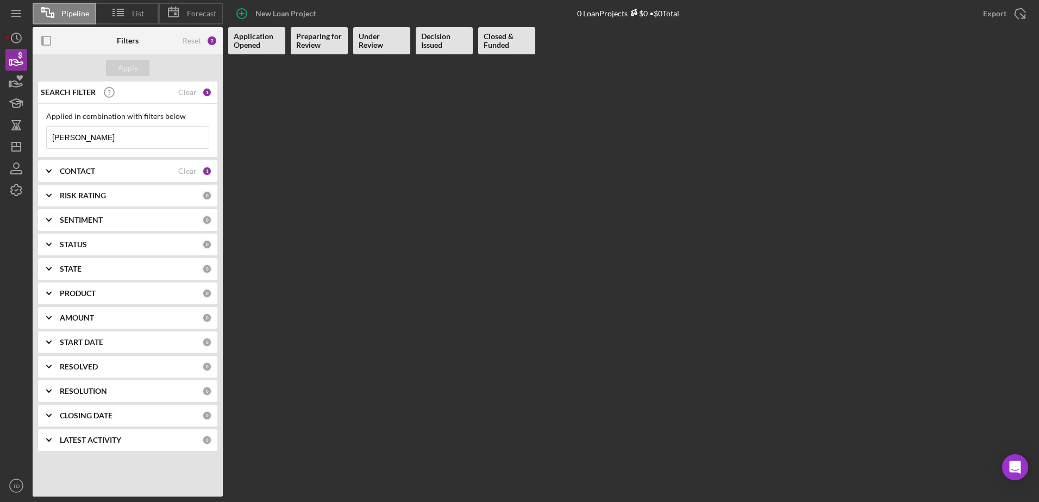
type input "[PERSON_NAME]"
click at [244, 245] on Opened at bounding box center [256, 275] width 57 height 442
click at [114, 175] on div "CONTACT" at bounding box center [119, 171] width 118 height 9
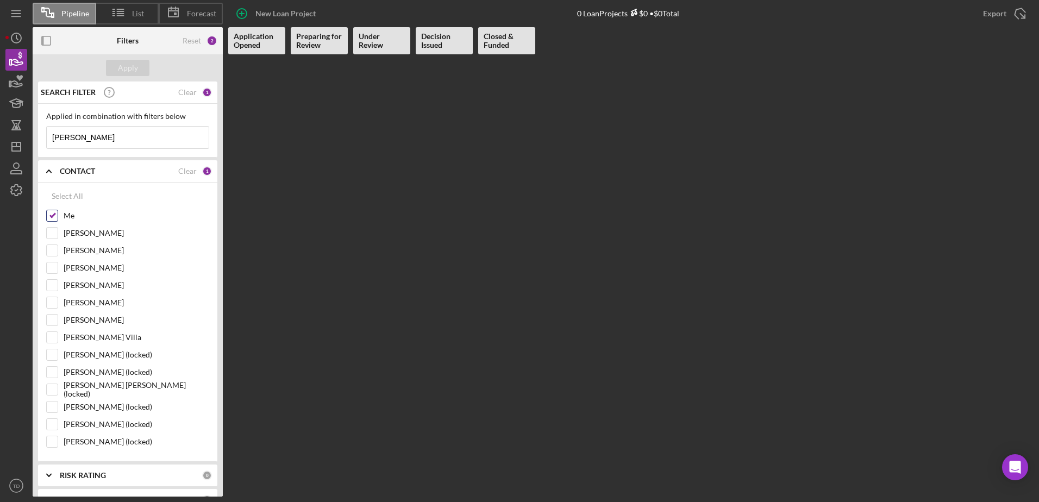
click at [55, 221] on input "Me" at bounding box center [52, 215] width 11 height 11
checkbox input "false"
click at [128, 70] on div "Apply" at bounding box center [128, 68] width 20 height 16
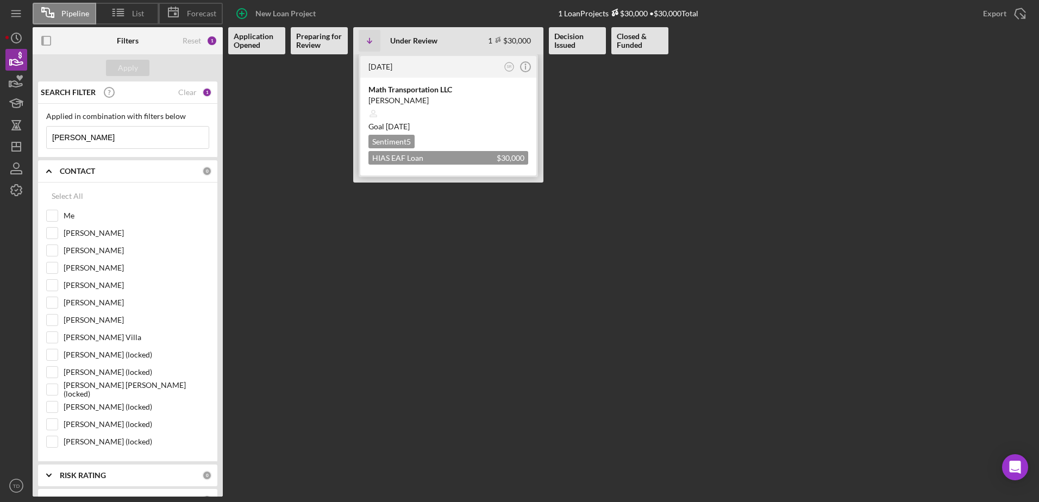
click at [384, 89] on div "Math Transportation LLC" at bounding box center [448, 89] width 160 height 11
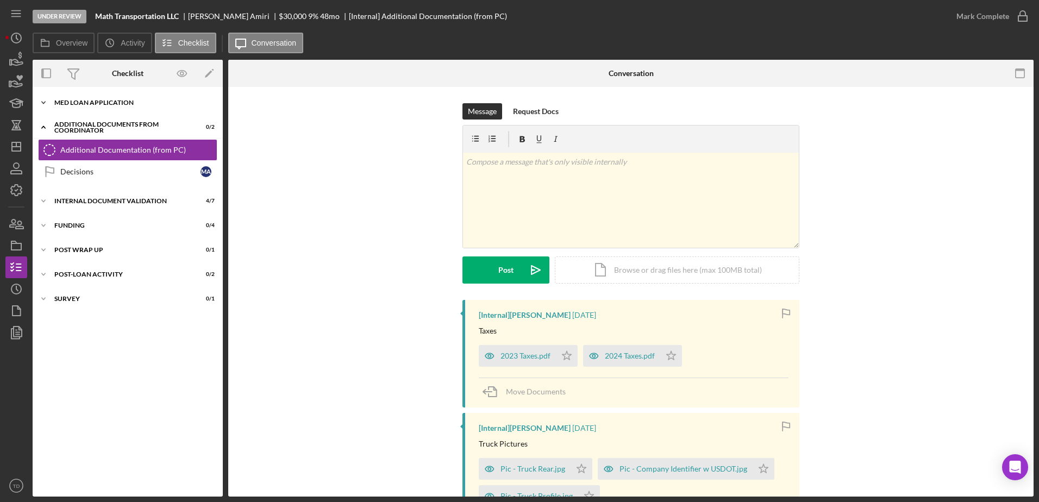
click at [137, 99] on div "MED Loan Application" at bounding box center [131, 102] width 155 height 7
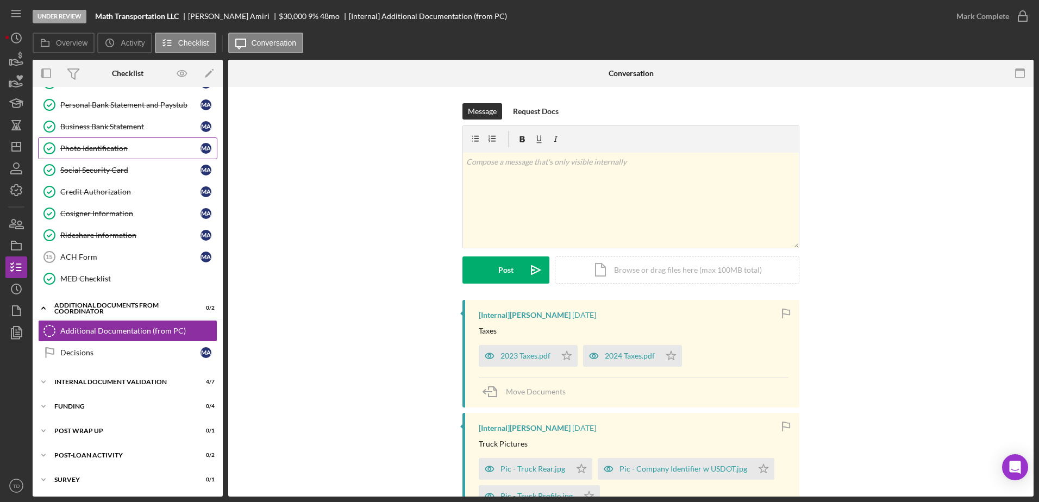
scroll to position [173, 0]
click at [110, 390] on div "Icon/Expander Internal Document Validation 4 / 7" at bounding box center [128, 382] width 190 height 22
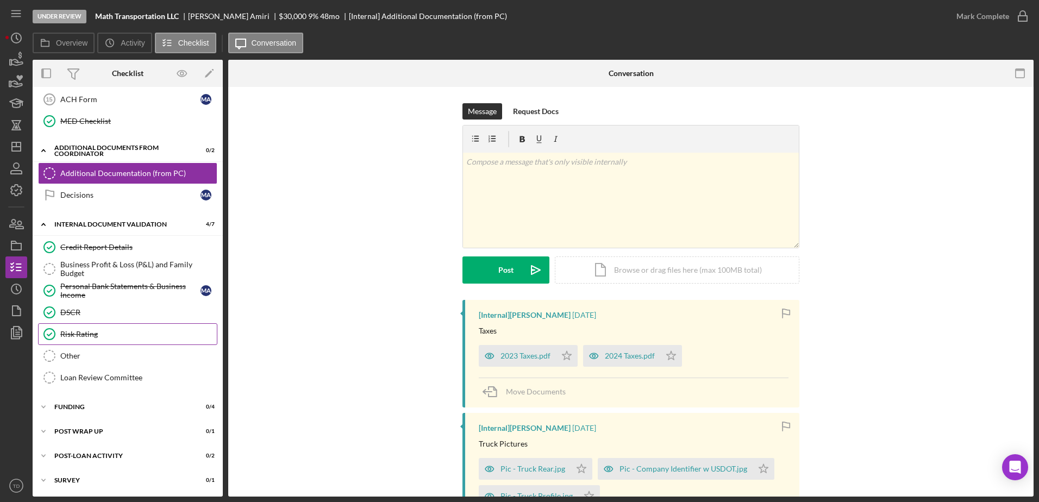
click at [97, 337] on div "Risk Rating" at bounding box center [138, 334] width 157 height 9
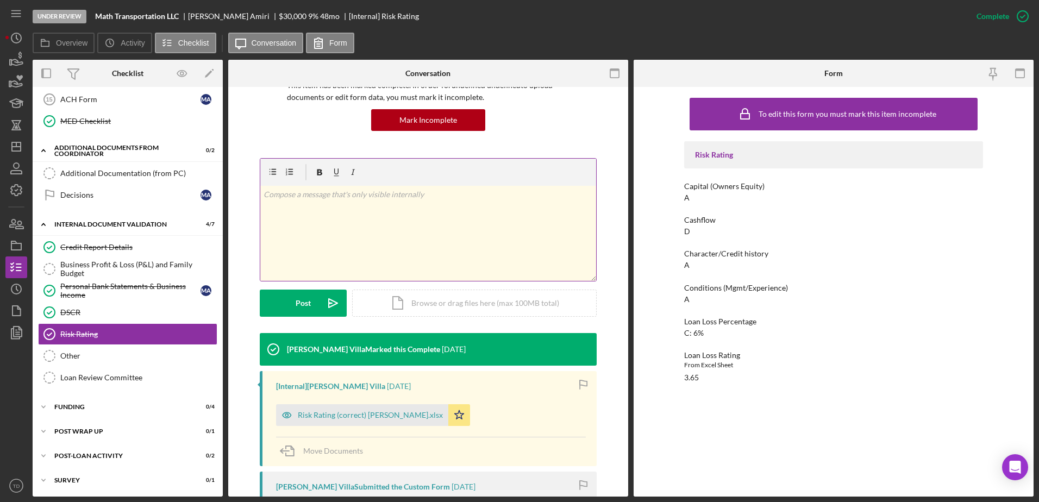
scroll to position [95, 0]
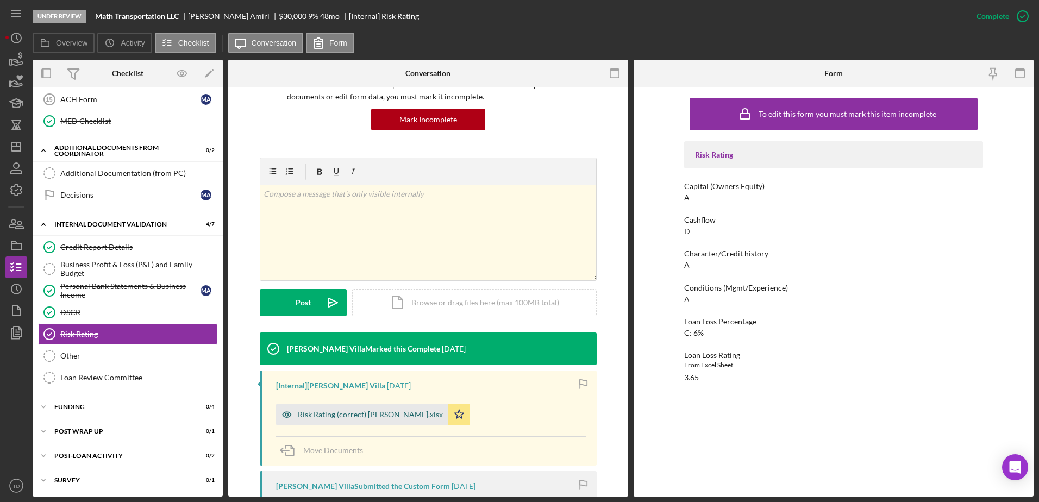
click at [417, 421] on div "Risk Rating (correct) [PERSON_NAME].xlsx" at bounding box center [362, 415] width 172 height 22
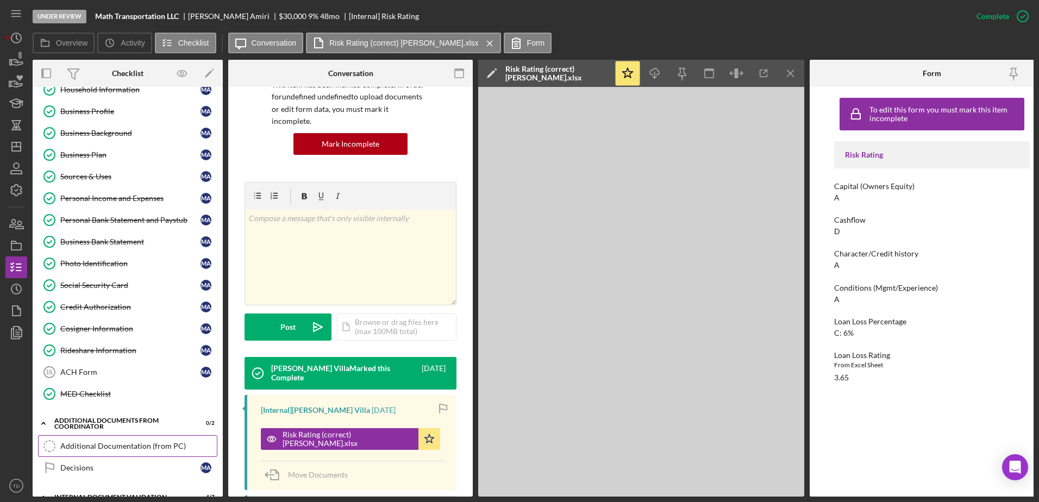
scroll to position [0, 0]
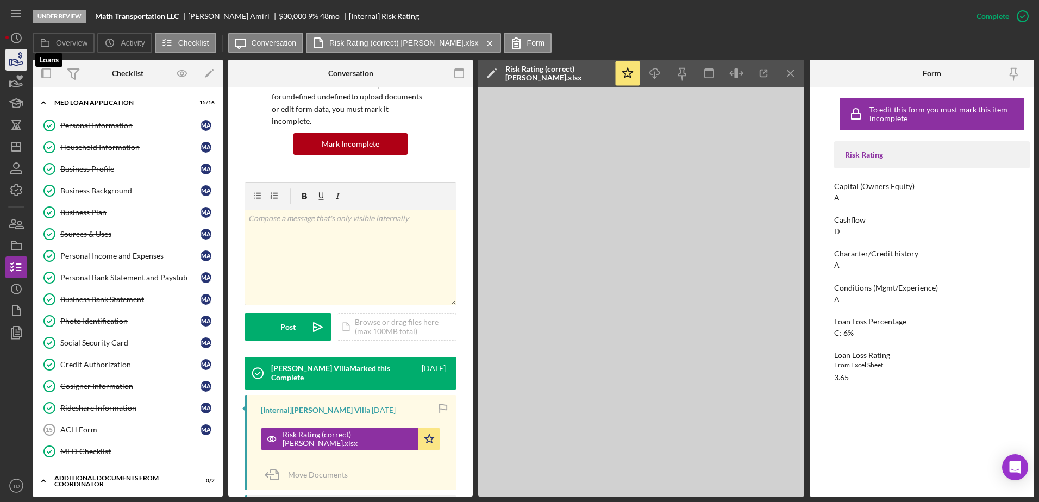
click at [18, 66] on icon "button" at bounding box center [16, 59] width 27 height 27
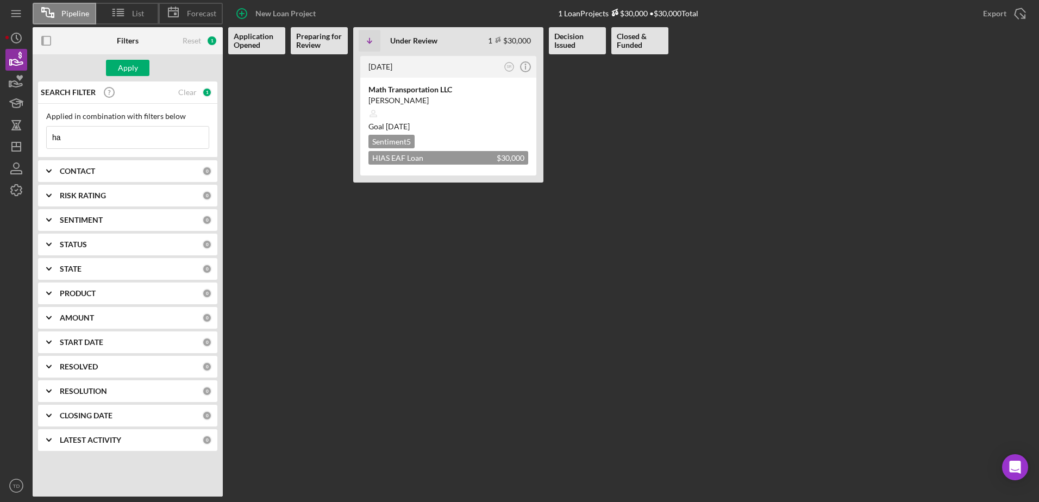
type input "h"
click at [95, 142] on input at bounding box center [128, 138] width 162 height 22
click at [303, 147] on Review at bounding box center [319, 275] width 57 height 442
click at [151, 132] on input at bounding box center [128, 138] width 162 height 22
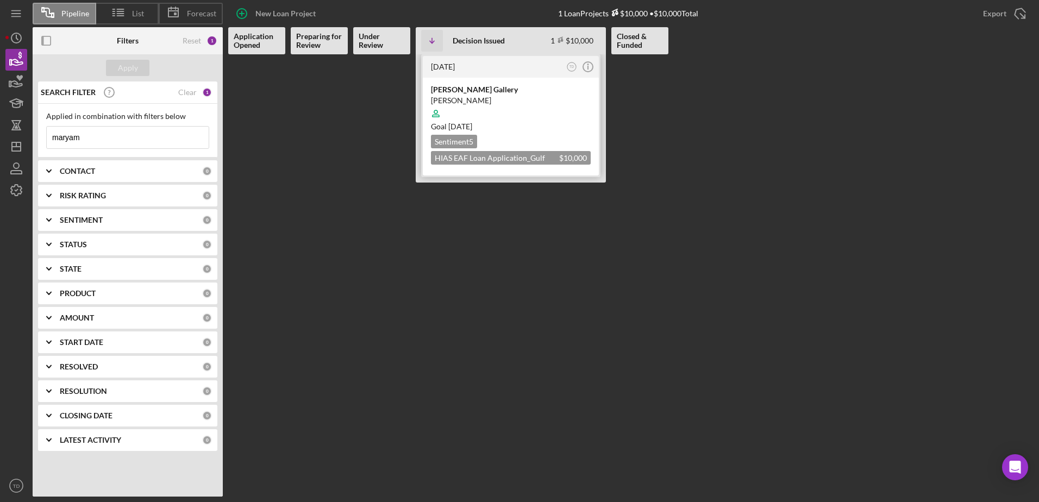
type input "maryam"
click at [476, 97] on div "[PERSON_NAME]" at bounding box center [511, 100] width 160 height 11
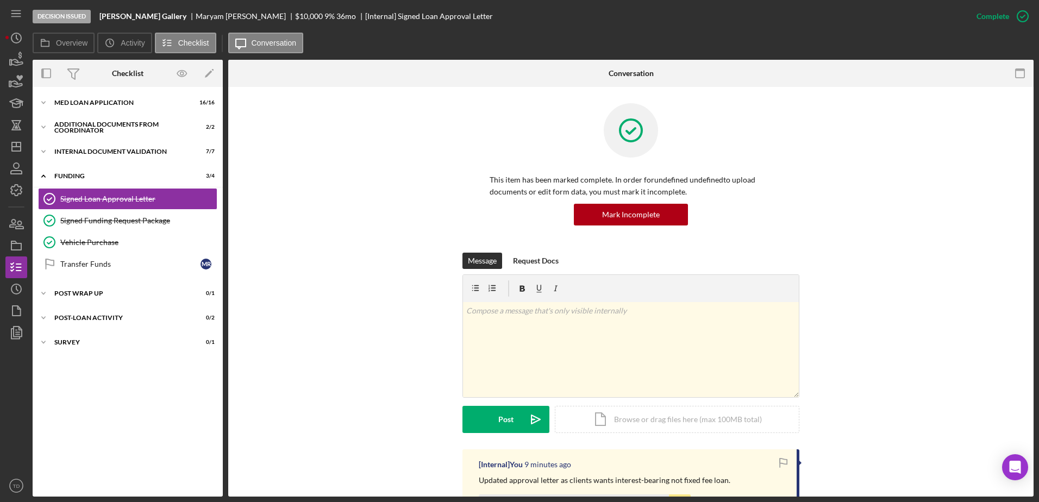
click at [476, 97] on div "This item has been marked complete. In order for undefined undefined to upload …" at bounding box center [630, 432] width 805 height 690
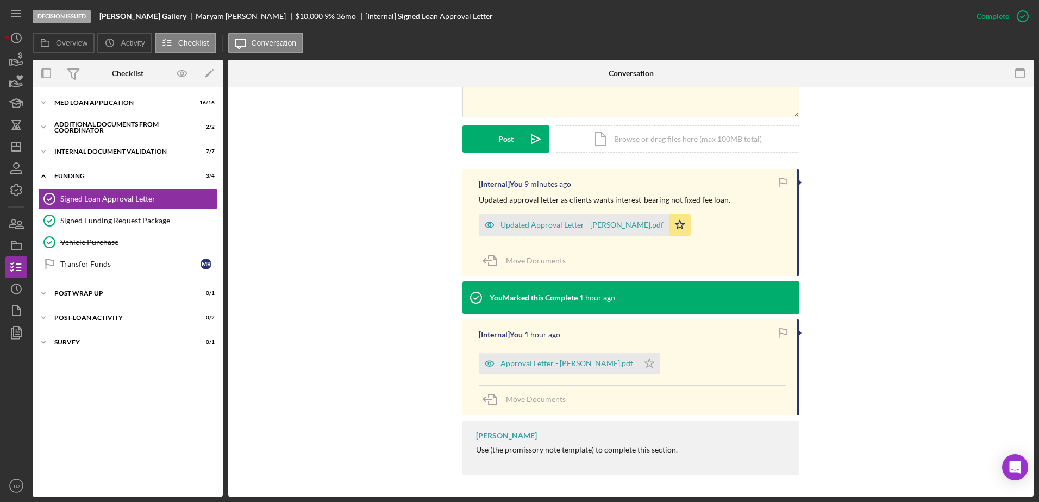
scroll to position [280, 0]
click at [111, 148] on div "Icon/Expander Internal Document Validation 7 / 7" at bounding box center [128, 152] width 190 height 22
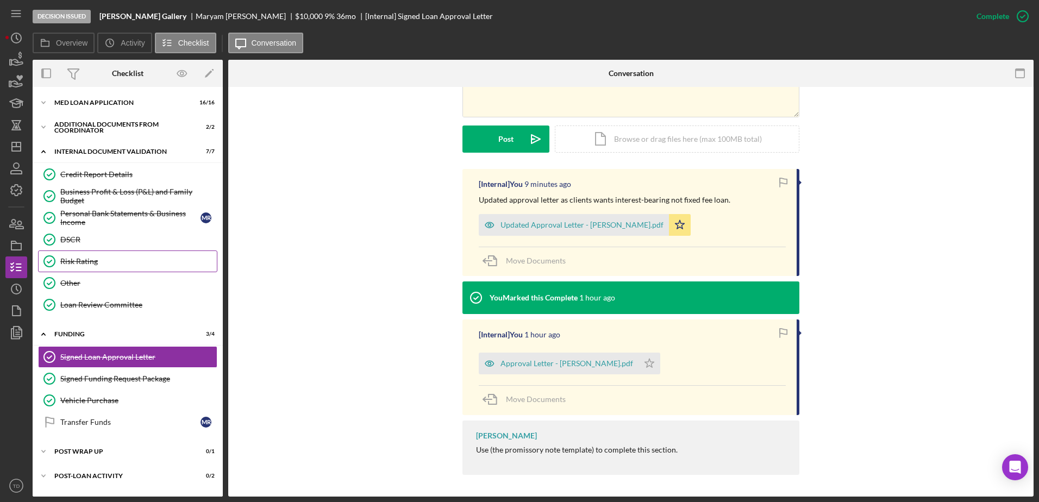
click at [83, 256] on link "Risk Rating Risk Rating" at bounding box center [127, 262] width 179 height 22
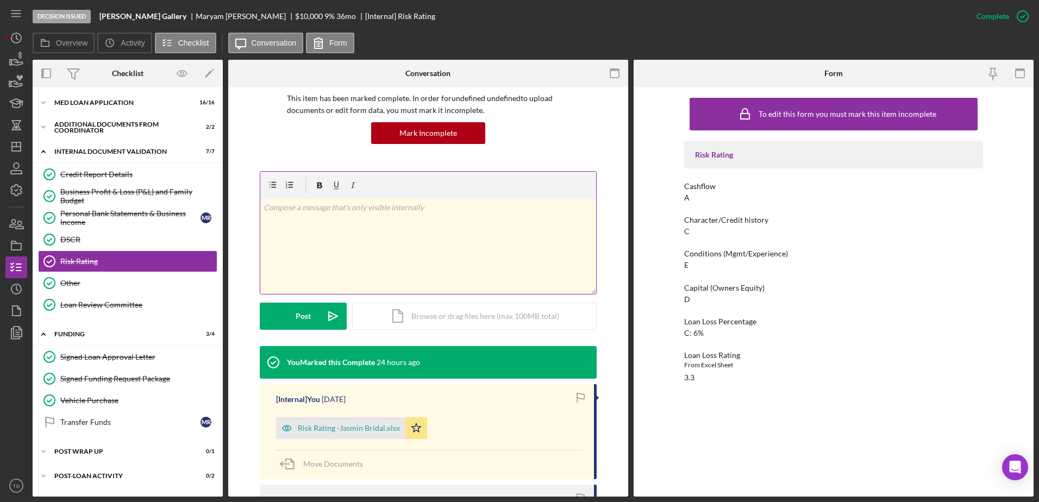
scroll to position [82, 0]
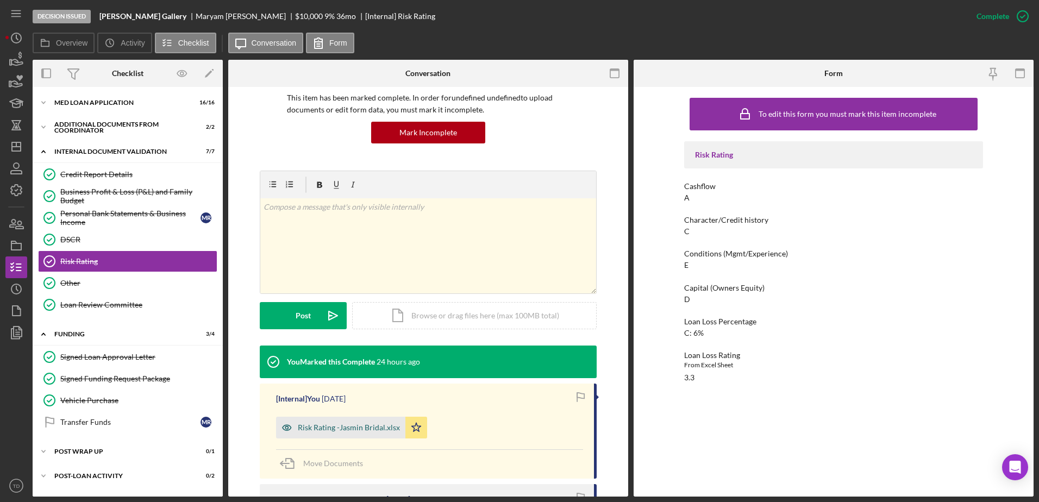
click at [353, 427] on div "Risk Rating -Jasmin Bridal.xlsx" at bounding box center [349, 427] width 102 height 9
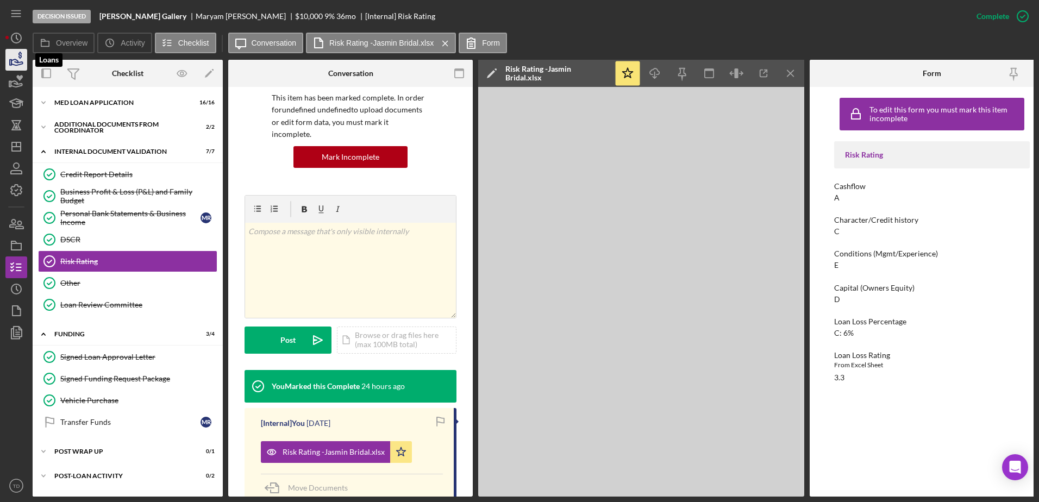
click at [11, 64] on polygon "button" at bounding box center [11, 62] width 2 height 5
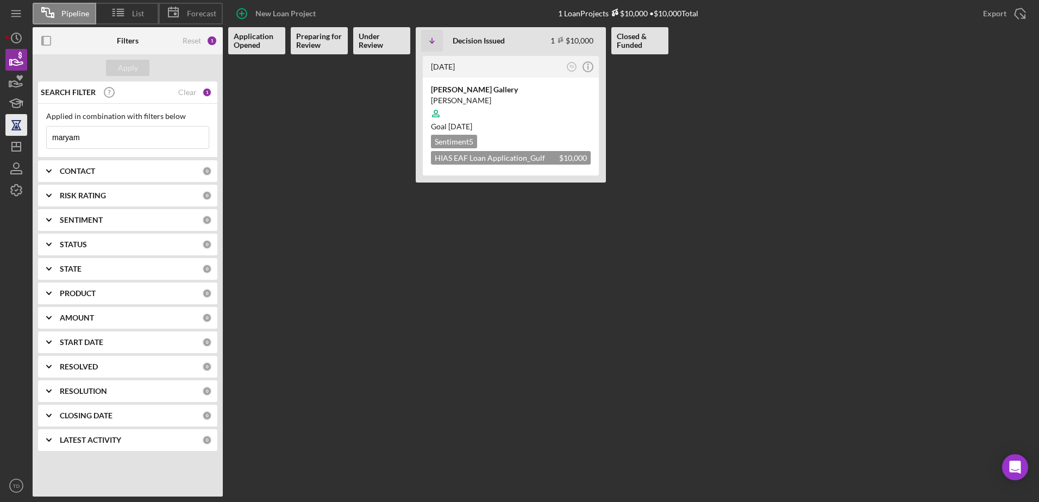
drag, startPoint x: 110, startPoint y: 137, endPoint x: 22, endPoint y: 135, distance: 88.6
click at [23, 136] on div "Pipeline List Forecast New Loan Project 1 Loan Projects $10,000 • $10,000 Total…" at bounding box center [519, 248] width 1028 height 497
click at [131, 168] on div "CONTACT" at bounding box center [131, 171] width 142 height 9
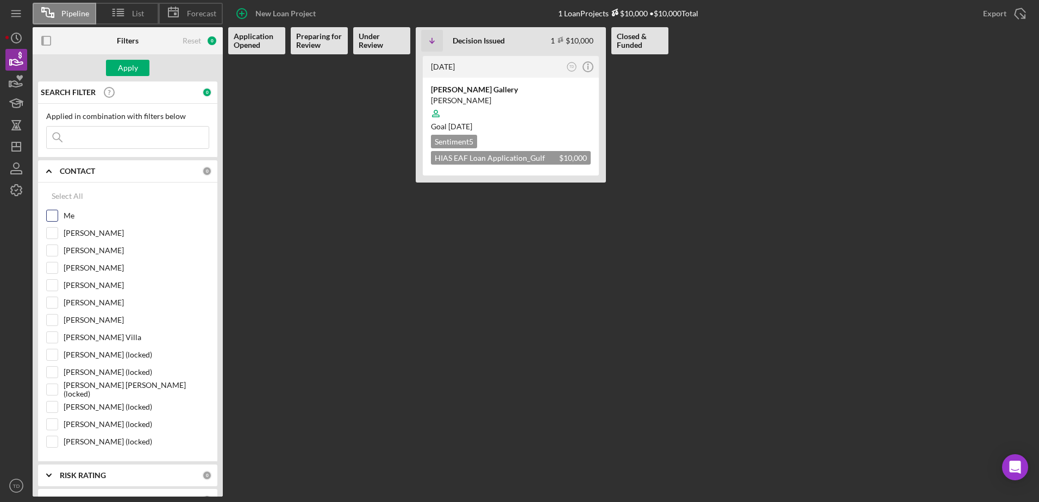
click at [55, 211] on input "Me" at bounding box center [52, 215] width 11 height 11
checkbox input "true"
click at [130, 66] on div "Apply" at bounding box center [128, 68] width 20 height 16
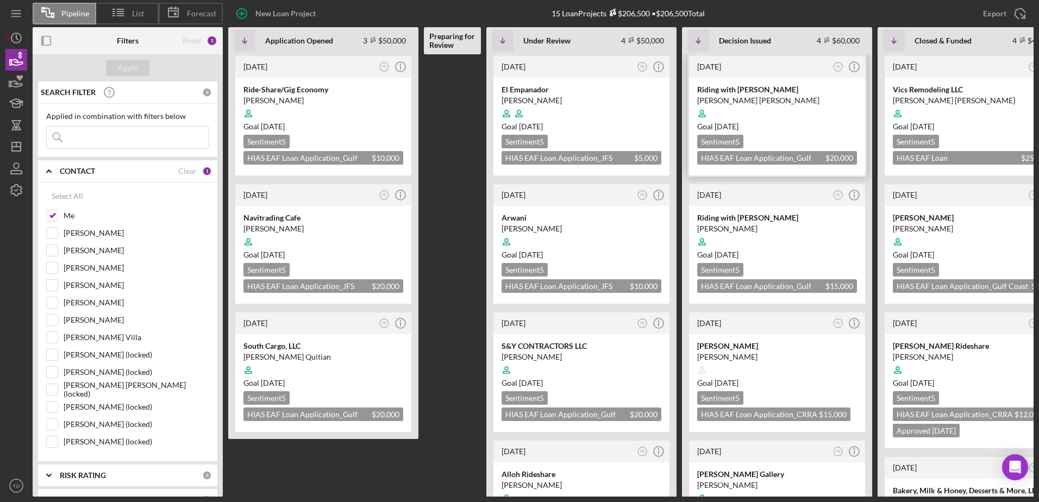
scroll to position [0, 40]
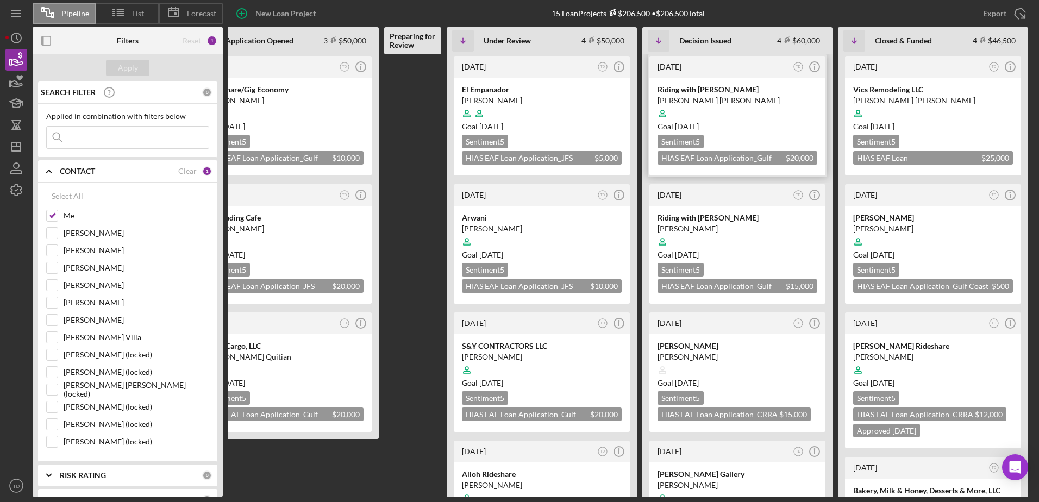
click at [702, 102] on div "[PERSON_NAME] [PERSON_NAME]" at bounding box center [738, 100] width 160 height 11
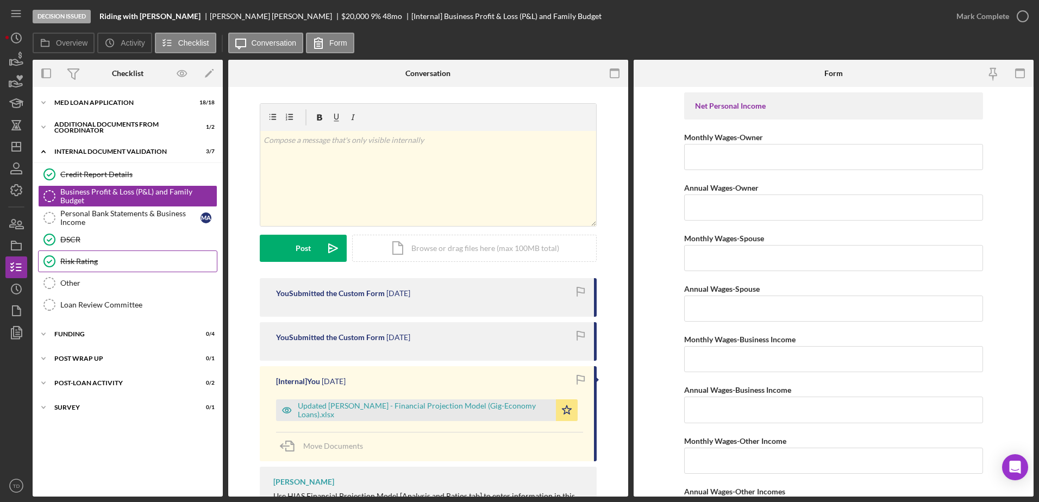
click at [113, 266] on link "Risk Rating Risk Rating" at bounding box center [127, 262] width 179 height 22
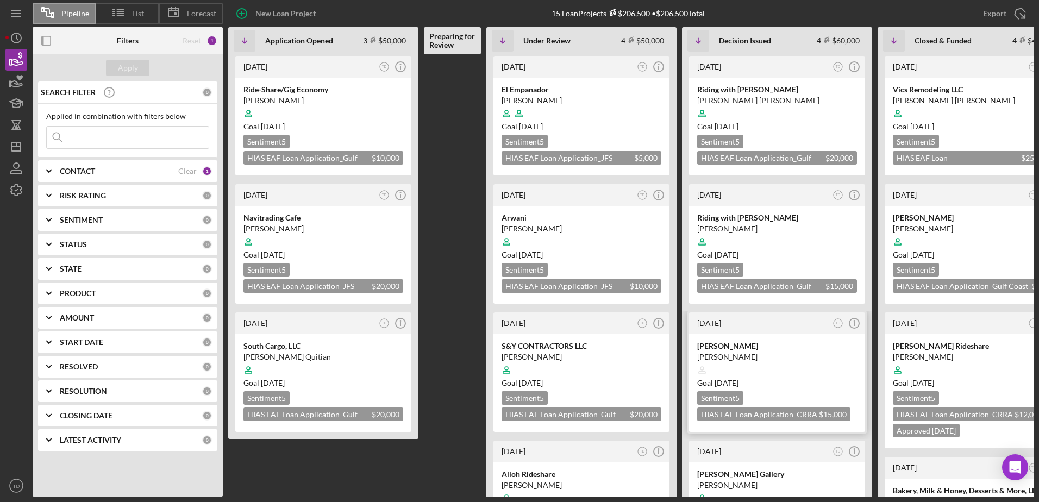
scroll to position [1, 0]
click at [934, 366] on div at bounding box center [973, 369] width 160 height 21
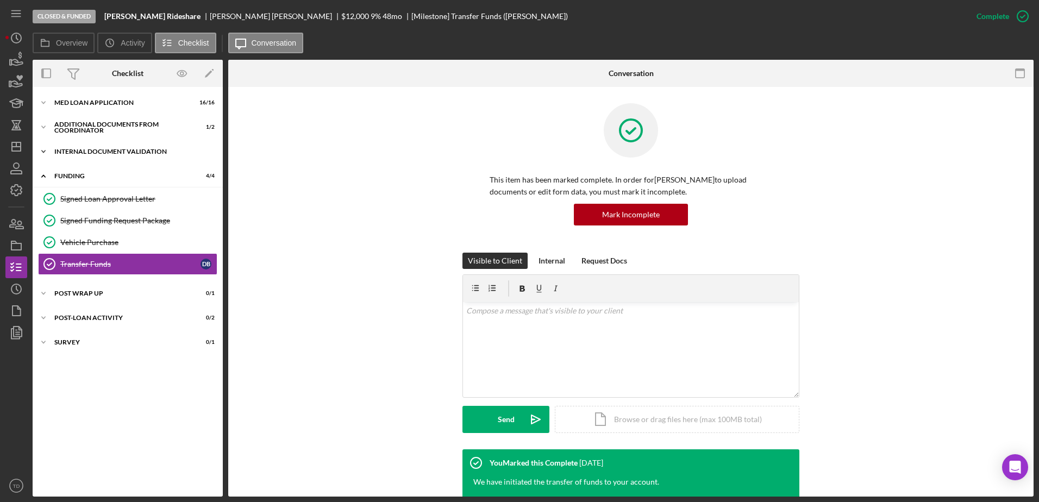
click at [95, 148] on div "Internal Document Validation" at bounding box center [131, 151] width 155 height 7
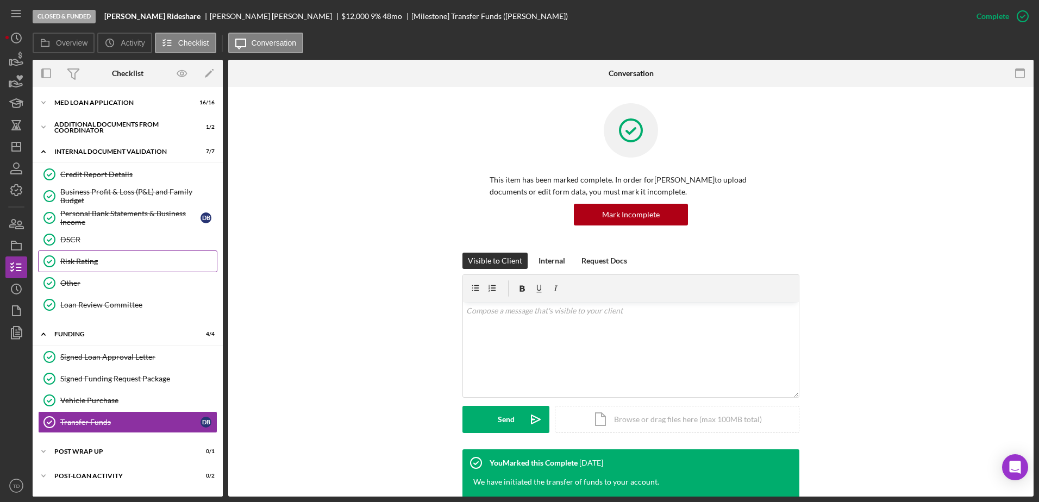
click at [96, 262] on div "Risk Rating" at bounding box center [138, 261] width 157 height 9
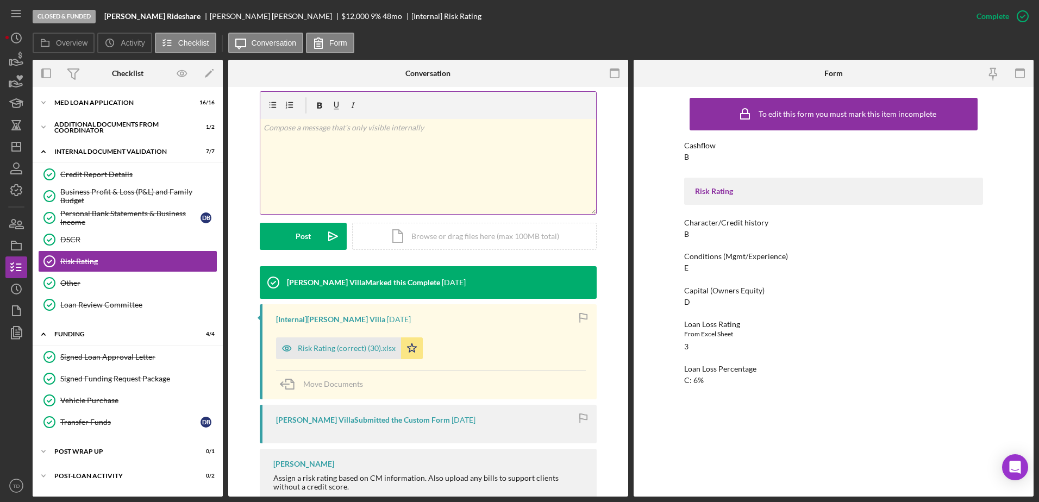
scroll to position [162, 0]
click at [18, 60] on icon "button" at bounding box center [16, 59] width 27 height 27
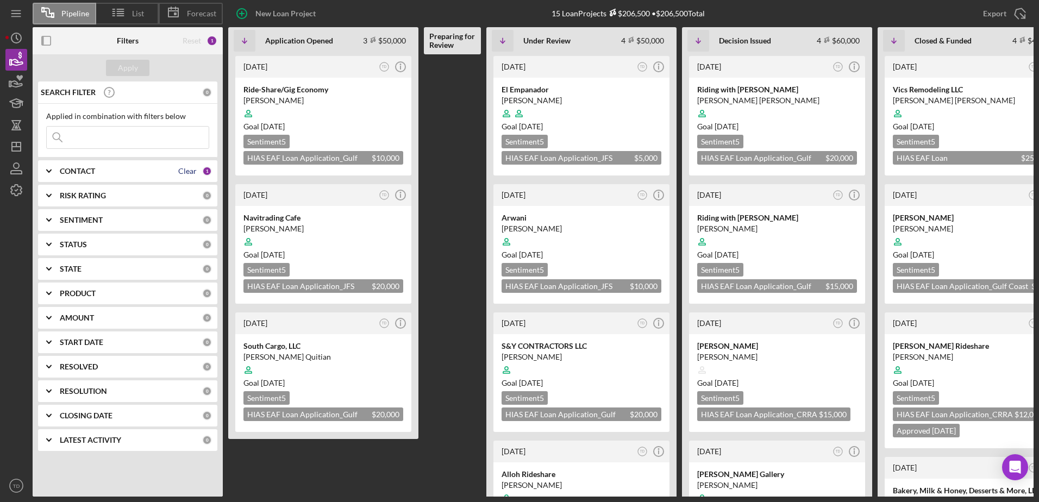
click at [186, 170] on div "Clear" at bounding box center [187, 171] width 18 height 9
click at [17, 138] on icon "Icon/Dashboard" at bounding box center [16, 146] width 27 height 27
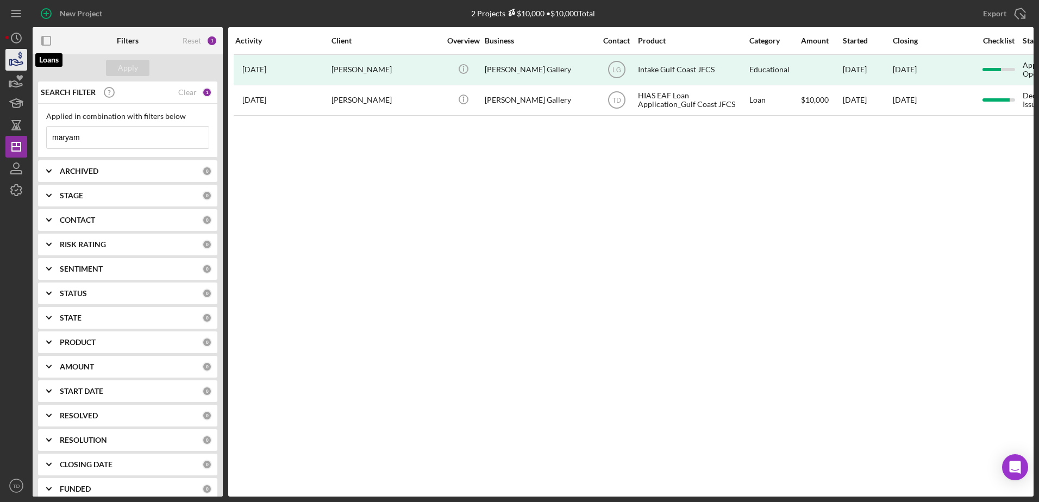
click at [14, 59] on icon "button" at bounding box center [16, 62] width 11 height 6
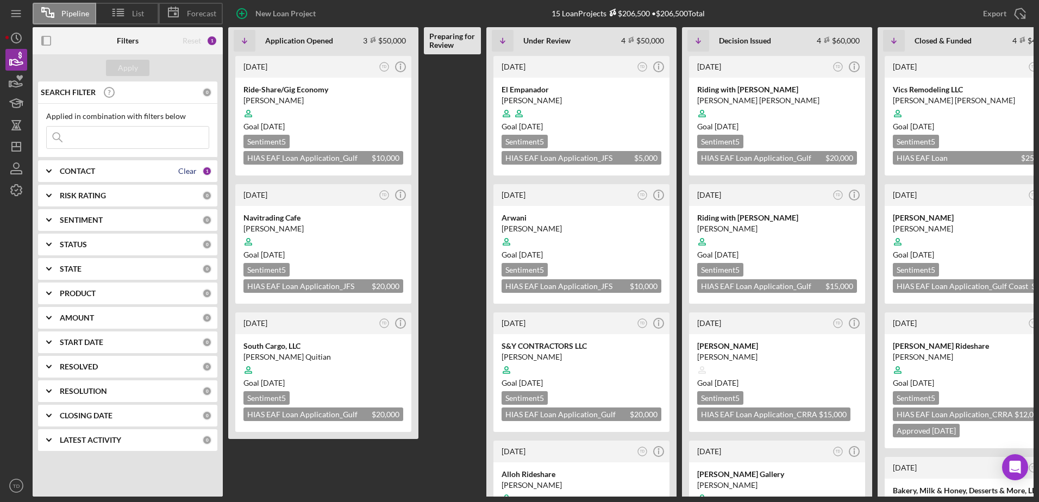
click at [191, 170] on div "Clear" at bounding box center [187, 171] width 18 height 9
click at [171, 148] on input at bounding box center [128, 138] width 162 height 22
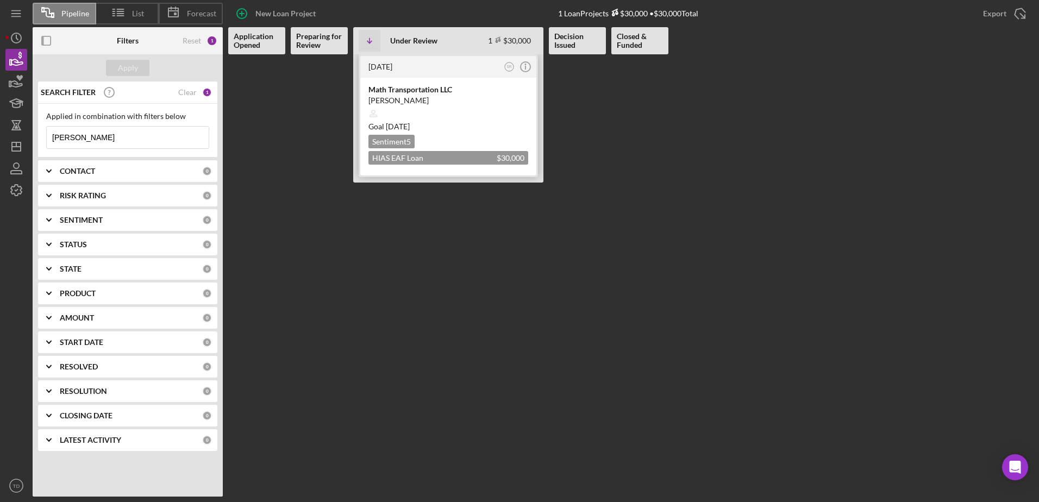
type input "[PERSON_NAME]"
click at [396, 87] on div "Math Transportation LLC" at bounding box center [448, 89] width 160 height 11
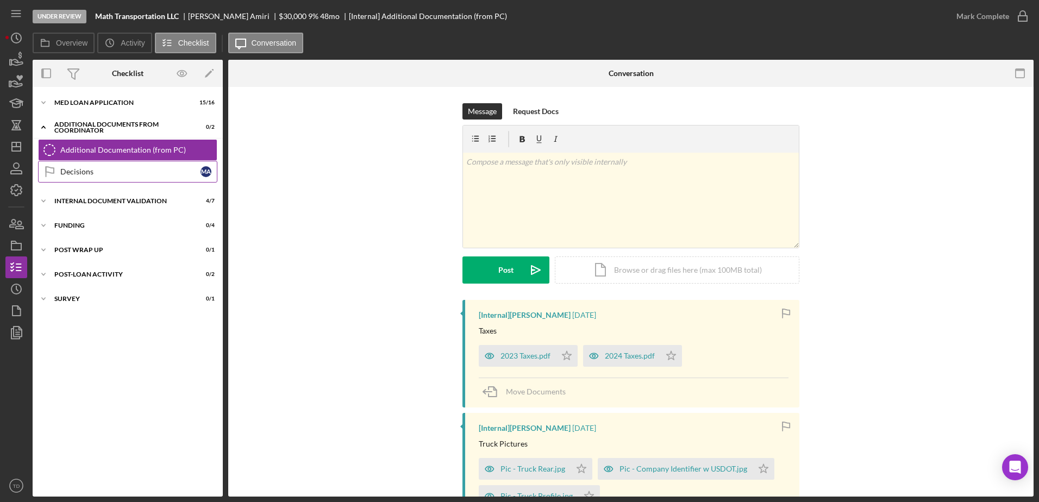
click at [113, 169] on div "Decisions" at bounding box center [130, 171] width 140 height 9
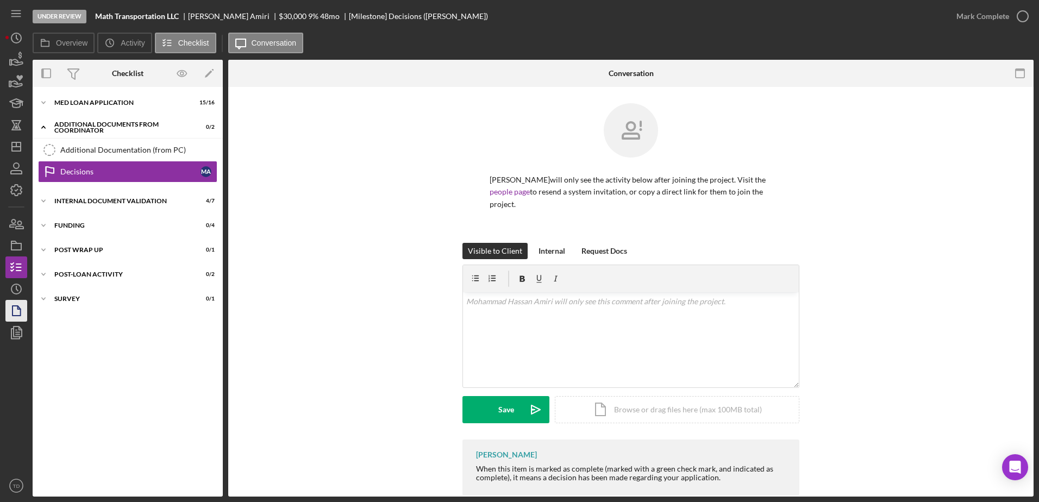
drag, startPoint x: 108, startPoint y: 152, endPoint x: 17, endPoint y: 313, distance: 184.4
click at [17, 313] on icon "button" at bounding box center [16, 310] width 27 height 27
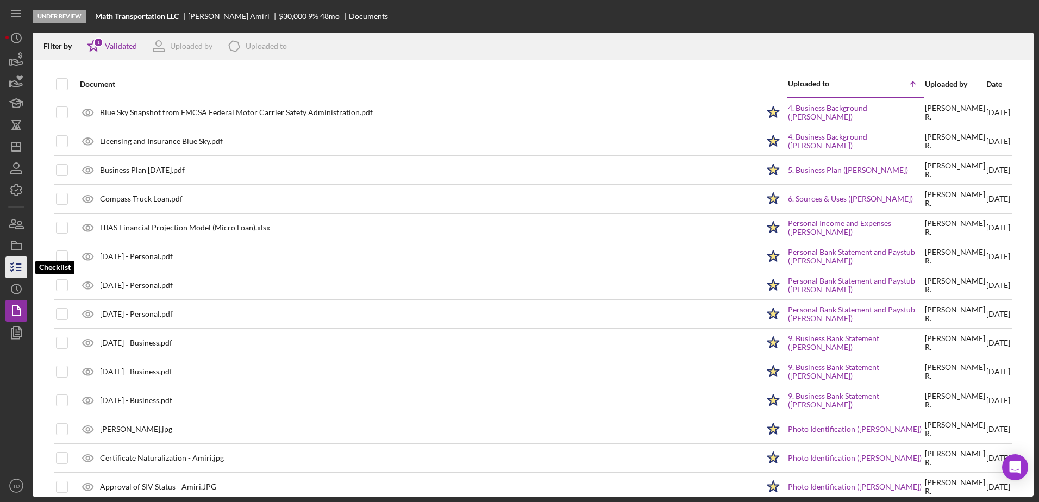
click at [16, 272] on icon "button" at bounding box center [16, 267] width 27 height 27
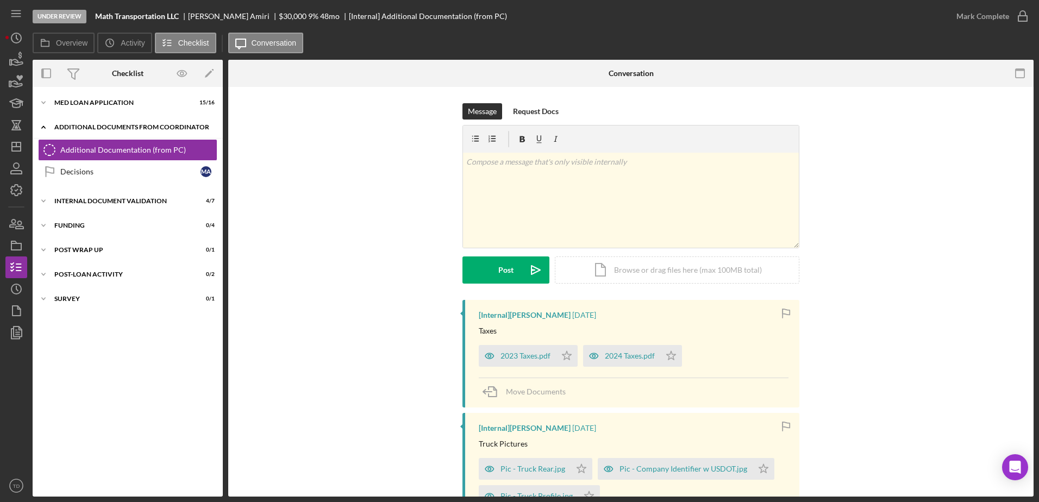
click at [78, 135] on div "Icon/Expander Additional Documents from Coordinator 0 / 2" at bounding box center [128, 127] width 190 height 22
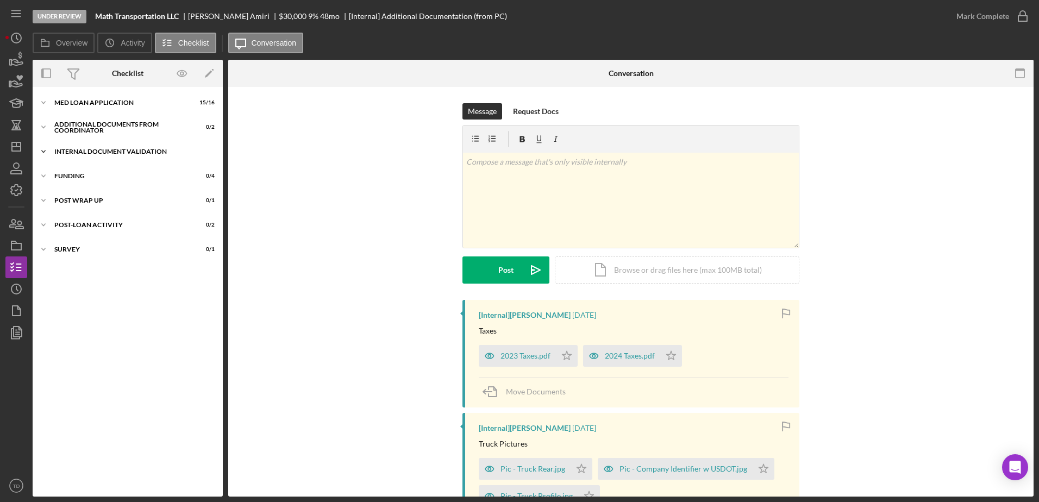
click at [75, 147] on div "Icon/Expander Internal Document Validation 4 / 7" at bounding box center [128, 152] width 190 height 22
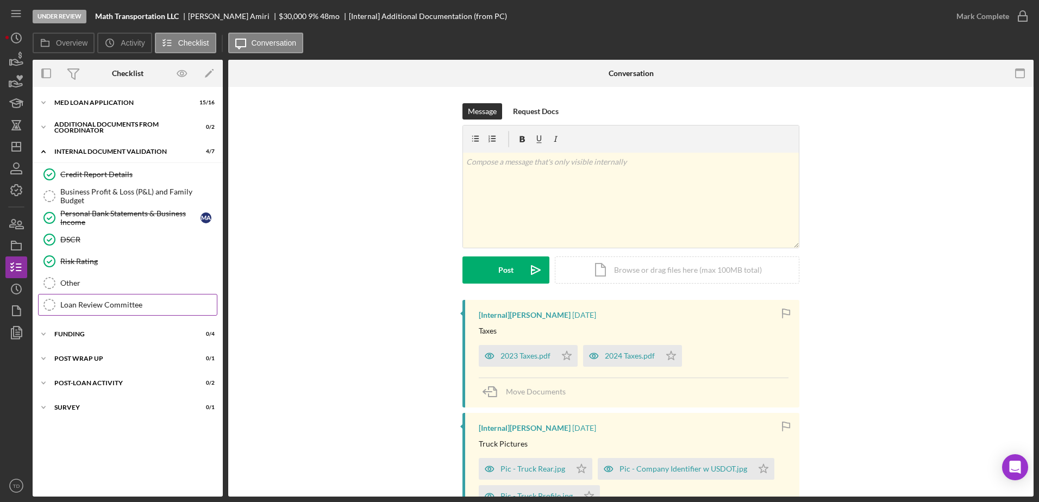
click at [93, 298] on link "Loan Review Committee Loan Review Committee" at bounding box center [127, 305] width 179 height 22
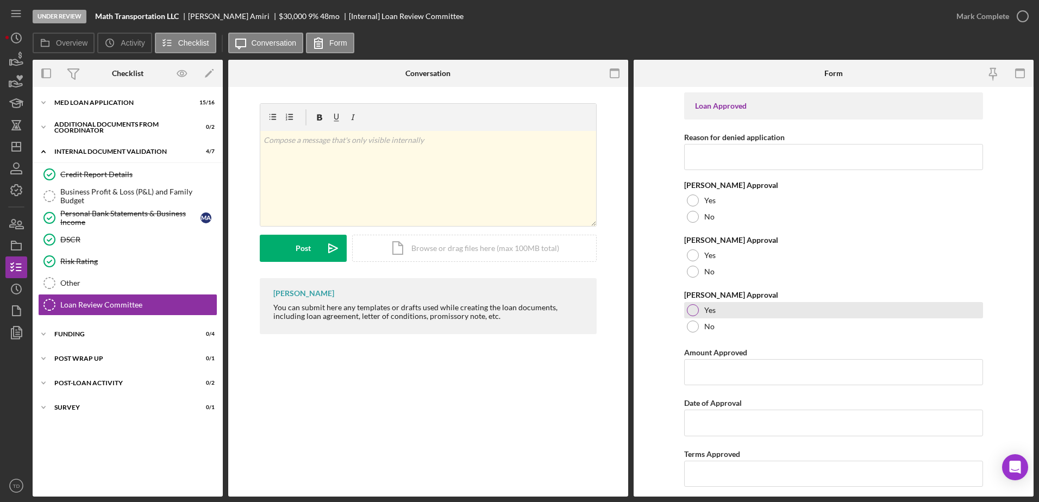
click at [691, 309] on div at bounding box center [693, 310] width 12 height 12
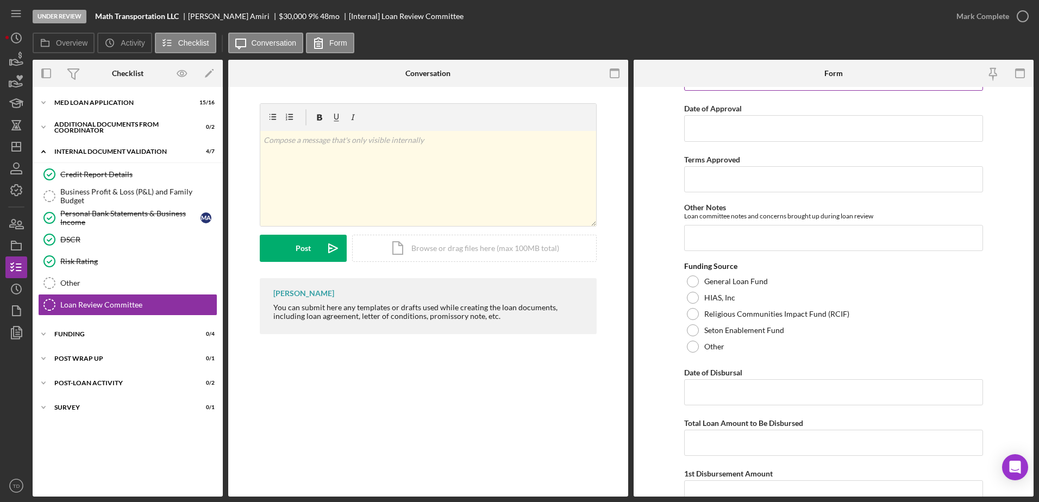
scroll to position [304, 0]
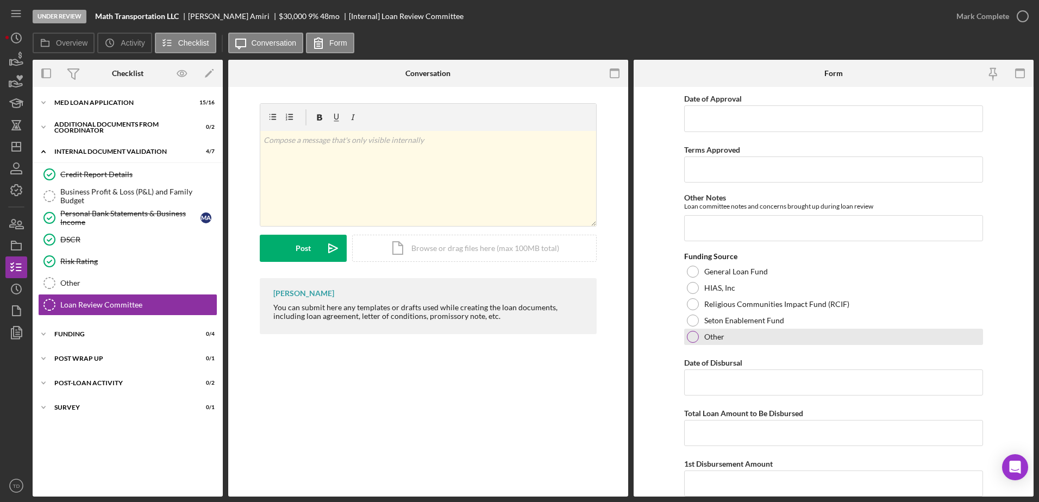
click at [697, 341] on div "Other" at bounding box center [833, 337] width 299 height 16
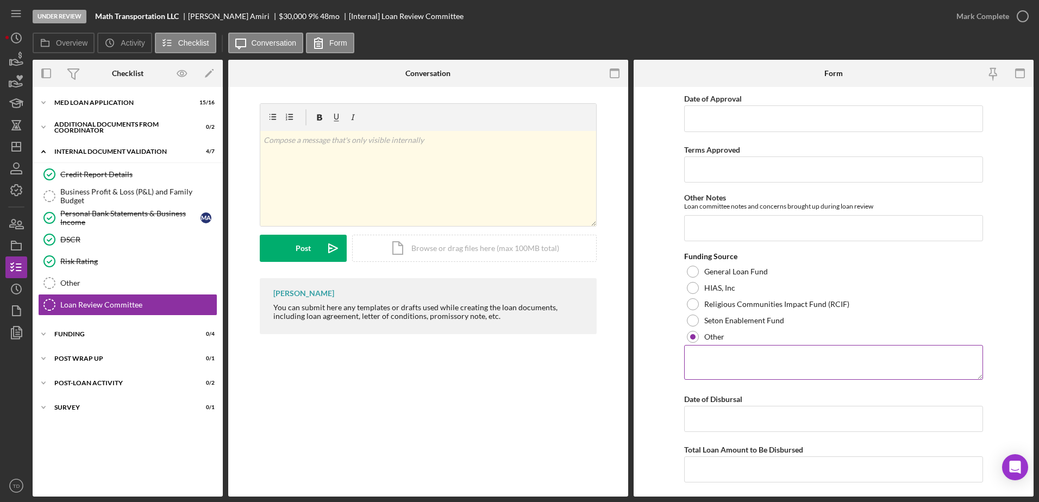
click at [720, 367] on textarea at bounding box center [833, 362] width 299 height 35
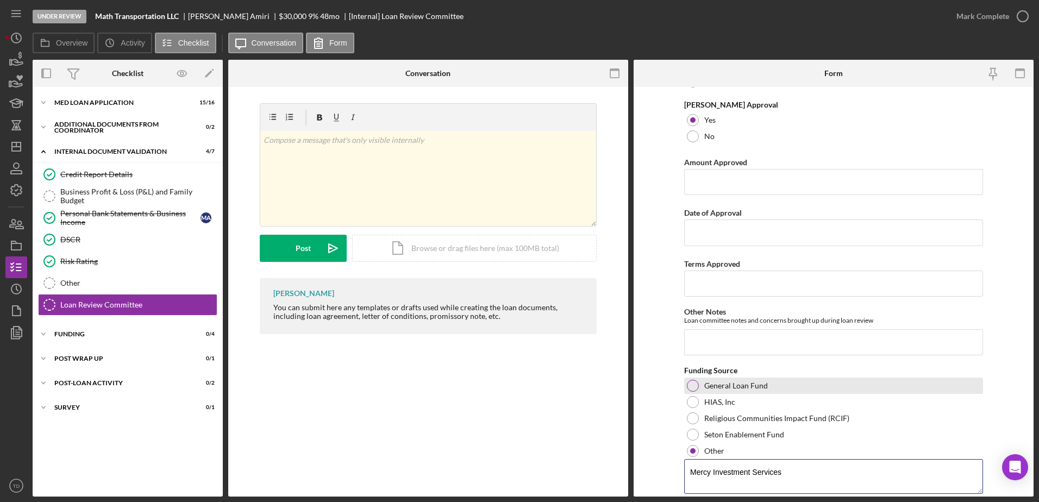
scroll to position [190, 0]
type textarea "Mercy Investment Services"
click at [739, 236] on input "Date of Approval" at bounding box center [833, 233] width 299 height 26
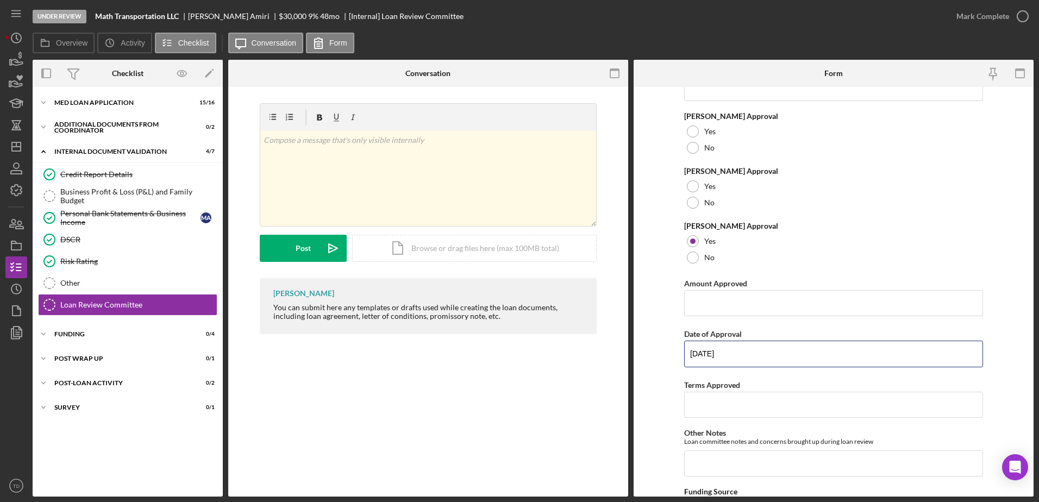
scroll to position [0, 0]
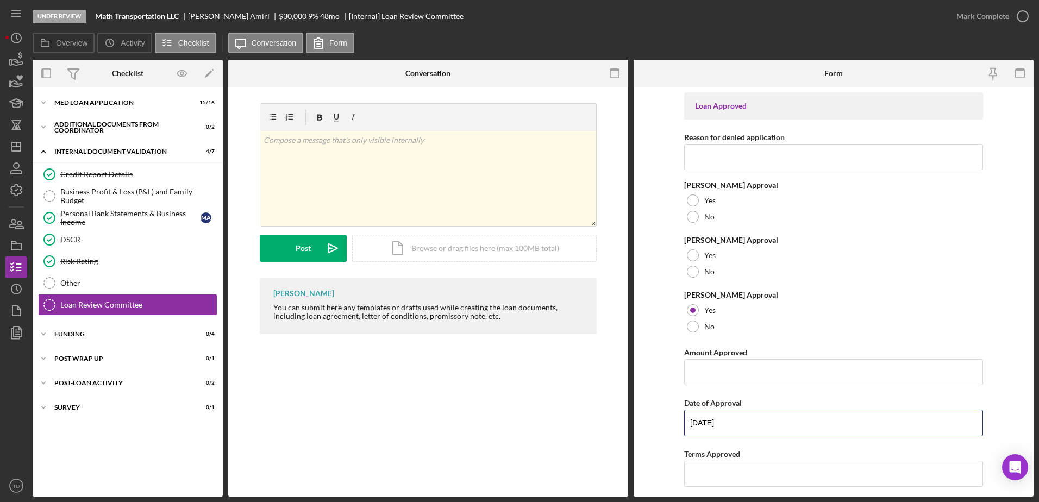
type input "[DATE]"
drag, startPoint x: 762, startPoint y: 203, endPoint x: 706, endPoint y: 290, distance: 104.2
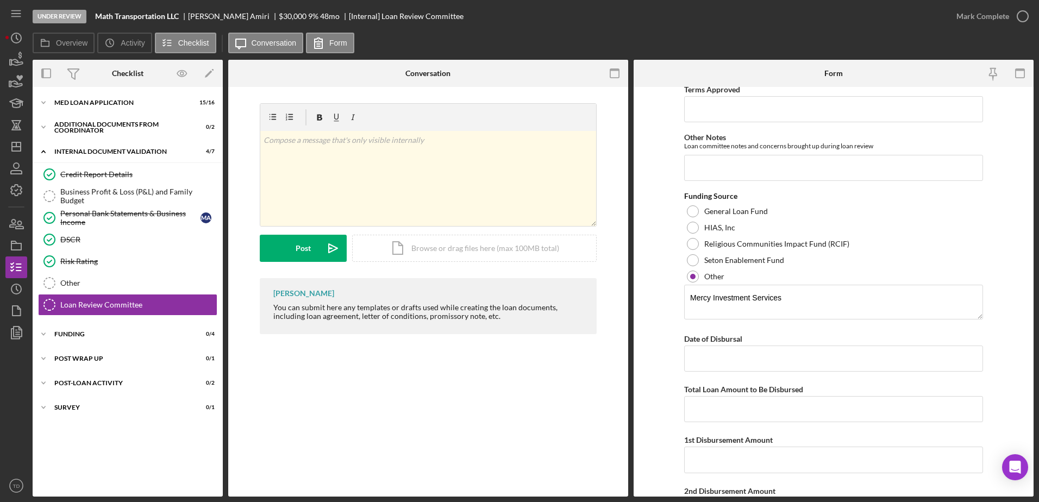
scroll to position [431, 0]
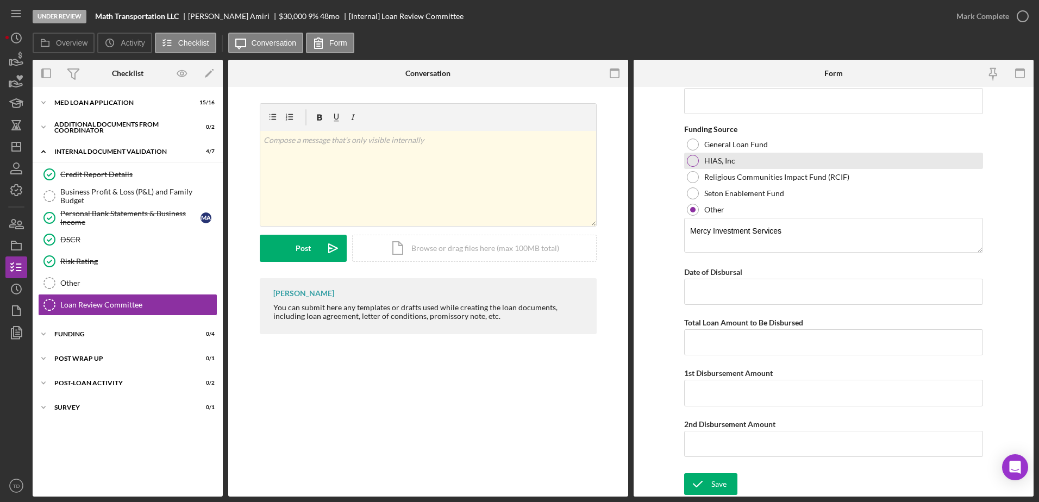
drag, startPoint x: 706, startPoint y: 290, endPoint x: 849, endPoint y: 198, distance: 169.9
click at [849, 198] on div "Seton Enablement Fund" at bounding box center [833, 193] width 299 height 16
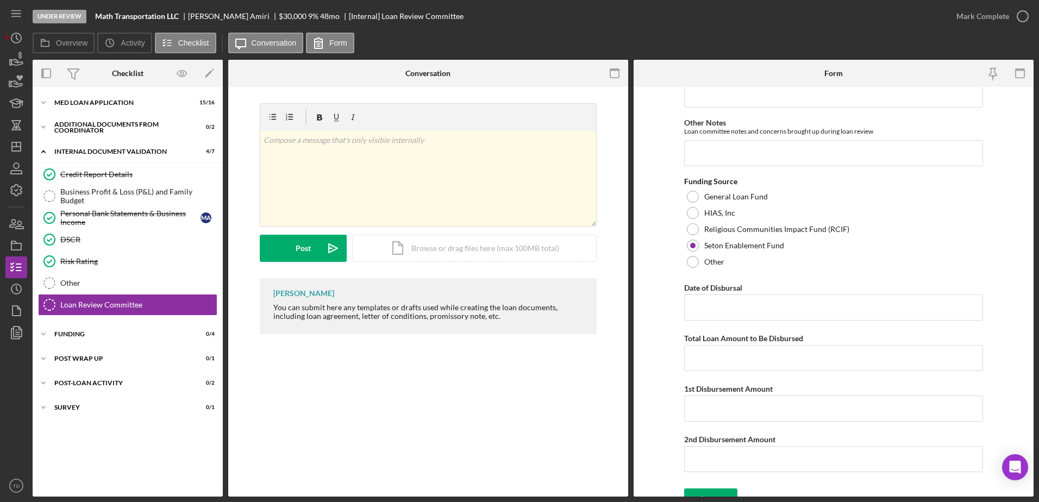
scroll to position [395, 0]
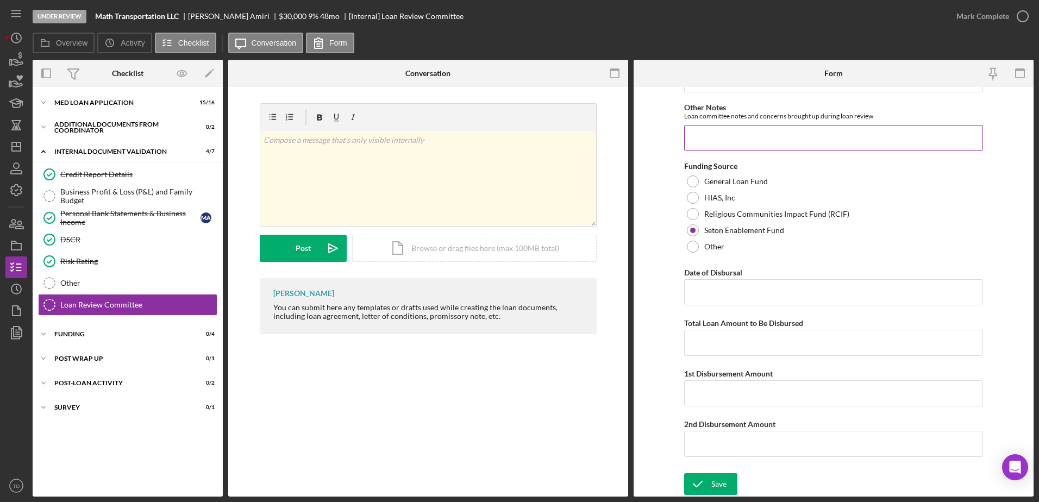
click at [772, 139] on input "Other Notes" at bounding box center [833, 138] width 299 height 26
type input "Client needs to maintain cushion of 10k and provide proof of this quarterly."
click at [715, 485] on div "Save" at bounding box center [718, 484] width 15 height 22
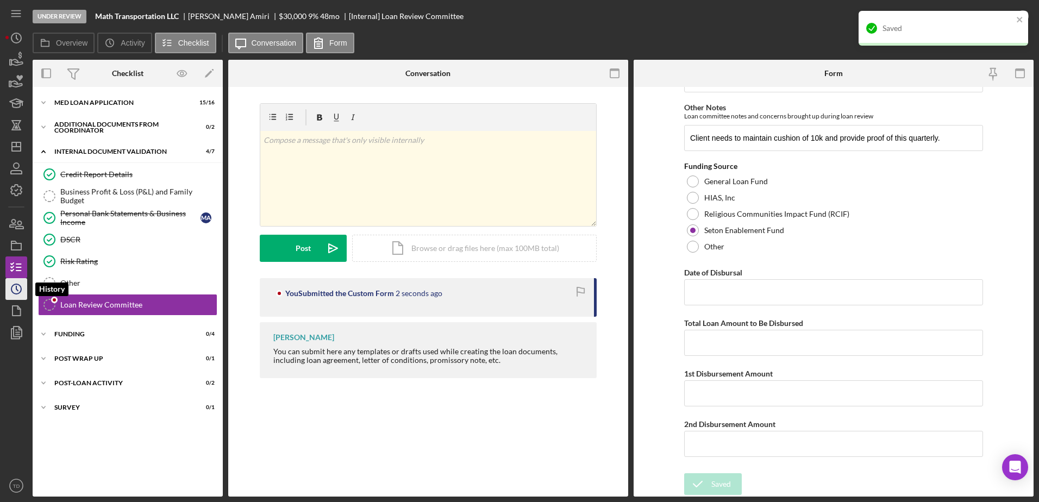
click at [23, 288] on icon "Icon/History" at bounding box center [16, 289] width 27 height 27
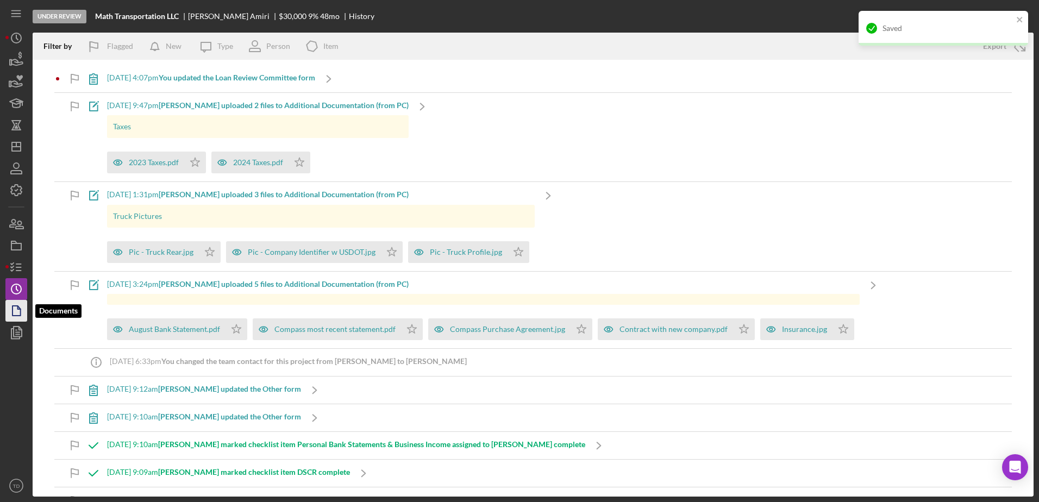
click at [20, 306] on icon "button" at bounding box center [16, 310] width 27 height 27
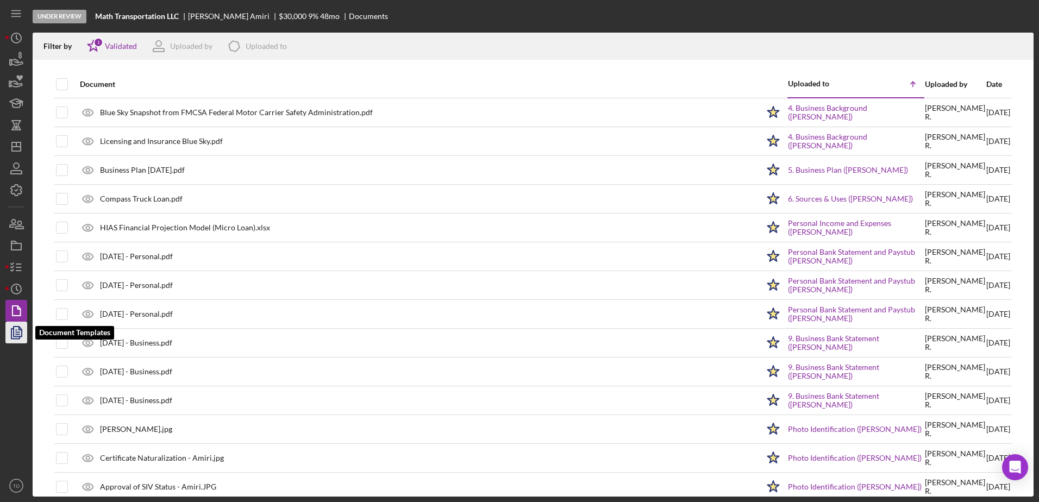
click at [17, 331] on icon "button" at bounding box center [16, 332] width 27 height 27
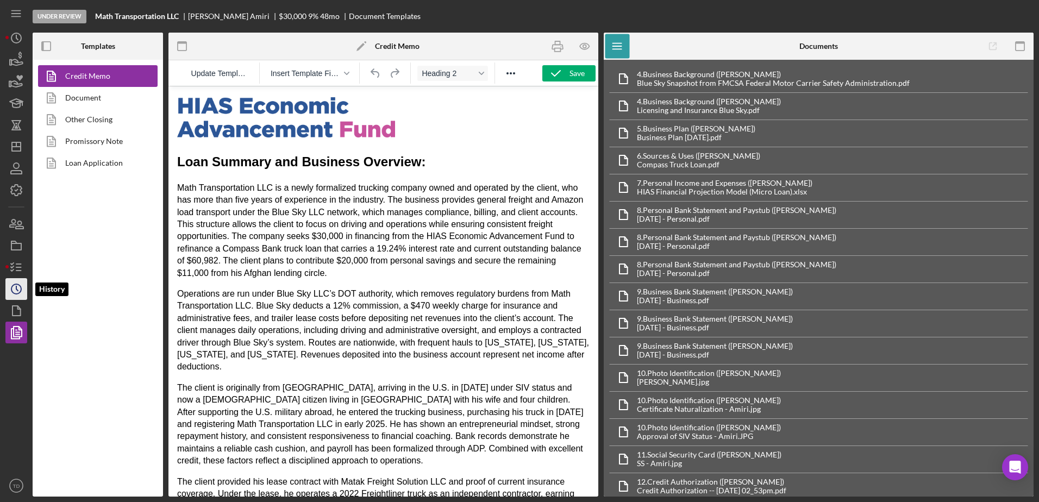
click at [13, 286] on circle "button" at bounding box center [16, 289] width 10 height 10
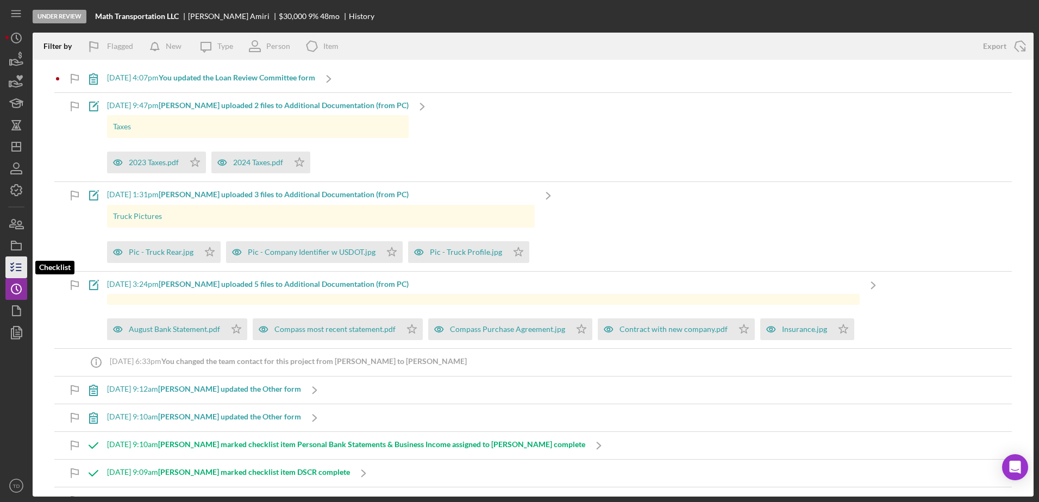
click at [18, 258] on icon "button" at bounding box center [16, 267] width 27 height 27
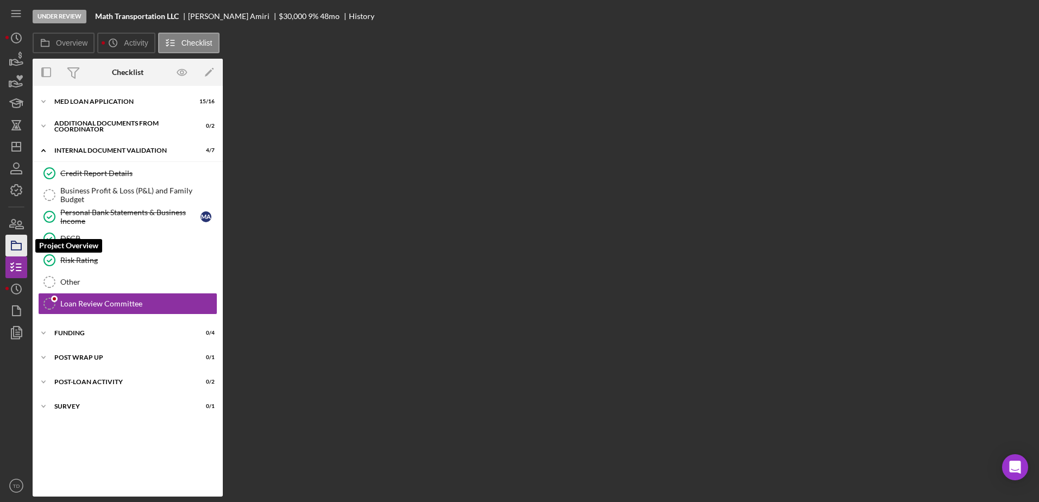
click at [17, 235] on icon "button" at bounding box center [16, 245] width 27 height 27
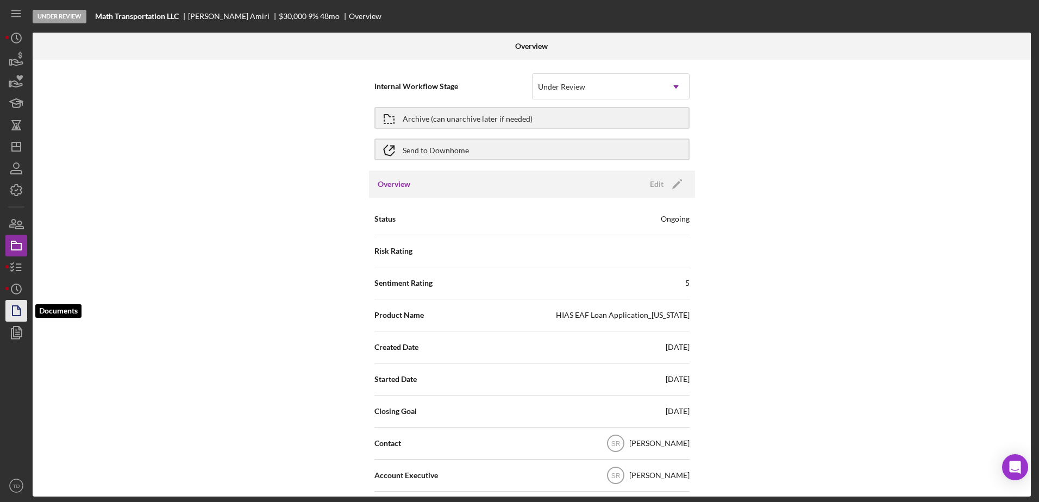
click at [23, 311] on icon "button" at bounding box center [16, 310] width 27 height 27
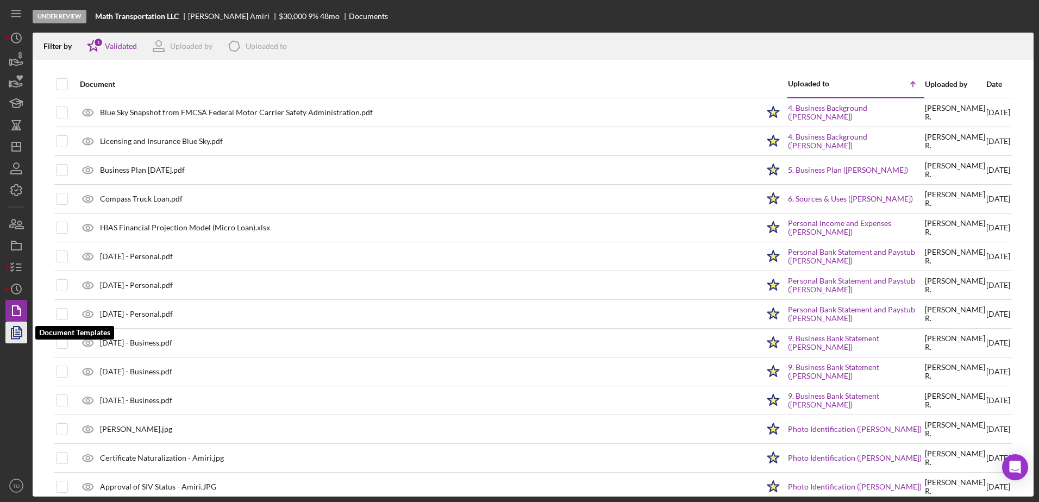
click at [17, 336] on polygon "button" at bounding box center [18, 332] width 8 height 10
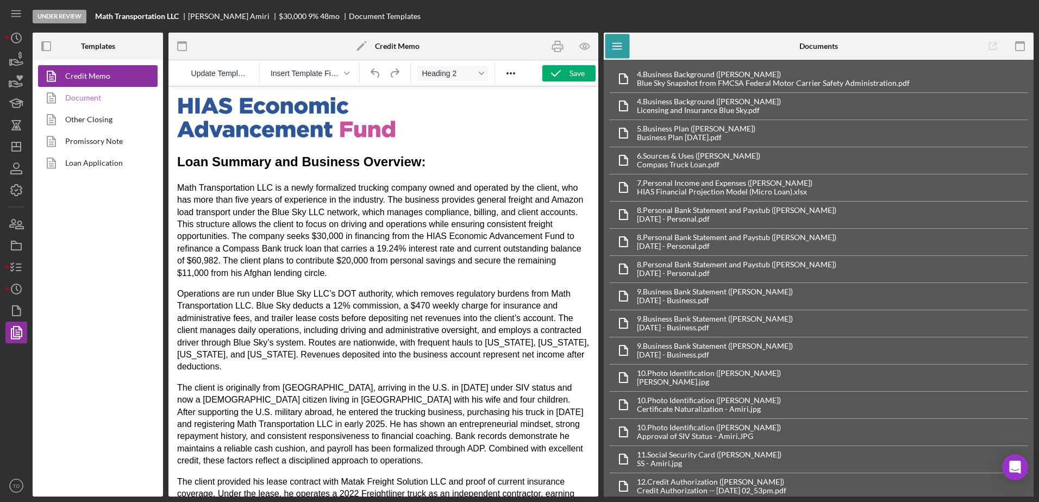
click at [76, 97] on link "Document" at bounding box center [95, 98] width 114 height 22
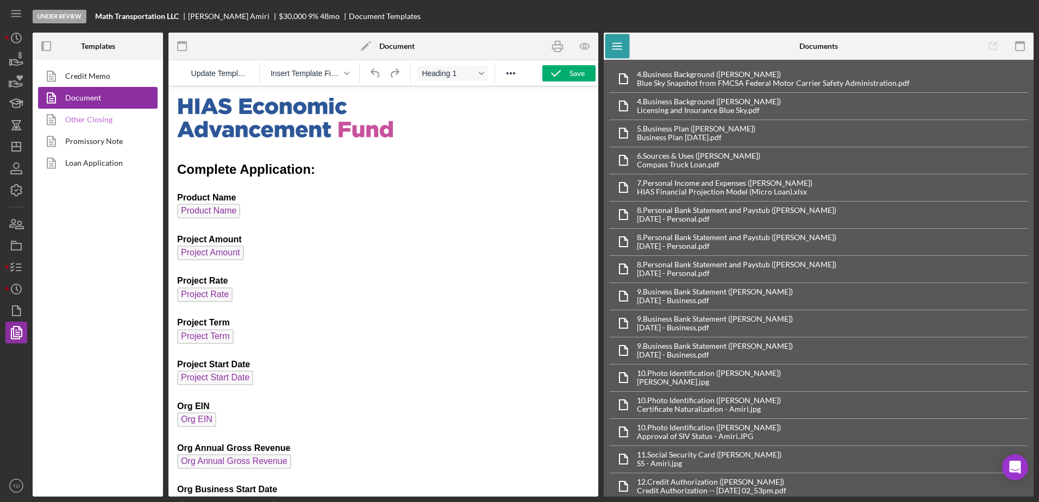
click at [79, 127] on link "Other Closing" at bounding box center [95, 120] width 114 height 22
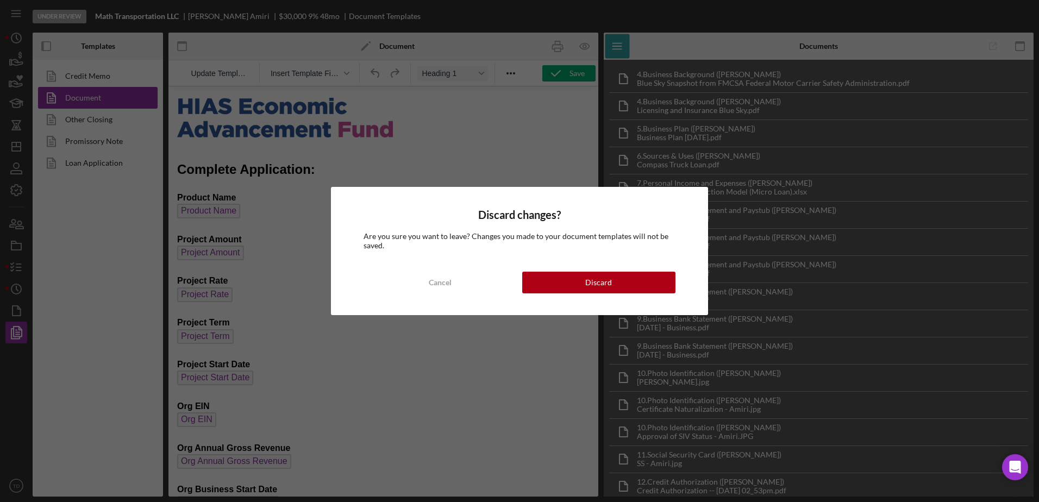
click at [79, 118] on div "Discard changes? Are you sure you want to leave? Changes you made to your docum…" at bounding box center [519, 251] width 1039 height 502
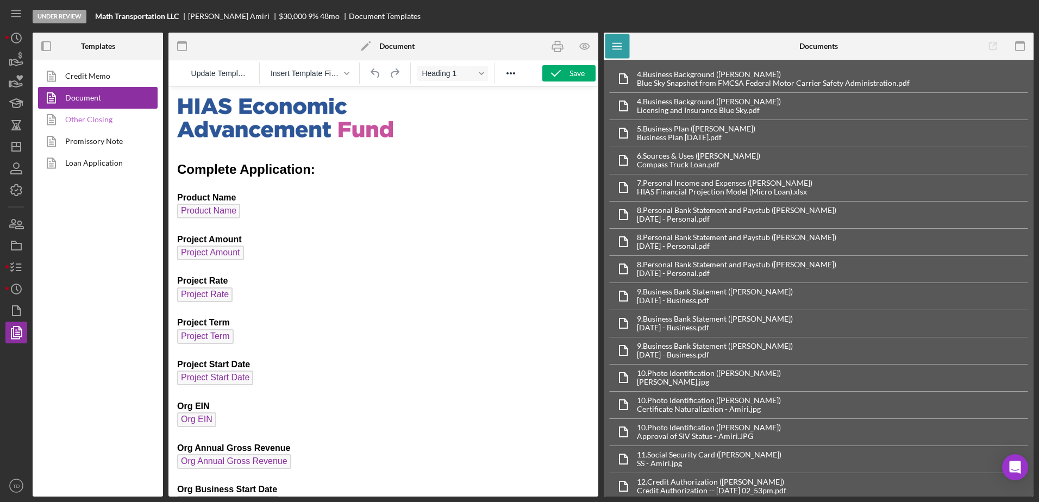
click at [74, 122] on link "Other Closing" at bounding box center [95, 120] width 114 height 22
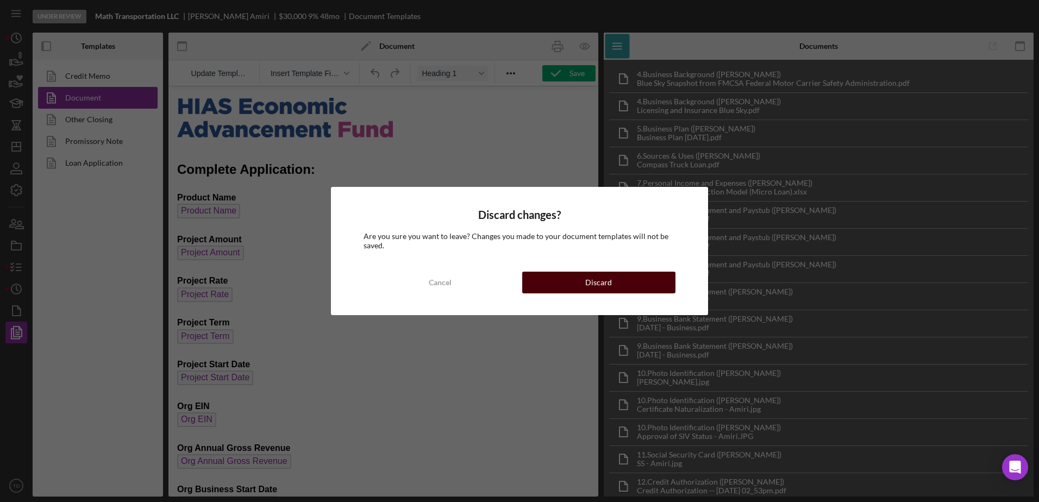
click at [591, 280] on div "Discard" at bounding box center [598, 283] width 27 height 22
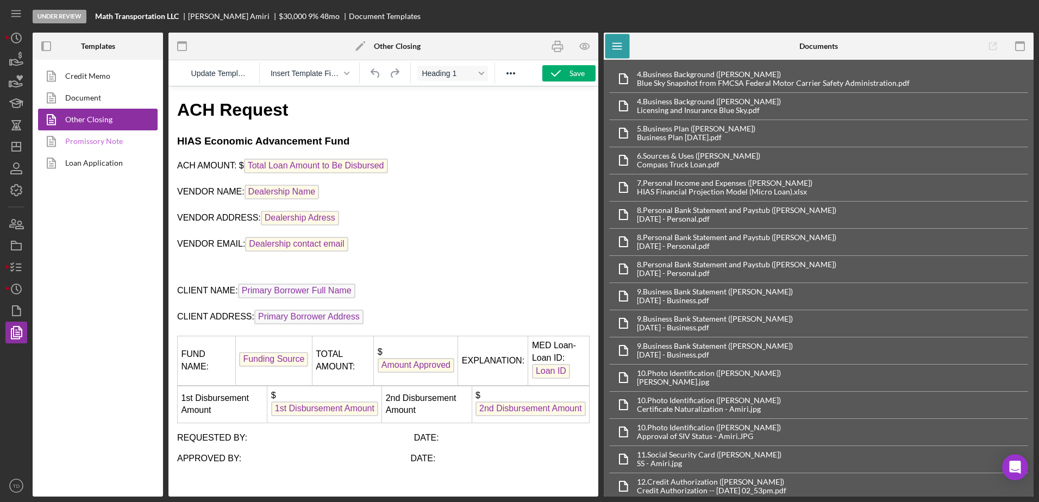
click at [116, 142] on link "Promissory Note" at bounding box center [95, 141] width 114 height 22
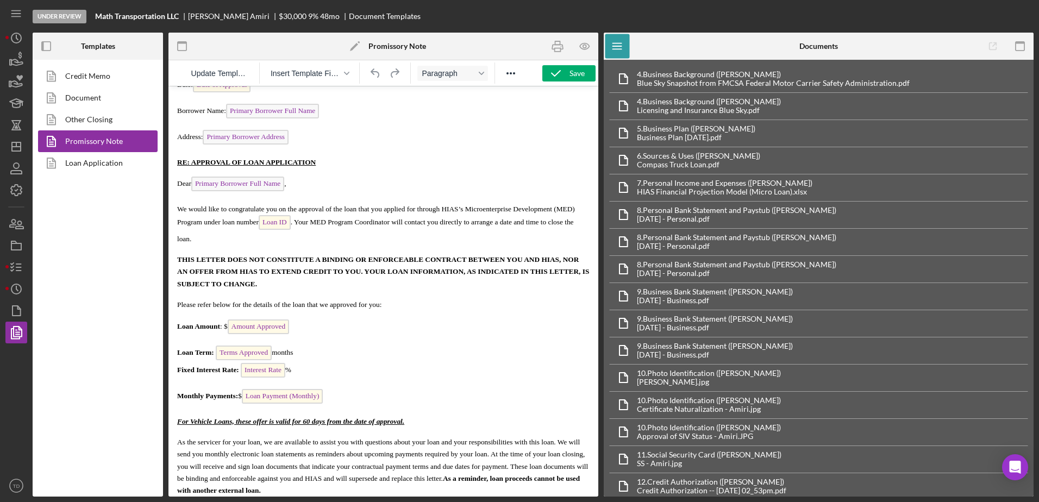
scroll to position [99, 0]
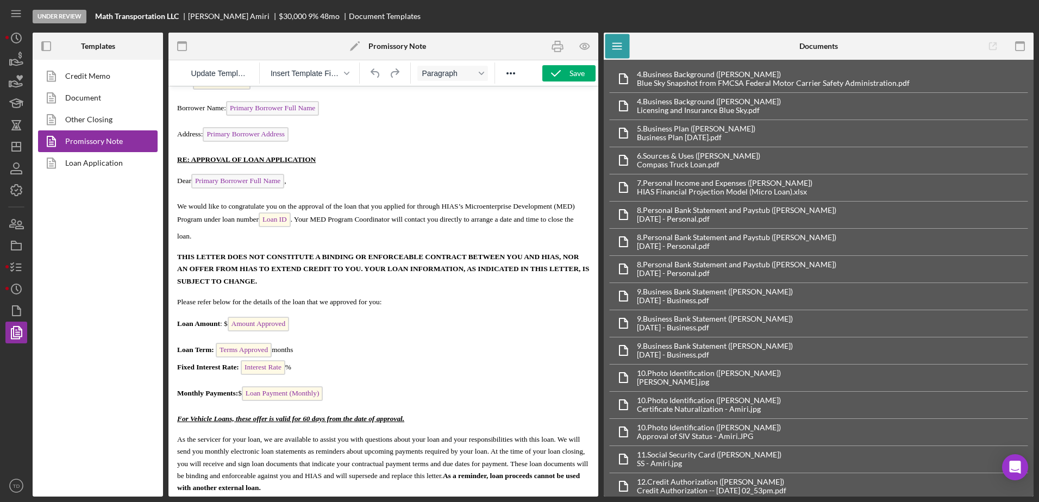
click at [294, 325] on p "Loan Amount : $ Amount Approved ﻿" at bounding box center [383, 325] width 412 height 17
drag, startPoint x: 294, startPoint y: 325, endPoint x: 239, endPoint y: 325, distance: 54.9
click at [239, 325] on p "Loan Amount : $ Amount Approved ﻿" at bounding box center [383, 325] width 412 height 17
click at [309, 322] on p "Loan Amount : $ Amount Approved ﻿" at bounding box center [383, 325] width 412 height 17
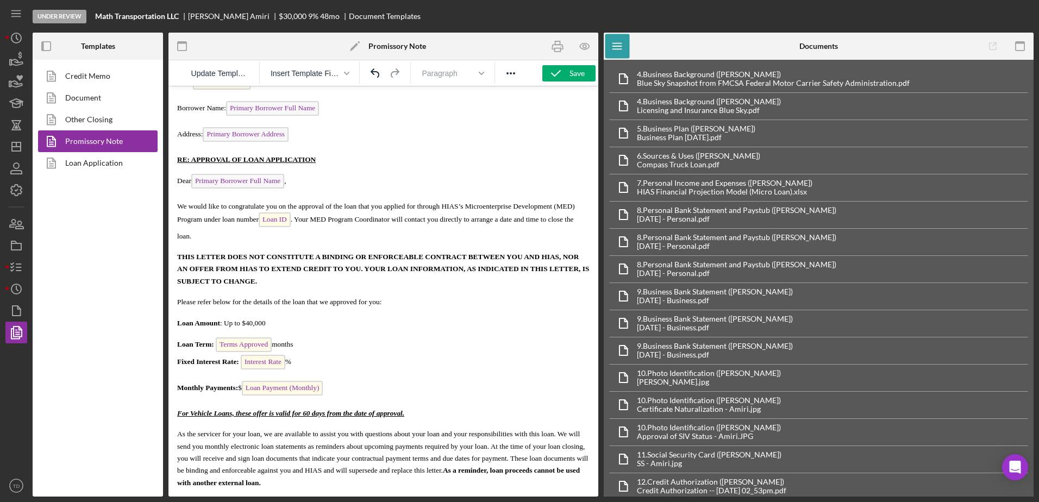
drag, startPoint x: 298, startPoint y: 345, endPoint x: 221, endPoint y: 341, distance: 77.8
click at [221, 341] on p "Loan Term: Terms Approved months Fixed Interest Rate: Interest Rate %" at bounding box center [383, 354] width 412 height 35
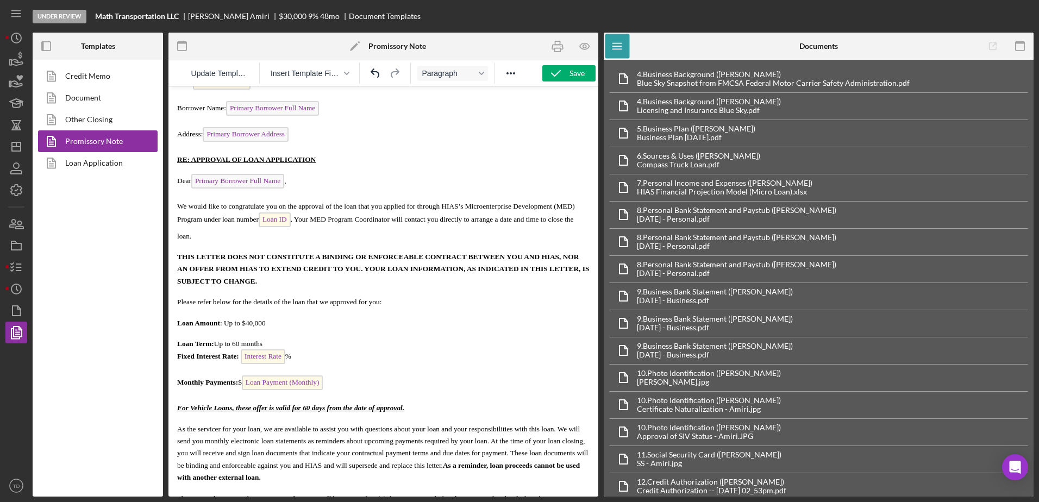
click at [330, 385] on p "Monthly Payments: $ Loan Payment (Monthly) ﻿" at bounding box center [383, 384] width 412 height 17
click at [280, 341] on p "Loan Term: Up to 60 months Fixed Interest Rate: Interest Rate %" at bounding box center [383, 351] width 412 height 29
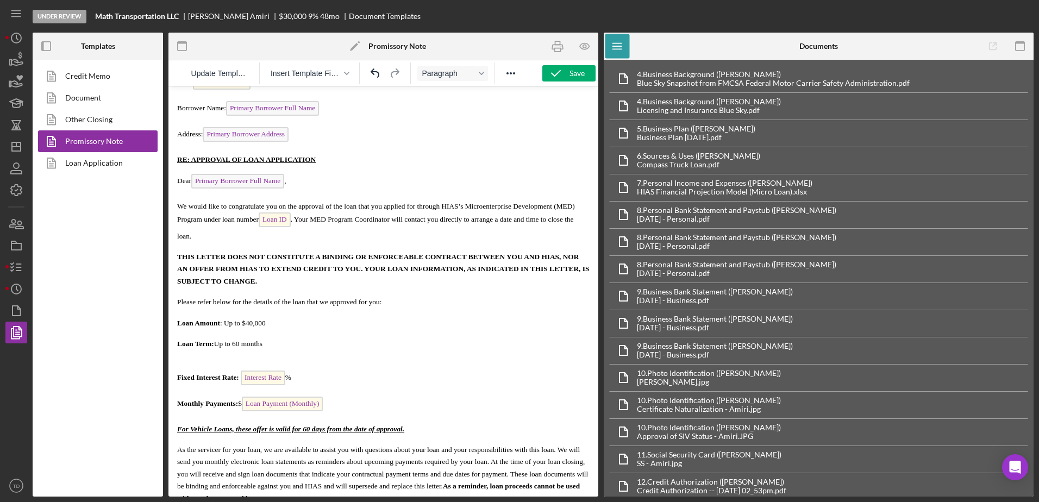
drag, startPoint x: 345, startPoint y: 403, endPoint x: 185, endPoint y: 398, distance: 159.3
click at [185, 398] on p "Monthly Payments: $ Loan Payment (Monthly) ﻿" at bounding box center [383, 405] width 412 height 17
click at [177, 401] on html "Date: Date of Approval Borrower Name: Primary Borrower Full Name Address: Prima…" at bounding box center [383, 429] width 430 height 882
drag, startPoint x: 177, startPoint y: 403, endPoint x: 330, endPoint y: 401, distance: 152.7
click at [330, 401] on p "Monthly Payments: $ Loan Payment (Monthly)" at bounding box center [383, 405] width 412 height 17
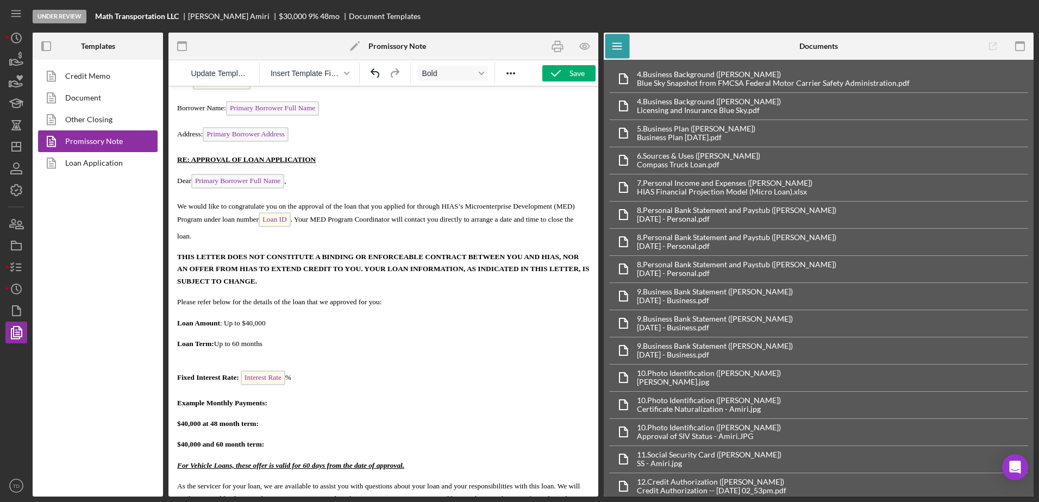
click at [207, 426] on b "$40,000 at 48 month term:" at bounding box center [218, 424] width 82 height 8
click at [208, 426] on b "$40,000 at 48 month term:" at bounding box center [218, 424] width 82 height 8
drag, startPoint x: 272, startPoint y: 446, endPoint x: 177, endPoint y: 421, distance: 98.9
click at [177, 421] on html "Date: Date of Approval Borrower Name: Primary Borrower Full Name Address: Prima…" at bounding box center [383, 447] width 430 height 918
click at [321, 436] on body "Date: Date of Approval Borrower Name: Primary Borrower Full Name Address: Prima…" at bounding box center [383, 446] width 412 height 901
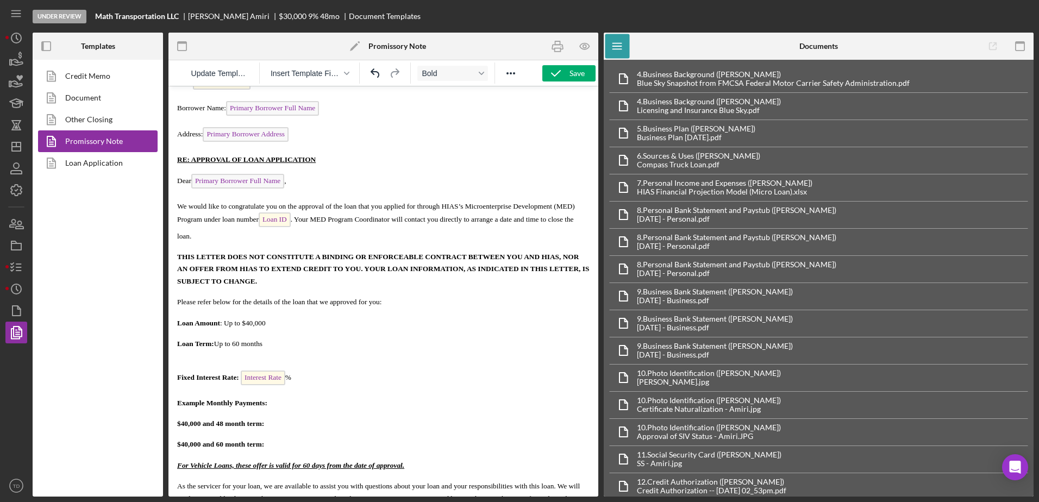
click at [176, 443] on html "Date: Date of Approval Borrower Name: Primary Borrower Full Name Address: Prima…" at bounding box center [383, 447] width 430 height 918
drag, startPoint x: 279, startPoint y: 449, endPoint x: 182, endPoint y: 425, distance: 100.7
drag, startPoint x: 182, startPoint y: 425, endPoint x: 320, endPoint y: 426, distance: 138.6
click at [320, 426] on p "$40,000 and 48 month term:" at bounding box center [383, 423] width 412 height 12
drag, startPoint x: 284, startPoint y: 446, endPoint x: 184, endPoint y: 422, distance: 102.3
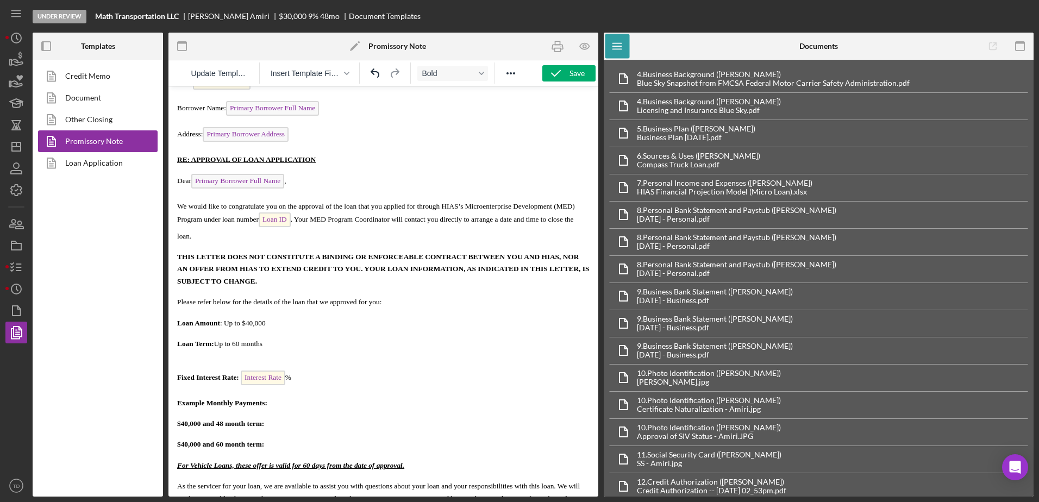
click at [184, 422] on body "Date: Date of Approval Borrower Name: Primary Borrower Full Name Address: Prima…" at bounding box center [383, 446] width 412 height 901
click at [388, 440] on p "$40,000 and 60 month term:" at bounding box center [383, 444] width 412 height 12
click at [291, 425] on p "$40,000 and 48 month term:" at bounding box center [383, 423] width 412 height 12
click at [209, 365] on p "Fixed Interest Rate: Interest Rate %" at bounding box center [383, 372] width 412 height 29
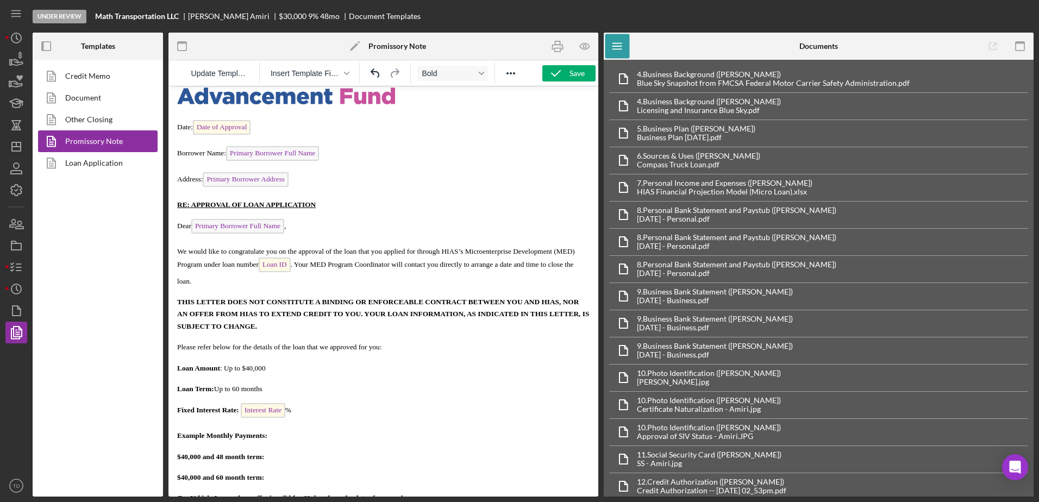
scroll to position [47, 0]
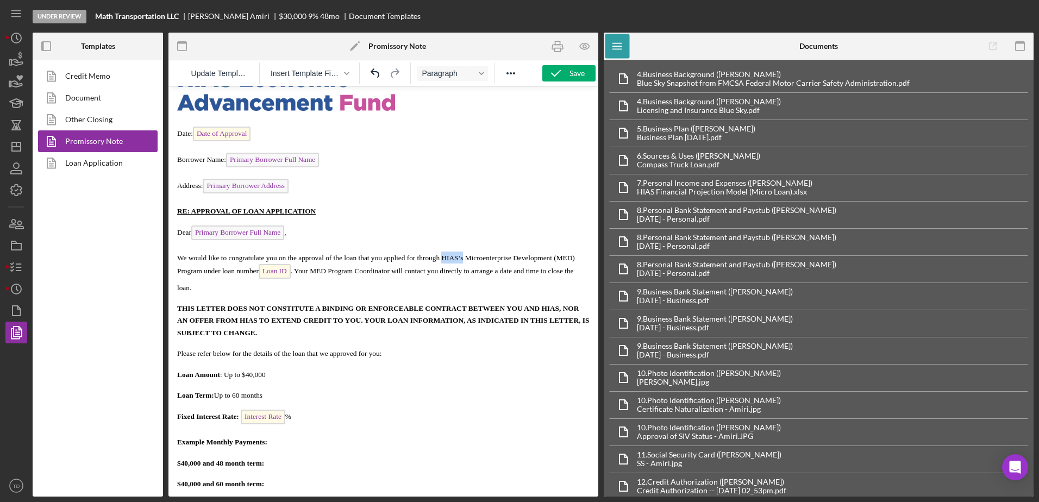
drag, startPoint x: 464, startPoint y: 256, endPoint x: 442, endPoint y: 259, distance: 21.4
click at [442, 259] on span "We would like to congratulate you on the approval of the loan that you applied …" at bounding box center [376, 272] width 398 height 37
drag, startPoint x: 505, startPoint y: 271, endPoint x: 424, endPoint y: 271, distance: 80.4
click at [424, 271] on span "We would like to congratulate you on the approval of the loan that you applied …" at bounding box center [379, 272] width 404 height 37
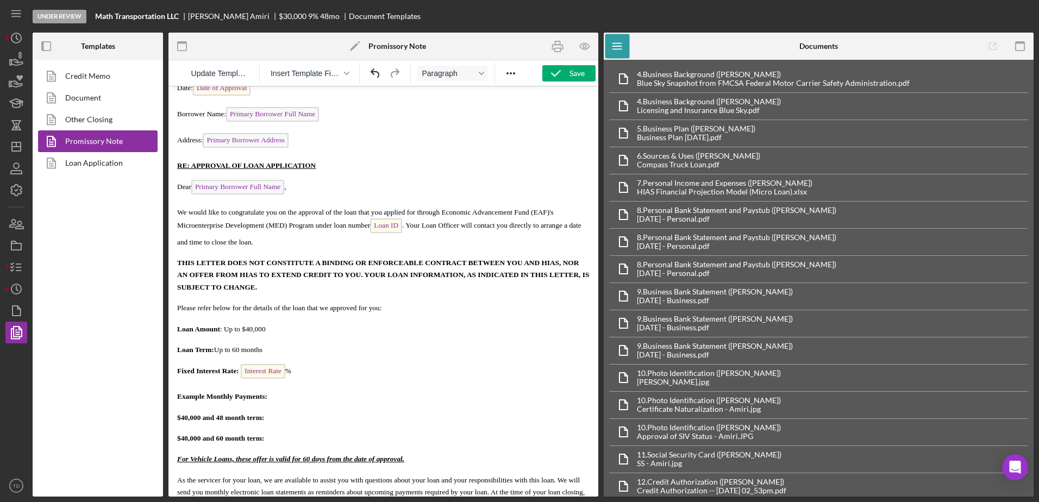
scroll to position [93, 0]
drag, startPoint x: 558, startPoint y: 260, endPoint x: 544, endPoint y: 261, distance: 13.7
drag, startPoint x: 544, startPoint y: 261, endPoint x: 554, endPoint y: 258, distance: 11.0
click at [554, 258] on strong "THIS LETTER DOES NOT CONSTITUTE A BINDING OR ENFORCEABLE CONTRACT BETWEEN YOU A…" at bounding box center [383, 274] width 412 height 33
click at [558, 262] on span "THIS LETTER DOES NOT CONSTITUTE A BINDING OR ENFORCEABLE CONTRACT BETWEEN YOU A…" at bounding box center [383, 274] width 412 height 33
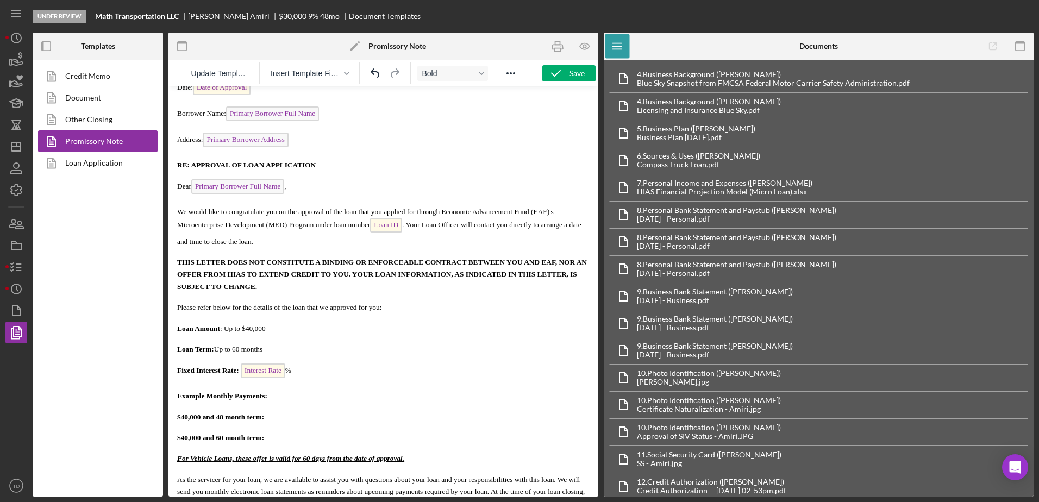
click at [256, 272] on span "THIS LETTER DOES NOT CONSTITUTE A BINDING OR ENFORCEABLE CONTRACT BETWEEN YOU A…" at bounding box center [382, 274] width 410 height 33
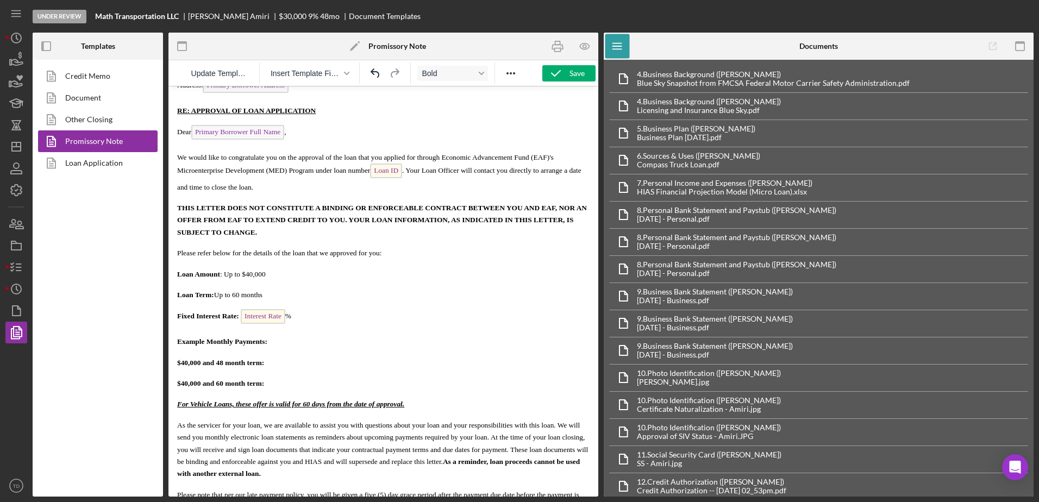
scroll to position [156, 0]
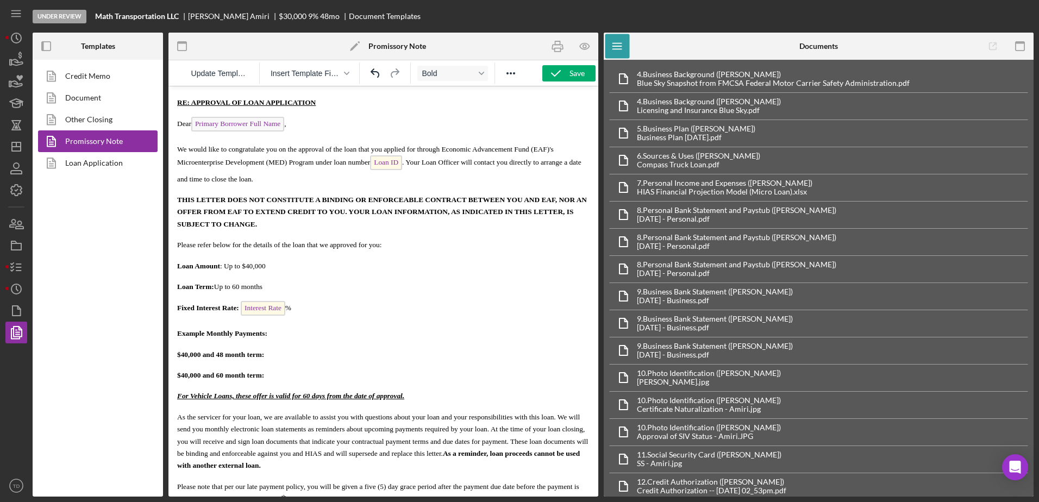
click at [295, 381] on p "$40,000 and 60 month term:" at bounding box center [383, 375] width 412 height 12
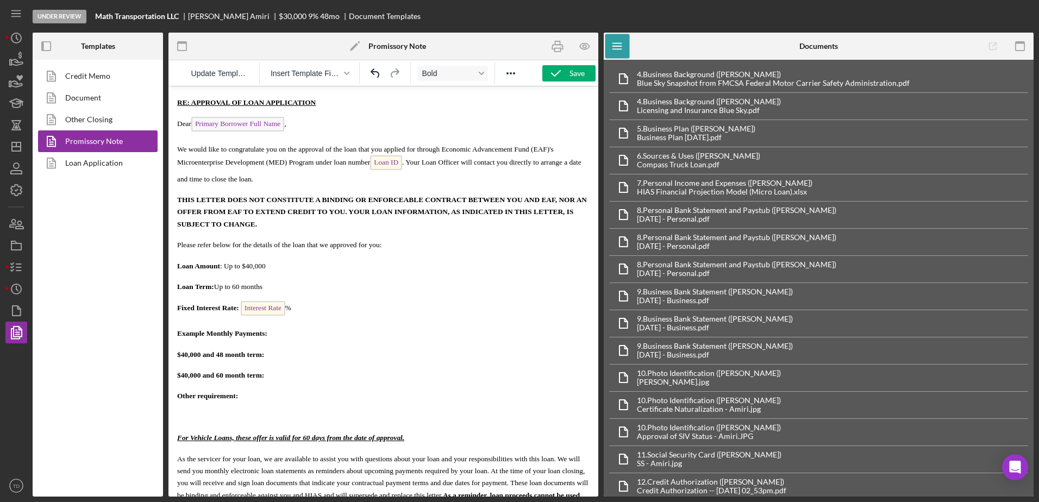
click at [208, 416] on p "Rich Text Area. Press ALT-0 for help." at bounding box center [383, 417] width 412 height 12
click at [605, 34] on button "Icon/Menu" at bounding box center [617, 46] width 24 height 24
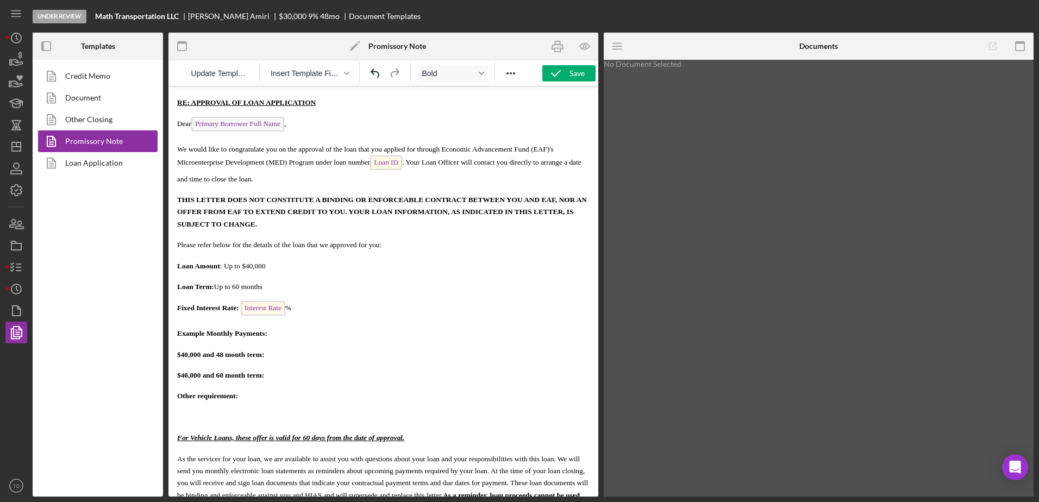
click at [605, 34] on button "Icon/Menu" at bounding box center [617, 46] width 24 height 24
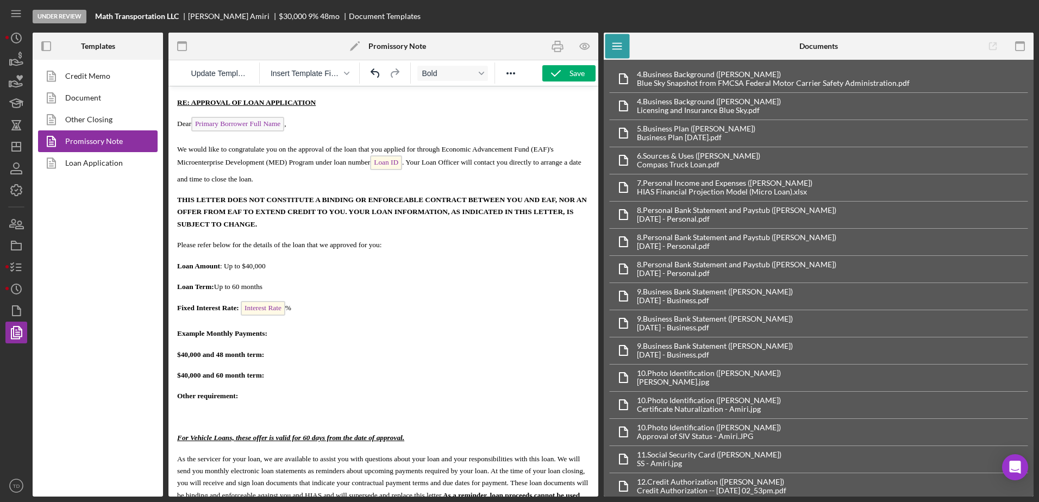
click at [605, 34] on button "Icon/Menu" at bounding box center [617, 46] width 24 height 24
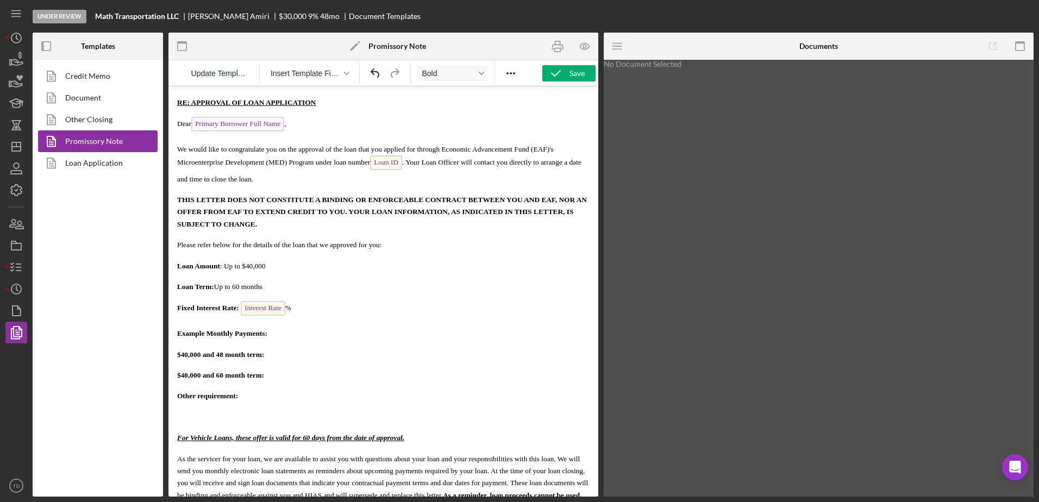
click at [208, 416] on p "Rich Text Area. Press ALT-0 for help." at bounding box center [383, 417] width 412 height 12
click at [479, 76] on button "Bold" at bounding box center [452, 73] width 71 height 15
click at [235, 396] on b "Other requirement: ﻿" at bounding box center [207, 396] width 61 height 8
click at [195, 420] on p "Rich Text Area. Press ALT-0 for help." at bounding box center [383, 417] width 412 height 12
drag, startPoint x: 267, startPoint y: 439, endPoint x: 179, endPoint y: 439, distance: 88.0
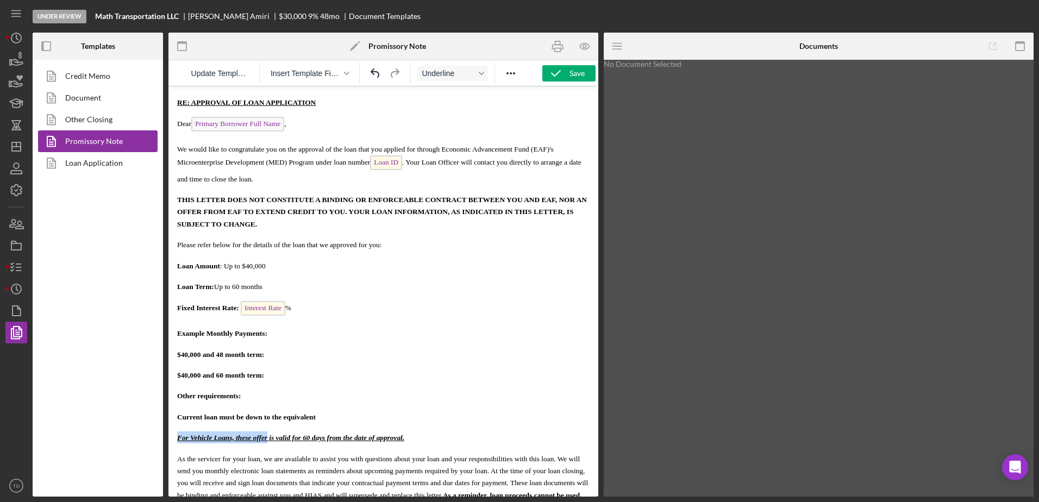
click at [179, 439] on span "For Vehicle Loans, these offer is valid for 60 days from the date of approval." at bounding box center [290, 438] width 227 height 8
click at [339, 419] on p "Current loan must be down to the equivalent" at bounding box center [383, 417] width 412 height 12
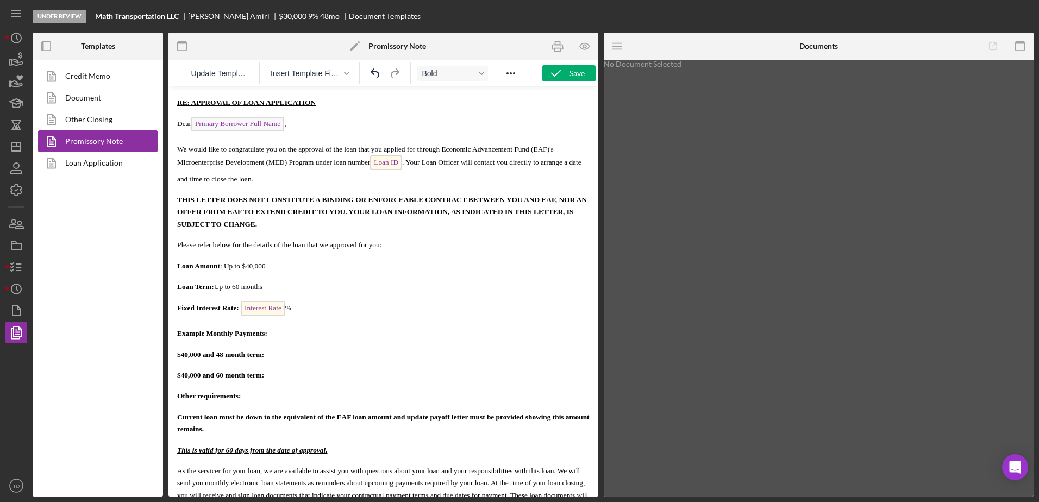
click at [177, 433] on b "Current loan must be down to the equivalent of the EAF loan amount and update p…" at bounding box center [383, 423] width 412 height 20
click at [212, 420] on b "Current loan must be down to the equivalent of the EAF loan amount and update p…" at bounding box center [376, 423] width 399 height 20
click at [205, 430] on b "Current truck loan must be down to the equivalent of the EAF loan amount and up…" at bounding box center [382, 423] width 411 height 20
click at [177, 432] on html "Date: Date of Approval Borrower Name: Primary Borrower Full Name Address: Prima…" at bounding box center [383, 410] width 430 height 960
click at [184, 421] on b "Current truck loan must be down to the equivalent of the EAF loan amount and up…" at bounding box center [379, 423] width 405 height 20
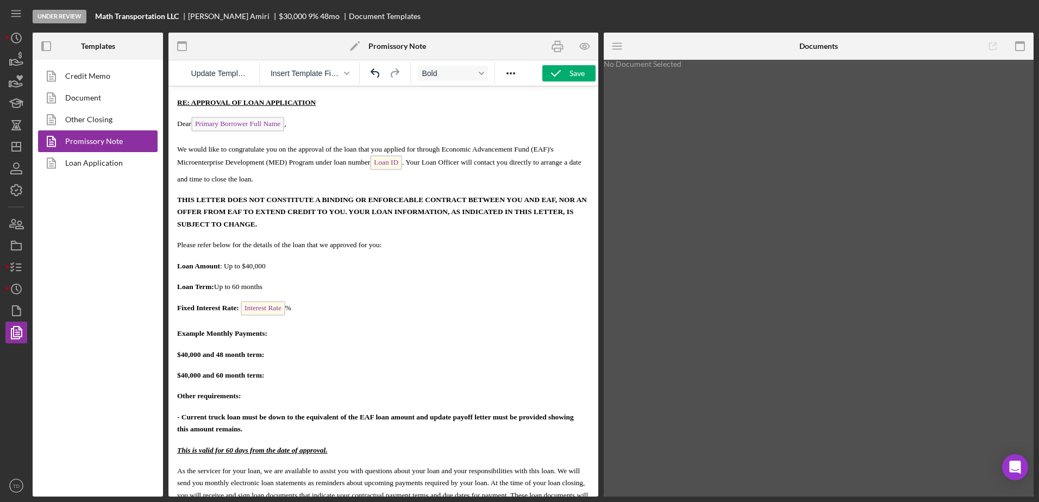
click at [177, 431] on b "- Current truck loan must be down to the equivalent of the EAF loan amount and …" at bounding box center [381, 423] width 409 height 20
click at [217, 432] on b "- Current truck loan must be down to the equivalent of the EAF loan amount and …" at bounding box center [375, 423] width 397 height 20
click at [177, 431] on html "Date: Date of Approval Borrower Name: Primary Borrower Full Name Address: Prima…" at bounding box center [383, 410] width 430 height 960
click at [283, 435] on p "- Current truck loan must be down to the equivalent of the EAF loan amount and …" at bounding box center [383, 423] width 412 height 24
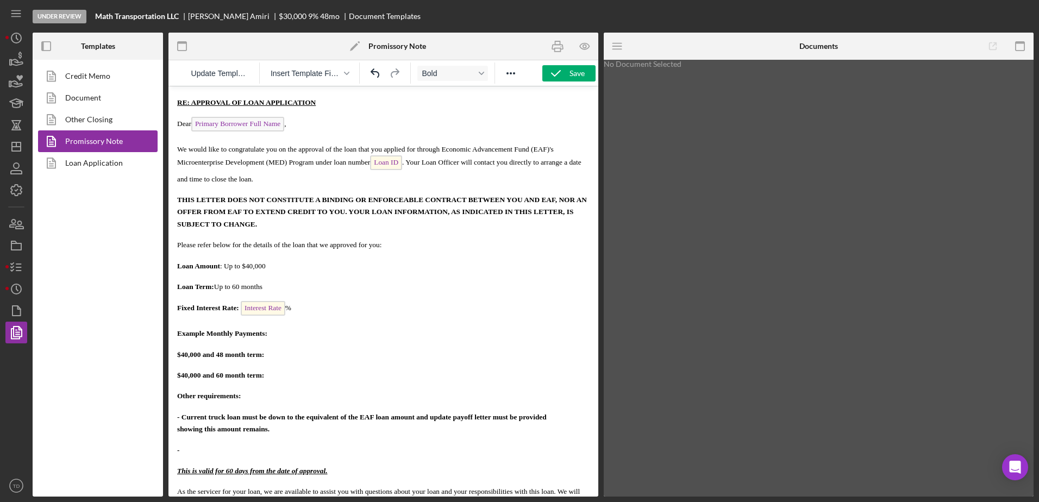
click at [276, 417] on b "- Current truck loan must be down to the equivalent of the EAF loan amount and …" at bounding box center [381, 423] width 408 height 20
click at [207, 432] on b "- Current truck loan must be paid down to the equivalent of the EAF loan amount…" at bounding box center [383, 423] width 412 height 20
click at [196, 453] on p "-" at bounding box center [383, 450] width 412 height 12
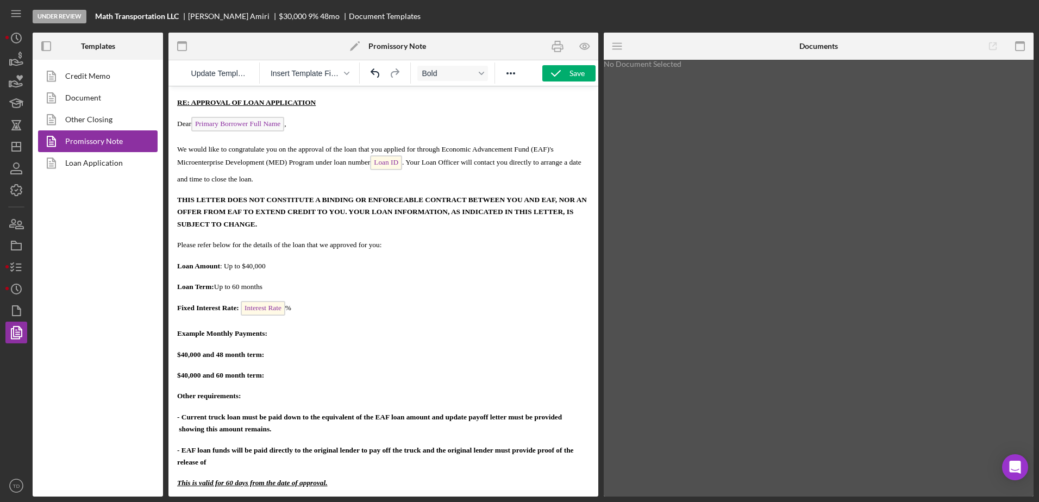
drag, startPoint x: 218, startPoint y: 467, endPoint x: 179, endPoint y: 468, distance: 39.2
click at [179, 468] on p "- EAF loan funds will be paid directly to the original lender to pay off the tr…" at bounding box center [383, 456] width 412 height 24
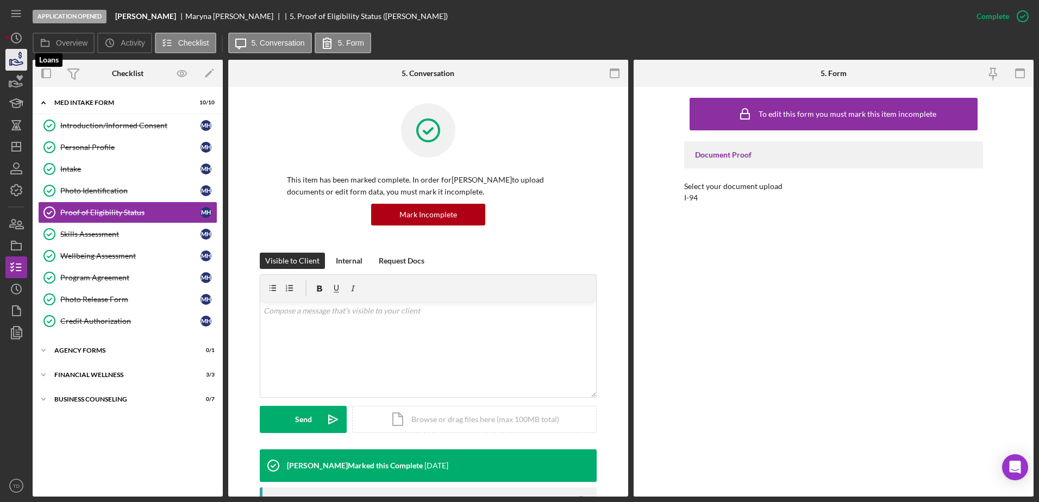
click at [11, 61] on polygon "button" at bounding box center [11, 62] width 2 height 5
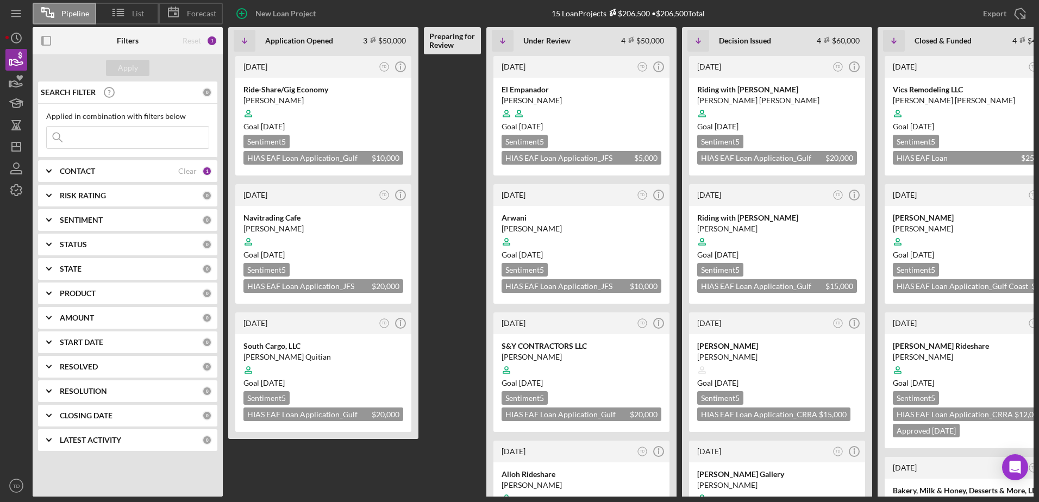
click at [133, 143] on input at bounding box center [128, 138] width 162 height 22
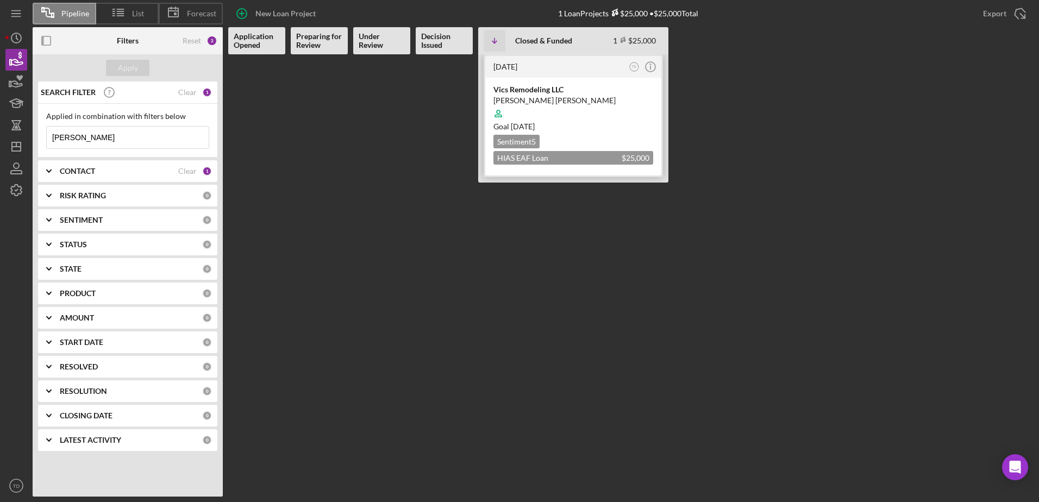
type input "victor"
click at [533, 93] on div "Vics Remodeling LLC" at bounding box center [573, 89] width 160 height 11
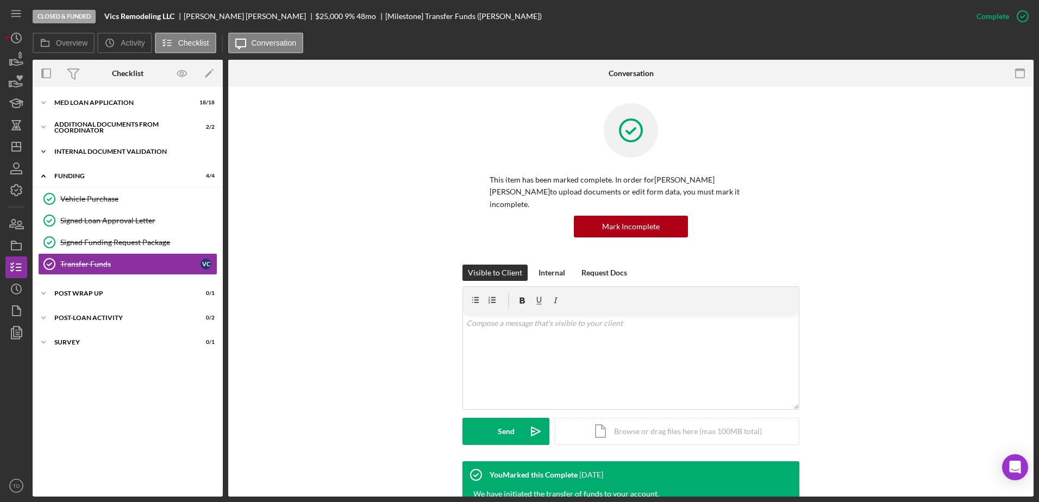
click at [105, 148] on div "Internal Document Validation" at bounding box center [131, 151] width 155 height 7
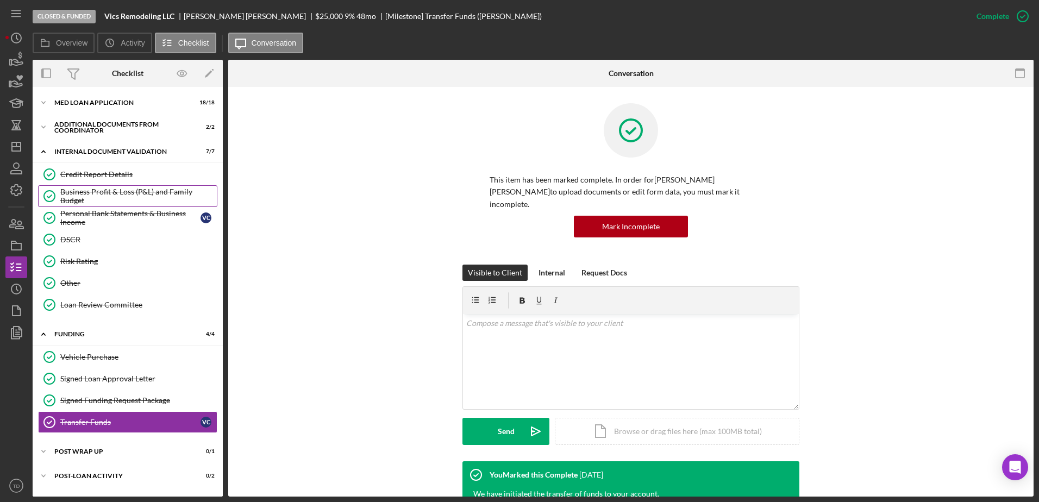
click at [107, 196] on div "Business Profit & Loss (P&L) and Family Budget" at bounding box center [138, 195] width 157 height 17
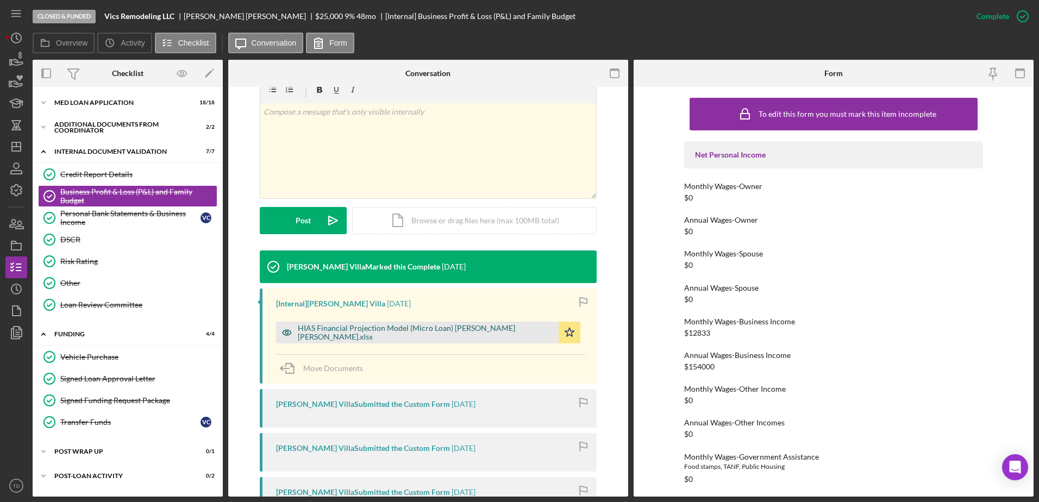
click at [424, 327] on div "HIAS Financial Projection Model (Micro Loan) Victor Castillo Gonzalez.xlsx" at bounding box center [417, 333] width 283 height 22
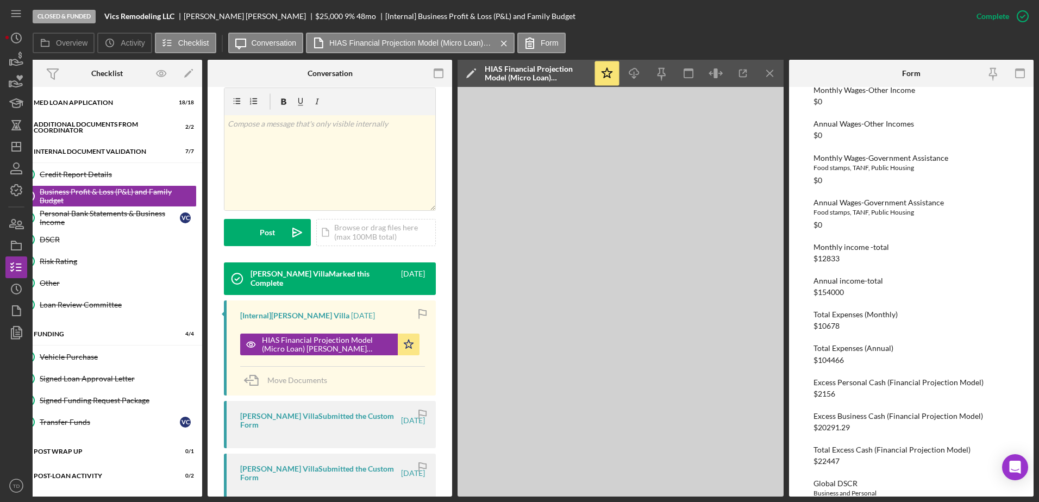
scroll to position [299, 0]
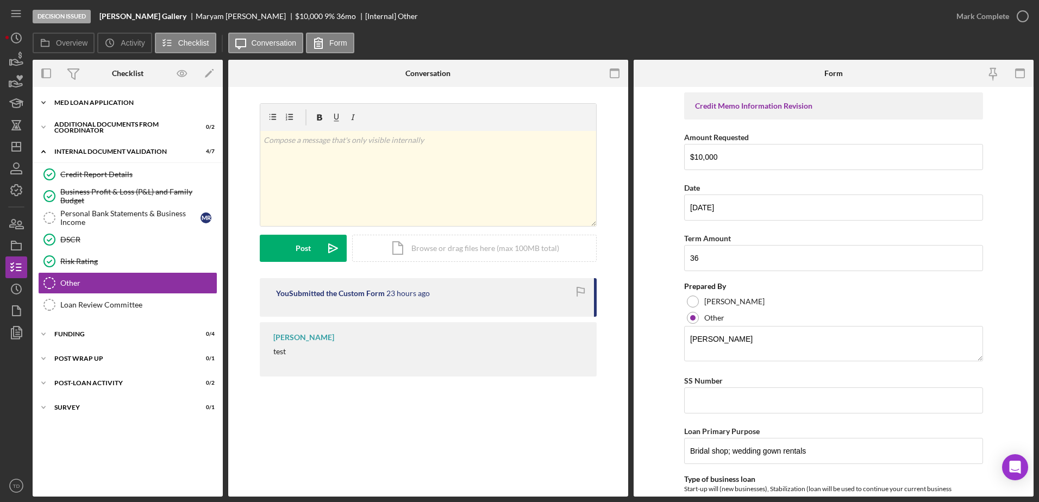
click at [94, 101] on div "MED Loan Application" at bounding box center [131, 102] width 155 height 7
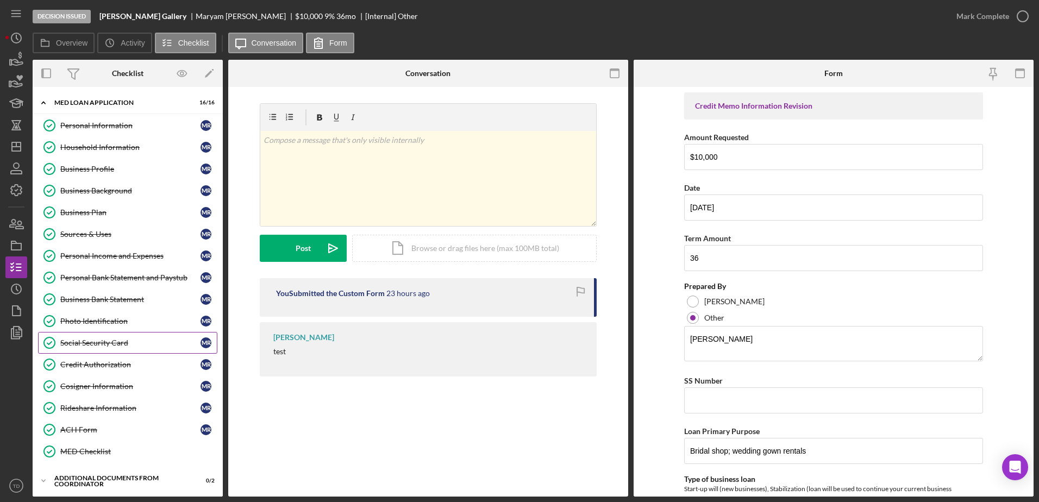
click at [91, 342] on div "Social Security Card" at bounding box center [130, 343] width 140 height 9
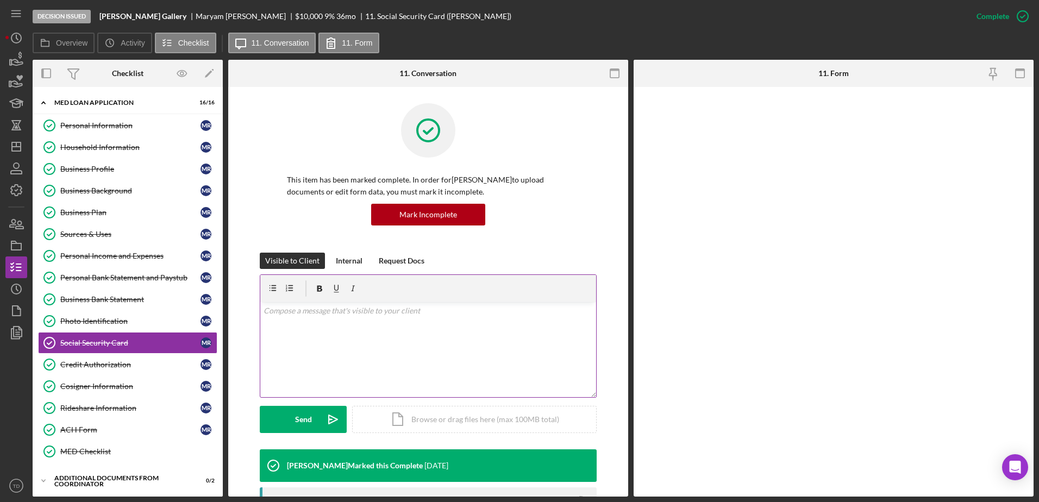
scroll to position [196, 0]
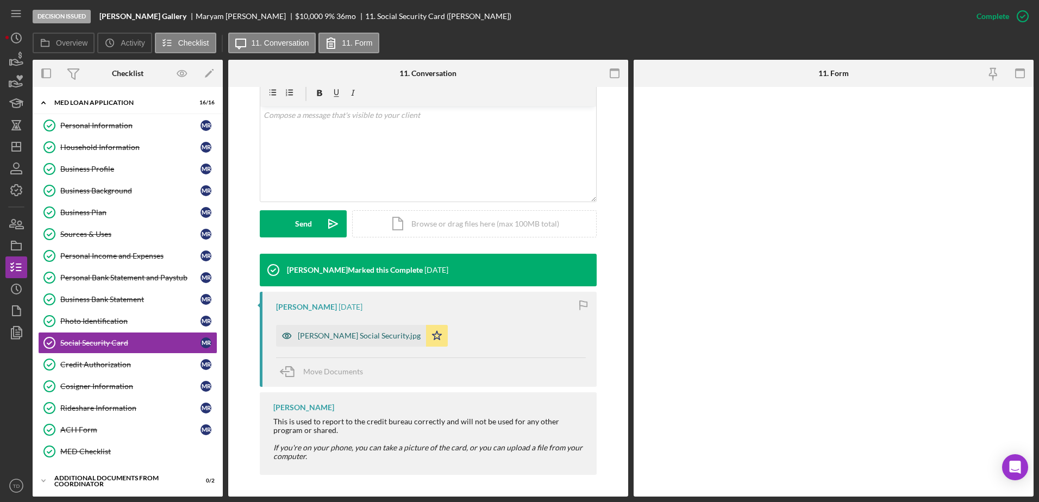
click at [360, 335] on div "[PERSON_NAME] Social Security.jpg" at bounding box center [359, 335] width 123 height 9
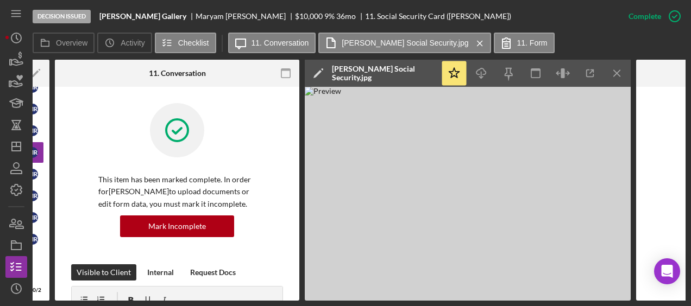
scroll to position [0, 174]
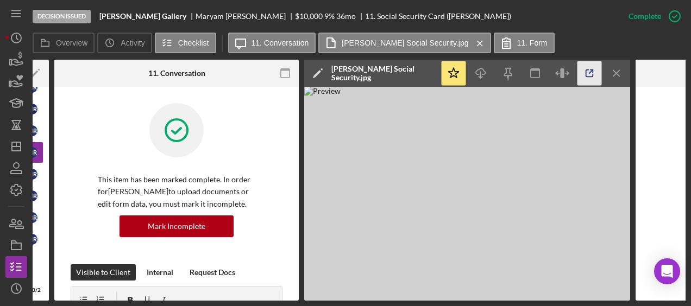
click at [589, 74] on icon "button" at bounding box center [590, 73] width 24 height 24
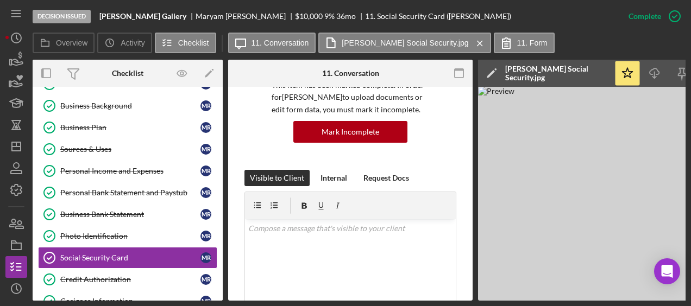
scroll to position [80, 0]
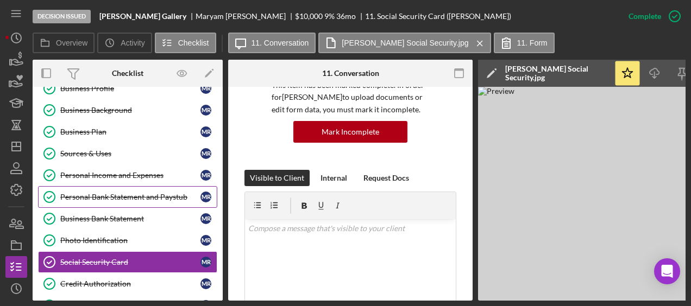
click at [108, 193] on div "Personal Bank Statement and Paystub" at bounding box center [130, 197] width 140 height 9
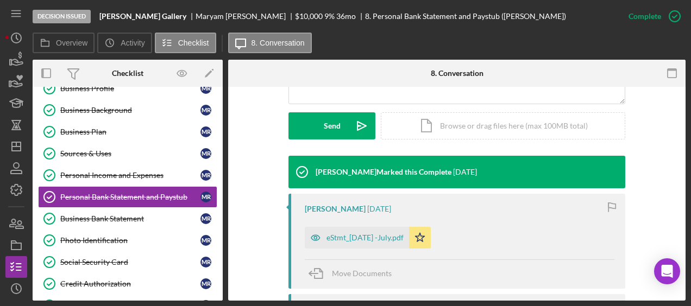
scroll to position [293, 0]
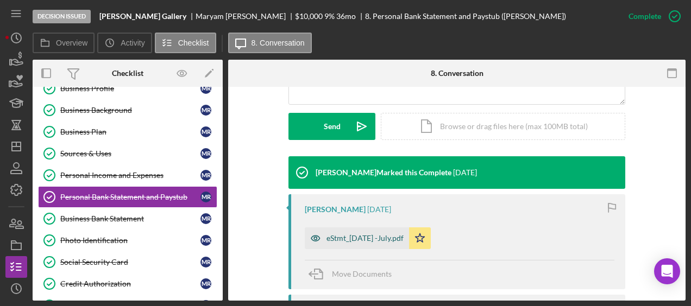
click at [386, 234] on div "eStmt_2025-07-17 -July.pdf" at bounding box center [365, 238] width 77 height 9
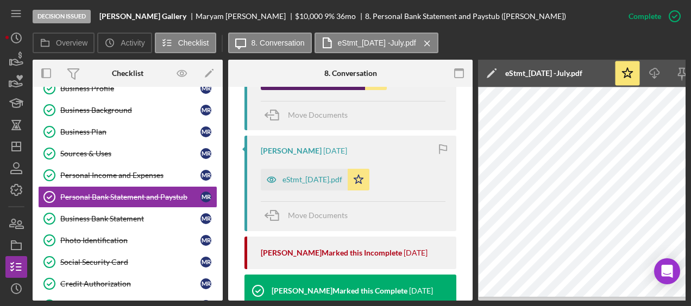
scroll to position [465, 0]
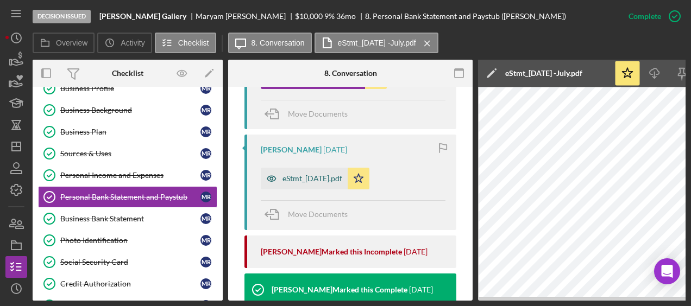
click at [333, 180] on div "eStmt_[DATE].pdf" at bounding box center [313, 178] width 60 height 9
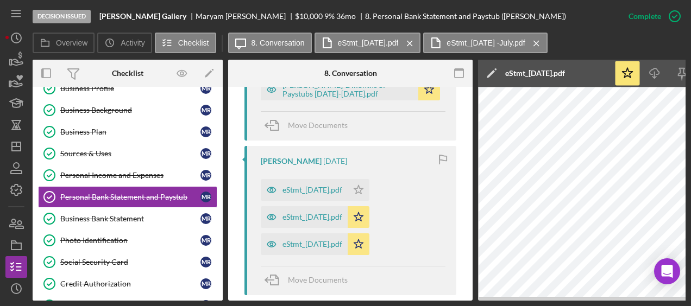
scroll to position [730, 0]
click at [335, 246] on div "eStmt_[DATE].pdf" at bounding box center [313, 245] width 60 height 9
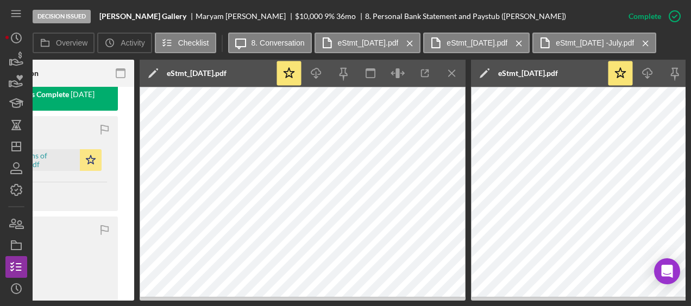
scroll to position [0, 449]
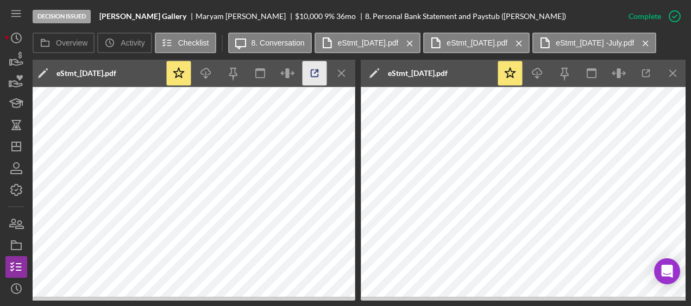
click at [317, 72] on icon "button" at bounding box center [315, 73] width 24 height 24
click at [646, 77] on icon "button" at bounding box center [646, 73] width 24 height 24
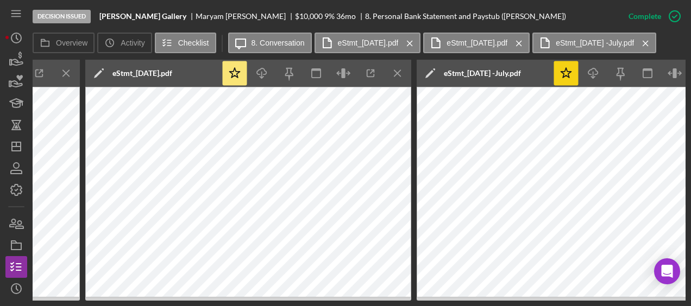
scroll to position [0, 781]
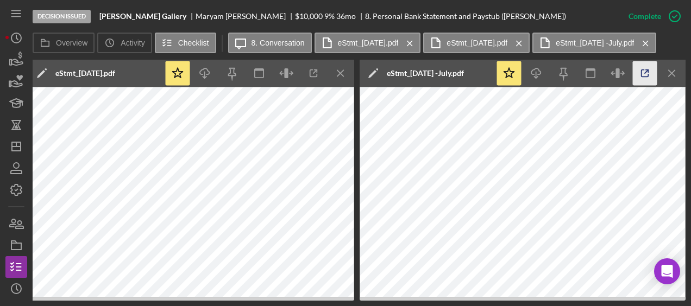
click at [650, 75] on icon "button" at bounding box center [645, 73] width 24 height 24
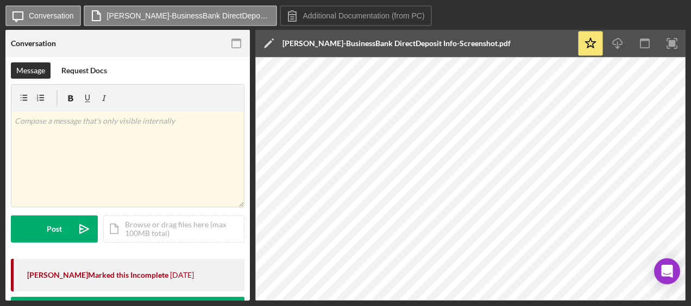
click at [453, 303] on div "Icon/Message Conversation [PERSON_NAME]-BusinessBank DirectDeposit Info-Screens…" at bounding box center [345, 153] width 691 height 306
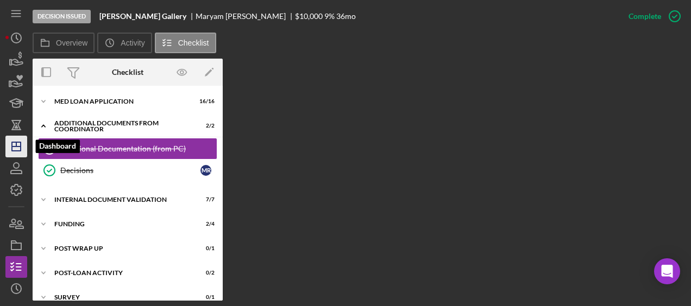
click at [22, 156] on icon "Icon/Dashboard" at bounding box center [16, 146] width 27 height 27
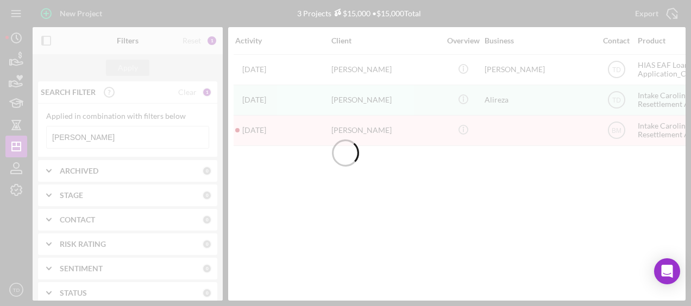
click at [86, 137] on div at bounding box center [345, 153] width 691 height 306
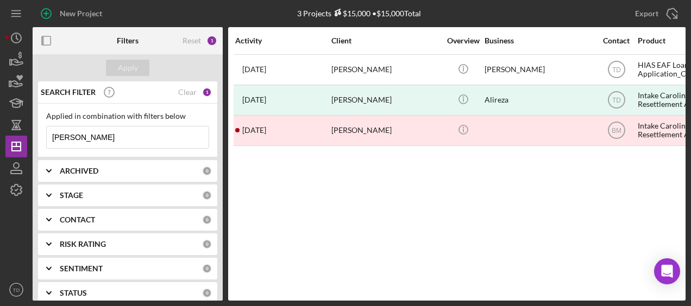
drag, startPoint x: 86, startPoint y: 137, endPoint x: 0, endPoint y: 127, distance: 86.5
click at [0, 127] on html "New Project 3 Projects $15,000 • $15,000 Total [PERSON_NAME] Export Icon/Export…" at bounding box center [345, 153] width 691 height 306
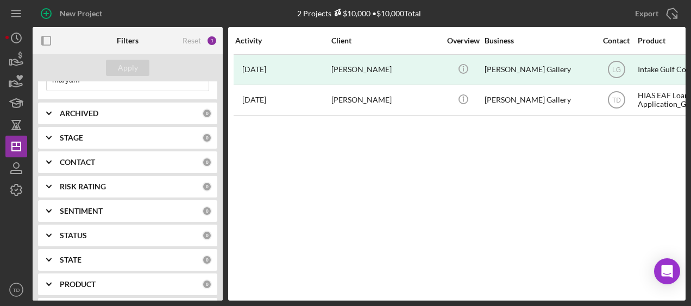
scroll to position [57, 0]
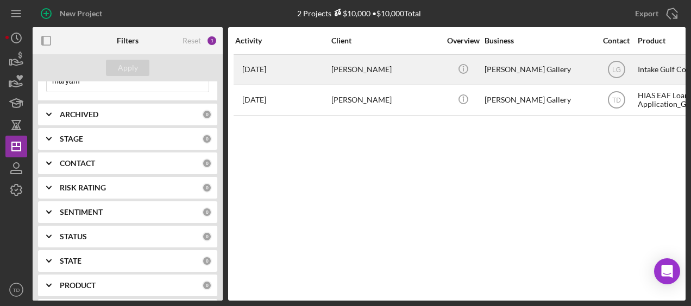
type input "maryam"
click at [351, 74] on div "[PERSON_NAME]" at bounding box center [385, 69] width 109 height 29
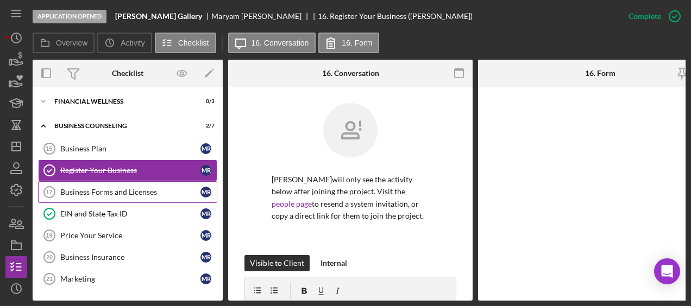
scroll to position [50, 0]
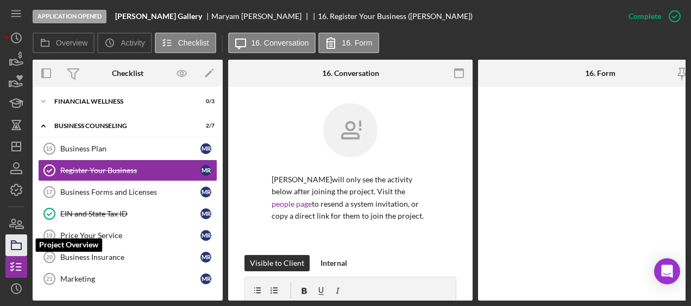
click at [20, 248] on icon "button" at bounding box center [16, 245] width 27 height 27
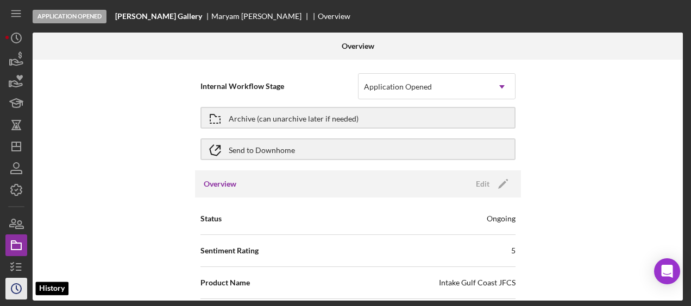
click at [15, 290] on icon "Icon/History" at bounding box center [16, 289] width 27 height 27
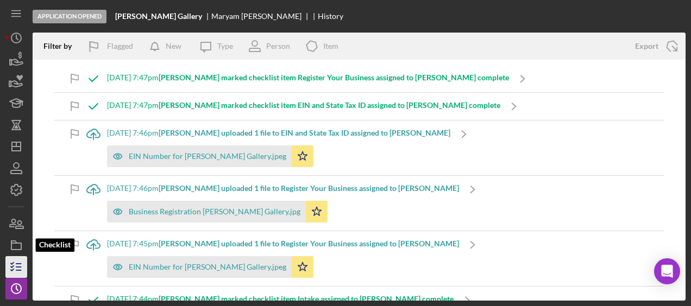
scroll to position [64, 0]
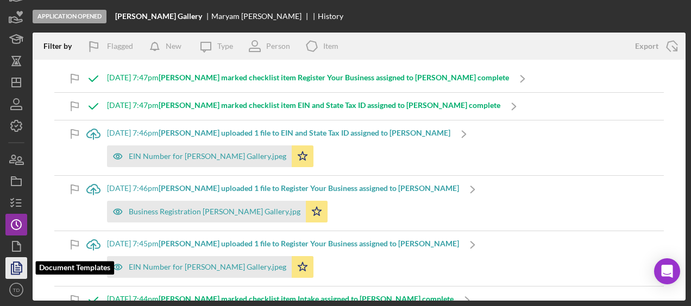
click at [21, 261] on icon "button" at bounding box center [16, 268] width 27 height 27
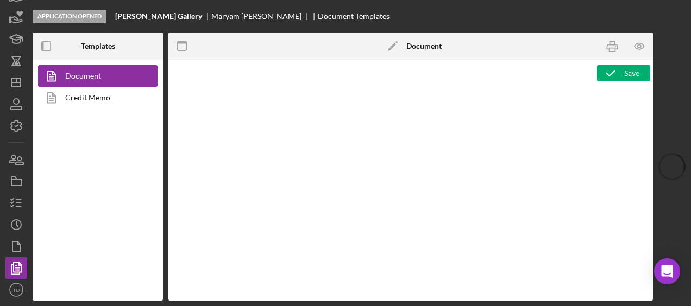
type textarea "<h1>Intake Form:</h1> <p><strong style="font-size: 18px">Affiliate Office</stro…"
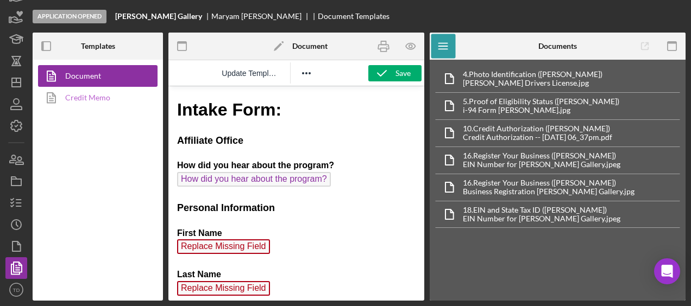
click at [83, 93] on link "Credit Memo" at bounding box center [95, 98] width 114 height 22
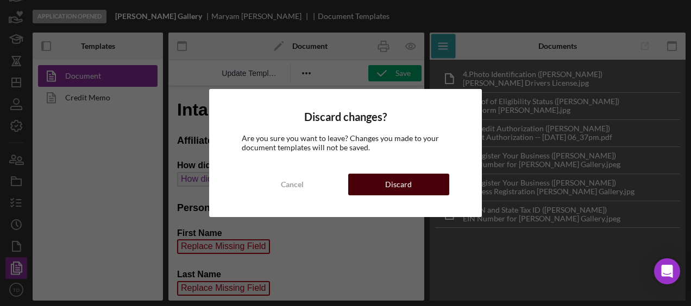
click at [382, 178] on button "Discard" at bounding box center [398, 185] width 101 height 22
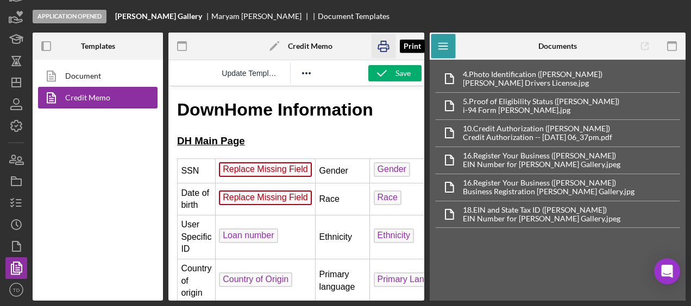
click at [385, 47] on icon "button" at bounding box center [384, 46] width 24 height 24
click at [277, 204] on span "Replace Missing Field" at bounding box center [265, 198] width 93 height 15
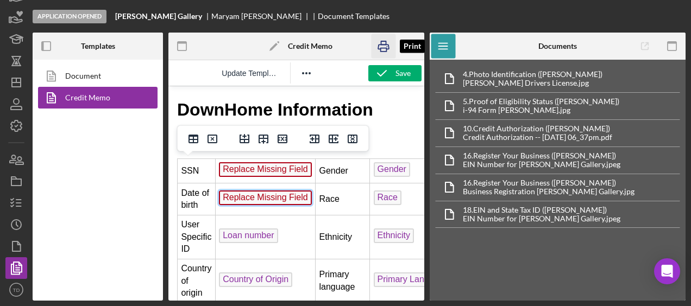
click at [385, 53] on icon "button" at bounding box center [384, 46] width 24 height 24
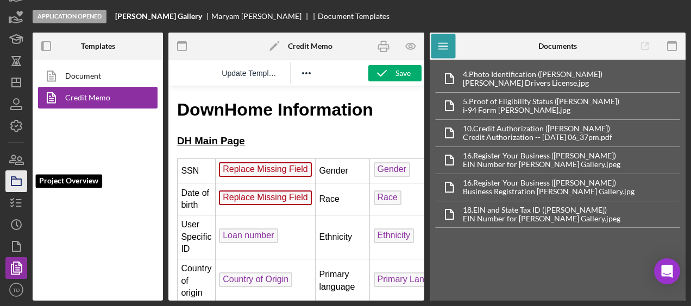
click at [9, 176] on icon "button" at bounding box center [16, 181] width 27 height 27
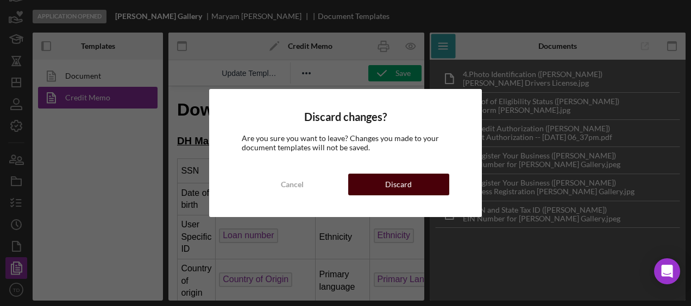
click at [409, 188] on div "Discard" at bounding box center [398, 185] width 27 height 22
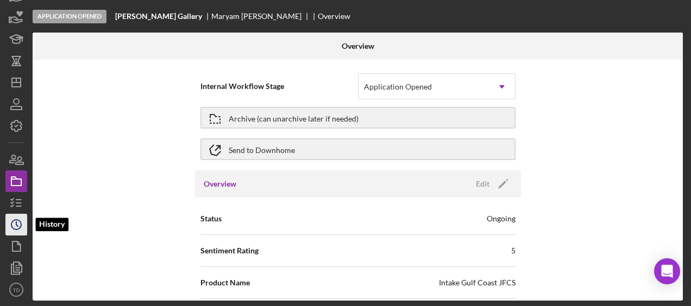
click at [16, 220] on circle "button" at bounding box center [16, 225] width 10 height 10
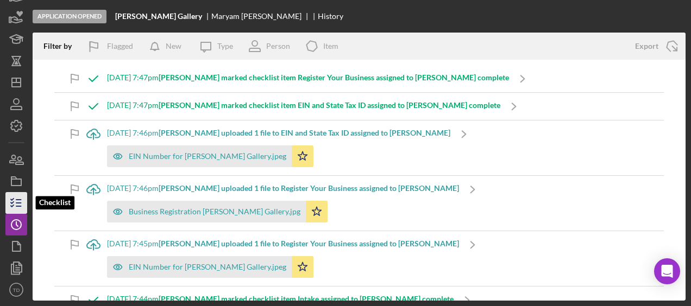
click at [16, 205] on icon "button" at bounding box center [16, 203] width 27 height 27
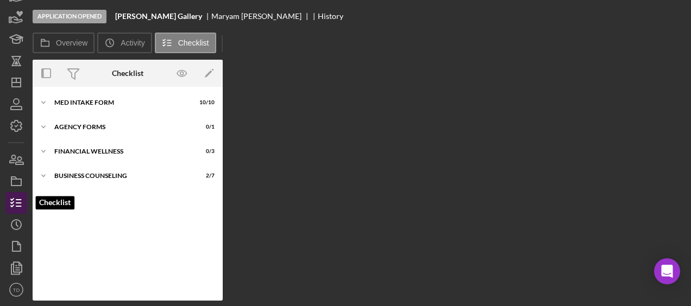
scroll to position [25, 0]
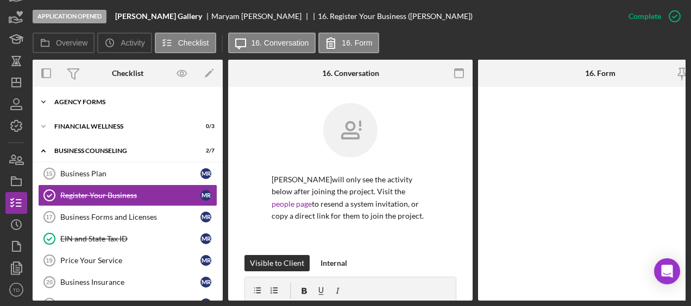
click at [88, 104] on div "Agency Forms" at bounding box center [131, 102] width 155 height 7
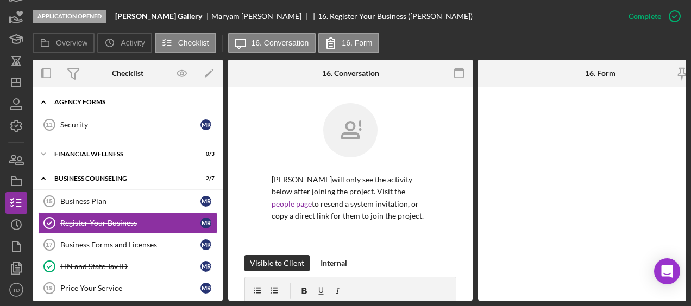
scroll to position [0, 0]
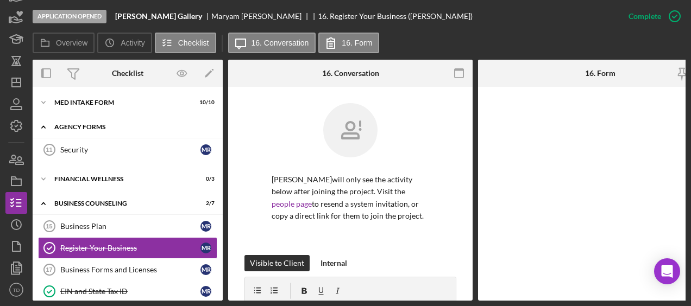
click at [88, 104] on div "MED Intake Form" at bounding box center [120, 102] width 133 height 7
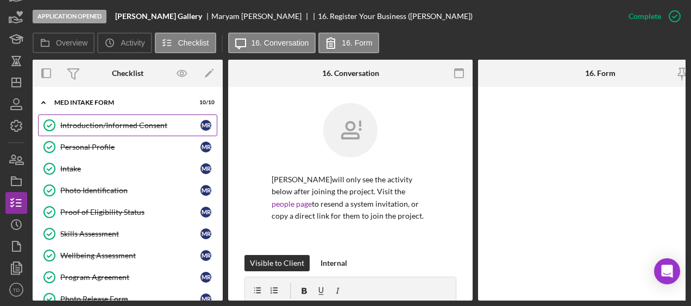
click at [87, 122] on div "Introduction/Informed Consent" at bounding box center [130, 125] width 140 height 9
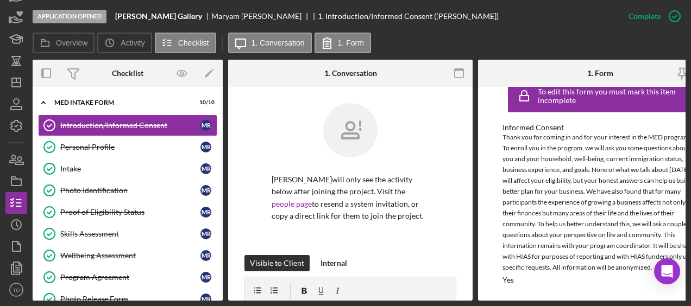
scroll to position [21, 0]
click at [153, 151] on div "Personal Profile" at bounding box center [130, 147] width 140 height 9
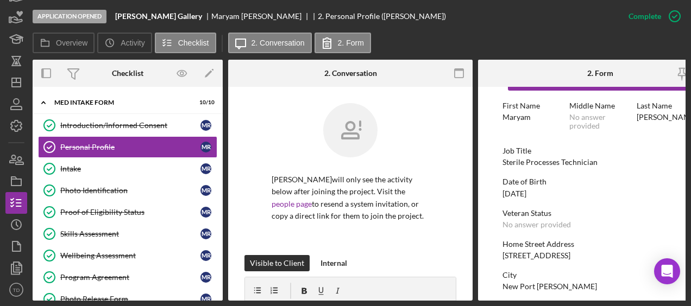
scroll to position [39, 0]
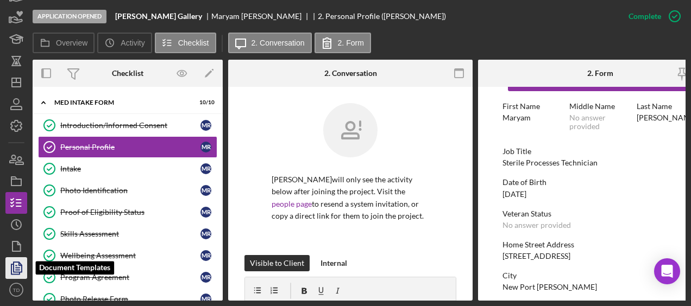
click at [11, 265] on polyline "button" at bounding box center [15, 270] width 8 height 10
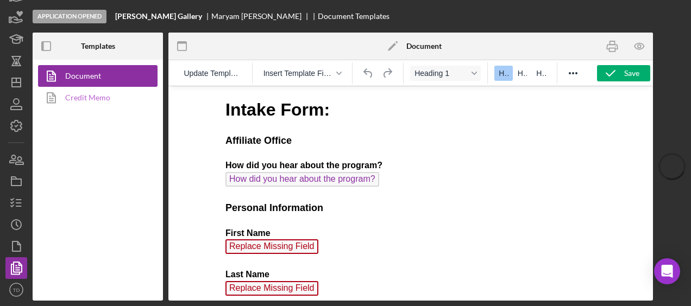
click at [105, 103] on link "Credit Memo" at bounding box center [95, 98] width 114 height 22
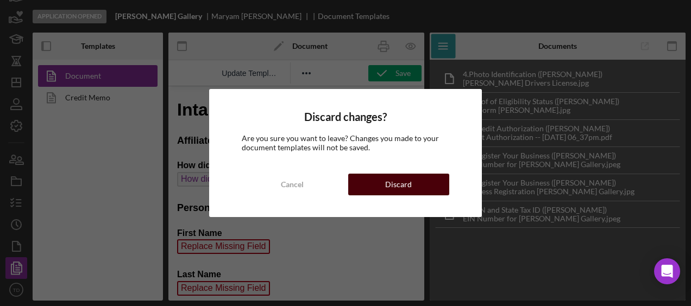
click at [417, 179] on button "Discard" at bounding box center [398, 185] width 101 height 22
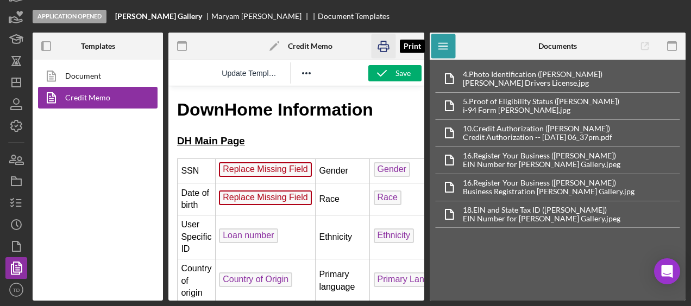
click at [383, 50] on icon "button" at bounding box center [384, 46] width 24 height 24
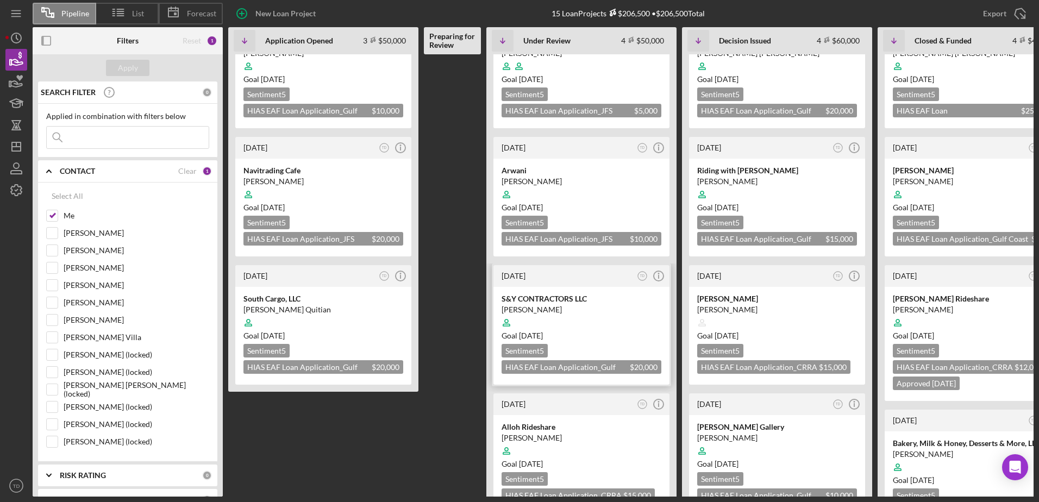
scroll to position [95, 0]
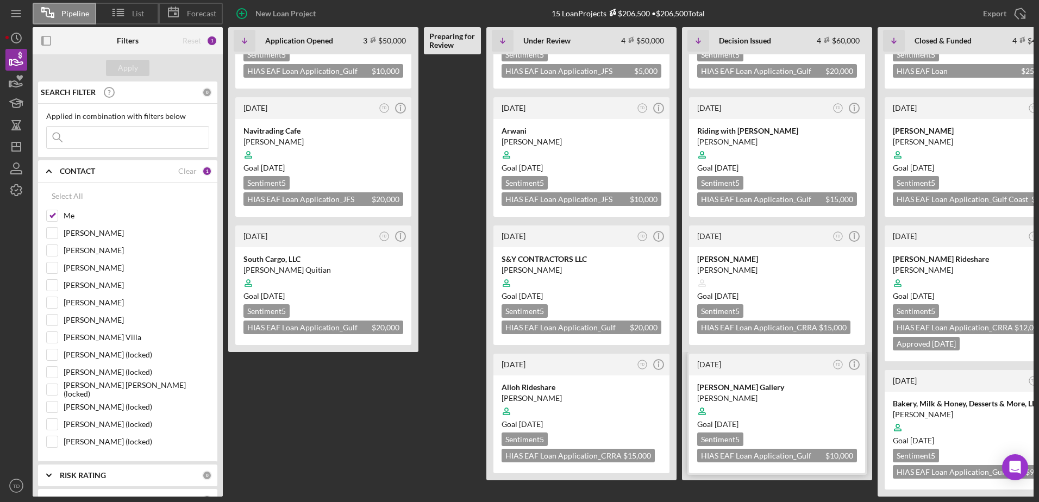
click at [721, 382] on div "[PERSON_NAME] Gallery" at bounding box center [777, 387] width 160 height 11
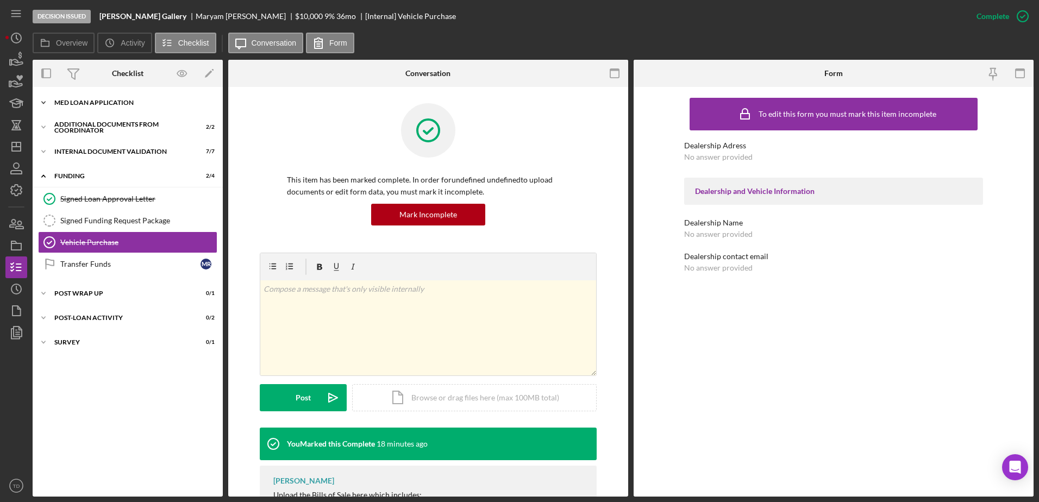
click at [127, 110] on div "Icon/Expander MED Loan Application 16 / 16" at bounding box center [128, 103] width 190 height 22
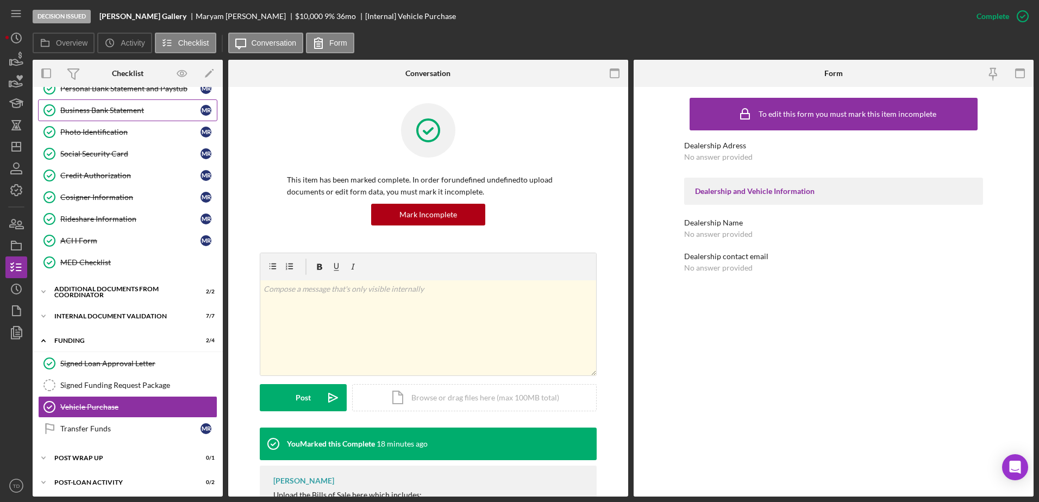
scroll to position [216, 0]
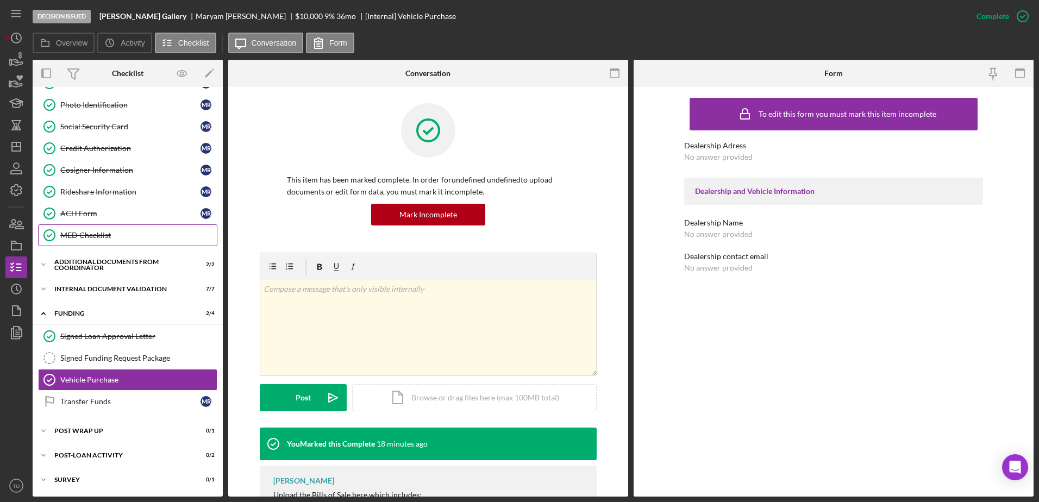
click at [127, 235] on div "MED Checklist" at bounding box center [138, 235] width 157 height 9
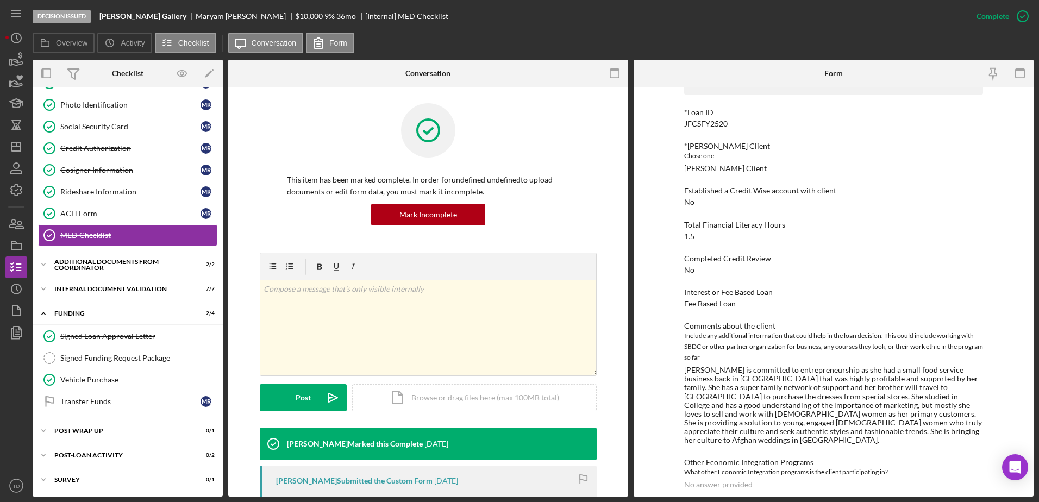
scroll to position [73, 0]
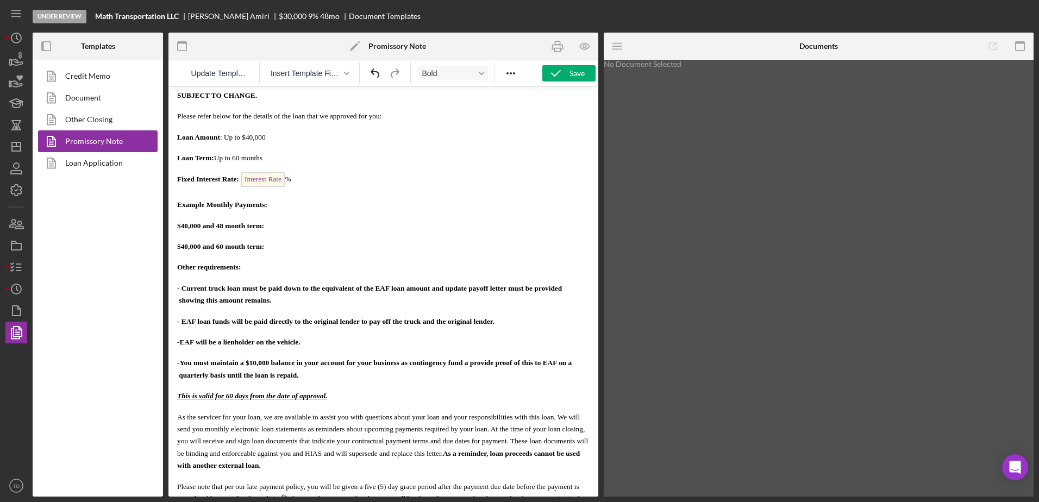
scroll to position [285, 0]
click at [474, 290] on b "- Current truck loan must be paid down to the equivalent of the EAF loan amount…" at bounding box center [379, 294] width 405 height 20
click at [193, 301] on b "- Current truck loan must be paid down to the equivalent of the EAF loan amount…" at bounding box center [381, 294] width 409 height 20
click at [295, 301] on p "- Current truck loan must be paid down to the equivalent of the EAF loan amount…" at bounding box center [383, 293] width 412 height 24
drag, startPoint x: 518, startPoint y: 327, endPoint x: 431, endPoint y: 322, distance: 87.1
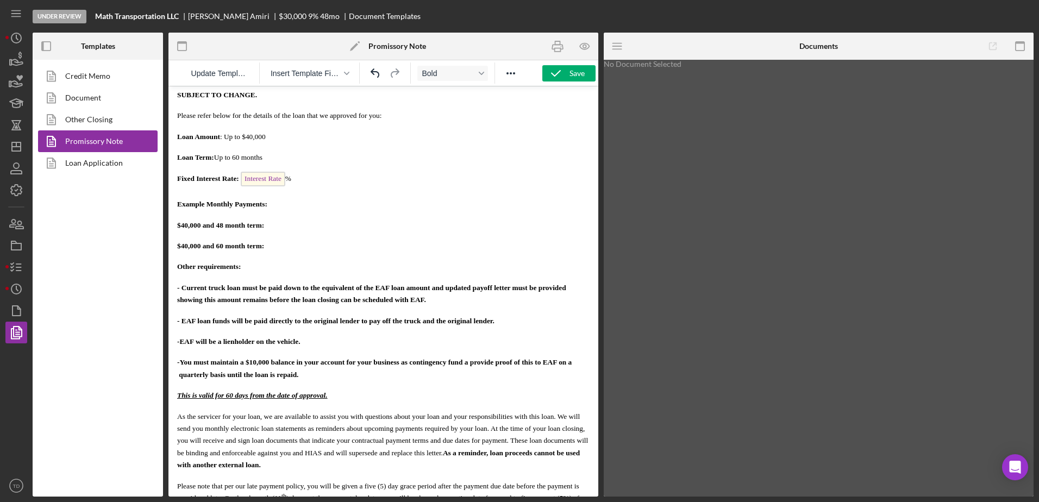
click at [431, 322] on p "- EAF loan funds will be paid directly to the original lender to pay off the tr…" at bounding box center [383, 321] width 412 height 12
click at [187, 342] on b "-EAF will be a lienholder on the vehicle." at bounding box center [238, 341] width 123 height 8
click at [188, 364] on b "-You must maintain a $10,000 balance in your account for your business as conti…" at bounding box center [379, 368] width 404 height 20
click at [329, 363] on b "- You must maintain a $10,000 balance in your account for your business as cont…" at bounding box center [379, 368] width 405 height 20
drag, startPoint x: 439, startPoint y: 365, endPoint x: 306, endPoint y: 367, distance: 132.1
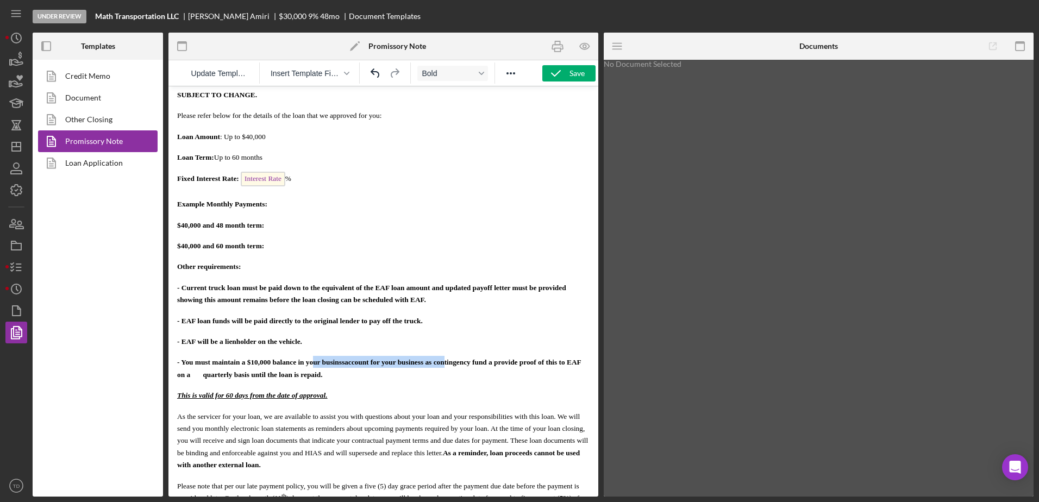
click at [306, 367] on b "- You must maintain a $10,000 balance in your businssaccount for your business …" at bounding box center [379, 368] width 404 height 20
click at [364, 365] on b "- You must maintain a $10,000 balance contingency fund a provide proof of this …" at bounding box center [373, 368] width 392 height 20
click at [488, 362] on b "- You must maintain a $10,000 balance contingency fund and provide proof of thi…" at bounding box center [377, 368] width 400 height 20
click at [178, 378] on b "- You must maintain a $10,000 balance contingency fund and provide proof of thi…" at bounding box center [371, 368] width 389 height 20
click at [268, 389] on body "Date: Date of Approval Borrower Name: Primary Borrower Full Name Address: Prima…" at bounding box center [383, 319] width 412 height 1018
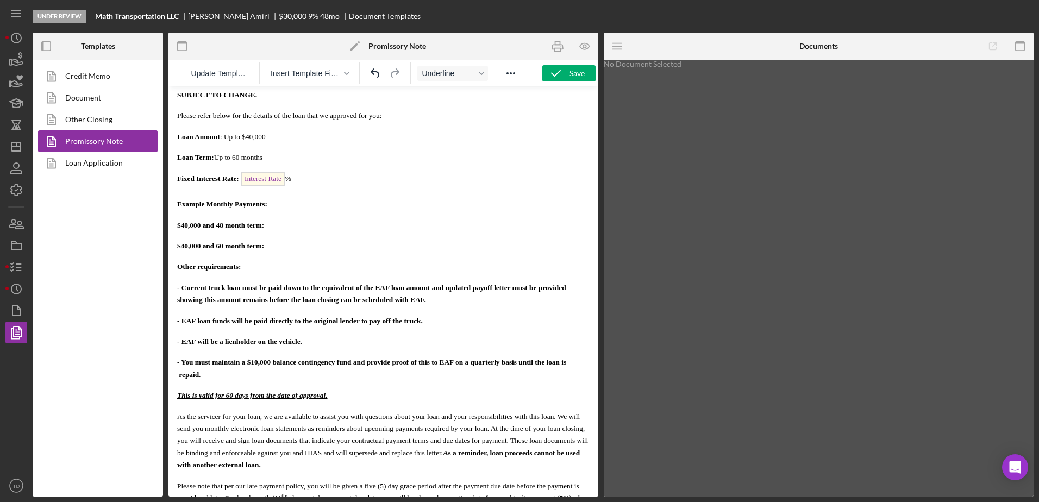
scroll to position [382, 0]
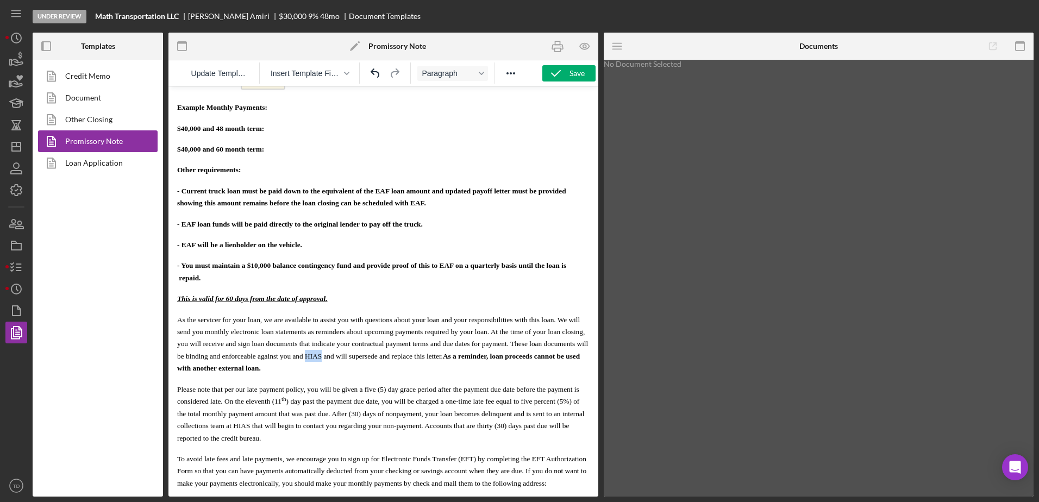
drag, startPoint x: 367, startPoint y: 358, endPoint x: 351, endPoint y: 360, distance: 15.9
click at [351, 360] on span "As the servicer for your loan, we are available to assist you with questions ab…" at bounding box center [382, 344] width 411 height 57
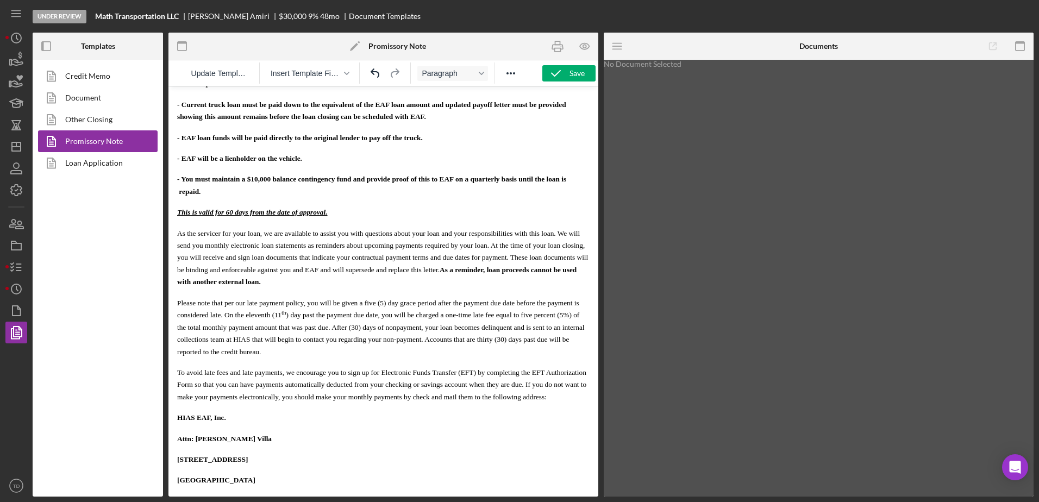
scroll to position [473, 0]
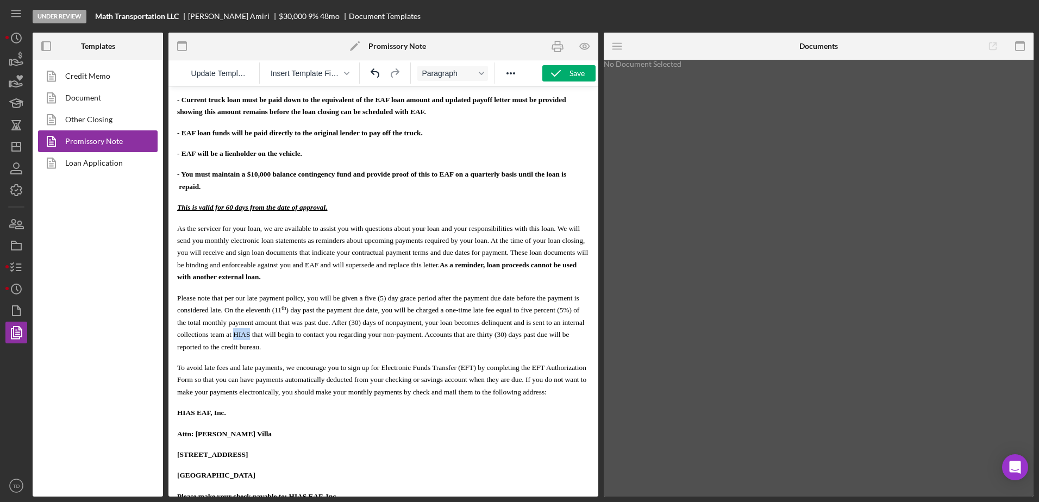
drag, startPoint x: 274, startPoint y: 337, endPoint x: 258, endPoint y: 340, distance: 16.1
click at [258, 340] on span "Please note that per our late payment policy, you will be given a five (5) day …" at bounding box center [381, 322] width 408 height 57
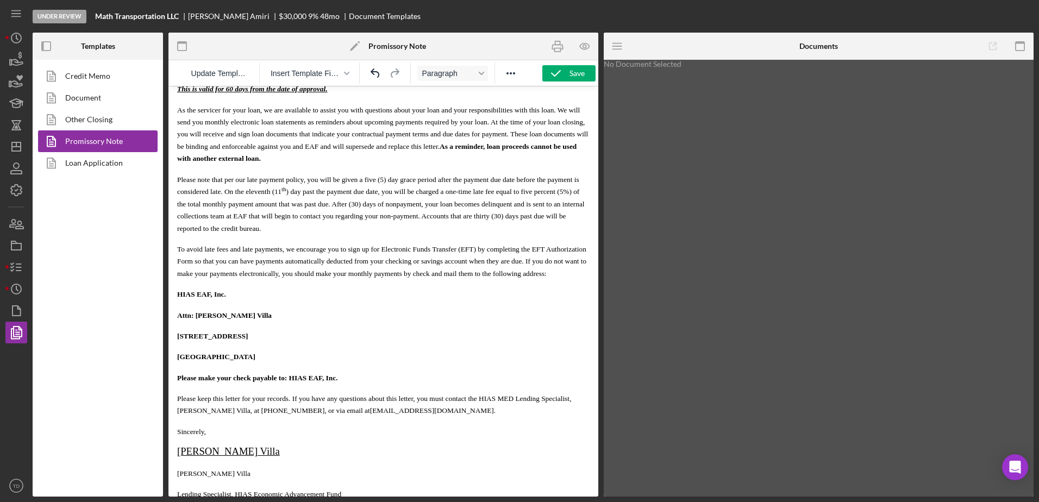
scroll to position [595, 0]
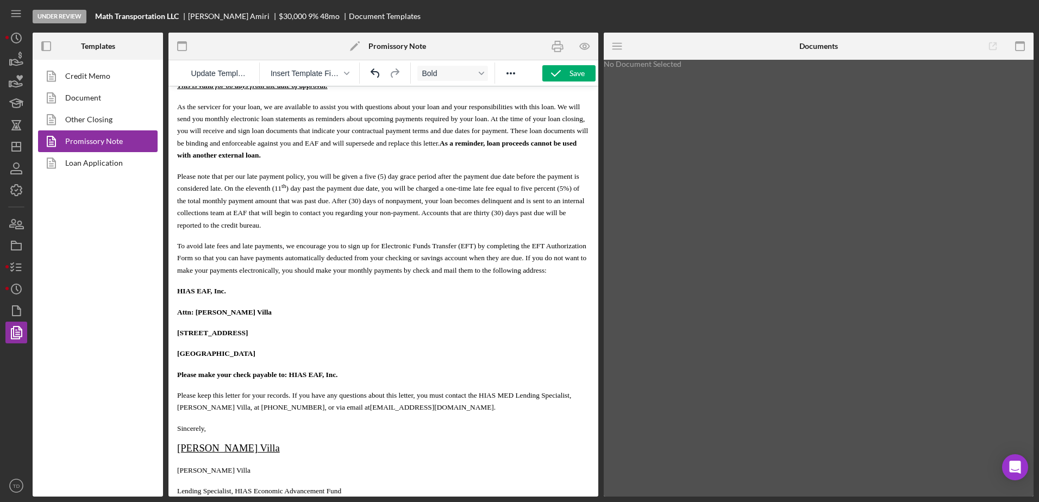
drag, startPoint x: 276, startPoint y: 328, endPoint x: 196, endPoint y: 327, distance: 80.4
click at [196, 318] on p "Attn: [PERSON_NAME] Villa" at bounding box center [383, 312] width 412 height 12
drag, startPoint x: 498, startPoint y: 410, endPoint x: 479, endPoint y: 412, distance: 19.1
click at [479, 411] on span "Please keep this letter for your records. If you have any questions about this …" at bounding box center [374, 401] width 394 height 20
drag, startPoint x: 573, startPoint y: 409, endPoint x: 497, endPoint y: 409, distance: 76.6
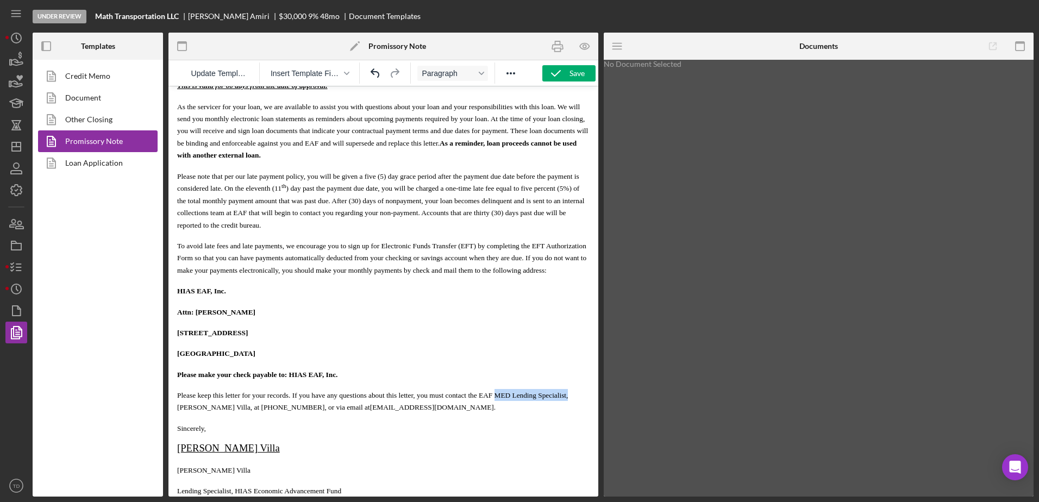
click at [497, 409] on p "Please keep this letter for your records. If you have any questions about this …" at bounding box center [383, 401] width 412 height 24
drag, startPoint x: 469, startPoint y: 422, endPoint x: 400, endPoint y: 423, distance: 69.0
click at [400, 414] on p "Please keep this letter for your records. If you have any questions about this …" at bounding box center [383, 401] width 412 height 24
drag, startPoint x: 303, startPoint y: 424, endPoint x: 228, endPoint y: 424, distance: 75.0
click at [228, 411] on span "Please keep this letter for your records. If you have any questions about this …" at bounding box center [367, 401] width 380 height 20
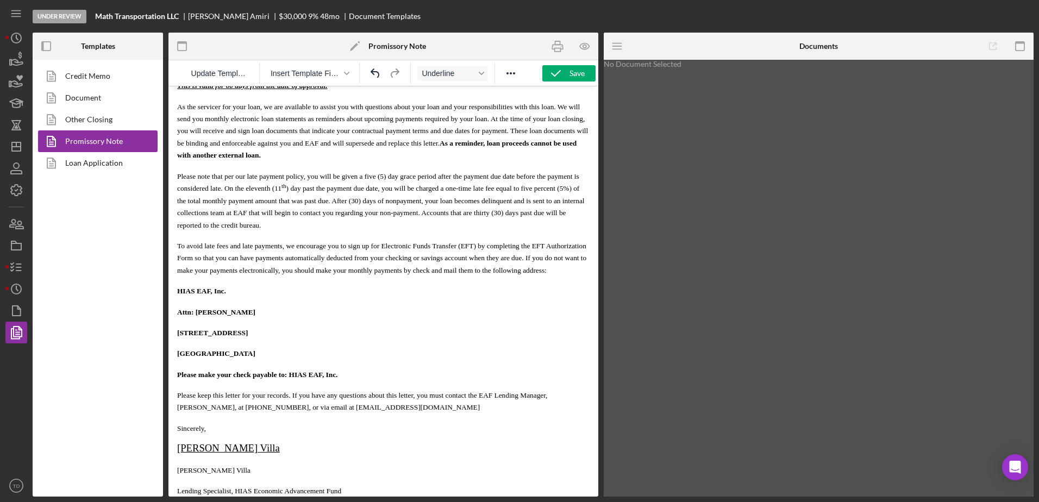
drag, startPoint x: 273, startPoint y: 460, endPoint x: 177, endPoint y: 468, distance: 96.5
click at [177, 455] on p "[PERSON_NAME] Villa" at bounding box center [383, 449] width 412 height 12
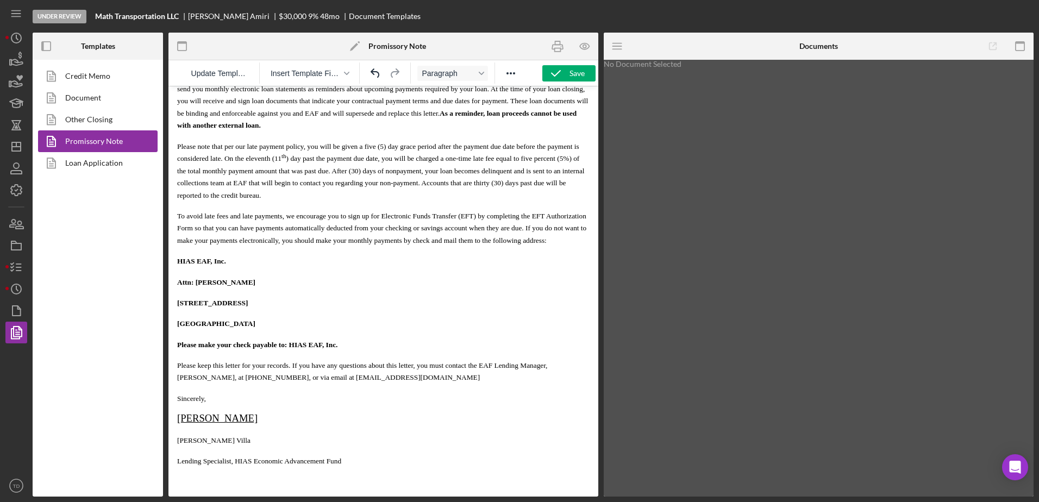
drag, startPoint x: 257, startPoint y: 440, endPoint x: 178, endPoint y: 441, distance: 79.3
click at [178, 441] on p "[PERSON_NAME] Villa" at bounding box center [383, 440] width 412 height 12
drag, startPoint x: 231, startPoint y: 461, endPoint x: 204, endPoint y: 463, distance: 27.2
click at [204, 463] on span "Lending Specialist, HIAS Economic Advancement Fund" at bounding box center [259, 461] width 164 height 8
click at [274, 465] on span "Lending Manager, HIAS Economic Advancement Fund" at bounding box center [257, 461] width 161 height 8
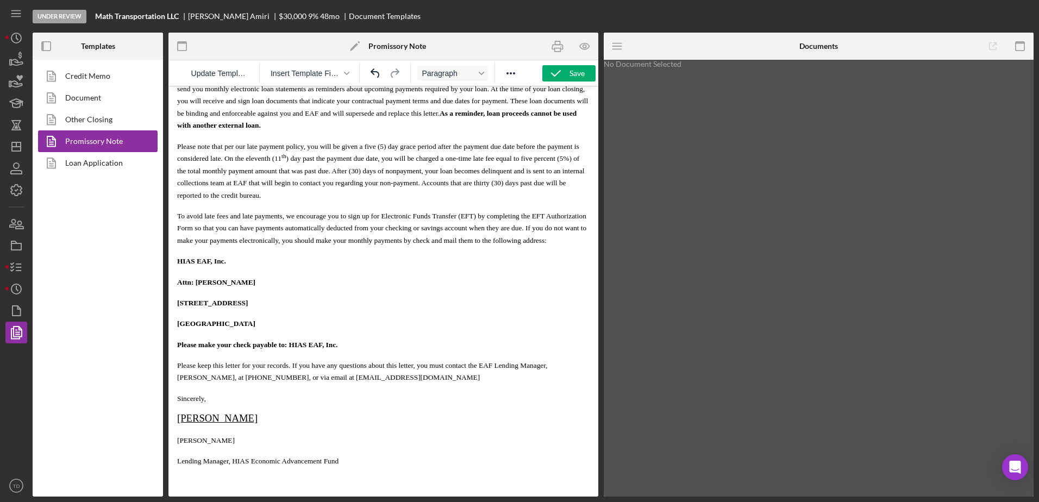
click at [276, 378] on span "Please keep this letter for your records. If you have any questions about this …" at bounding box center [362, 371] width 370 height 20
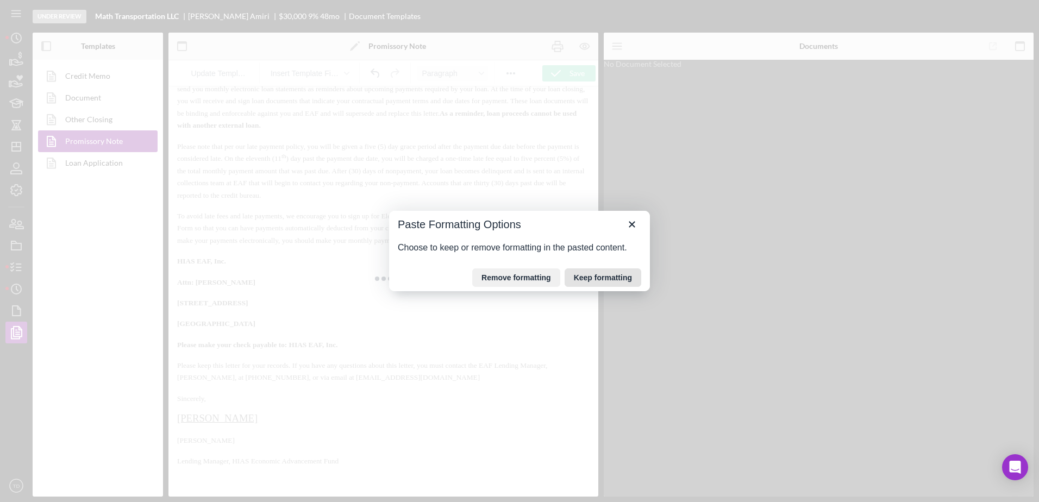
click at [583, 273] on button "Keep formatting" at bounding box center [603, 277] width 77 height 18
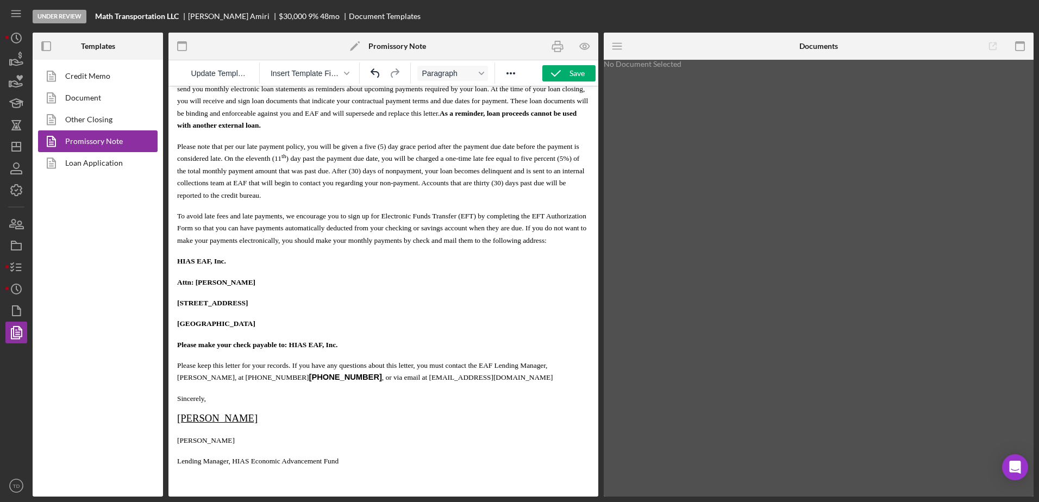
drag, startPoint x: 275, startPoint y: 377, endPoint x: 235, endPoint y: 378, distance: 39.7
click at [235, 378] on span "Please keep this letter for your records. If you have any questions about this …" at bounding box center [365, 371] width 376 height 20
click at [329, 377] on span "Please keep this letter for your records. If you have any questions about this …" at bounding box center [366, 371] width 378 height 20
click at [384, 377] on p "Please keep this letter for your records. If you have any questions about this …" at bounding box center [383, 371] width 412 height 24
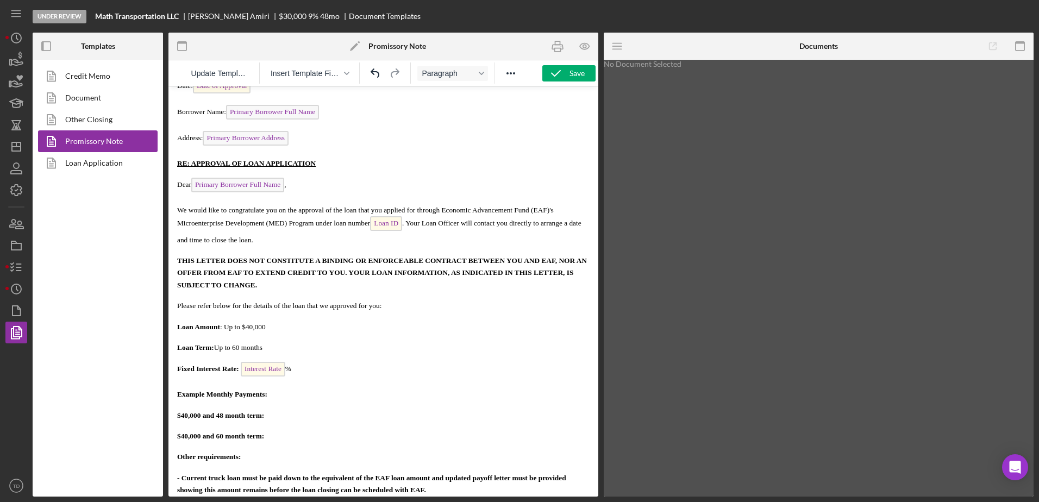
scroll to position [0, 0]
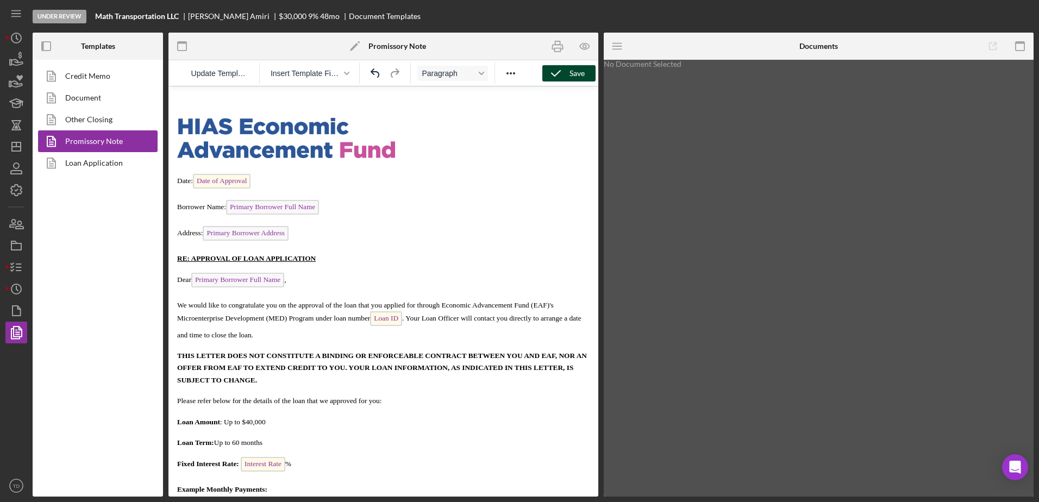
click at [573, 76] on div "Save" at bounding box center [577, 73] width 15 height 16
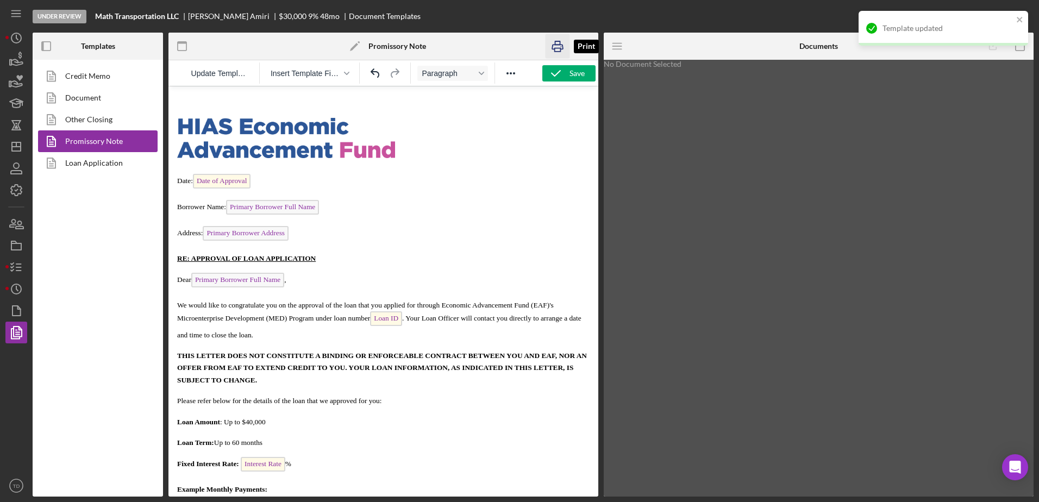
click at [553, 42] on icon "button" at bounding box center [558, 46] width 24 height 24
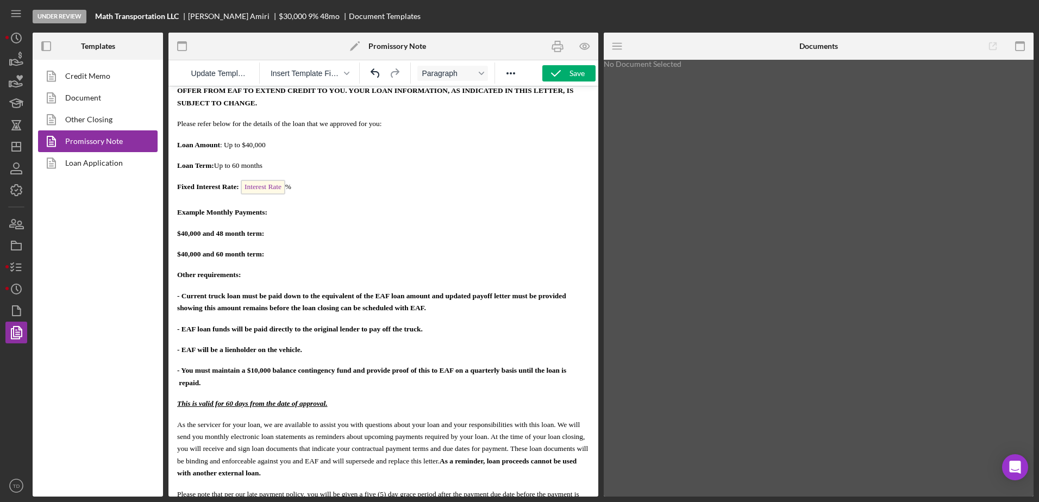
scroll to position [328, 0]
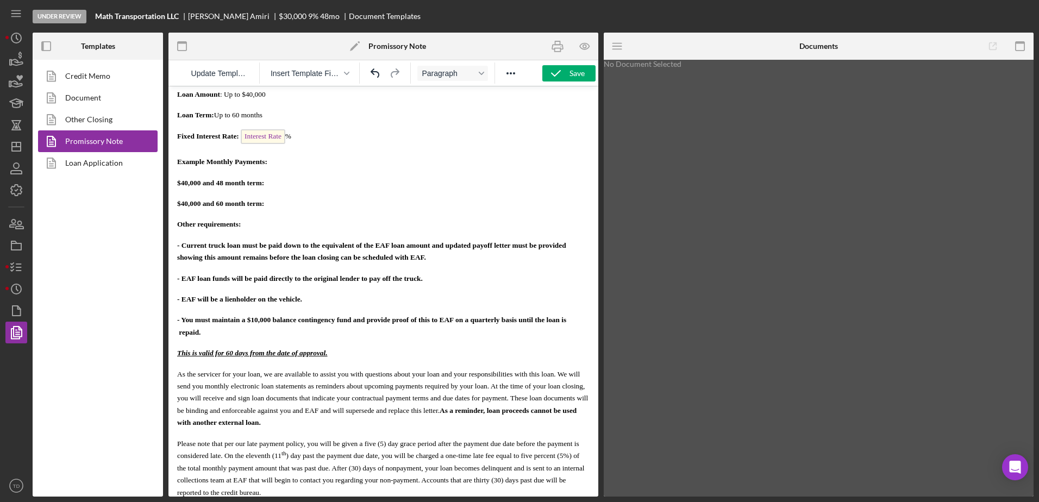
click at [295, 202] on p "$40,000 and 60 month term:" at bounding box center [383, 203] width 412 height 12
drag, startPoint x: 308, startPoint y: 204, endPoint x: 276, endPoint y: 205, distance: 32.6
click at [276, 205] on p "$40,000 and 60 month term: $830.33" at bounding box center [383, 203] width 412 height 12
click at [433, 74] on span "Bold" at bounding box center [448, 73] width 53 height 9
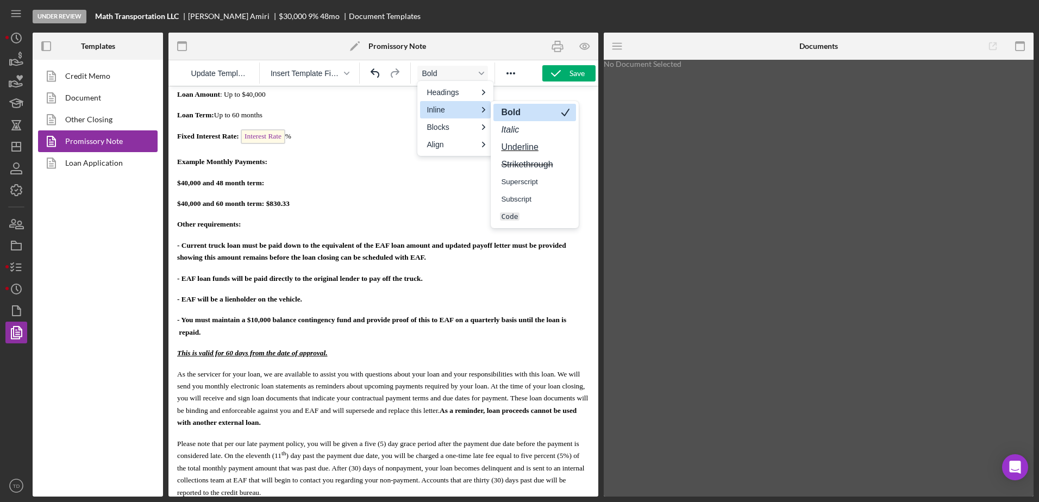
click at [527, 112] on div "Bold" at bounding box center [527, 112] width 54 height 13
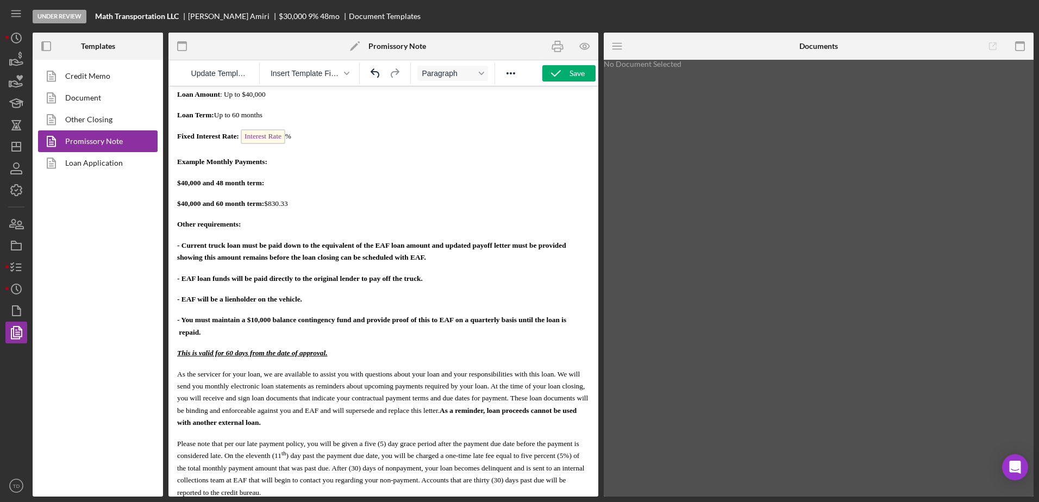
click at [460, 161] on p "Example Monthly Payments:" at bounding box center [383, 161] width 412 height 12
click at [280, 181] on p "$40,000 and 48 month term:" at bounding box center [383, 183] width 412 height 12
drag, startPoint x: 308, startPoint y: 182, endPoint x: 275, endPoint y: 182, distance: 33.2
click at [275, 182] on p "$40,000 and 48 month term: $995.40" at bounding box center [383, 183] width 412 height 12
click at [450, 77] on span "Bold" at bounding box center [448, 73] width 53 height 9
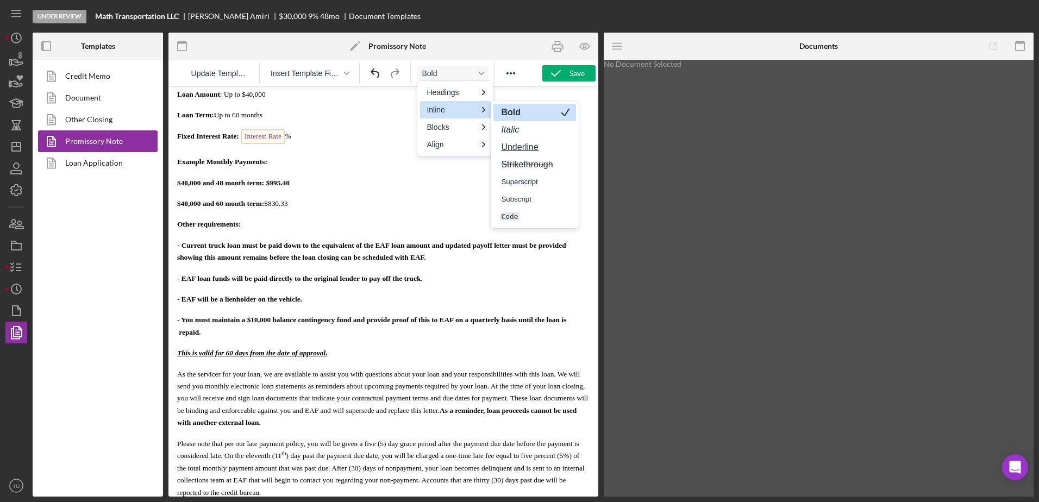
click at [522, 115] on div "Bold" at bounding box center [527, 112] width 54 height 13
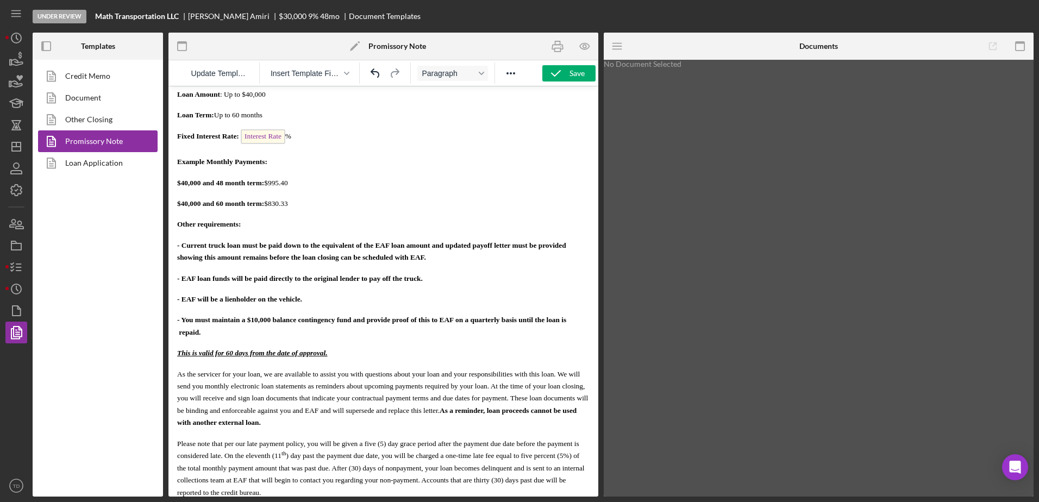
click at [454, 207] on p "$40,000 and 60 month term: $830.33" at bounding box center [383, 203] width 412 height 12
click at [562, 41] on icon "button" at bounding box center [558, 46] width 24 height 24
click at [190, 256] on b "- Current truck loan must be paid down to the equivalent of the EAF loan amount…" at bounding box center [381, 251] width 409 height 20
click at [192, 256] on b "- Current truck loan must be paid down to the equivalent of the EAF loan amount…" at bounding box center [381, 251] width 409 height 20
click at [190, 336] on b "- You must maintain a $10,000 balance contingency fund and provide proof of thi…" at bounding box center [379, 326] width 405 height 20
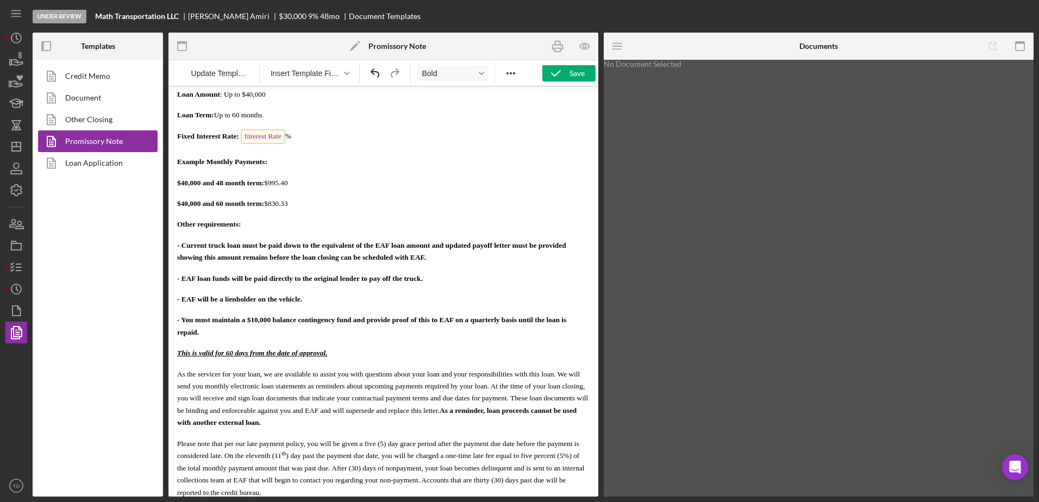
drag, startPoint x: 216, startPoint y: 334, endPoint x: 176, endPoint y: 240, distance: 102.8
click at [176, 240] on html "Date: Date of Approval Borrower Name: Primary Borrower Full Name Address: Prima…" at bounding box center [383, 276] width 430 height 1035
click at [462, 69] on span "Bold" at bounding box center [448, 73] width 53 height 9
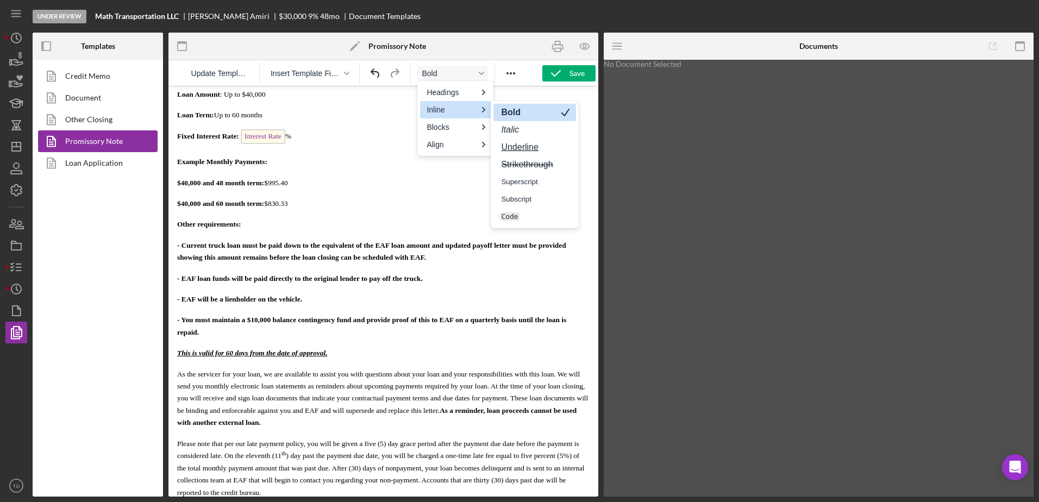
click at [519, 115] on strong "Bold" at bounding box center [511, 112] width 22 height 9
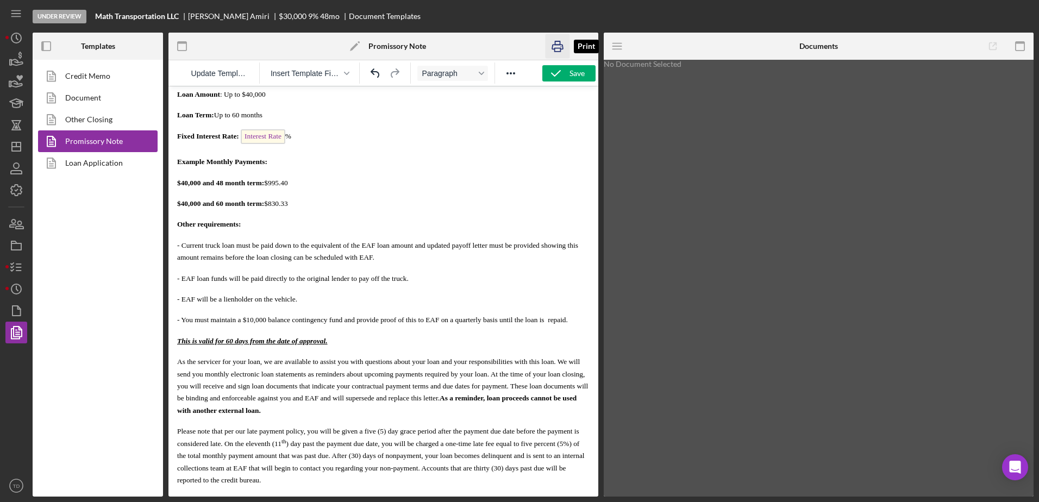
click at [564, 48] on icon "button" at bounding box center [558, 46] width 24 height 24
click at [299, 322] on font "- You must maintain a $10,000 balance contingency fund and provide proof of thi…" at bounding box center [372, 320] width 391 height 8
click at [329, 322] on font "- You must maintain a $10,000 contingency fund and provide proof of this to EAF…" at bounding box center [360, 320] width 367 height 8
click at [327, 322] on font "- You must maintain a $10,000 contingency fund and provide proof of this to EAF…" at bounding box center [360, 320] width 367 height 8
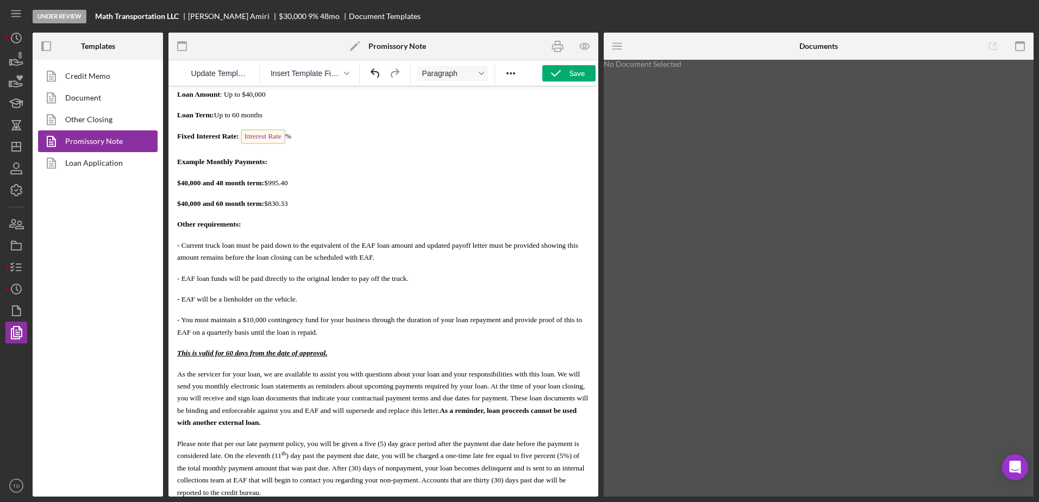
click at [335, 336] on font "- You must maintain a $10,000 contingency fund for your business through the du…" at bounding box center [379, 326] width 405 height 20
click at [560, 46] on icon "button" at bounding box center [558, 46] width 24 height 24
click at [106, 166] on link "Loan Application" at bounding box center [95, 163] width 114 height 22
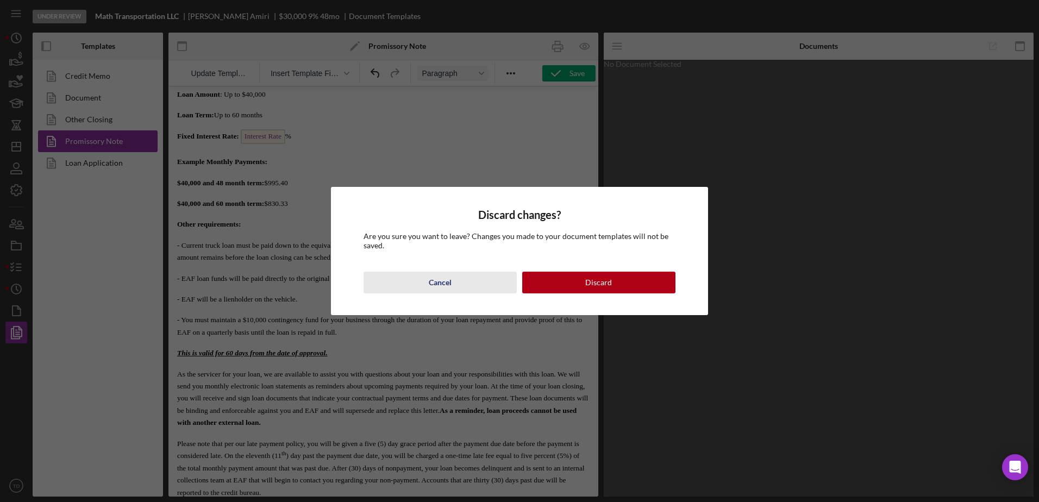
click at [481, 276] on button "Cancel" at bounding box center [440, 283] width 153 height 22
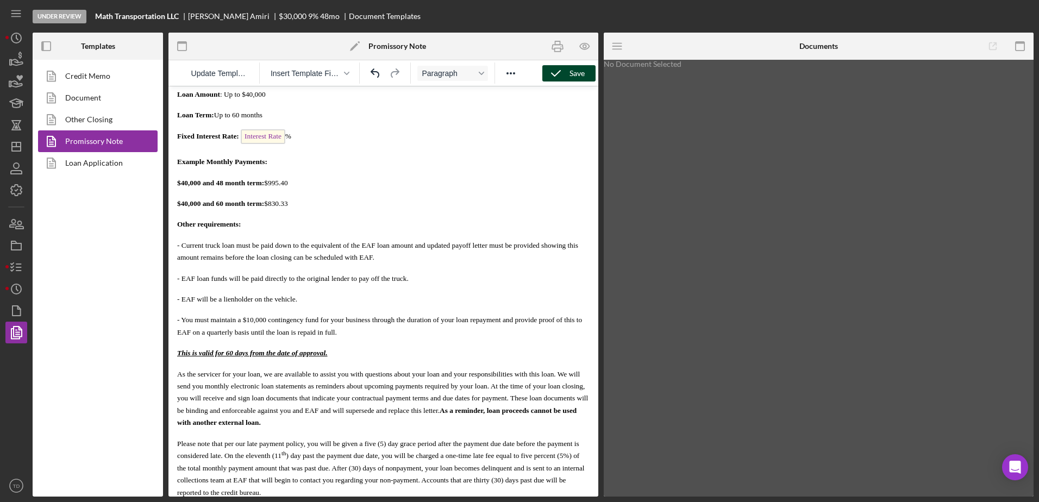
click at [562, 79] on icon "button" at bounding box center [555, 73] width 27 height 27
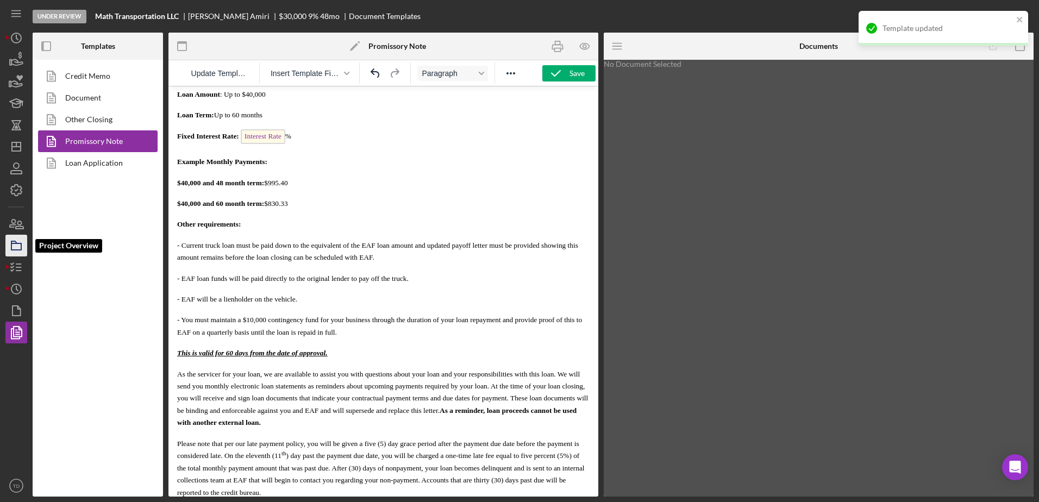
click at [12, 248] on icon "button" at bounding box center [16, 245] width 27 height 27
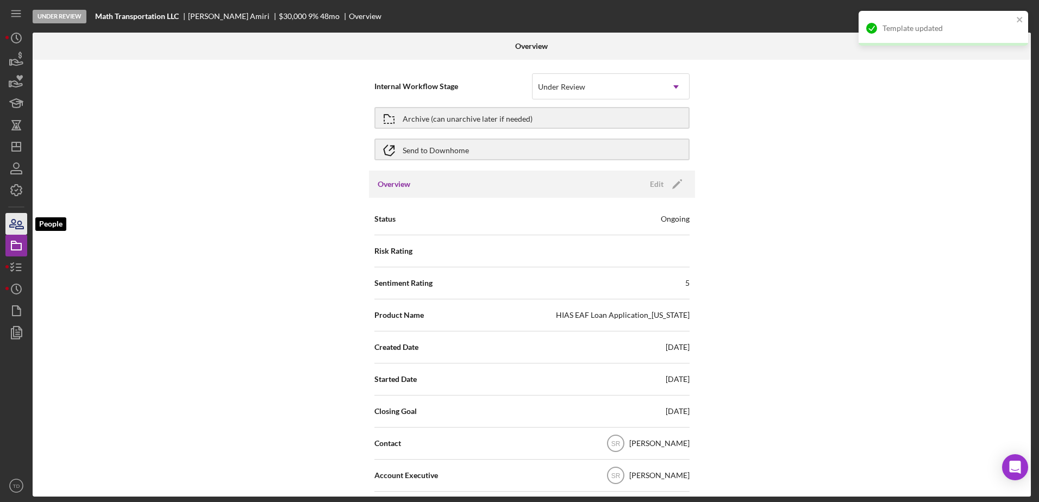
click at [13, 227] on icon "button" at bounding box center [13, 224] width 6 height 8
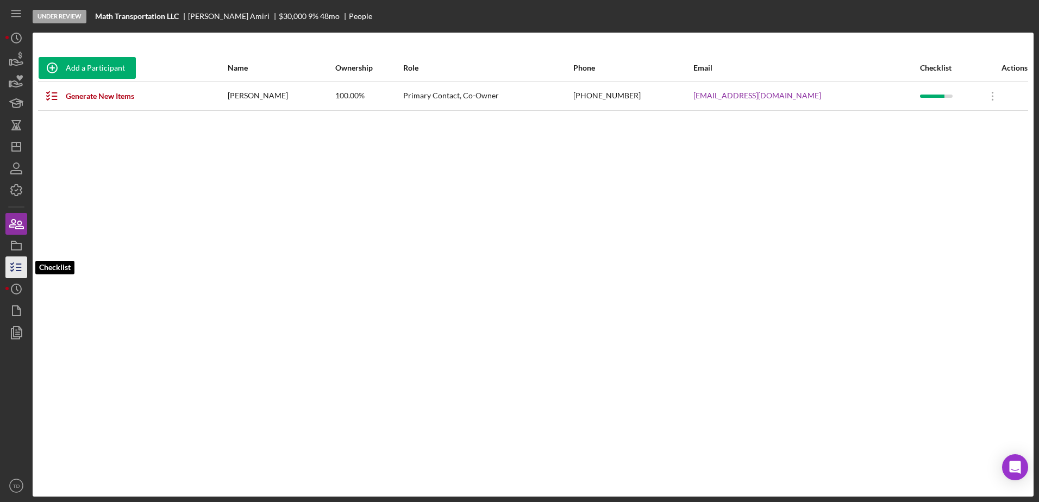
click at [22, 265] on icon "button" at bounding box center [16, 267] width 27 height 27
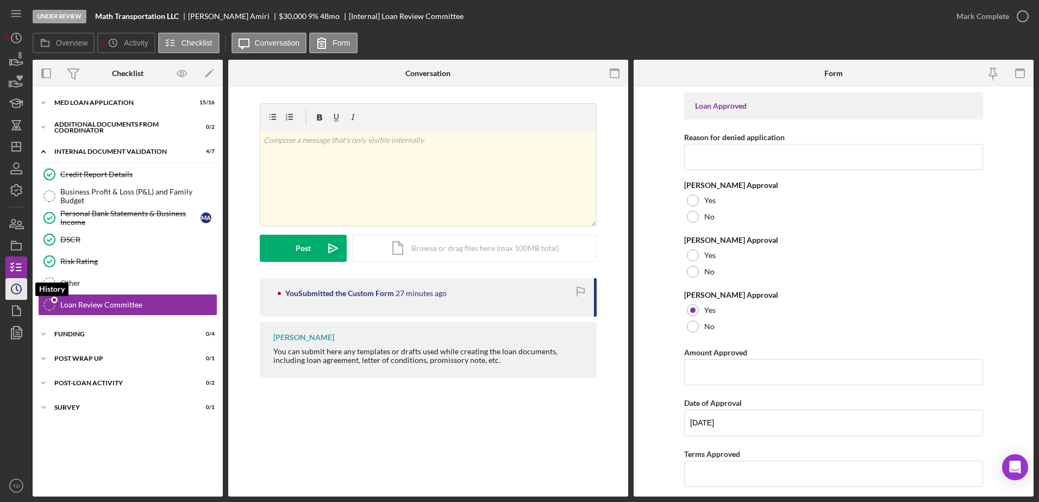
click at [22, 283] on icon "Icon/History" at bounding box center [16, 289] width 27 height 27
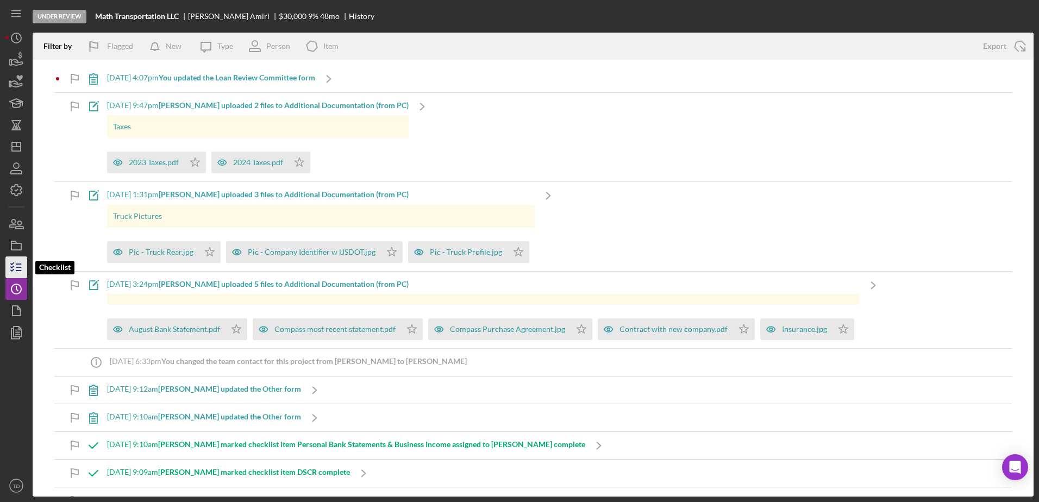
click at [18, 268] on icon "button" at bounding box center [16, 267] width 27 height 27
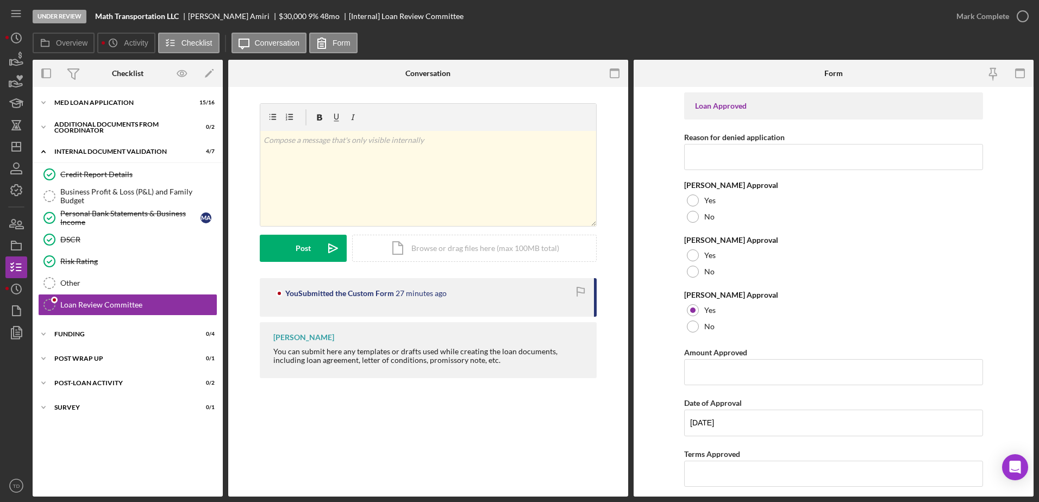
click at [449, 298] on div "You Submitted the Custom Form 27 minutes ago" at bounding box center [429, 293] width 307 height 9
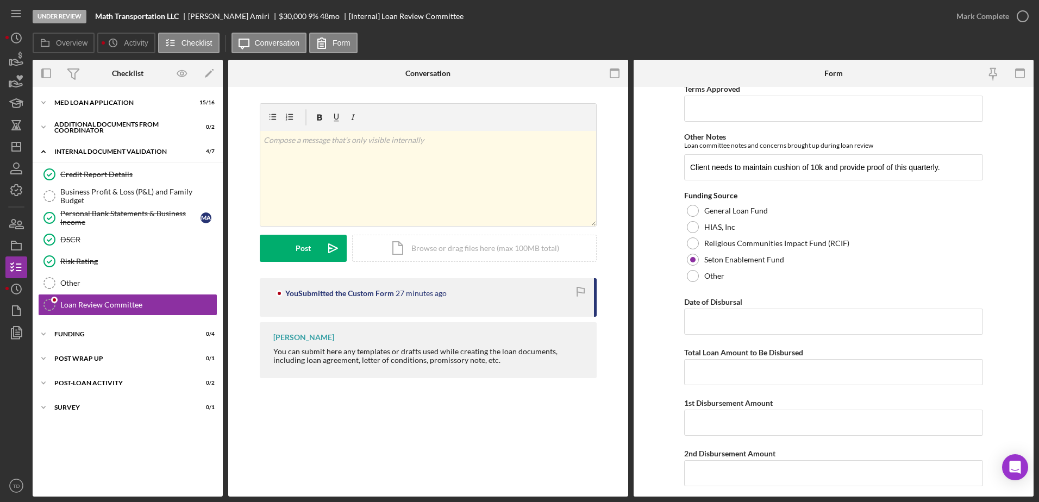
scroll to position [395, 0]
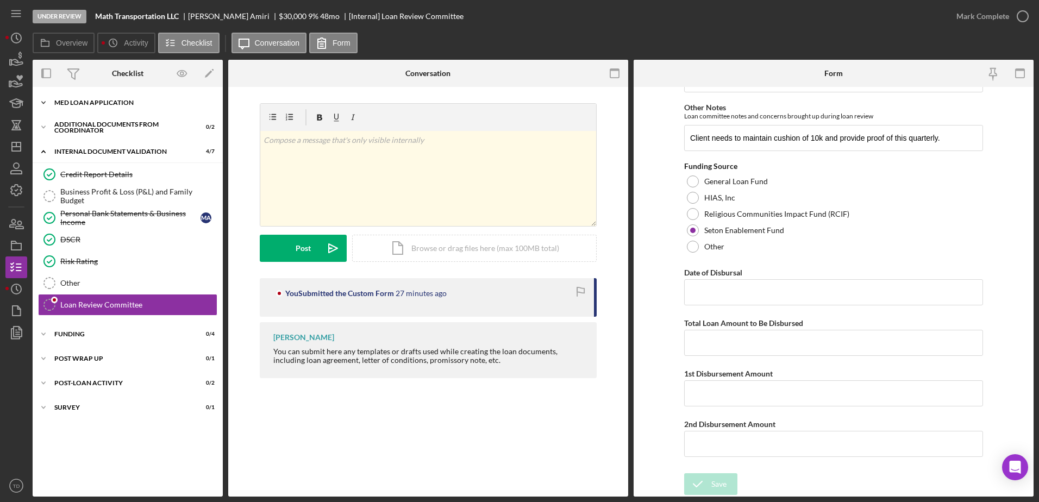
click at [129, 105] on div "MED Loan Application" at bounding box center [131, 102] width 155 height 7
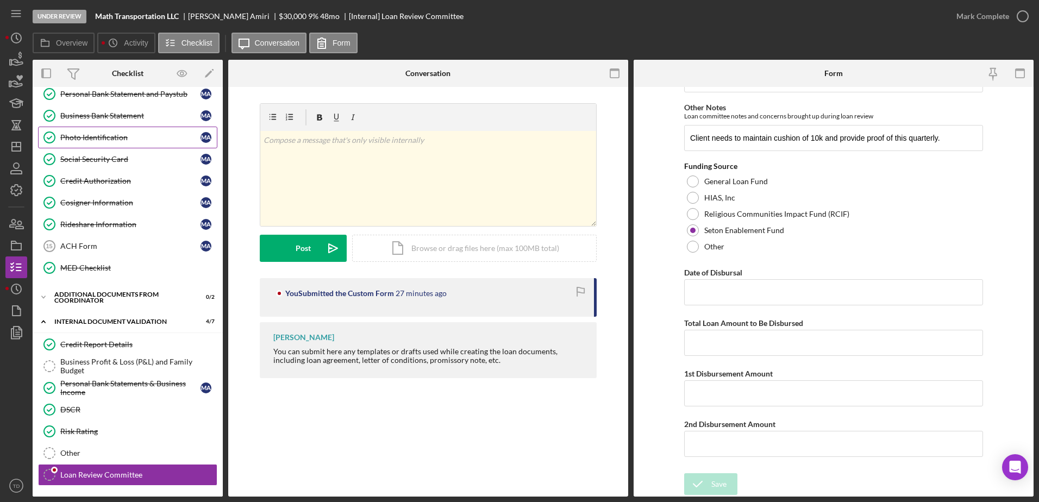
scroll to position [184, 0]
click at [111, 249] on div "ACH Form" at bounding box center [130, 246] width 140 height 9
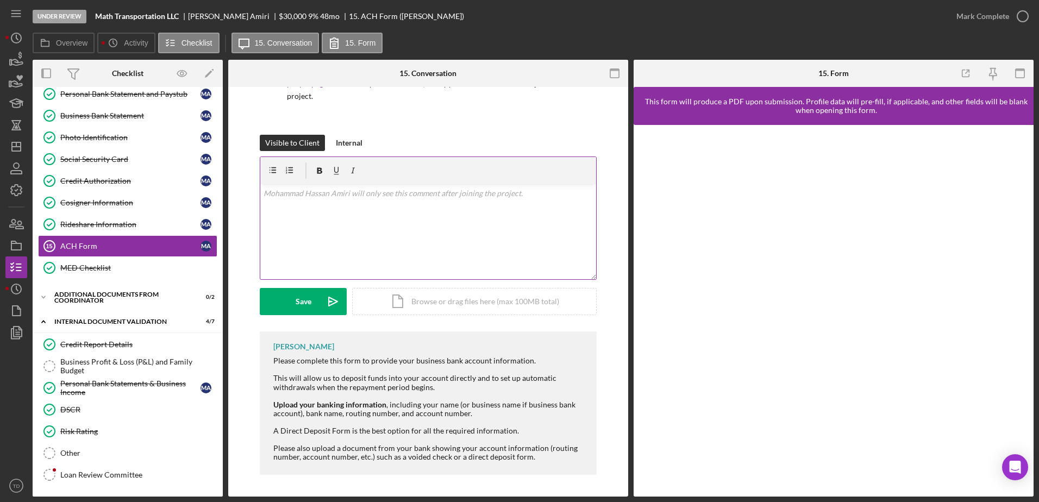
scroll to position [108, 0]
click at [105, 267] on div "MED Checklist" at bounding box center [138, 268] width 157 height 9
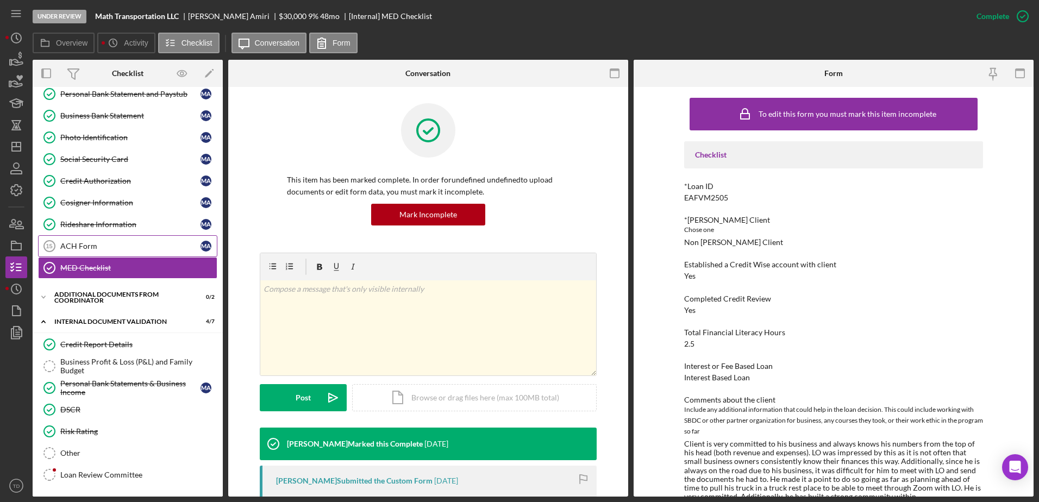
click at [103, 248] on div "ACH Form" at bounding box center [130, 246] width 140 height 9
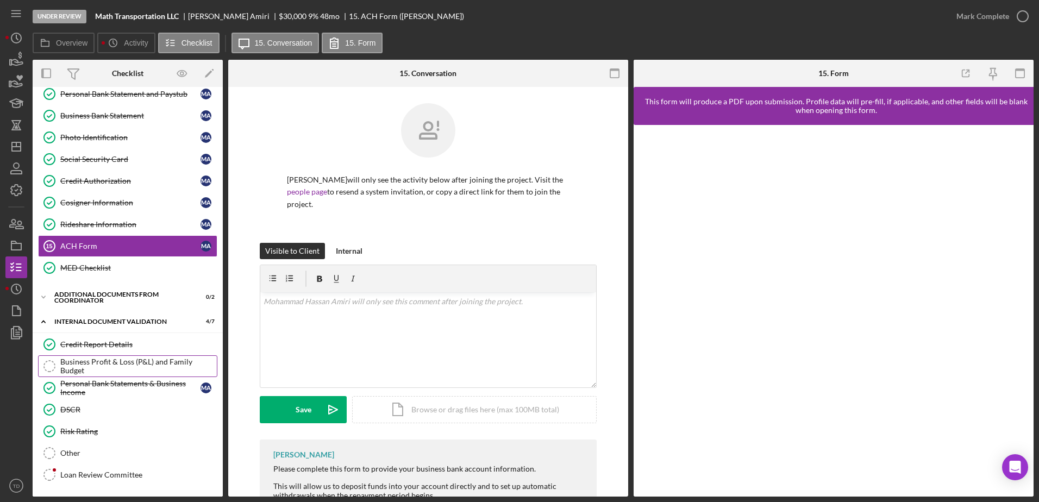
click at [108, 362] on div "Business Profit & Loss (P&L) and Family Budget" at bounding box center [138, 366] width 157 height 17
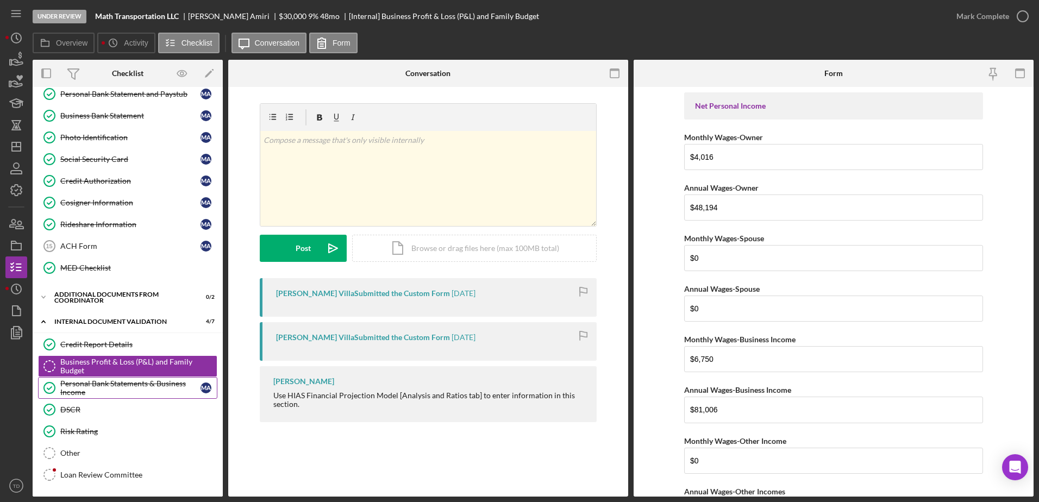
click at [106, 387] on div "Personal Bank Statements & Business Income" at bounding box center [130, 387] width 140 height 17
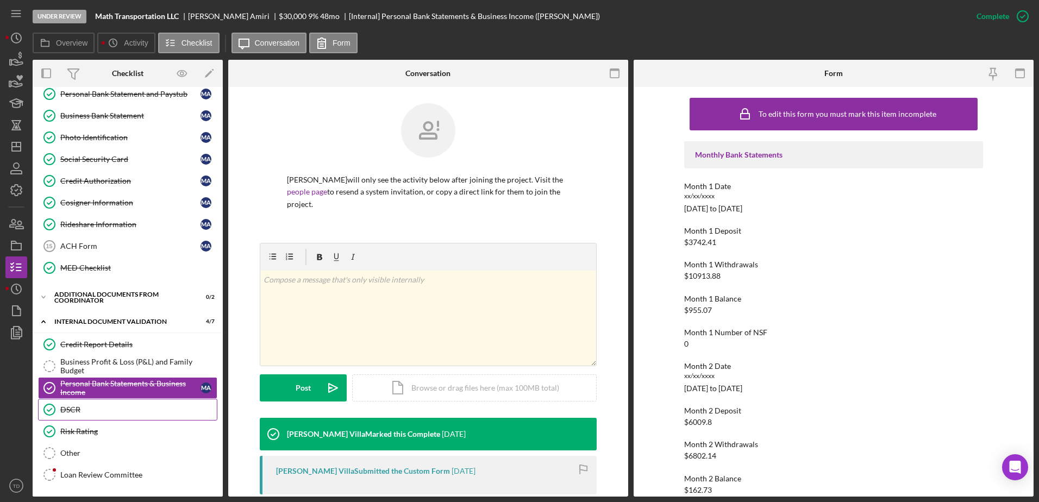
click at [89, 410] on div "DSCR" at bounding box center [138, 409] width 157 height 9
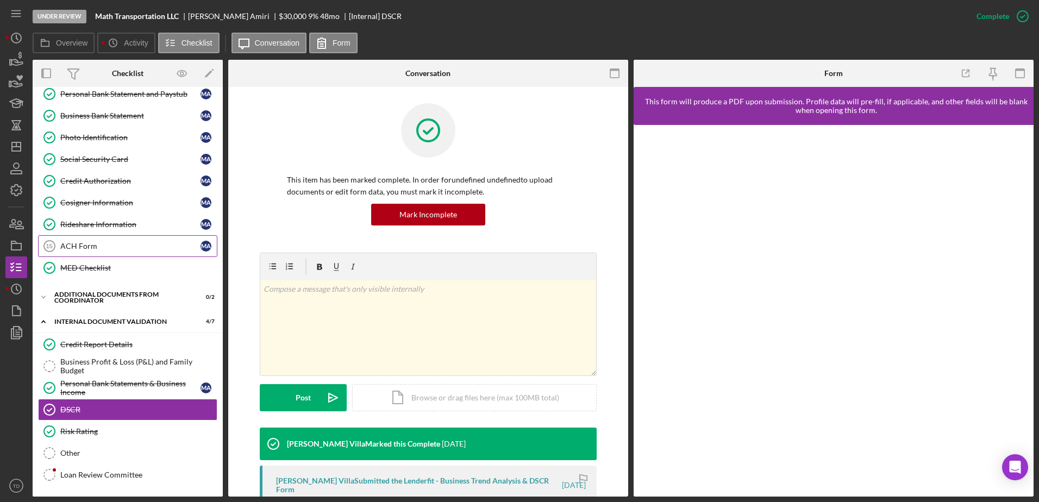
click at [116, 252] on link "ACH Form 15 ACH Form M A" at bounding box center [127, 246] width 179 height 22
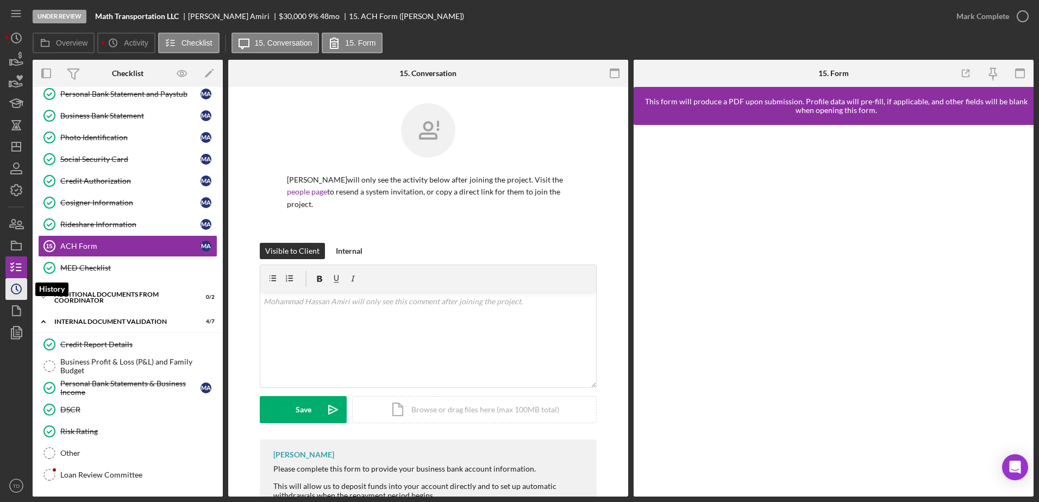
click at [14, 289] on icon "Icon/History" at bounding box center [16, 289] width 27 height 27
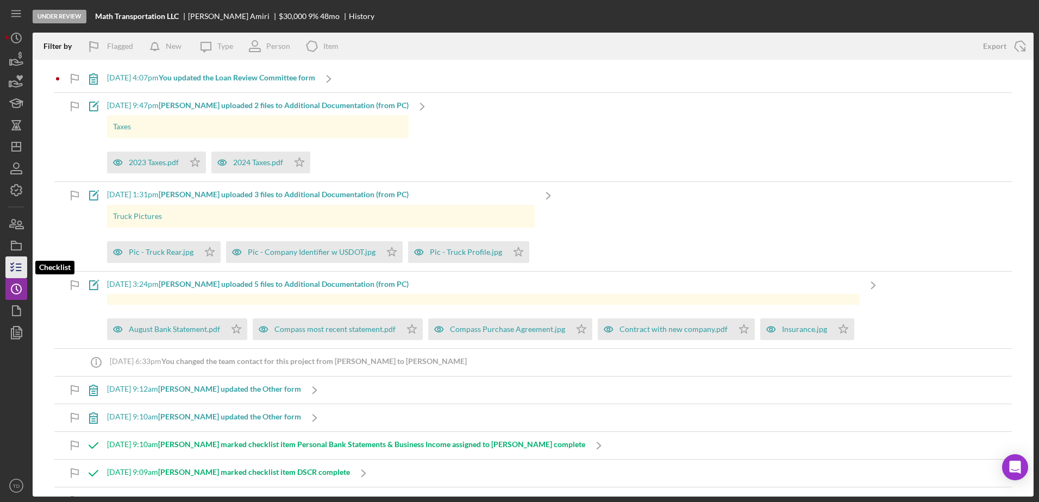
click at [18, 269] on icon "button" at bounding box center [16, 267] width 27 height 27
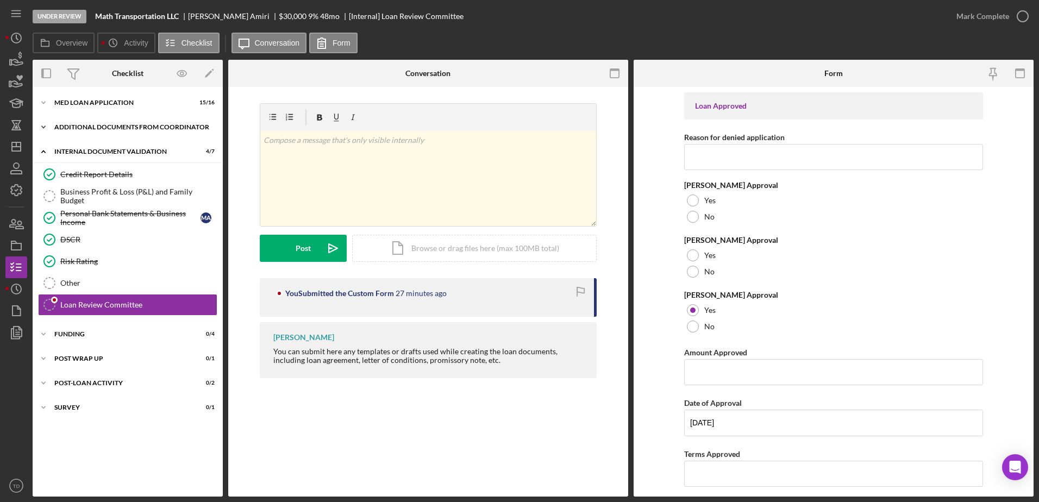
click at [109, 124] on div "Additional Documents from Coordinator" at bounding box center [131, 127] width 155 height 7
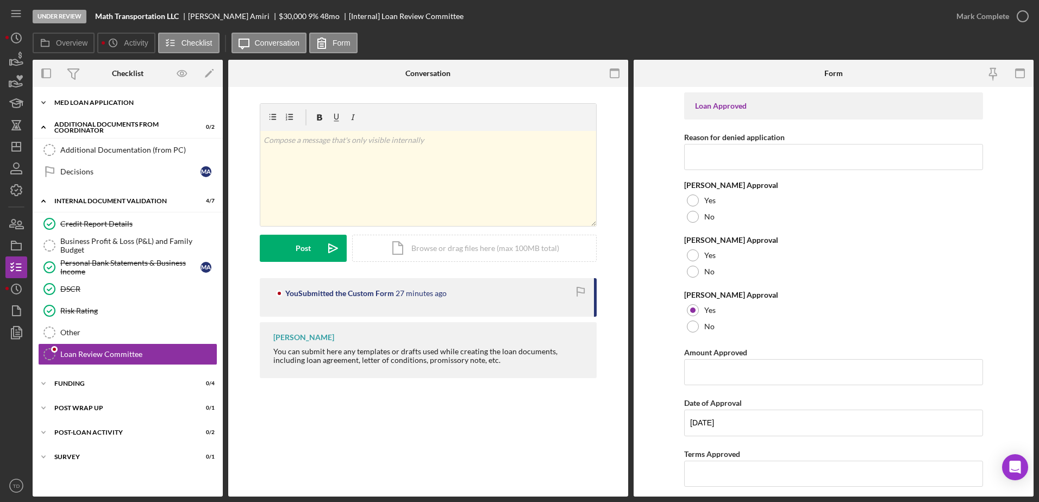
click at [124, 107] on div "Icon/Expander MED Loan Application 15 / 16" at bounding box center [128, 103] width 190 height 22
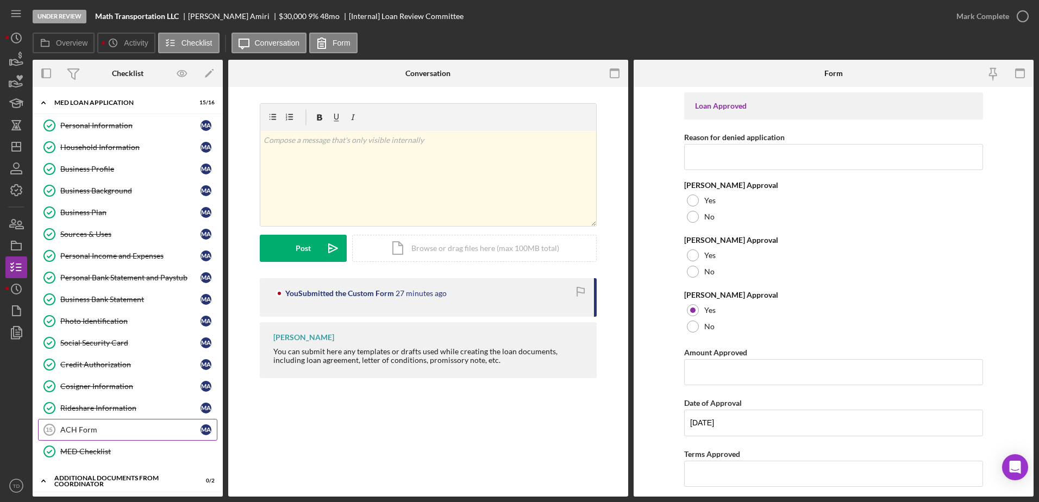
click at [107, 431] on div "ACH Form" at bounding box center [130, 430] width 140 height 9
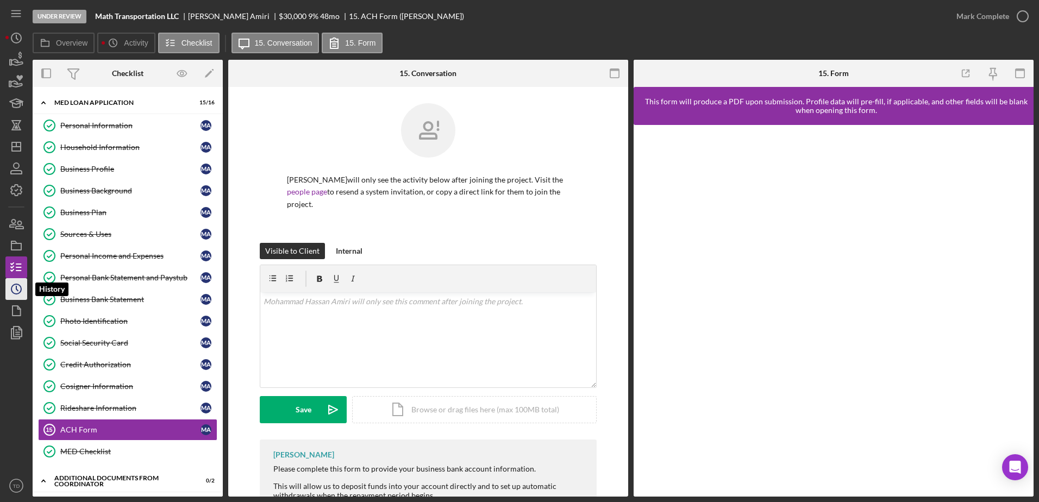
click at [18, 287] on icon "Icon/History" at bounding box center [16, 289] width 27 height 27
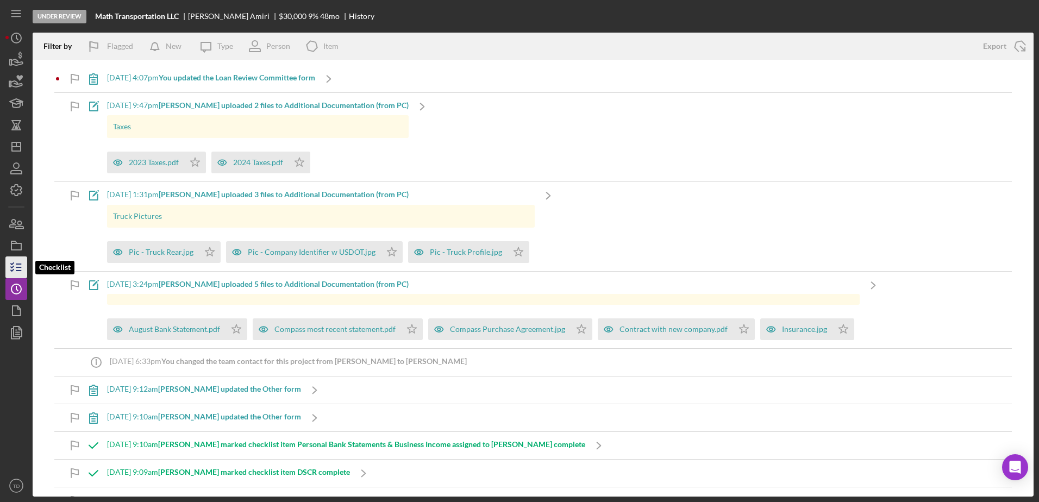
click at [11, 264] on polyline "button" at bounding box center [12, 264] width 3 height 2
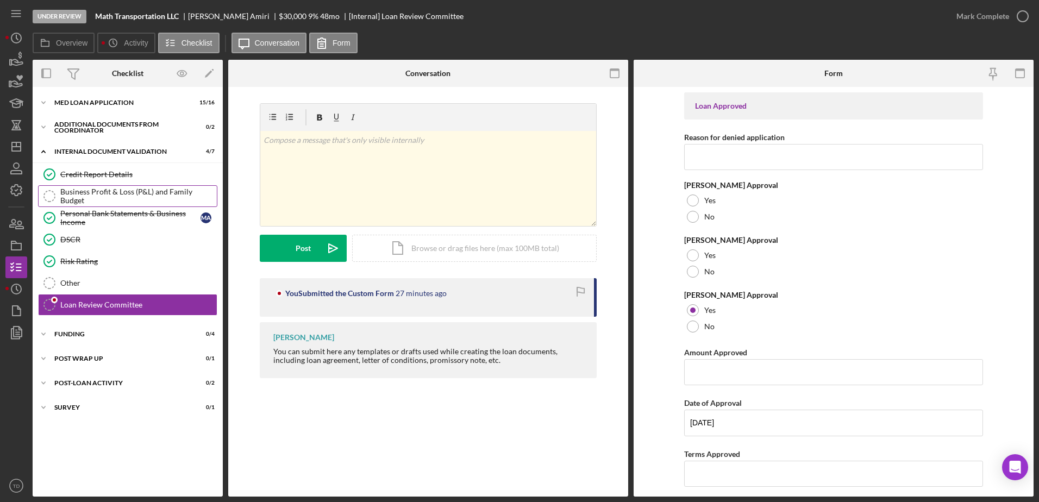
click at [65, 191] on link "Business Profit & Loss (P&L) and Family Budget Business Profit & Loss (P&L) and…" at bounding box center [127, 196] width 179 height 22
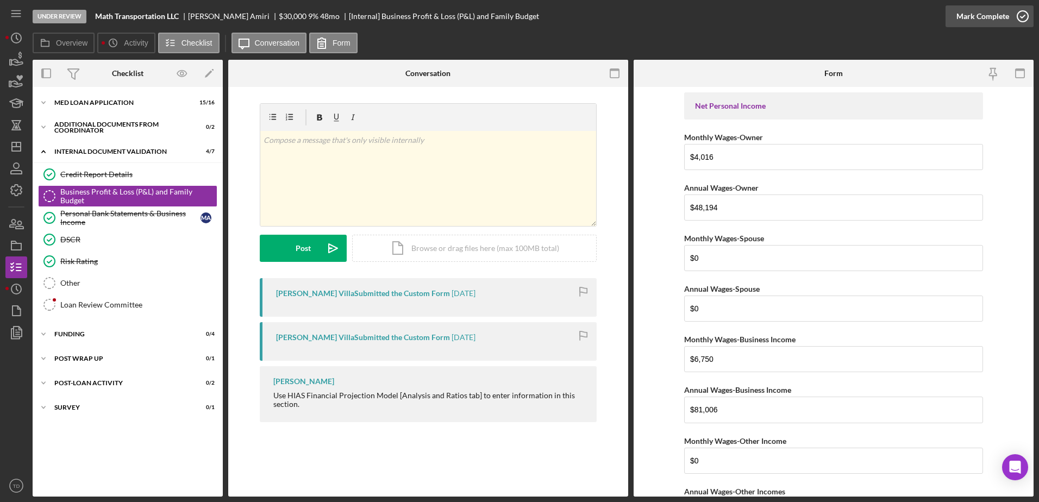
click at [1022, 20] on icon "button" at bounding box center [1022, 16] width 27 height 27
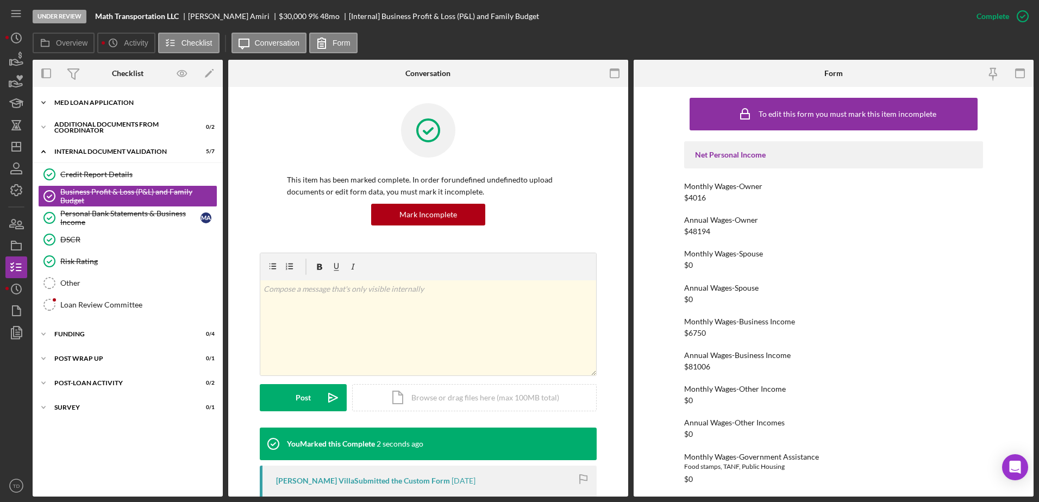
click at [96, 94] on div "Icon/Expander MED Loan Application 15 / 16" at bounding box center [128, 103] width 190 height 22
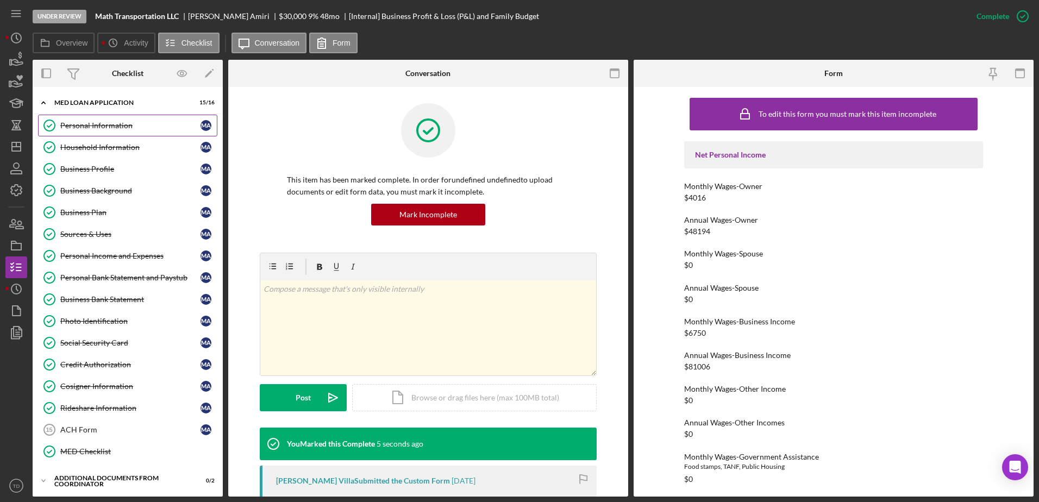
click at [108, 125] on div "Personal Information" at bounding box center [130, 125] width 140 height 9
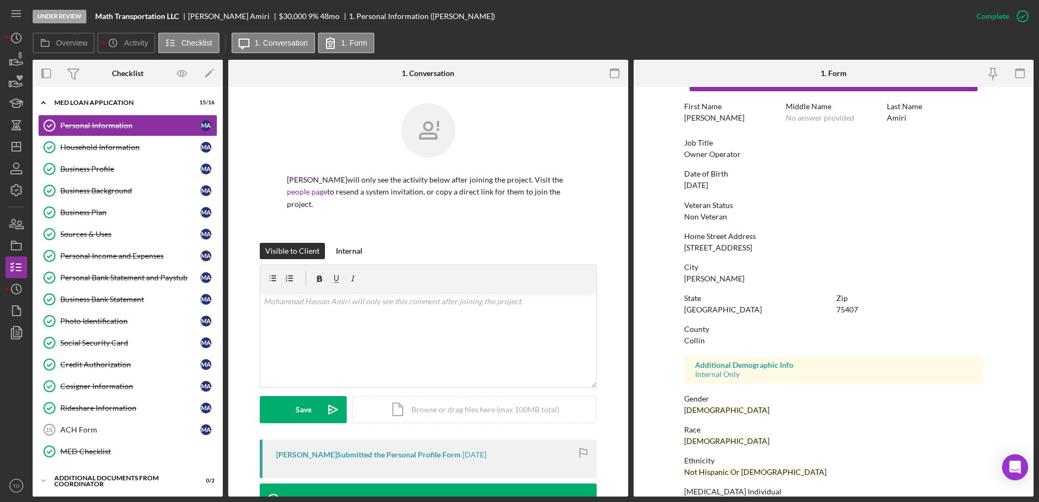
scroll to position [52, 0]
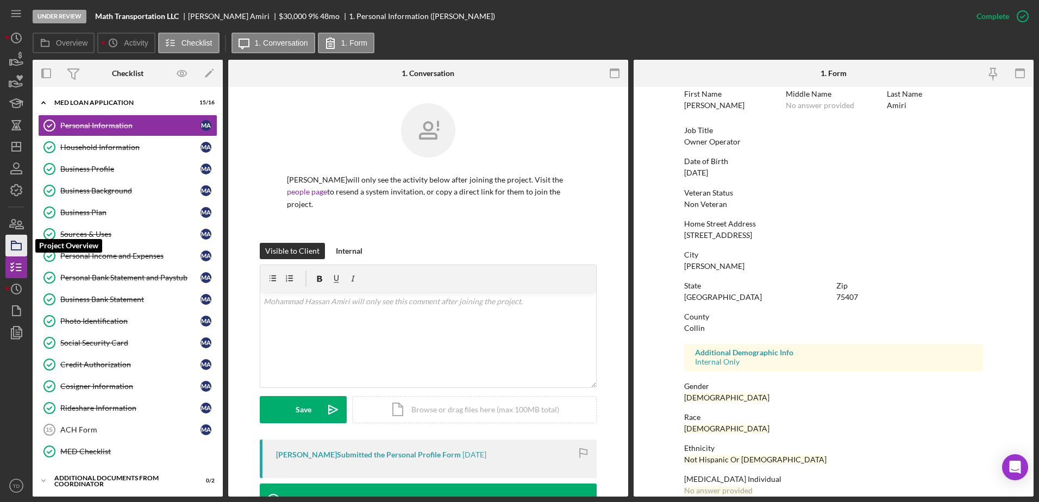
click at [24, 239] on icon "button" at bounding box center [16, 245] width 27 height 27
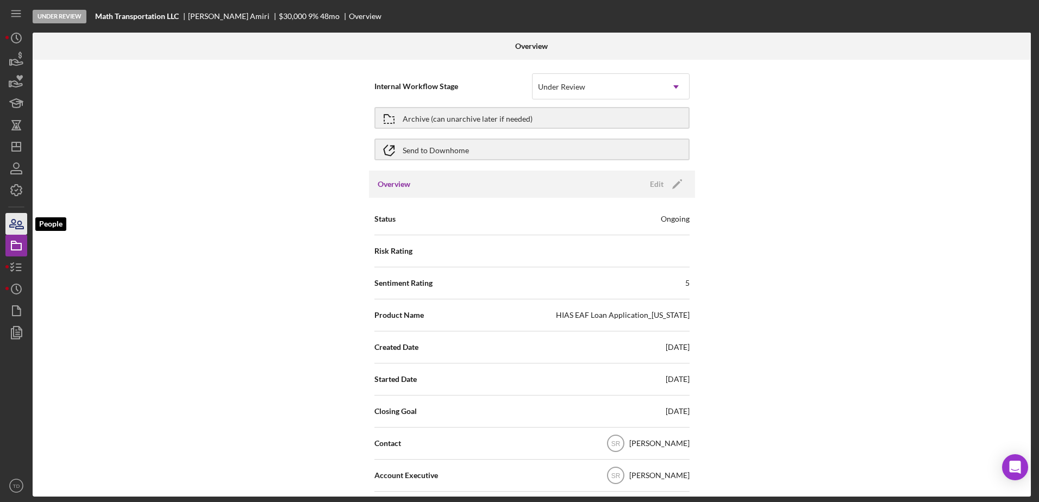
click at [20, 226] on icon "button" at bounding box center [16, 223] width 27 height 27
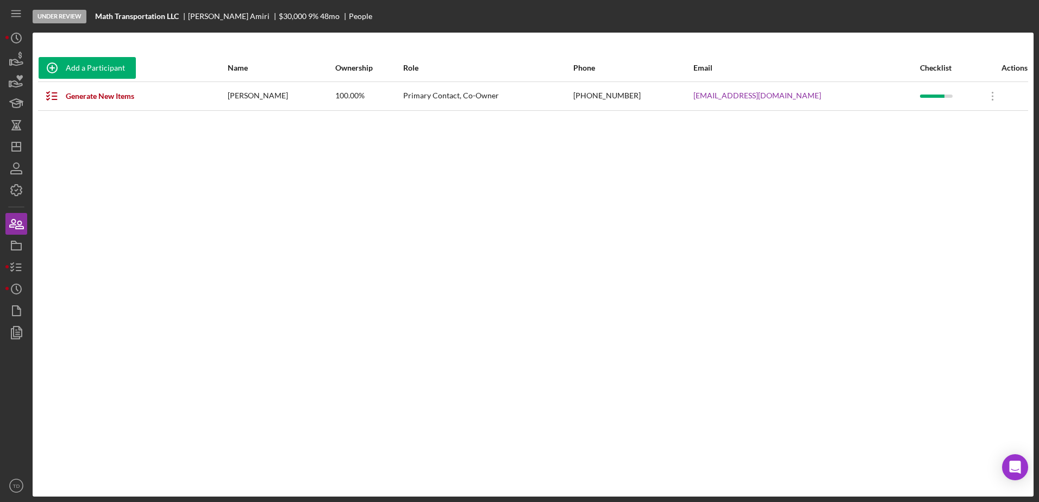
click at [282, 101] on div "[PERSON_NAME]" at bounding box center [281, 96] width 107 height 27
click at [989, 102] on icon "Icon/Overflow" at bounding box center [992, 96] width 27 height 27
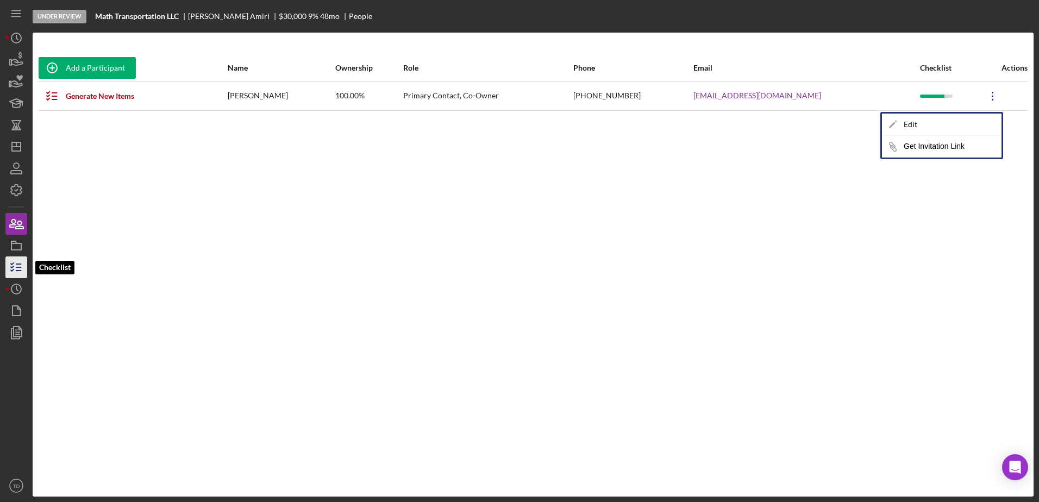
click at [12, 270] on polyline "button" at bounding box center [12, 271] width 3 height 2
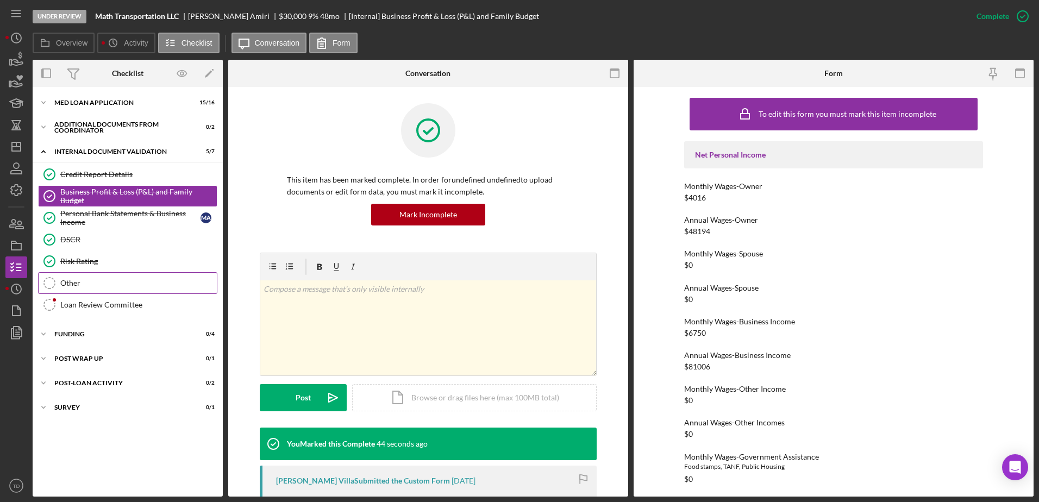
click at [104, 277] on link "Other Other" at bounding box center [127, 283] width 179 height 22
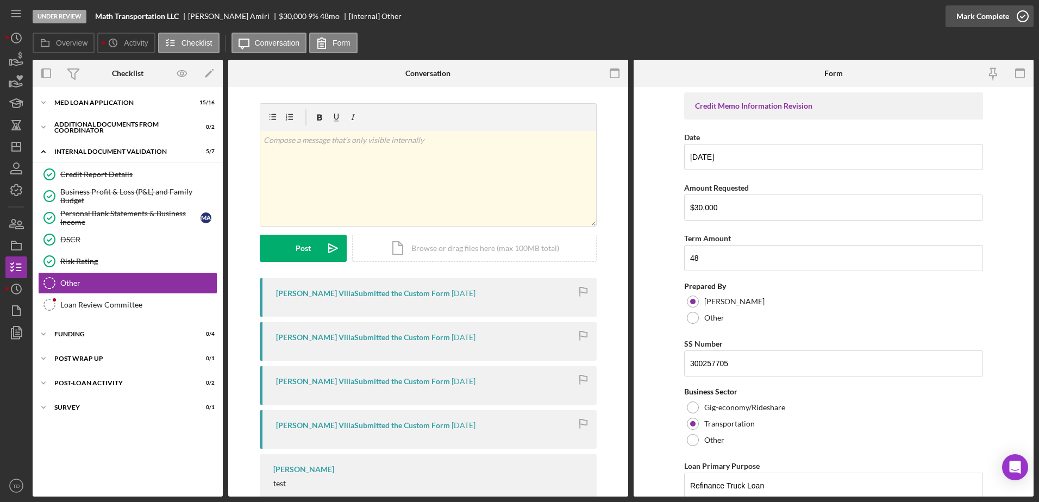
click at [1018, 10] on icon "button" at bounding box center [1022, 16] width 27 height 27
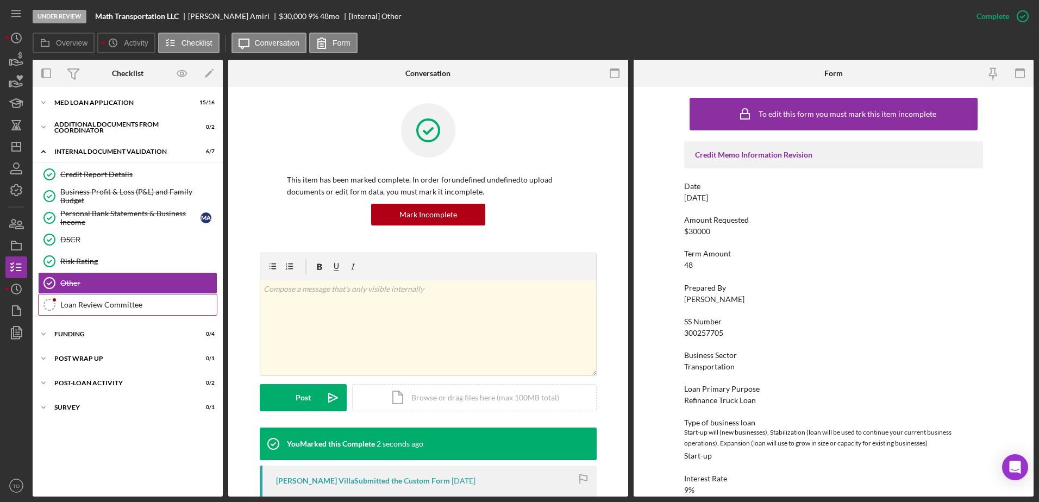
click at [156, 312] on link "Loan Review Committee Loan Review Committee" at bounding box center [127, 305] width 179 height 22
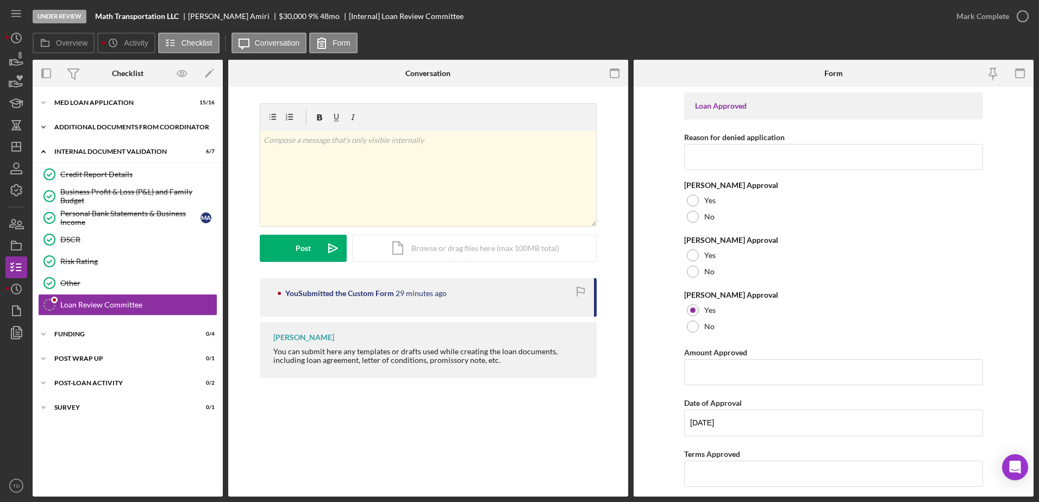
click at [102, 130] on div "Icon/Expander Additional Documents from Coordinator 0 / 2" at bounding box center [128, 127] width 190 height 22
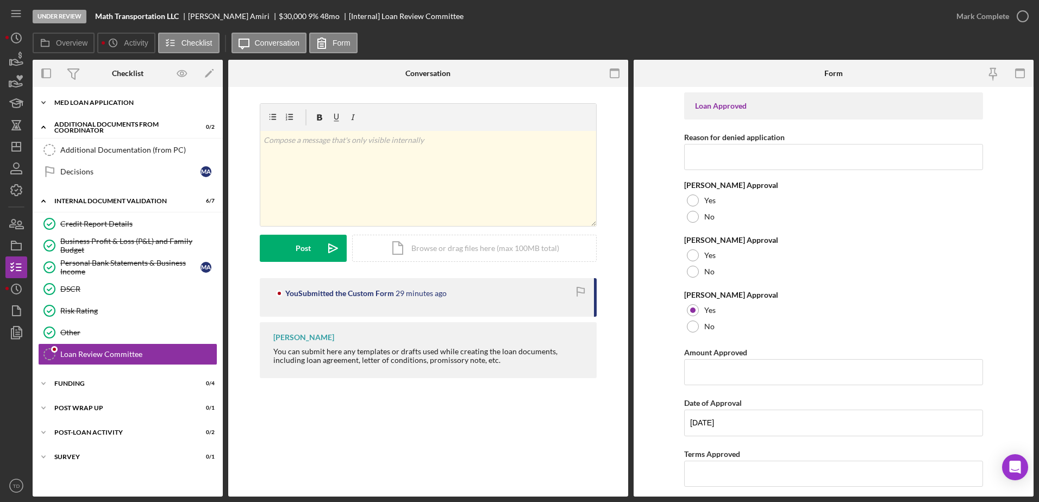
click at [110, 103] on div "MED Loan Application" at bounding box center [131, 102] width 155 height 7
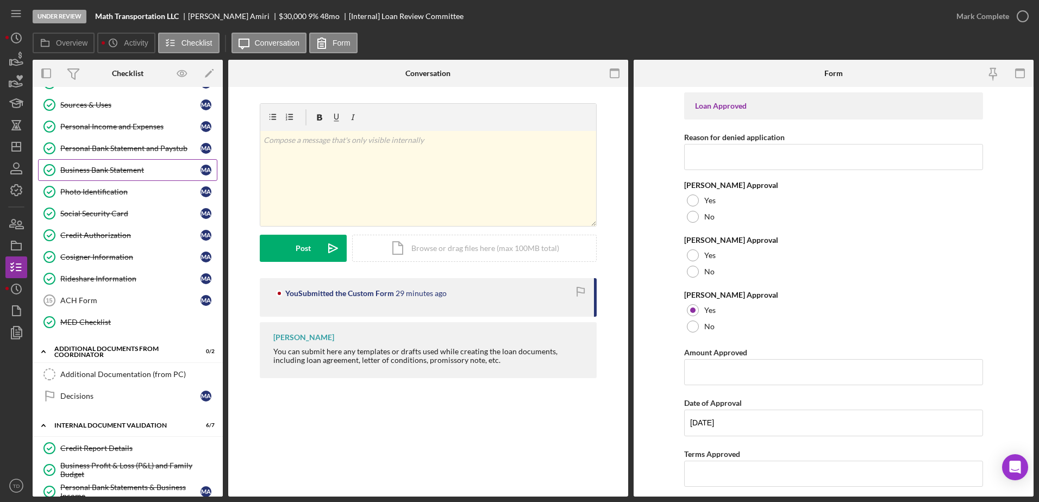
scroll to position [129, 0]
click at [17, 287] on polyline "button" at bounding box center [17, 288] width 2 height 4
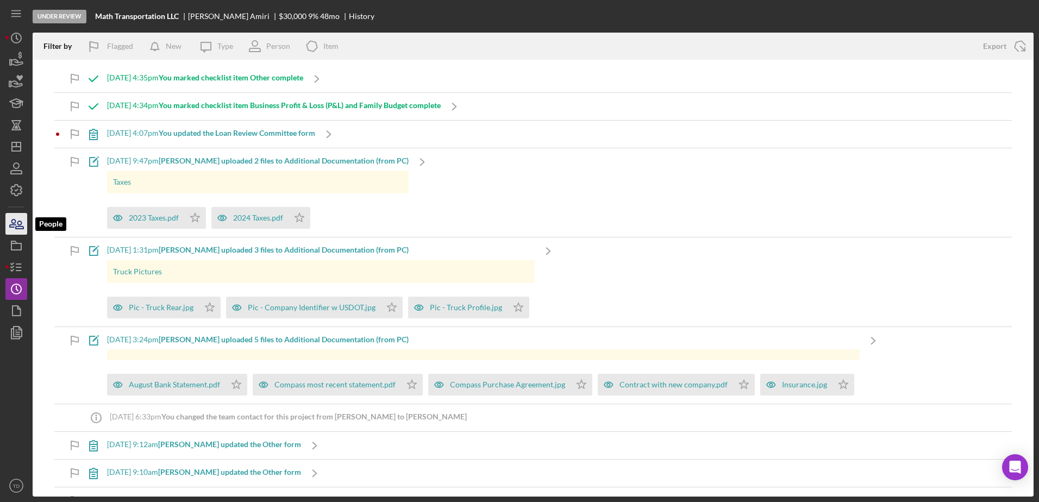
click at [17, 230] on icon "button" at bounding box center [16, 223] width 27 height 27
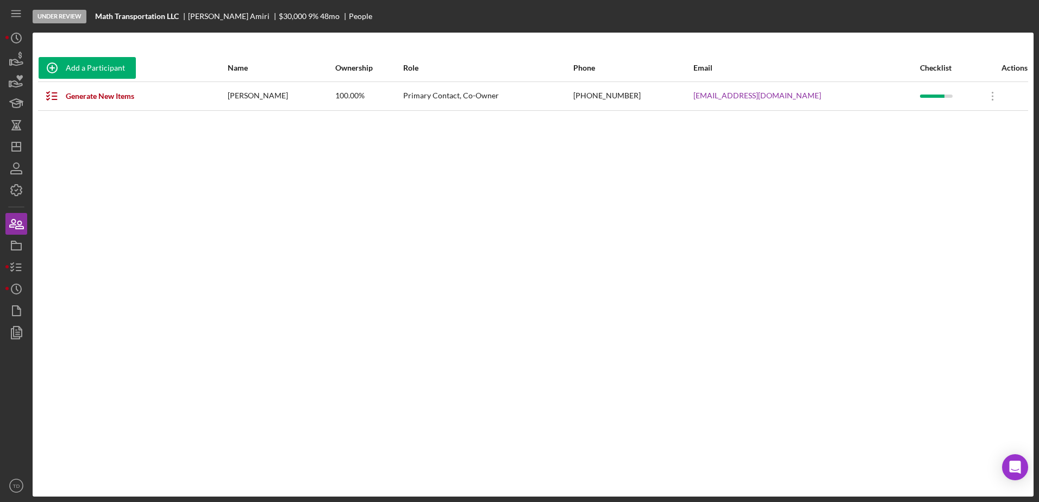
click at [848, 97] on div "[EMAIL_ADDRESS][DOMAIN_NAME]" at bounding box center [805, 96] width 225 height 27
click at [24, 335] on icon "button" at bounding box center [16, 332] width 27 height 27
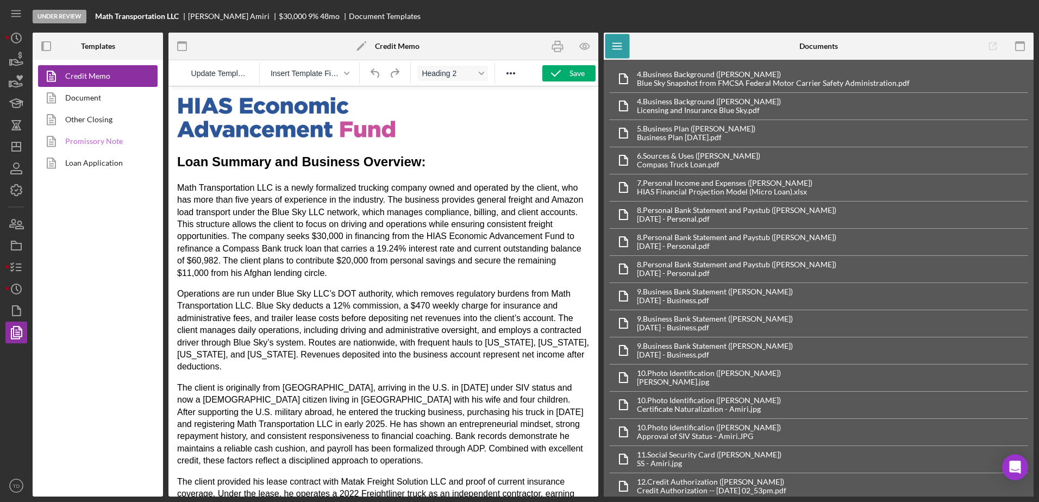
click at [104, 144] on link "Promissory Note" at bounding box center [95, 141] width 114 height 22
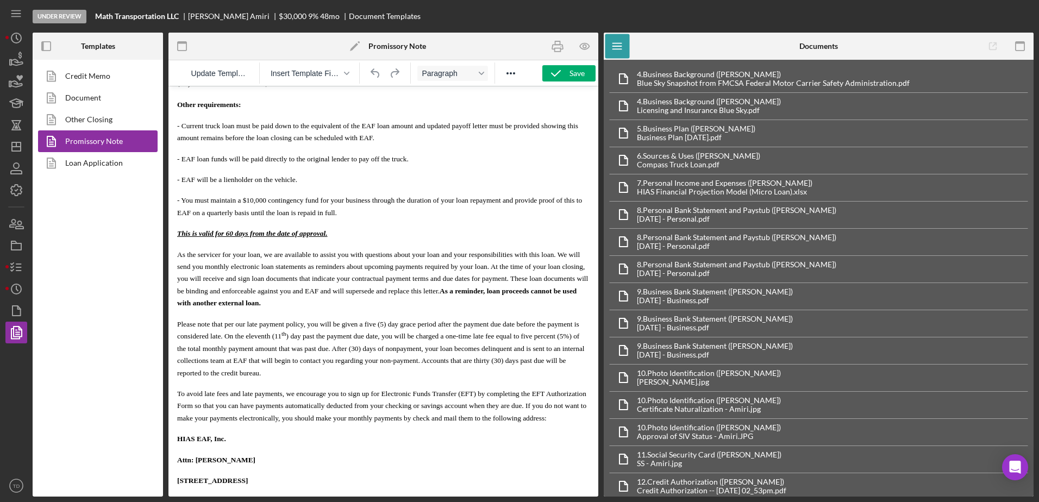
scroll to position [449, 0]
click at [191, 233] on span "This is valid for 60 days from the date of approval." at bounding box center [252, 231] width 151 height 8
drag, startPoint x: 508, startPoint y: 201, endPoint x: 379, endPoint y: 204, distance: 128.8
click at [379, 204] on span "- You must maintain a $10,000 contingency fund for your business through the du…" at bounding box center [379, 204] width 405 height 20
click at [563, 74] on icon "button" at bounding box center [555, 73] width 27 height 27
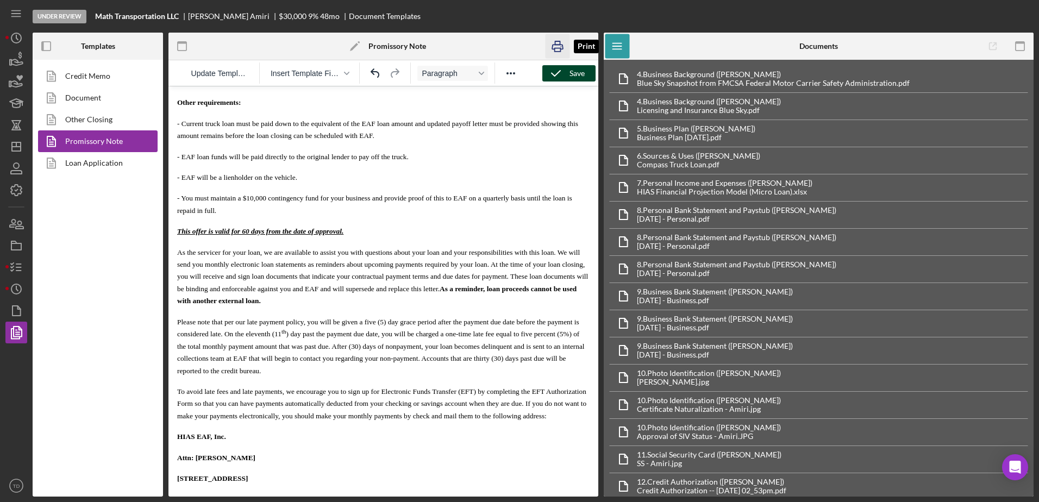
click at [556, 44] on icon "button" at bounding box center [558, 46] width 24 height 24
click at [19, 35] on icon "Icon/History" at bounding box center [16, 37] width 27 height 27
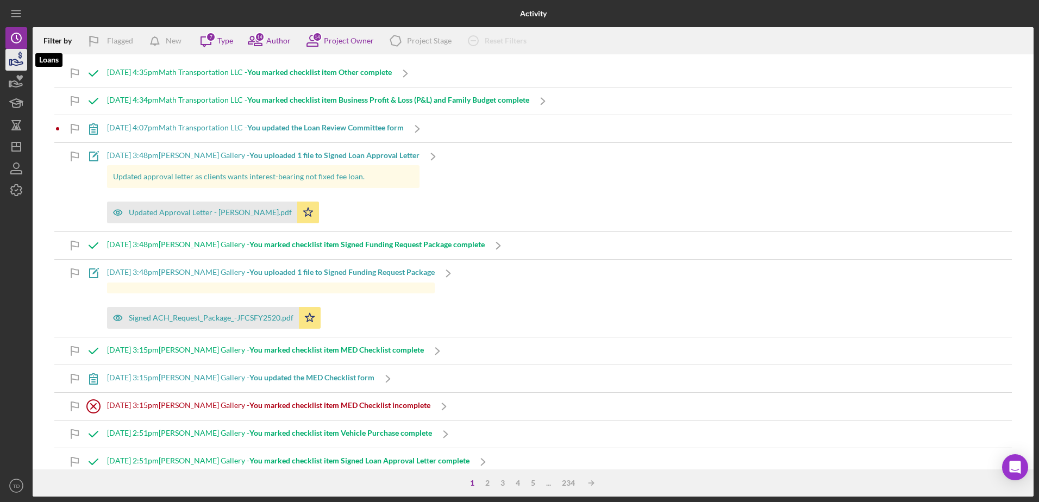
click at [17, 52] on icon "button" at bounding box center [16, 59] width 27 height 27
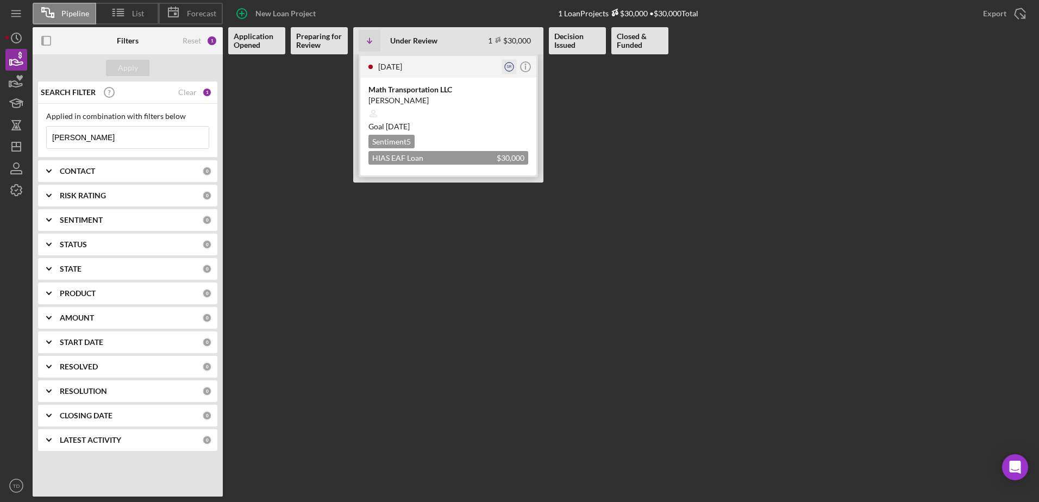
click at [509, 66] on text "SR" at bounding box center [509, 67] width 5 height 4
click at [528, 66] on icon "Icon/Info" at bounding box center [525, 66] width 27 height 27
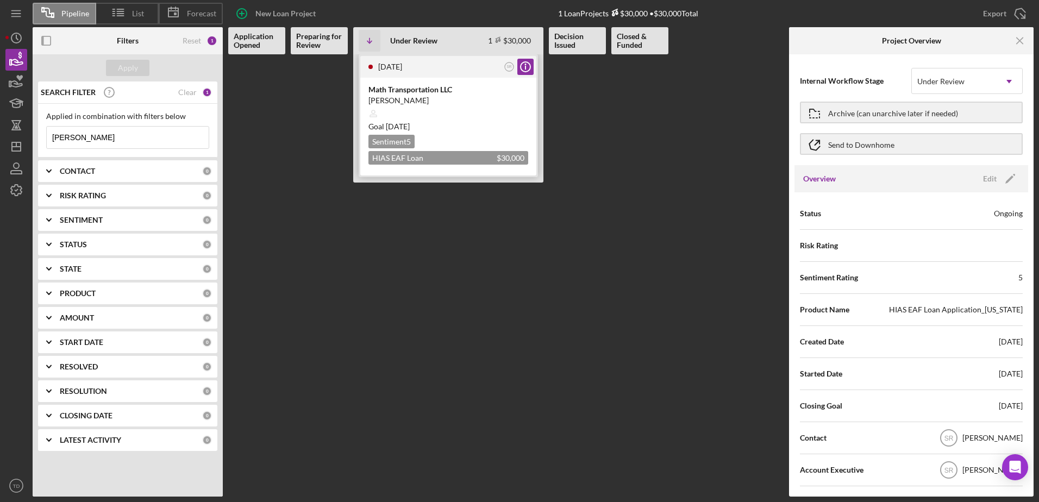
click at [474, 73] on div "[DATE] SR Icon/Info" at bounding box center [448, 67] width 176 height 22
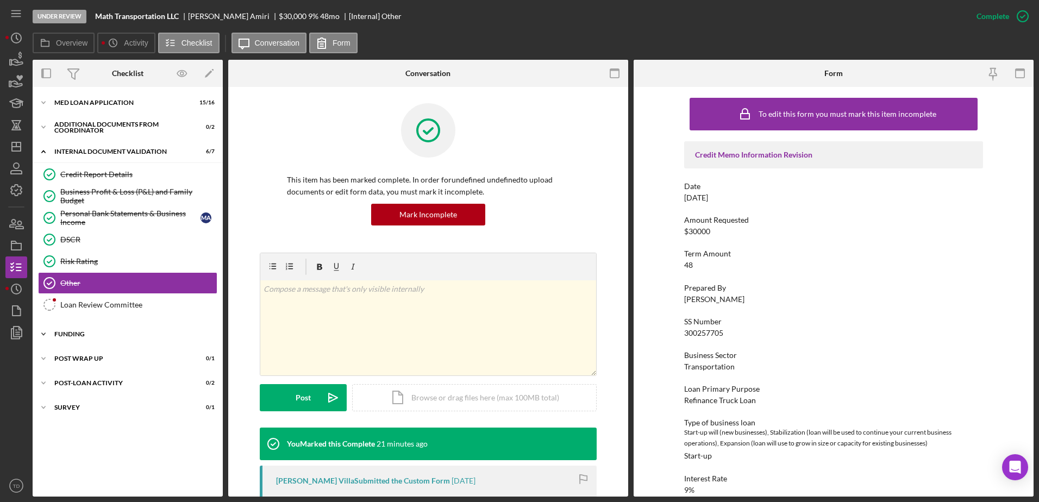
click at [74, 337] on div "Icon/Expander Funding 0 / 4" at bounding box center [128, 334] width 190 height 22
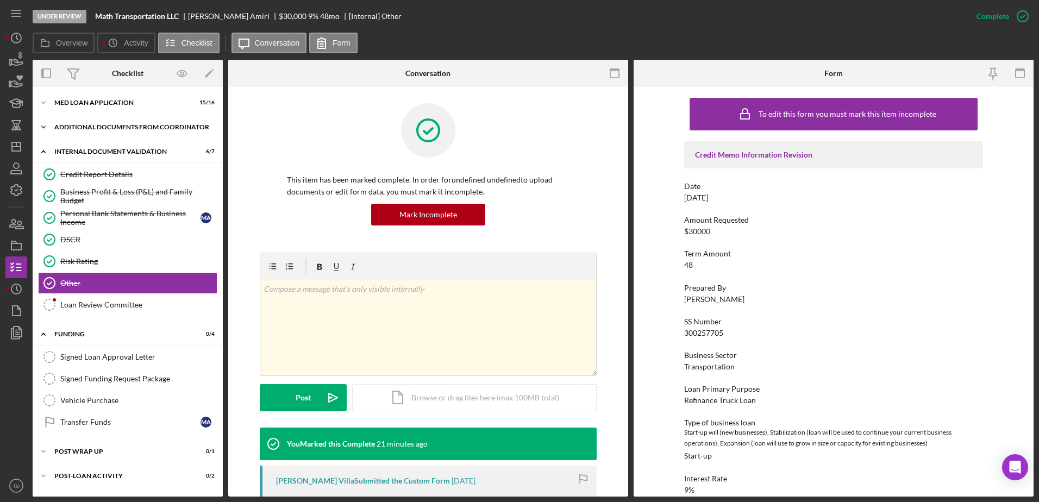
click at [86, 124] on div "Additional Documents from Coordinator" at bounding box center [131, 127] width 155 height 7
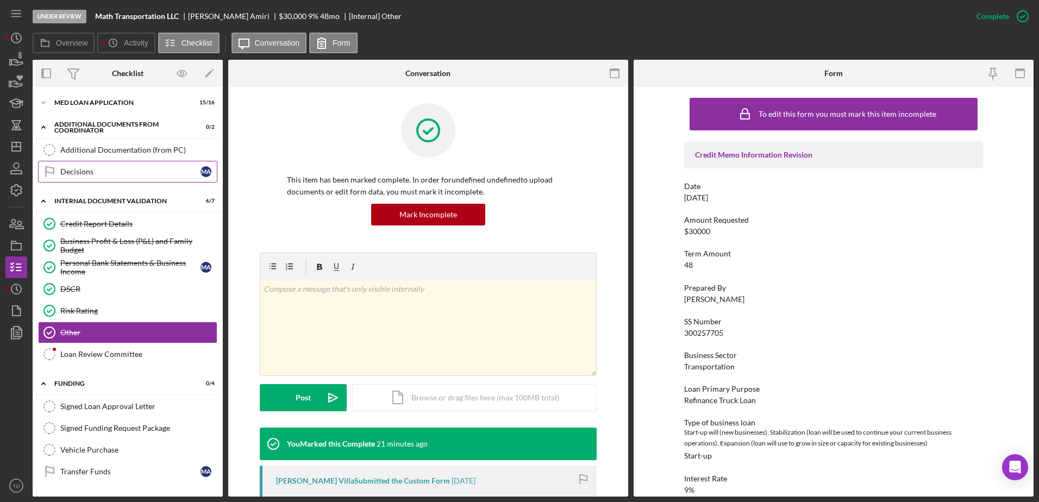
click at [83, 169] on div "Decisions" at bounding box center [130, 171] width 140 height 9
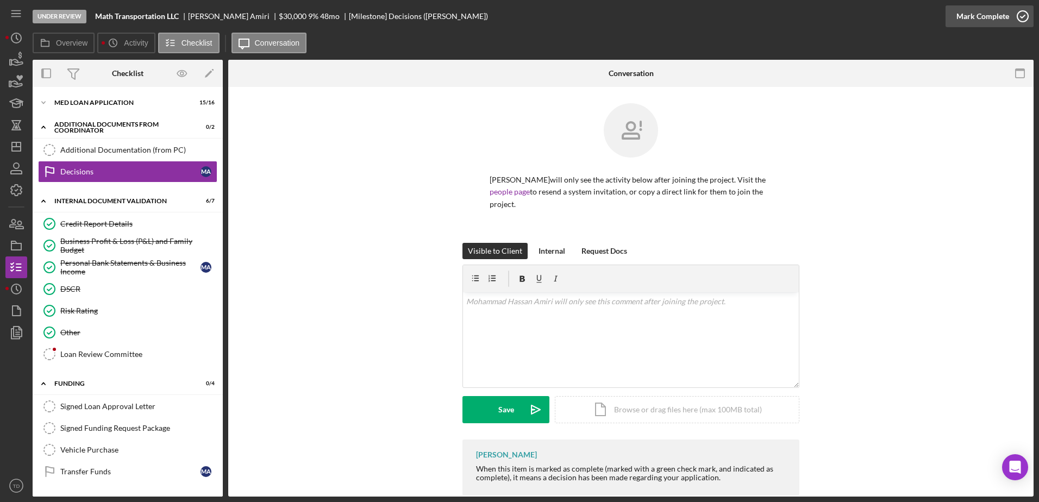
click at [1030, 21] on icon "button" at bounding box center [1022, 16] width 27 height 27
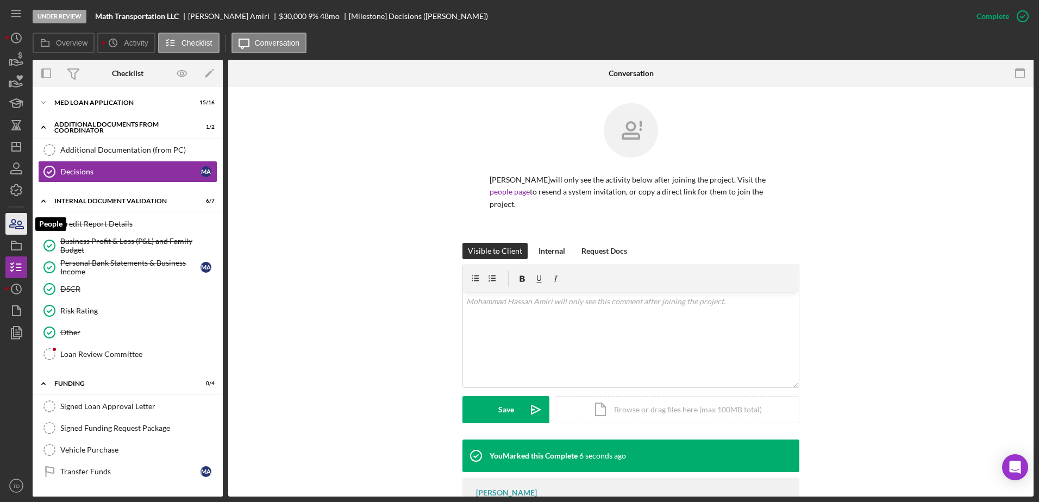
click at [20, 225] on icon "button" at bounding box center [20, 225] width 8 height 8
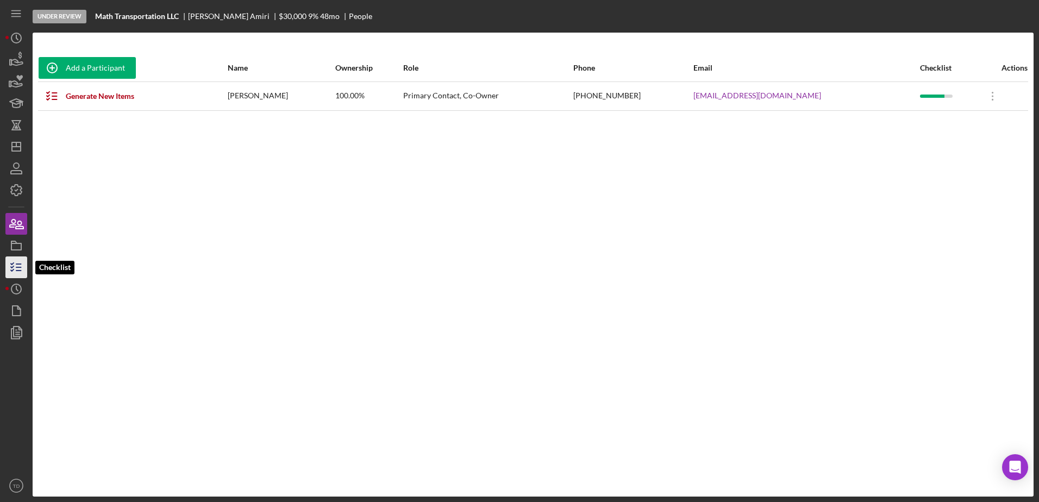
click at [13, 257] on icon "button" at bounding box center [16, 267] width 27 height 27
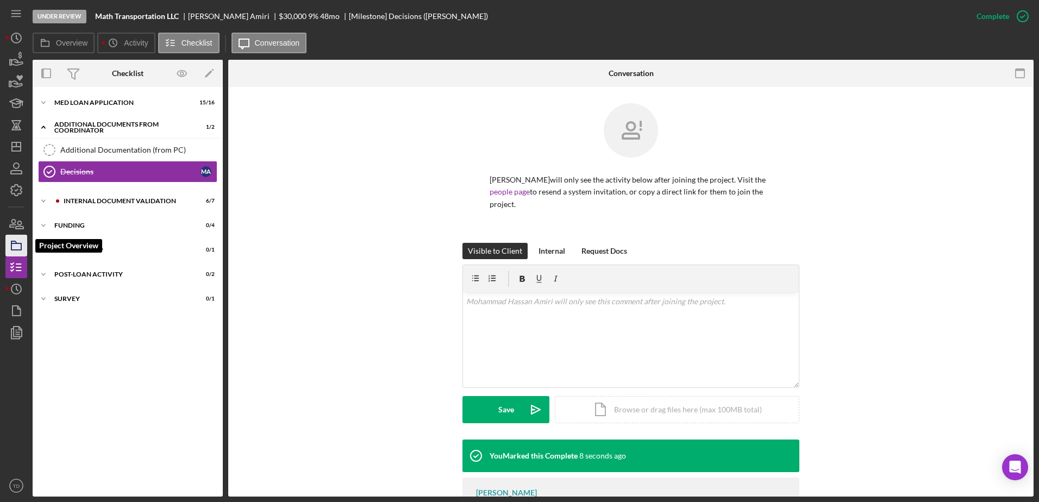
click at [15, 247] on icon "button" at bounding box center [16, 245] width 27 height 27
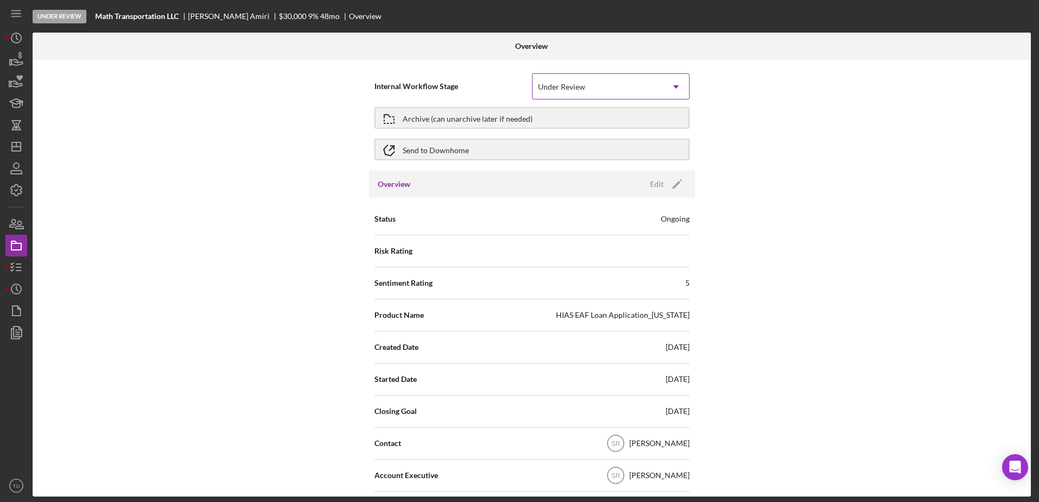
click at [637, 93] on div "Under Review" at bounding box center [598, 86] width 130 height 25
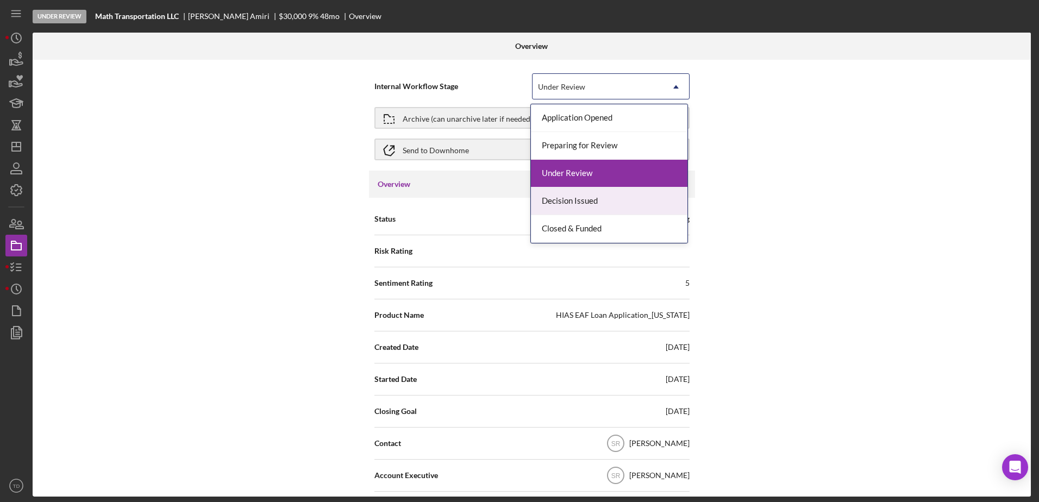
click at [602, 192] on div "Decision Issued" at bounding box center [609, 201] width 157 height 28
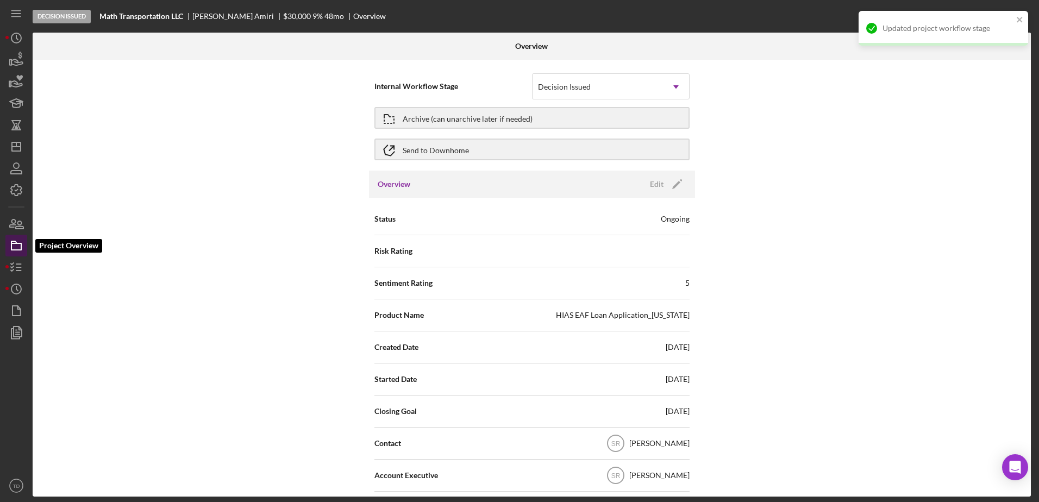
click at [22, 240] on icon "button" at bounding box center [16, 245] width 27 height 27
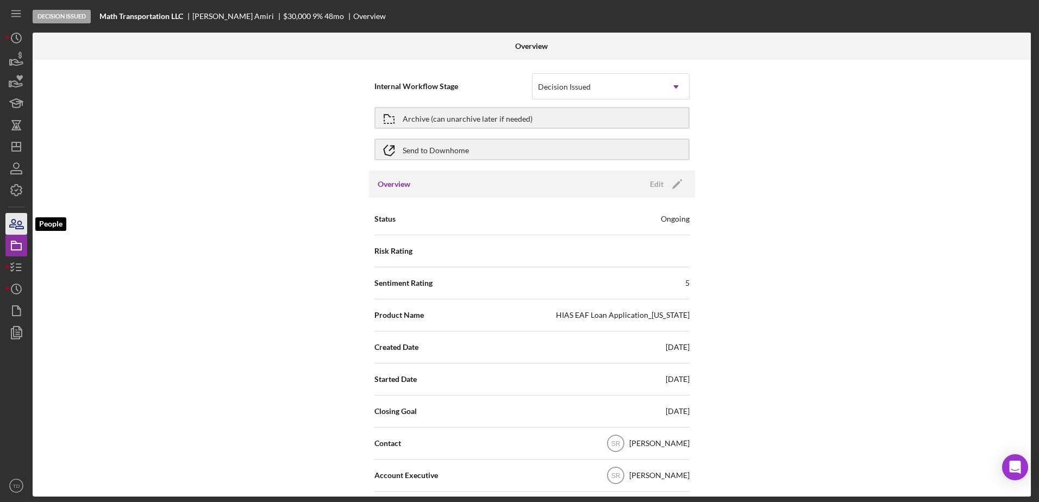
click at [18, 227] on icon "button" at bounding box center [16, 223] width 27 height 27
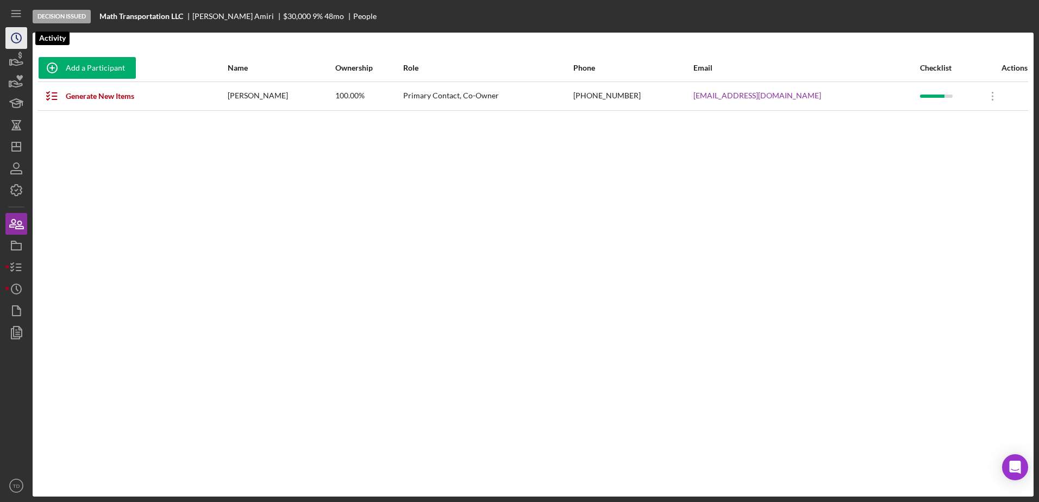
click at [16, 40] on icon "Icon/History" at bounding box center [16, 37] width 27 height 27
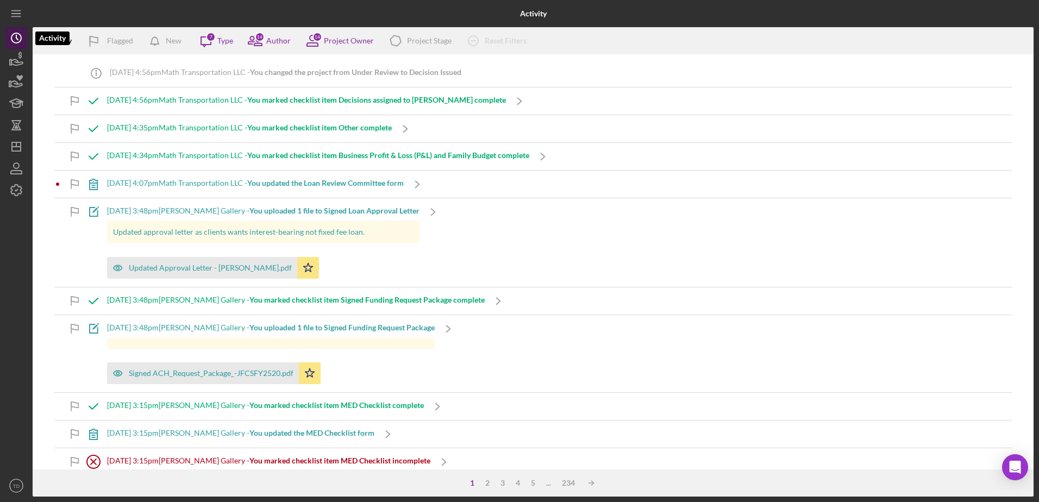
click at [15, 47] on icon "Icon/History" at bounding box center [16, 37] width 27 height 27
click at [14, 54] on icon "button" at bounding box center [16, 59] width 27 height 27
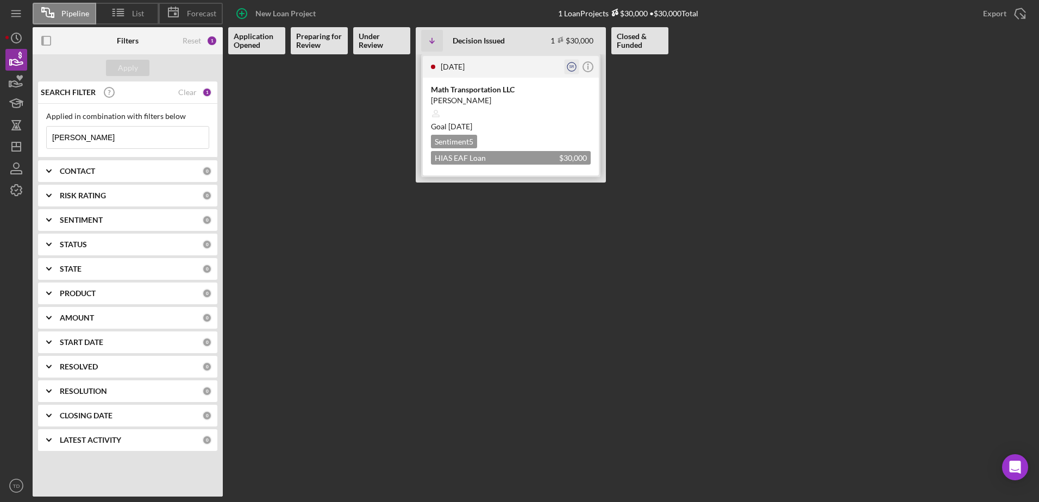
click at [573, 71] on circle "button" at bounding box center [571, 66] width 9 height 9
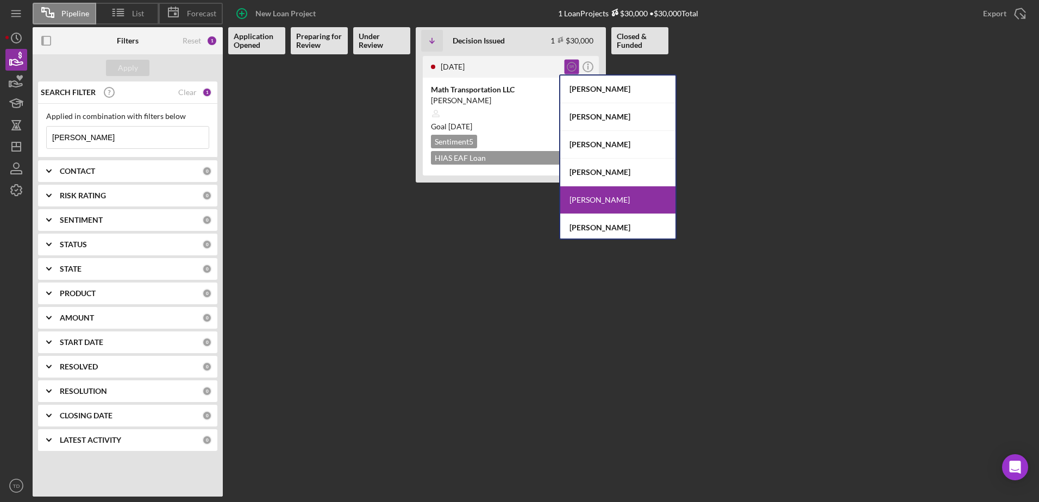
scroll to position [58, 0]
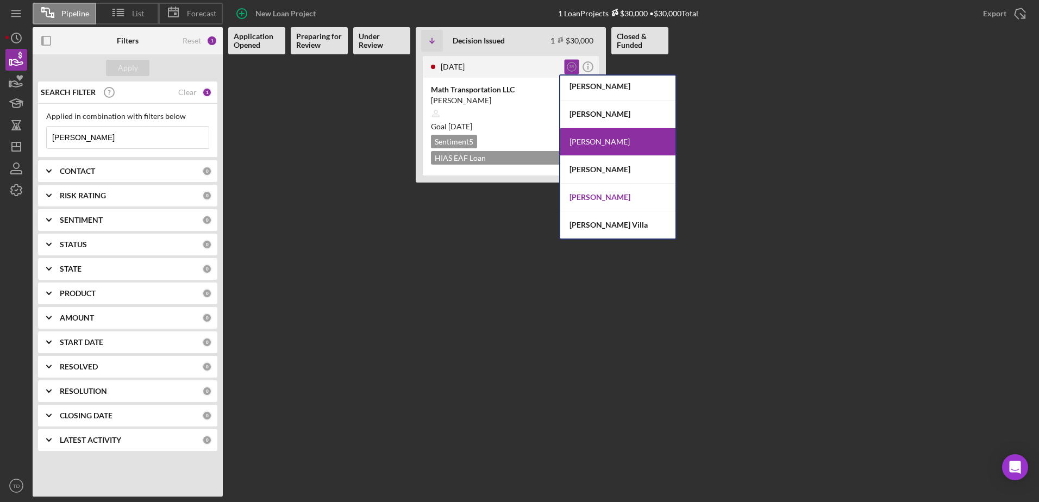
click at [641, 195] on div "[PERSON_NAME]" at bounding box center [617, 198] width 115 height 28
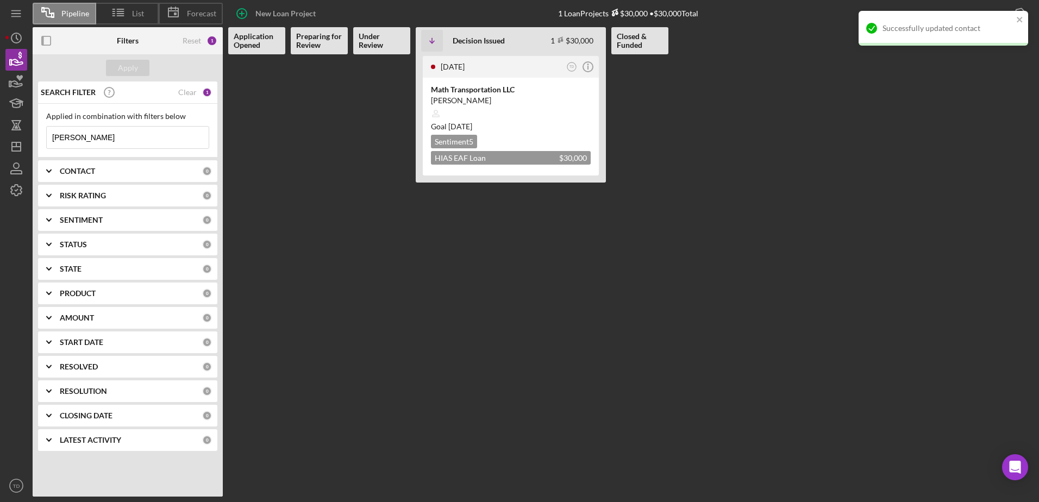
click at [86, 139] on input "[PERSON_NAME]" at bounding box center [128, 138] width 162 height 22
type input "h"
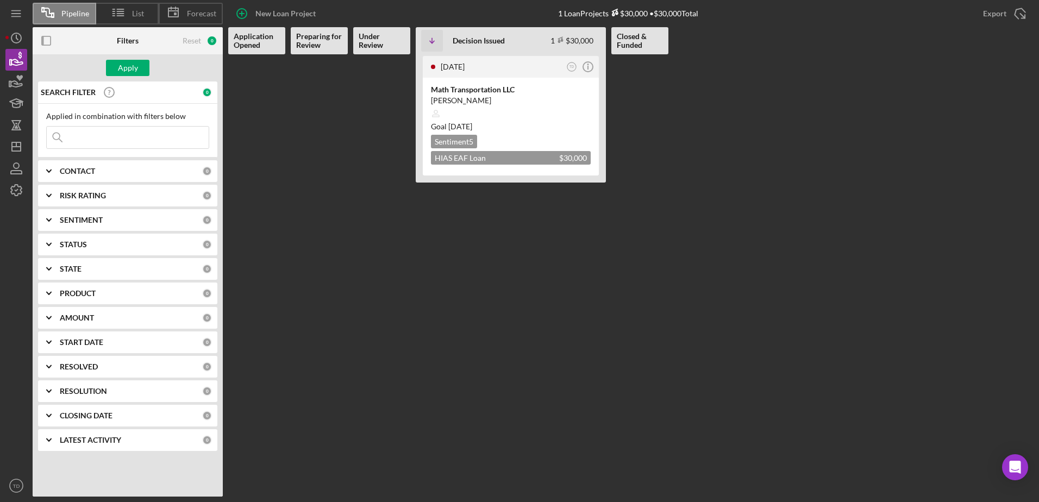
click at [342, 176] on Review at bounding box center [319, 275] width 57 height 442
click at [132, 170] on div "CONTACT" at bounding box center [131, 171] width 142 height 9
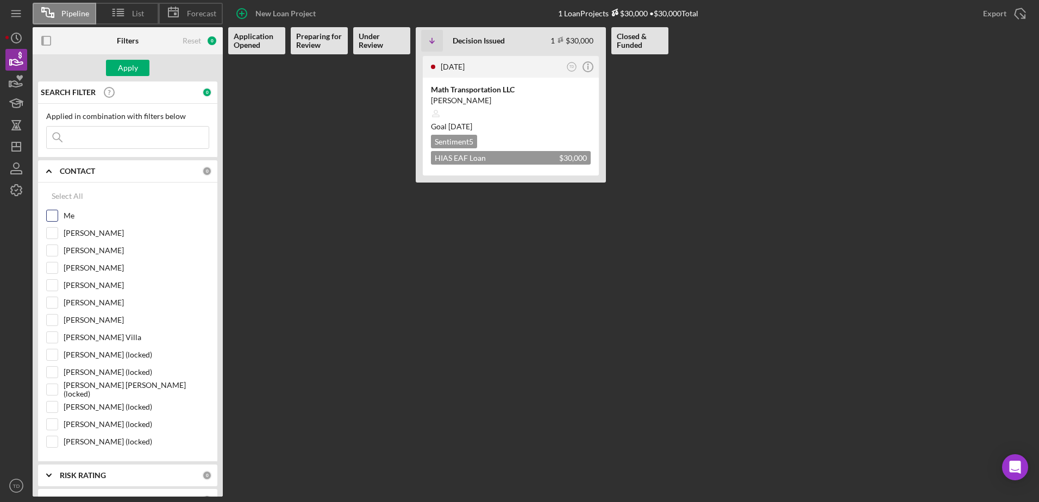
click at [53, 212] on input "Me" at bounding box center [52, 215] width 11 height 11
checkbox input "true"
click at [142, 69] on button "Apply" at bounding box center [127, 68] width 43 height 16
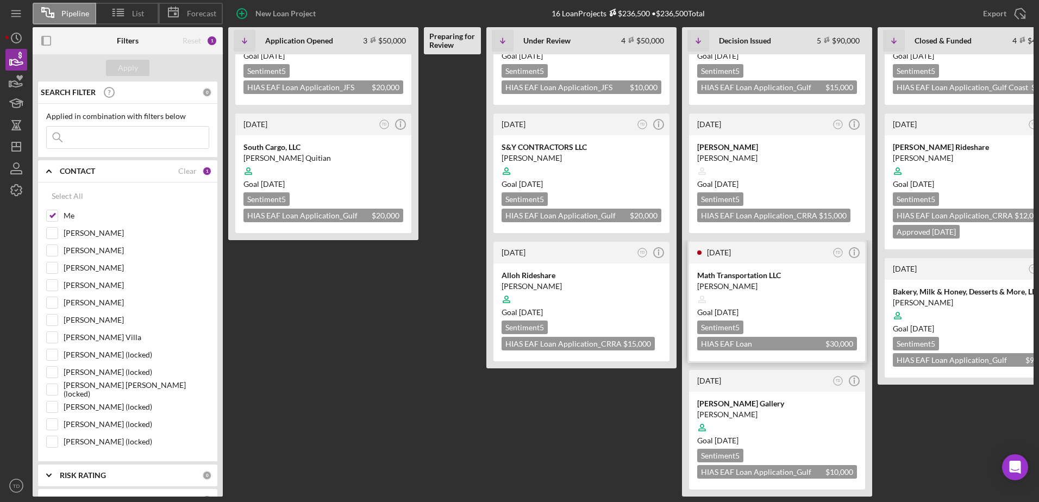
scroll to position [206, 0]
click at [700, 308] on span "Goal [DATE]" at bounding box center [717, 312] width 41 height 9
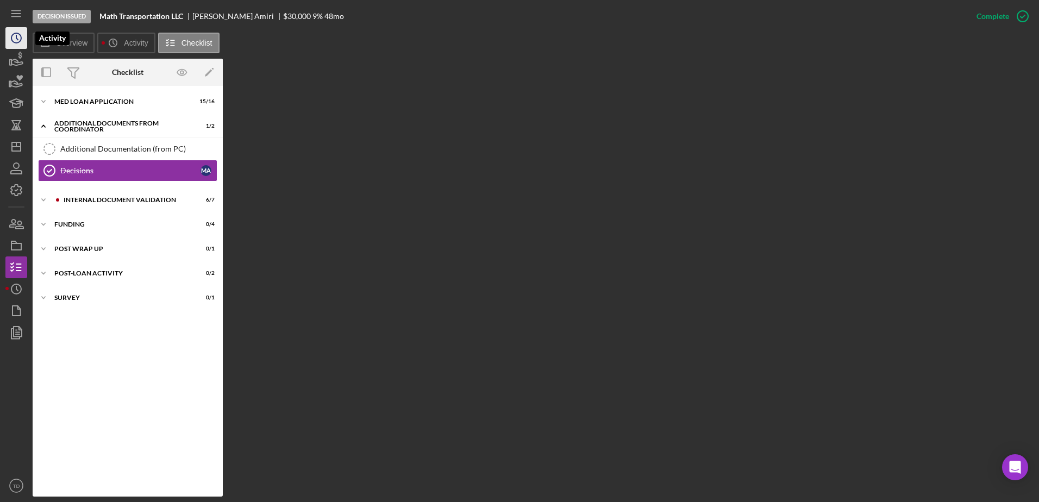
click at [19, 36] on icon "Icon/History" at bounding box center [16, 37] width 27 height 27
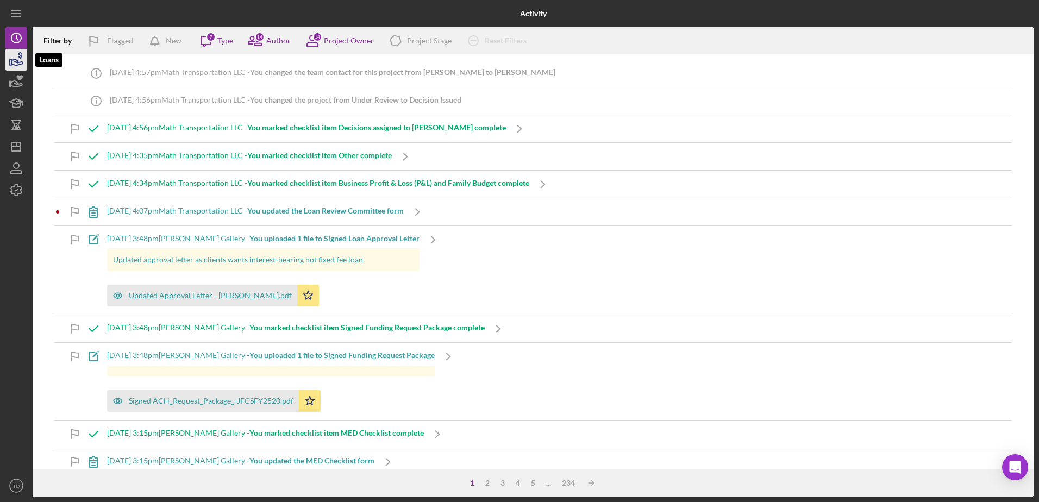
click at [21, 65] on icon "button" at bounding box center [16, 62] width 11 height 6
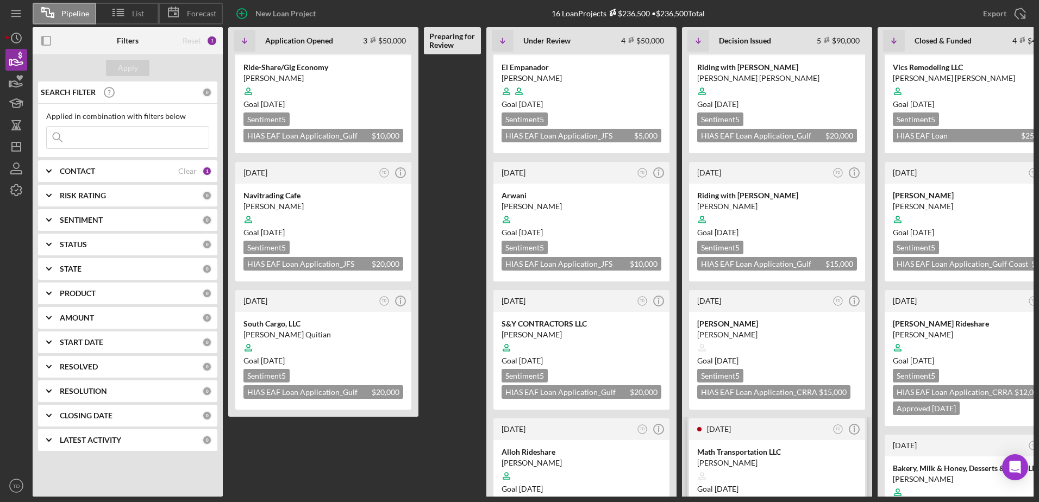
scroll to position [0, 40]
